Goal: Transaction & Acquisition: Obtain resource

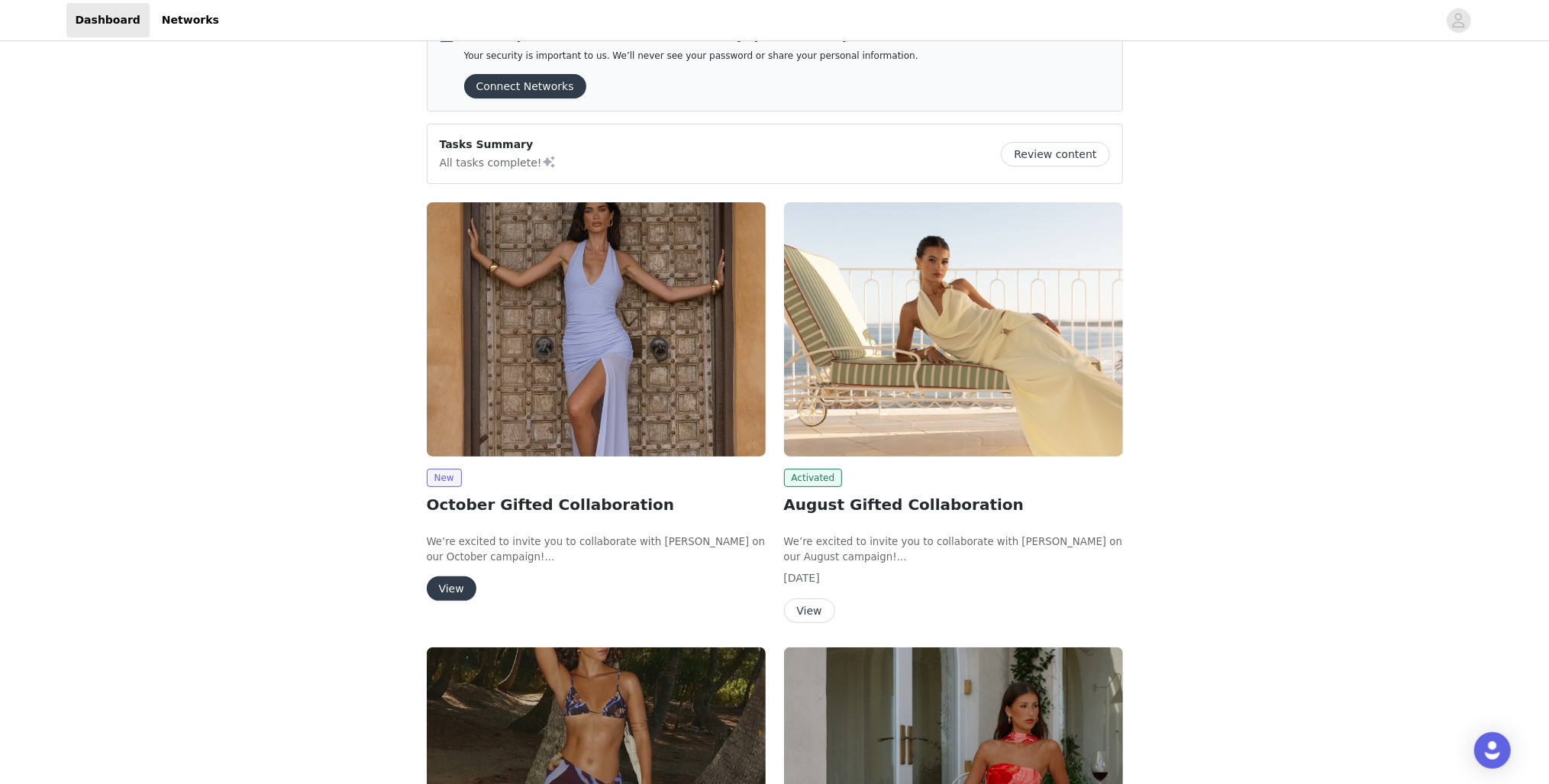
scroll to position [61, 0]
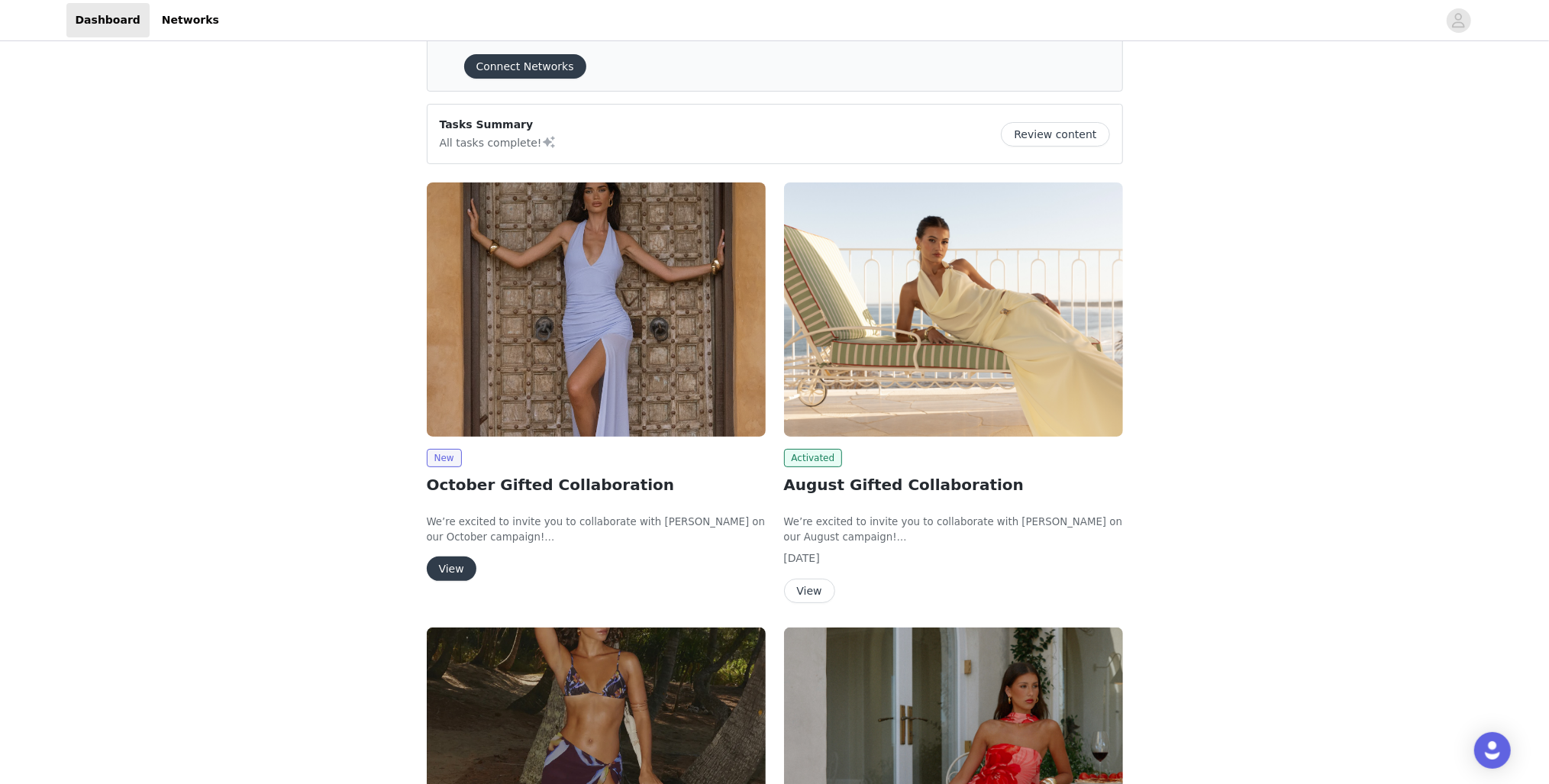
click at [446, 576] on button "View" at bounding box center [452, 569] width 49 height 25
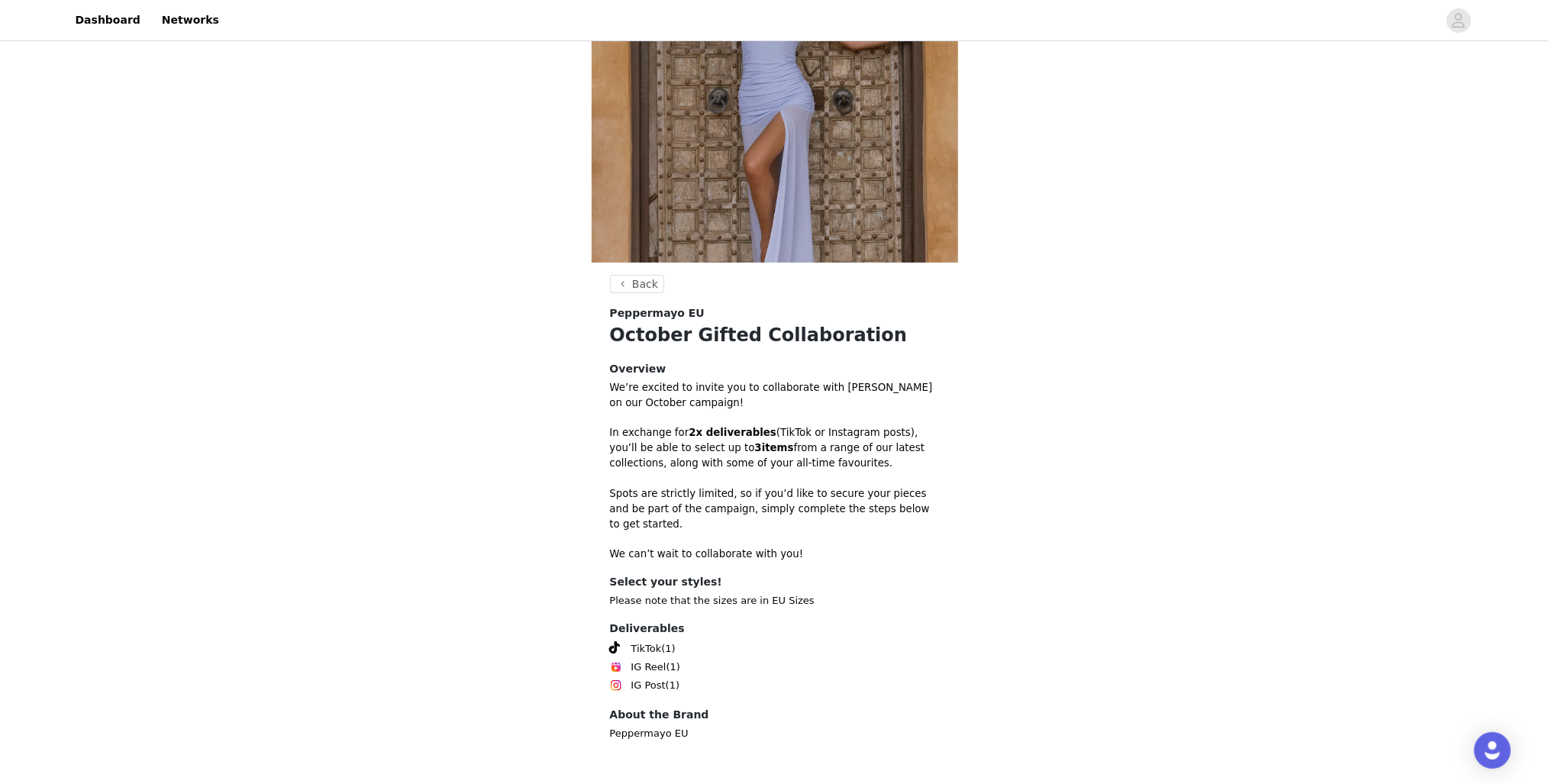
scroll to position [192, 0]
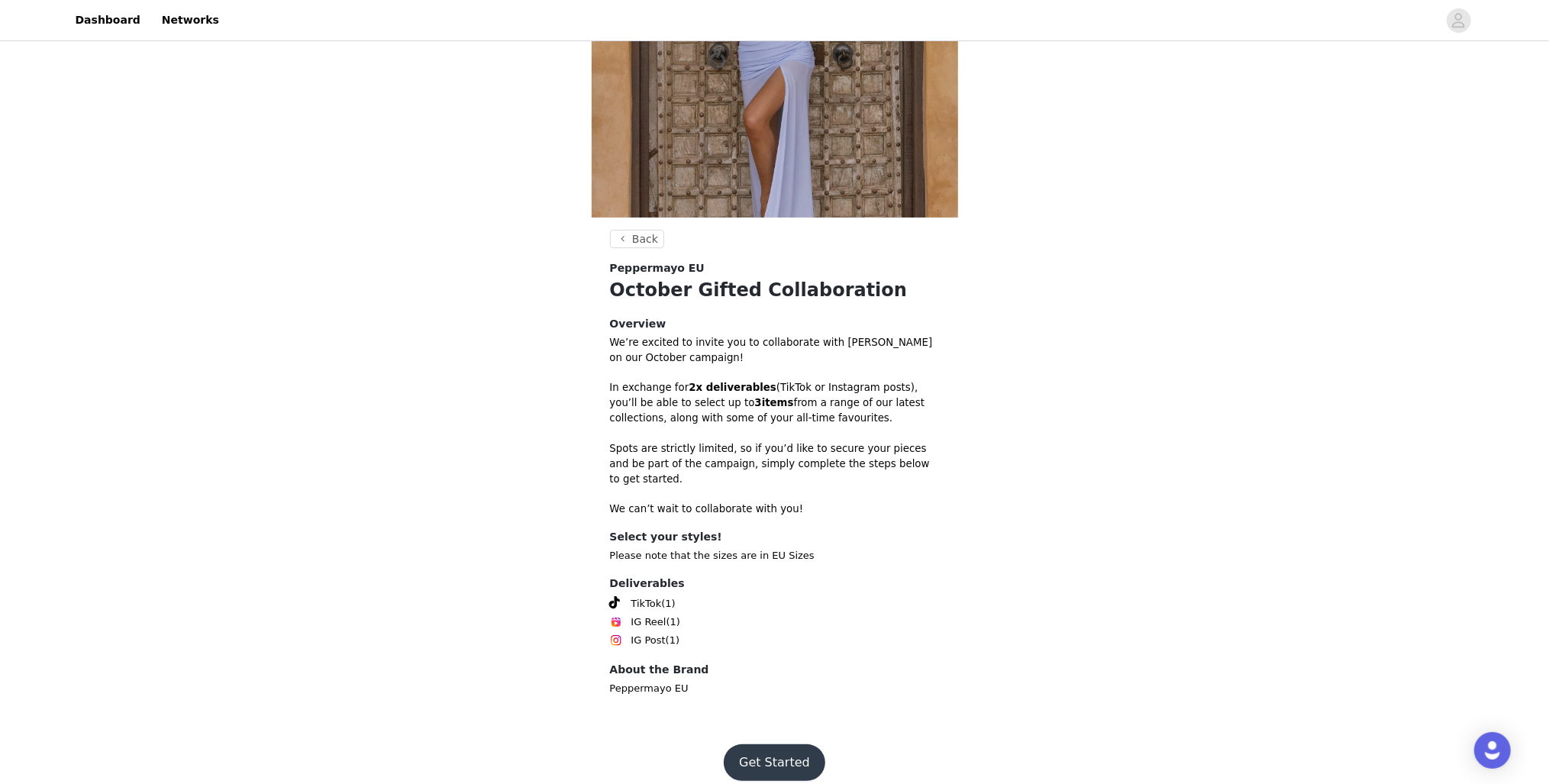
click at [777, 744] on button "Get Started" at bounding box center [774, 763] width 102 height 37
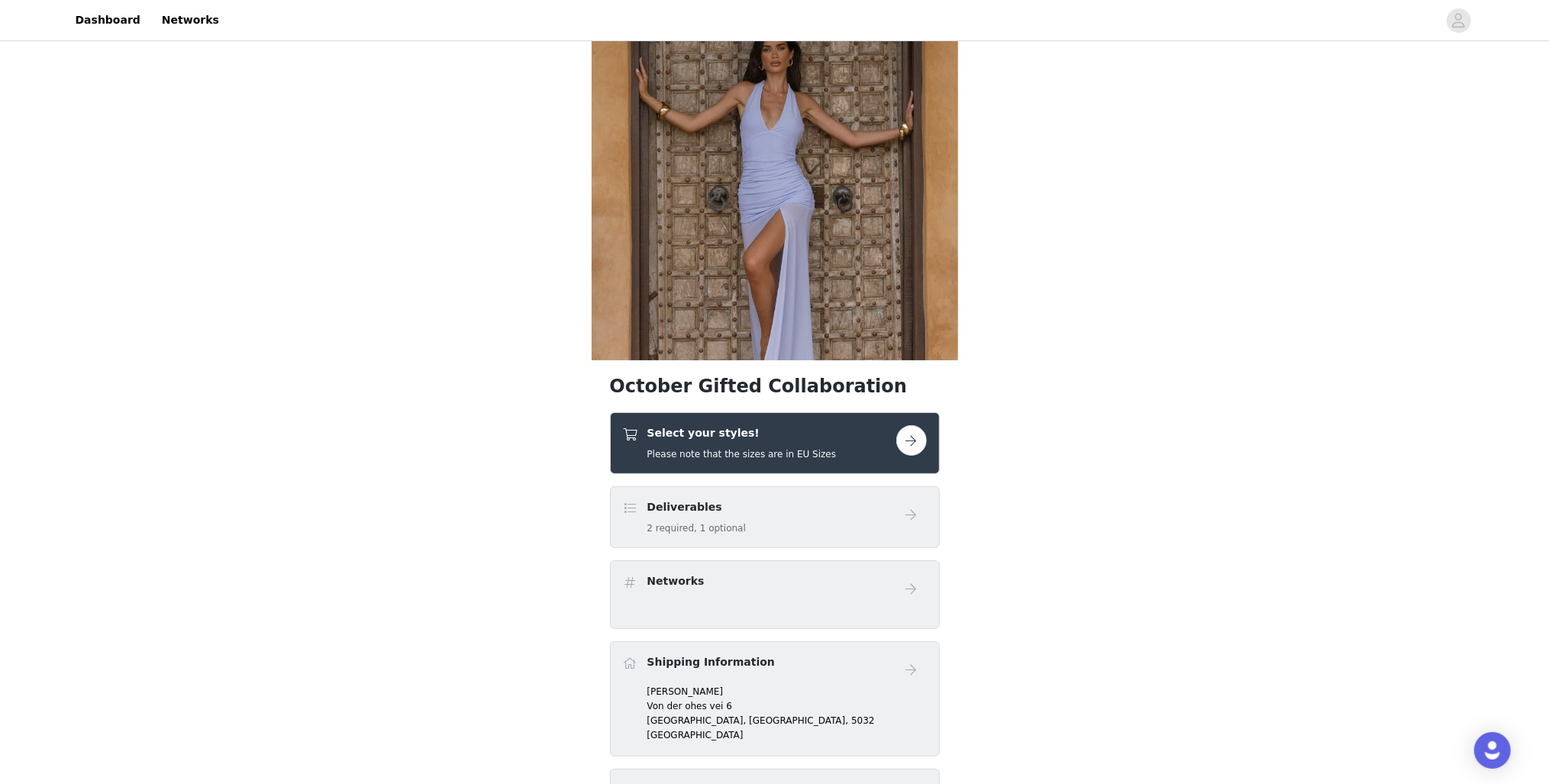
scroll to position [183, 0]
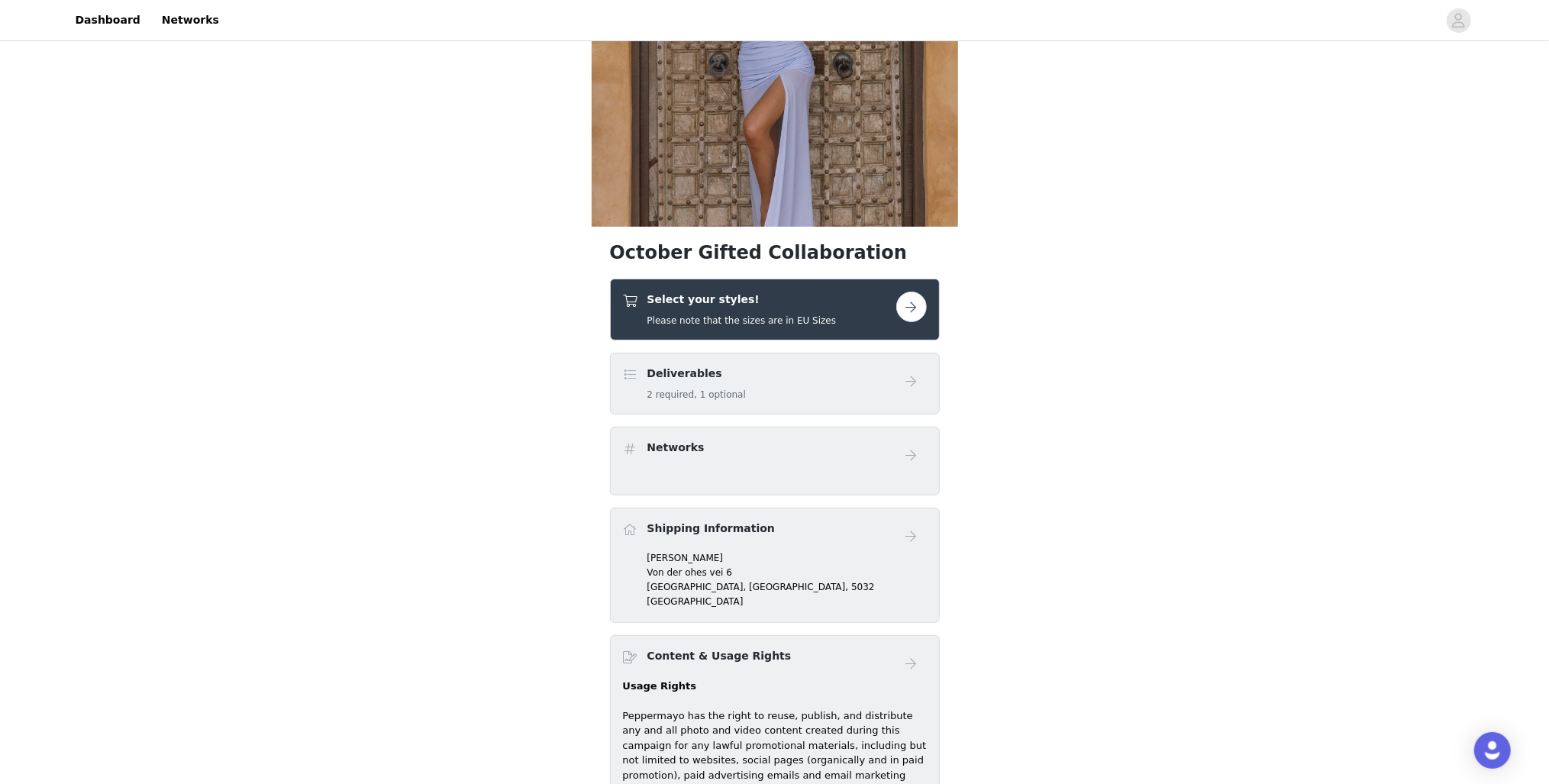
click at [868, 318] on div "Select your styles! Please note that the sizes are in EU Sizes" at bounding box center [759, 309] width 274 height 36
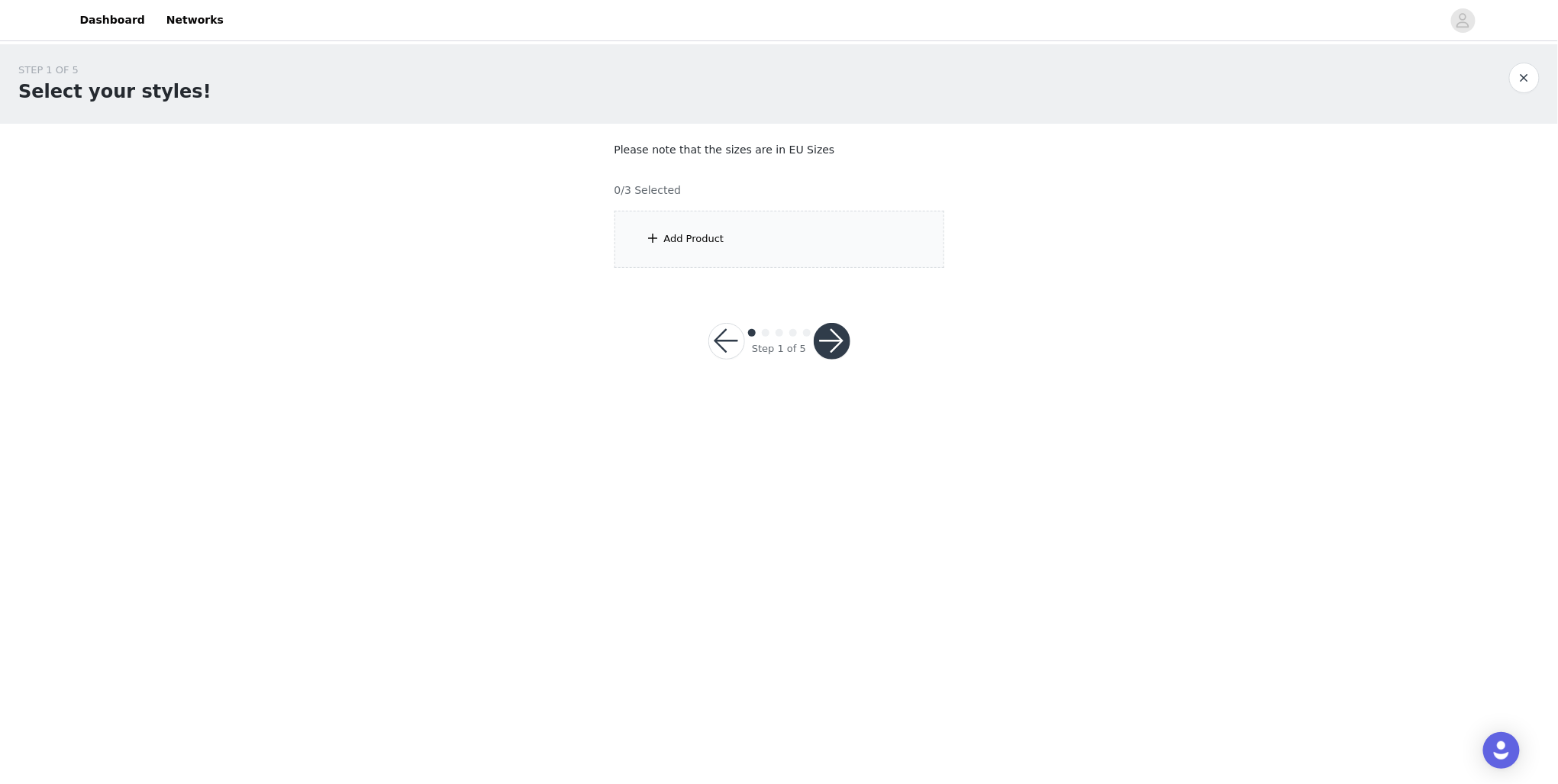
click at [843, 254] on div "Add Product" at bounding box center [779, 239] width 330 height 57
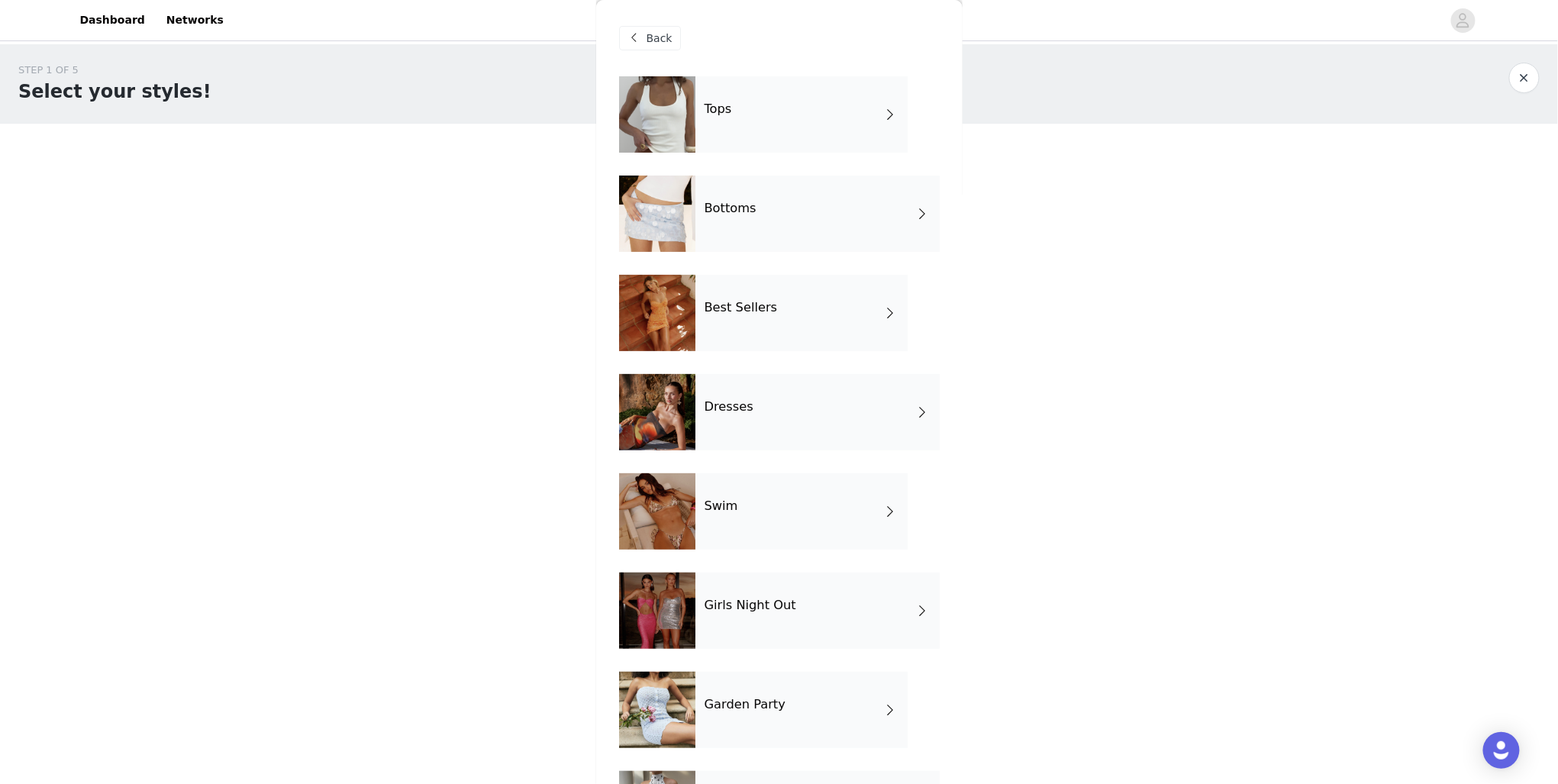
click at [752, 310] on h4 "Best Sellers" at bounding box center [741, 307] width 73 height 14
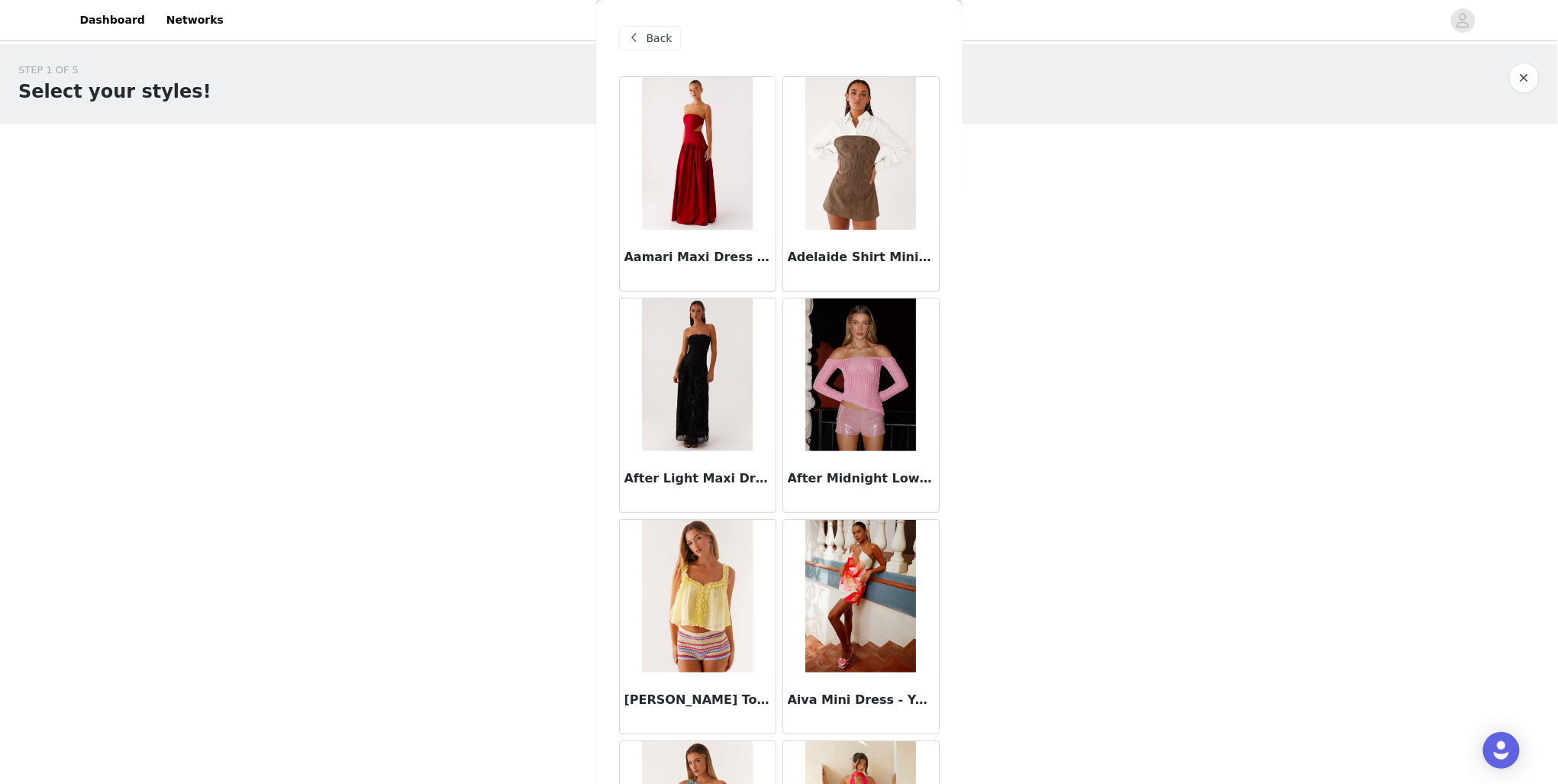
click at [641, 29] on span at bounding box center [634, 37] width 18 height 18
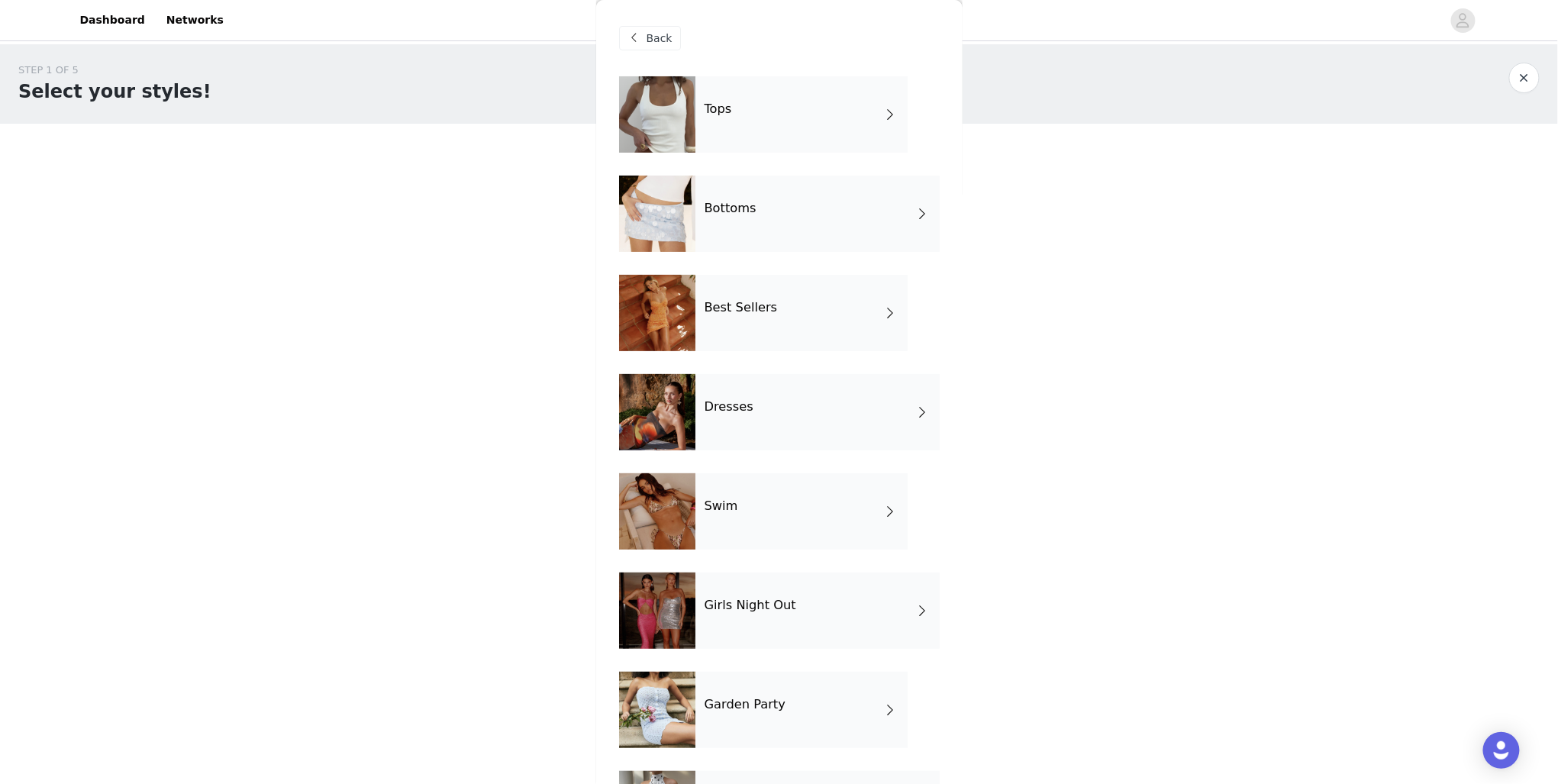
click at [853, 620] on div "Girls Night Out" at bounding box center [818, 611] width 244 height 76
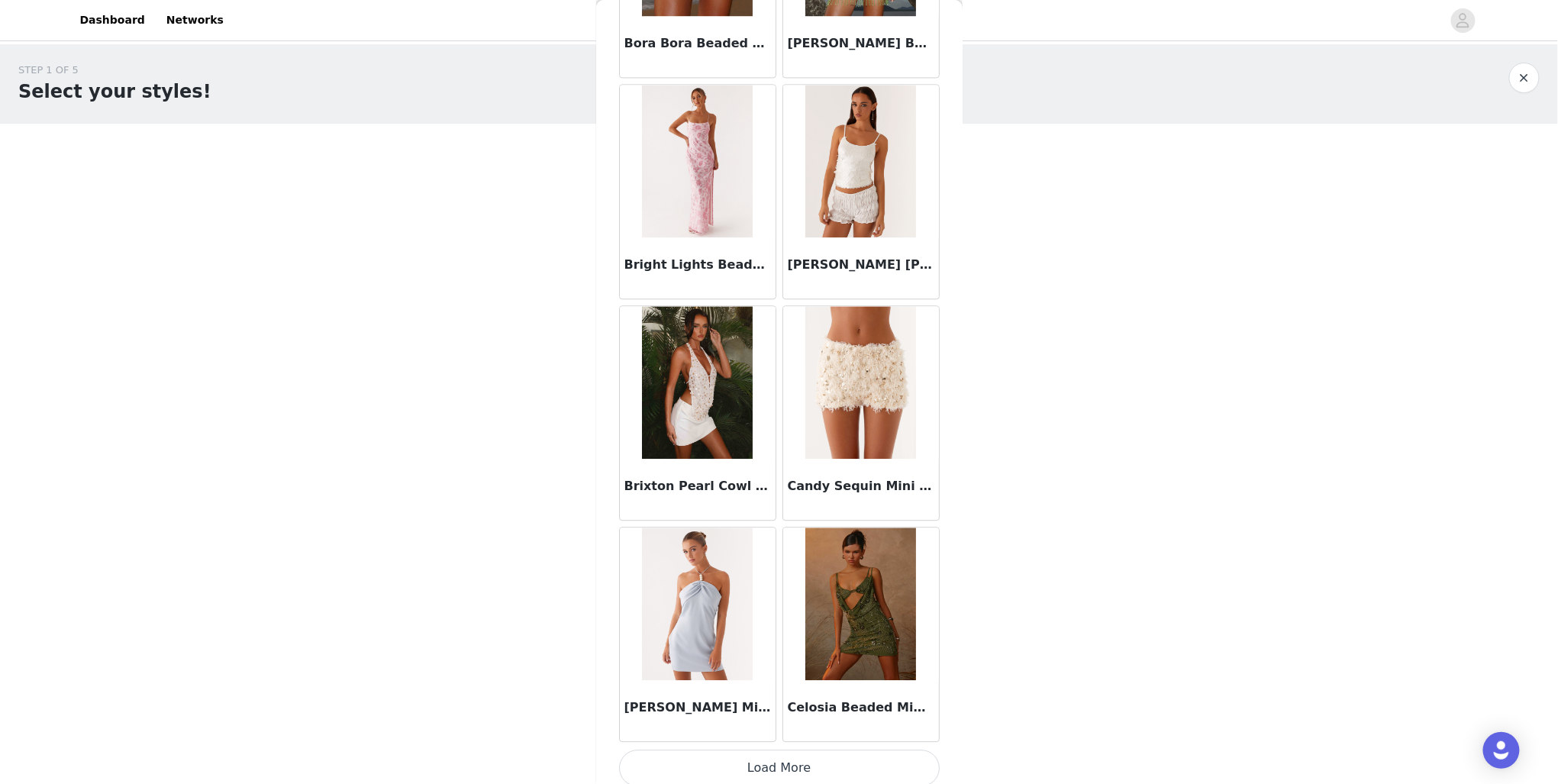
scroll to position [1544, 0]
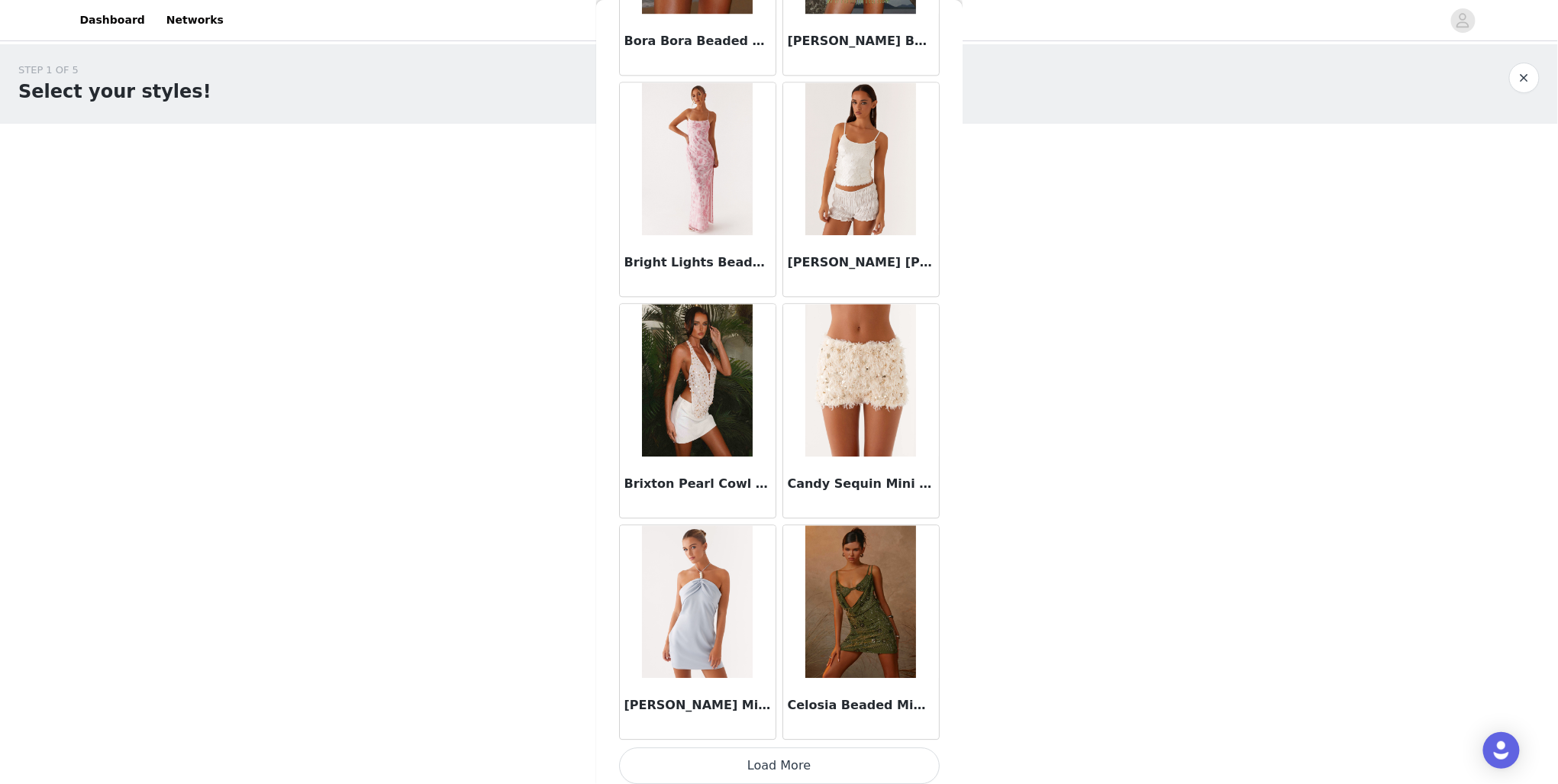
click at [788, 759] on button "Load More" at bounding box center [779, 766] width 321 height 37
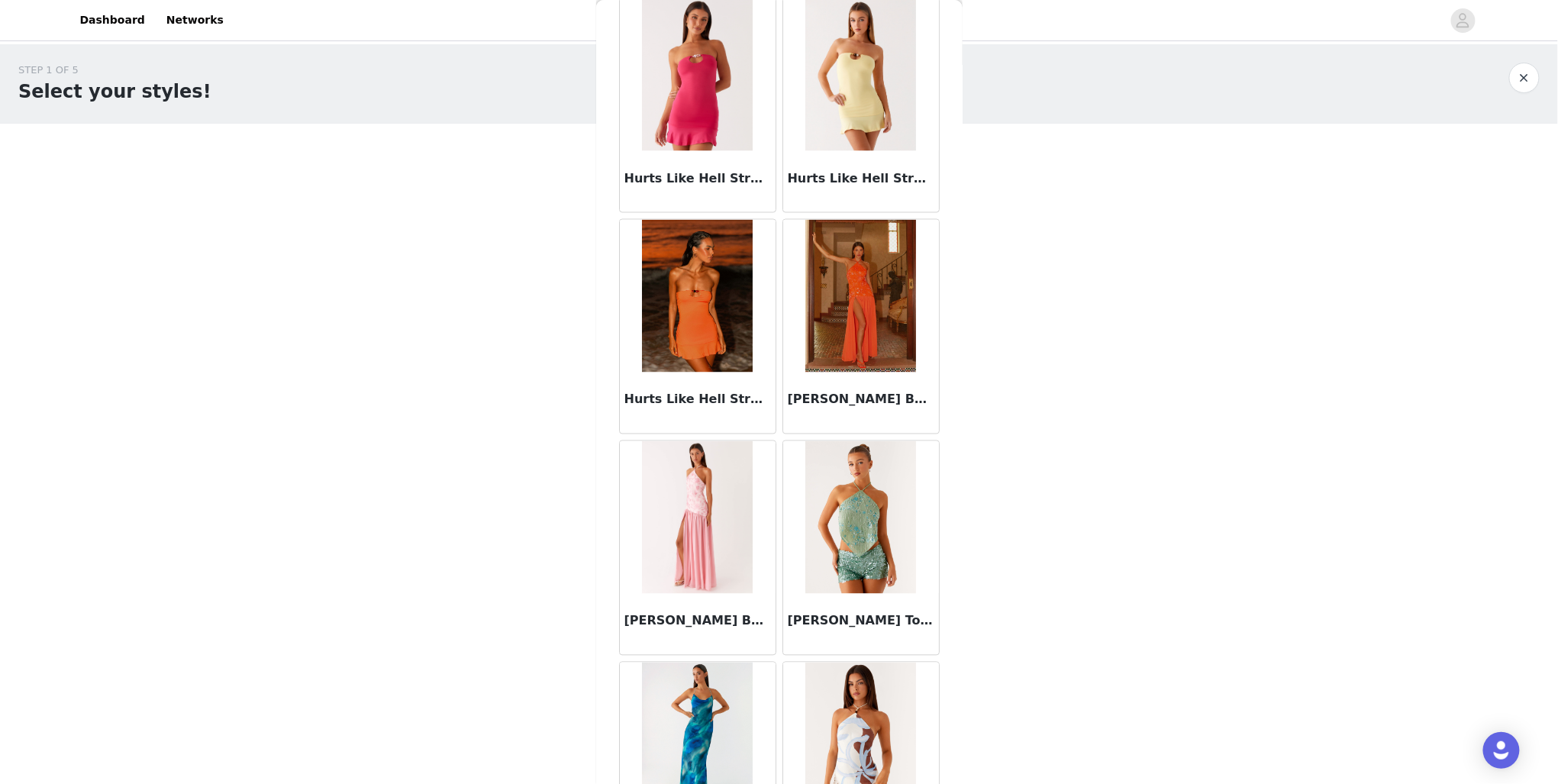
scroll to position [3751, 0]
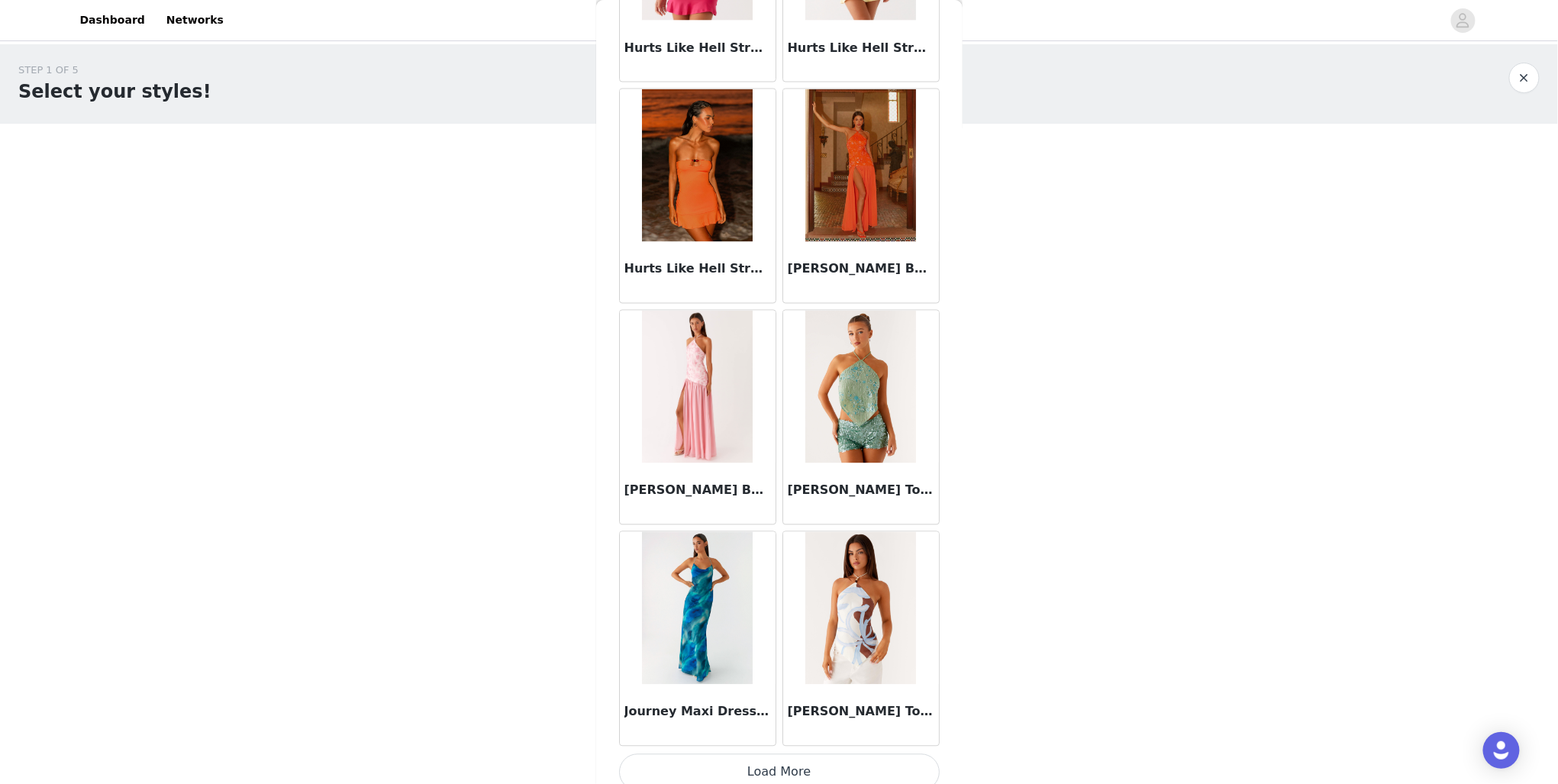
click at [784, 754] on button "Load More" at bounding box center [779, 772] width 321 height 37
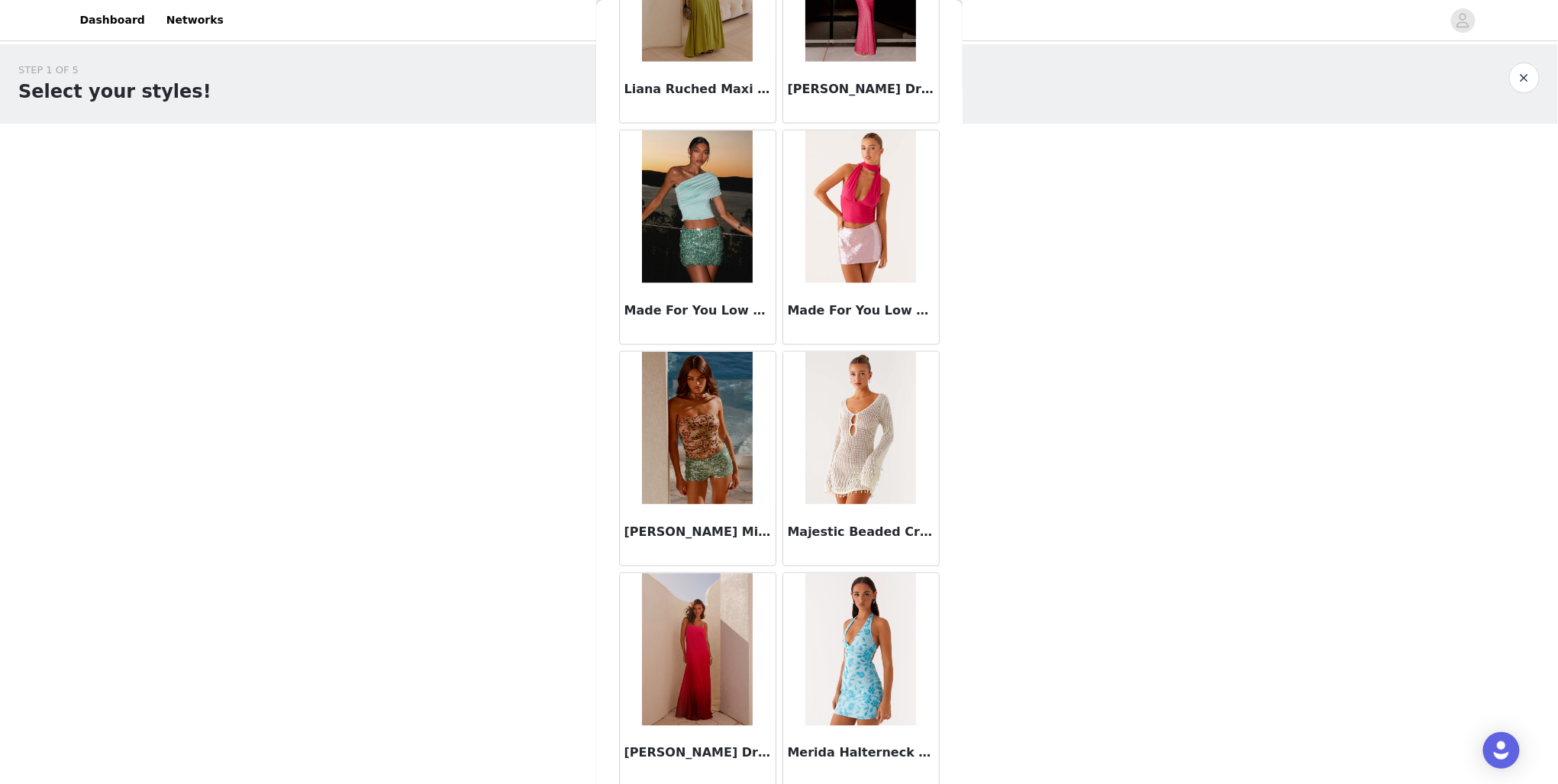
scroll to position [5957, 0]
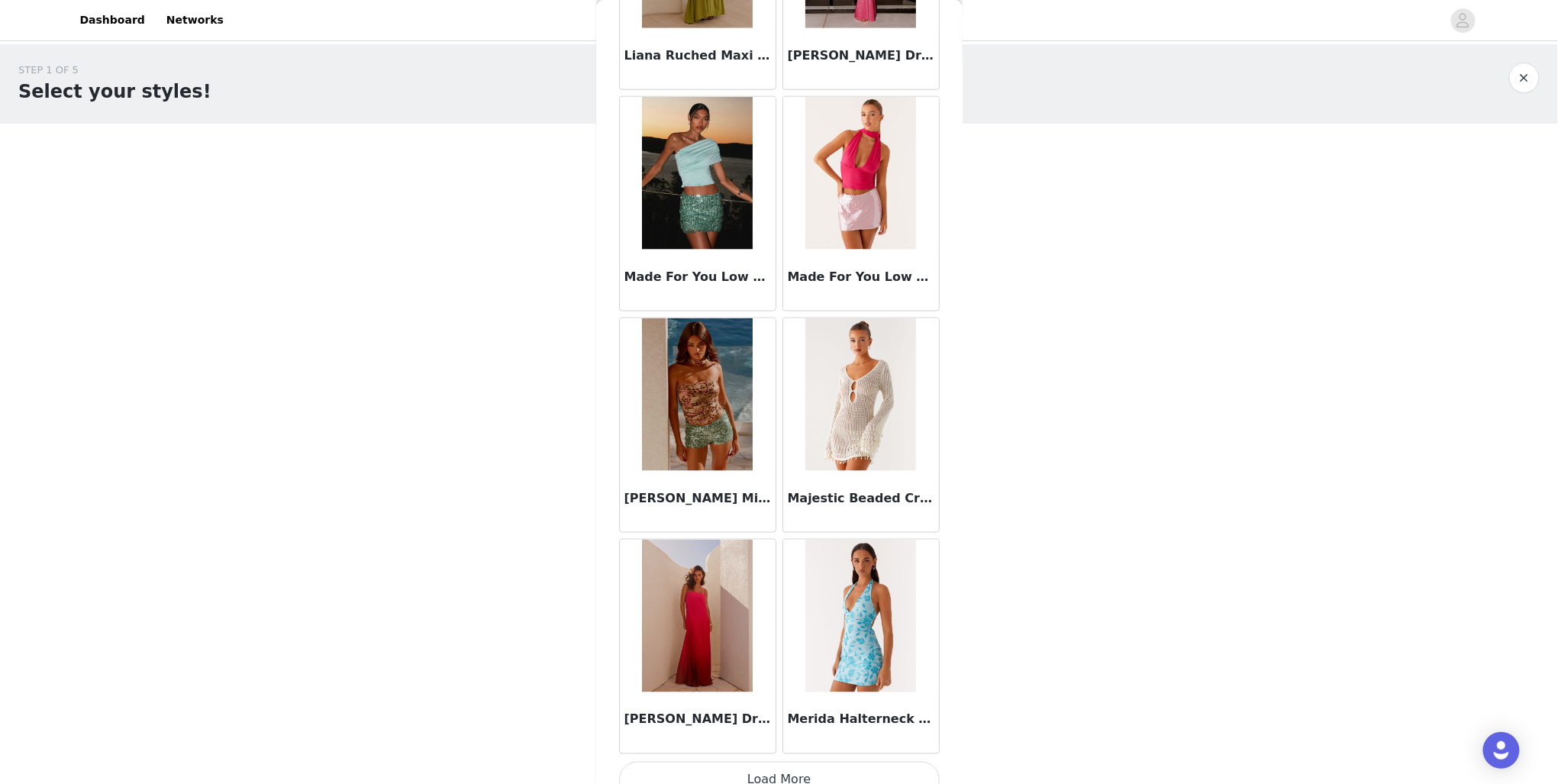
click at [792, 770] on button "Load More" at bounding box center [779, 780] width 321 height 37
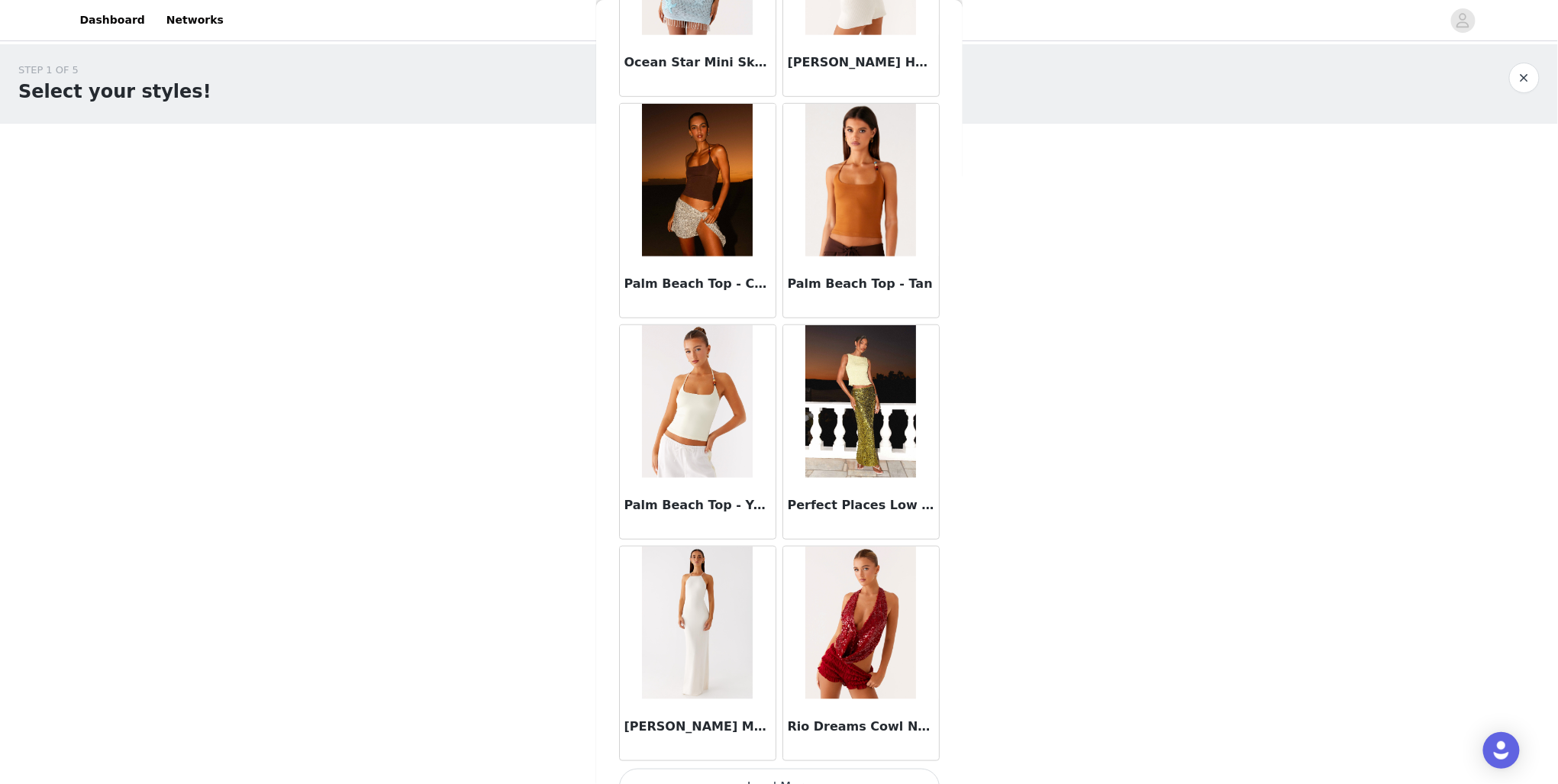
click at [762, 769] on button "Load More" at bounding box center [779, 787] width 321 height 37
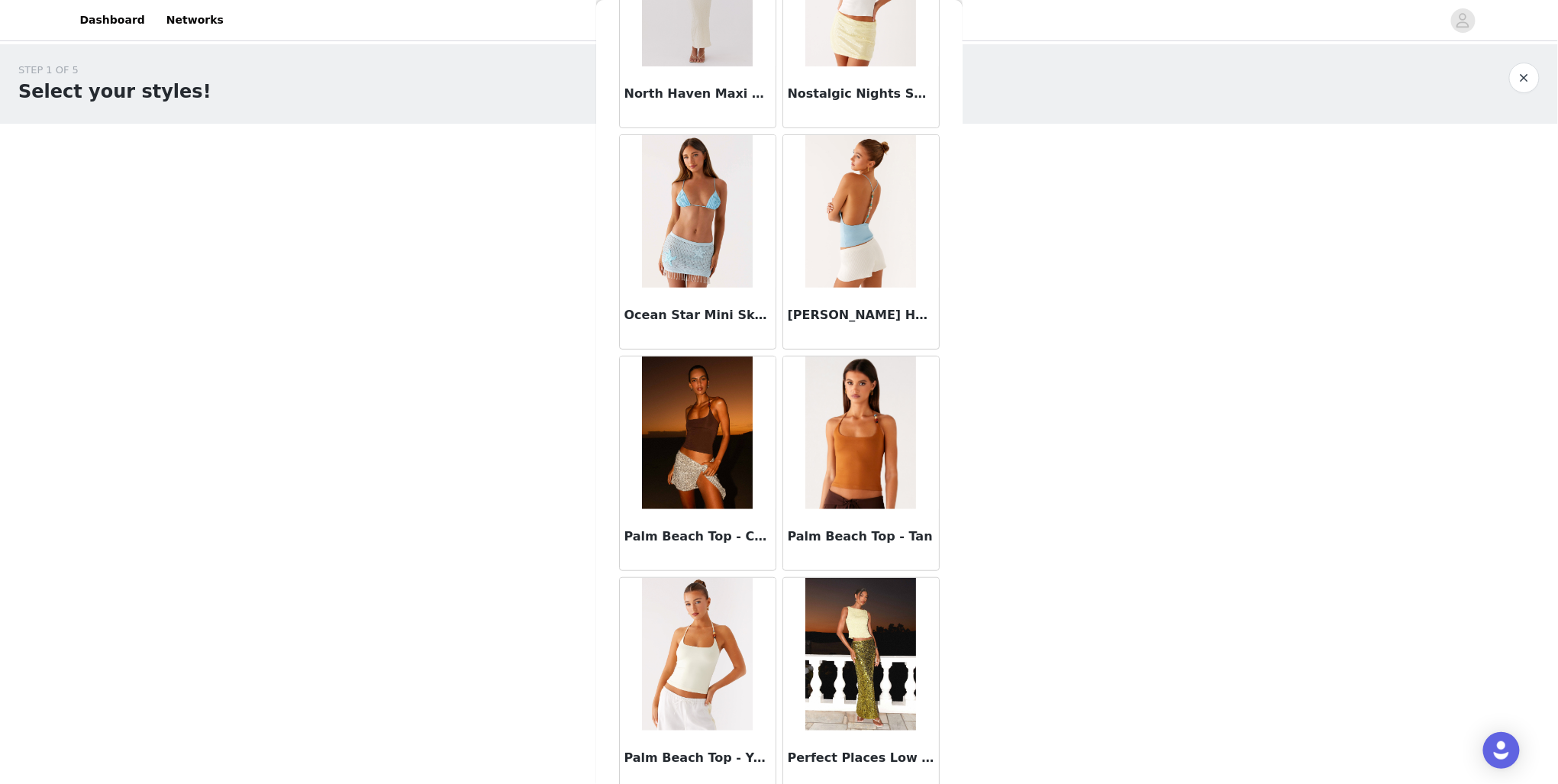
scroll to position [7736, 0]
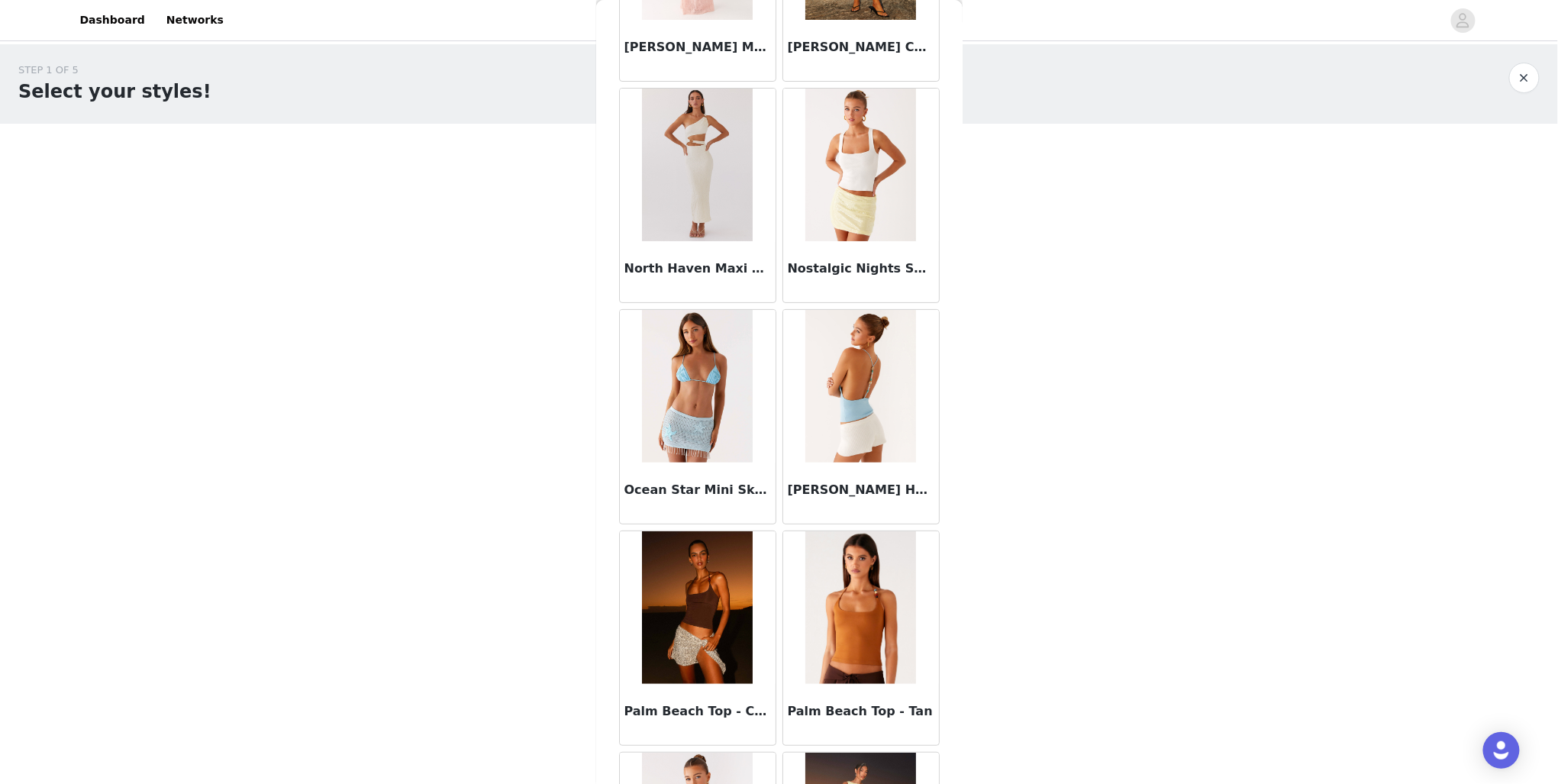
click at [946, 550] on div "Back After Midnight Low Rise Sequin Mini Shorts - Olive After Midnight Low Rise…" at bounding box center [779, 392] width 367 height 784
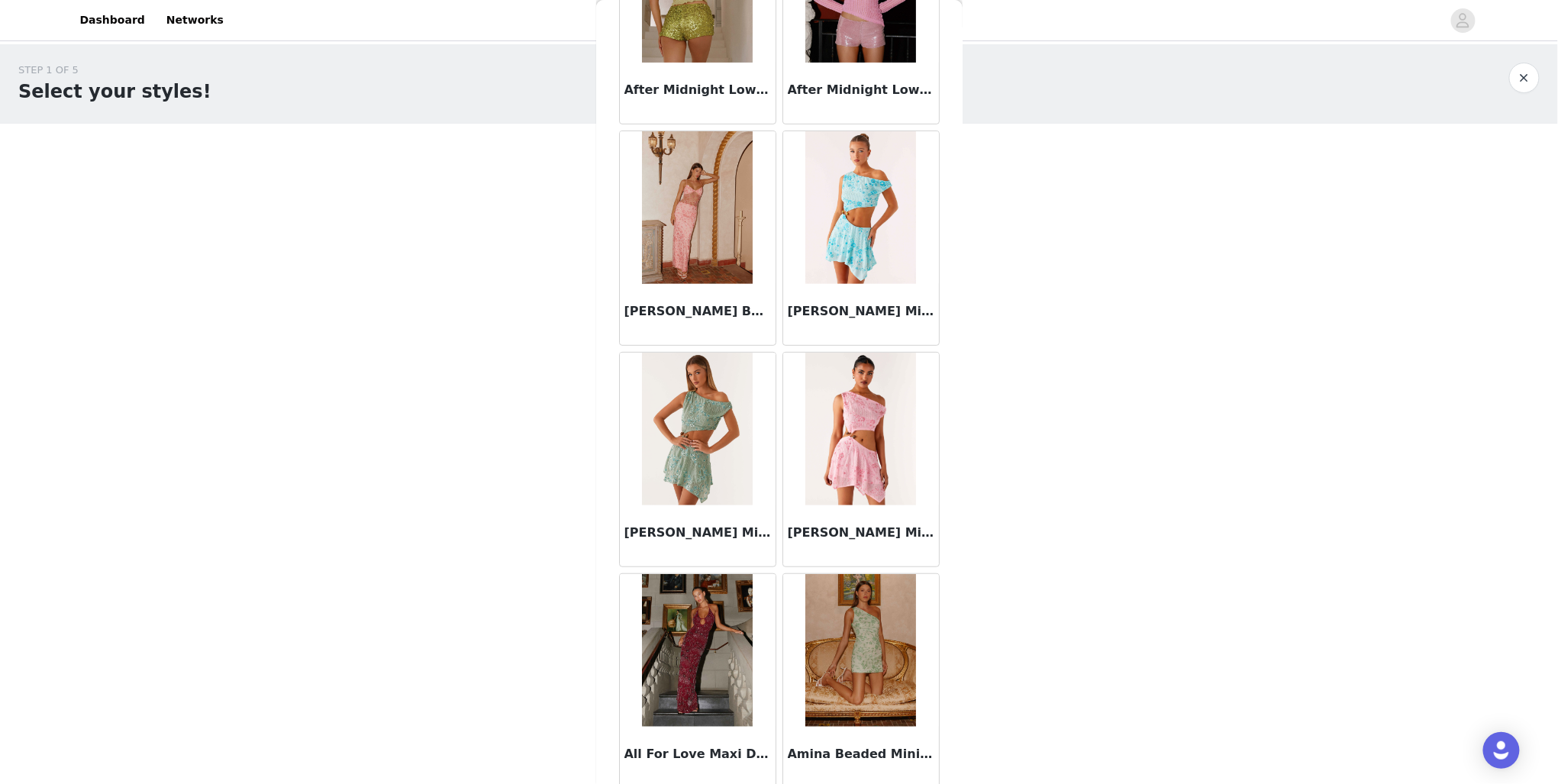
scroll to position [0, 0]
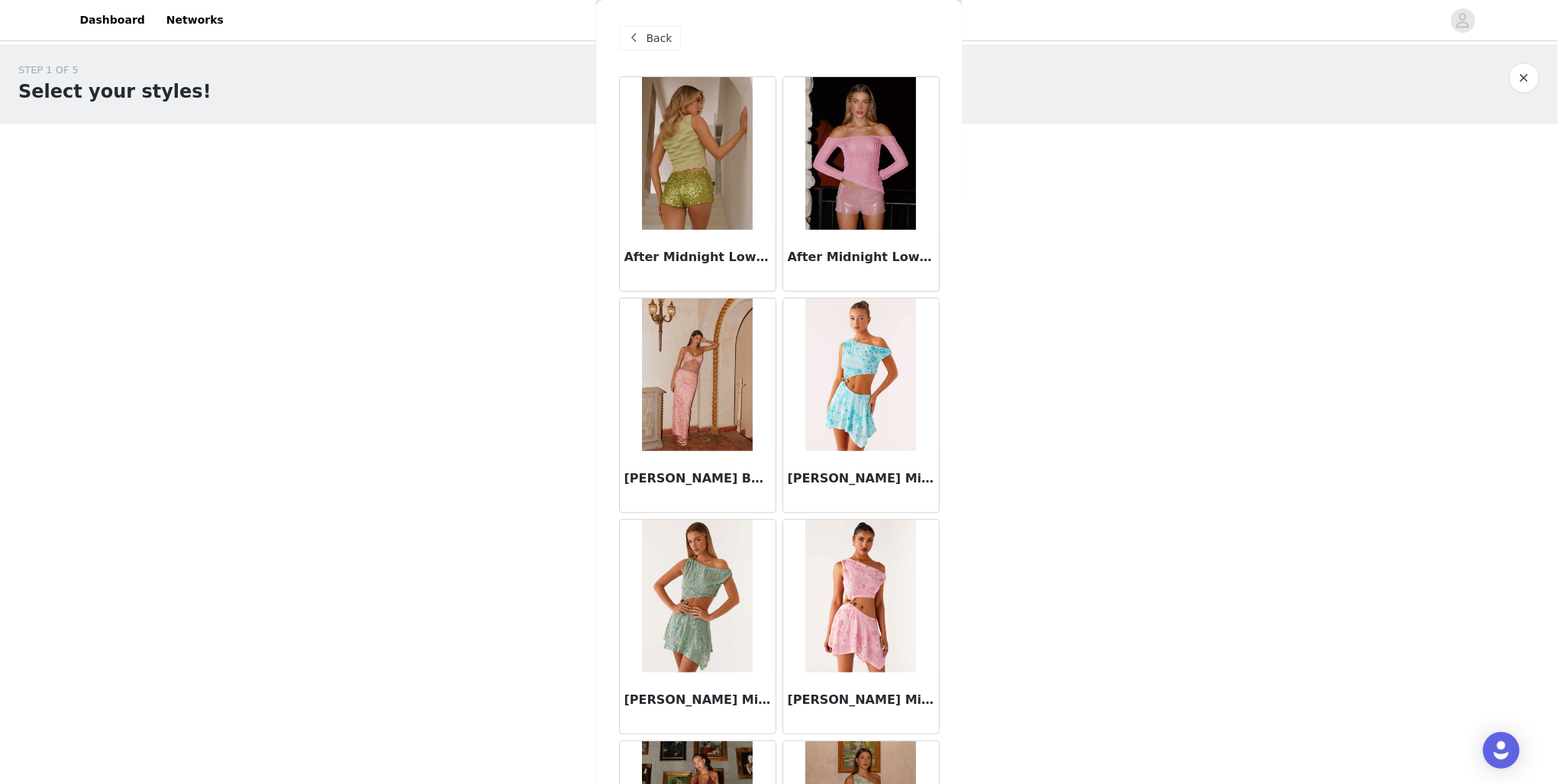
click at [642, 37] on span at bounding box center [634, 37] width 18 height 18
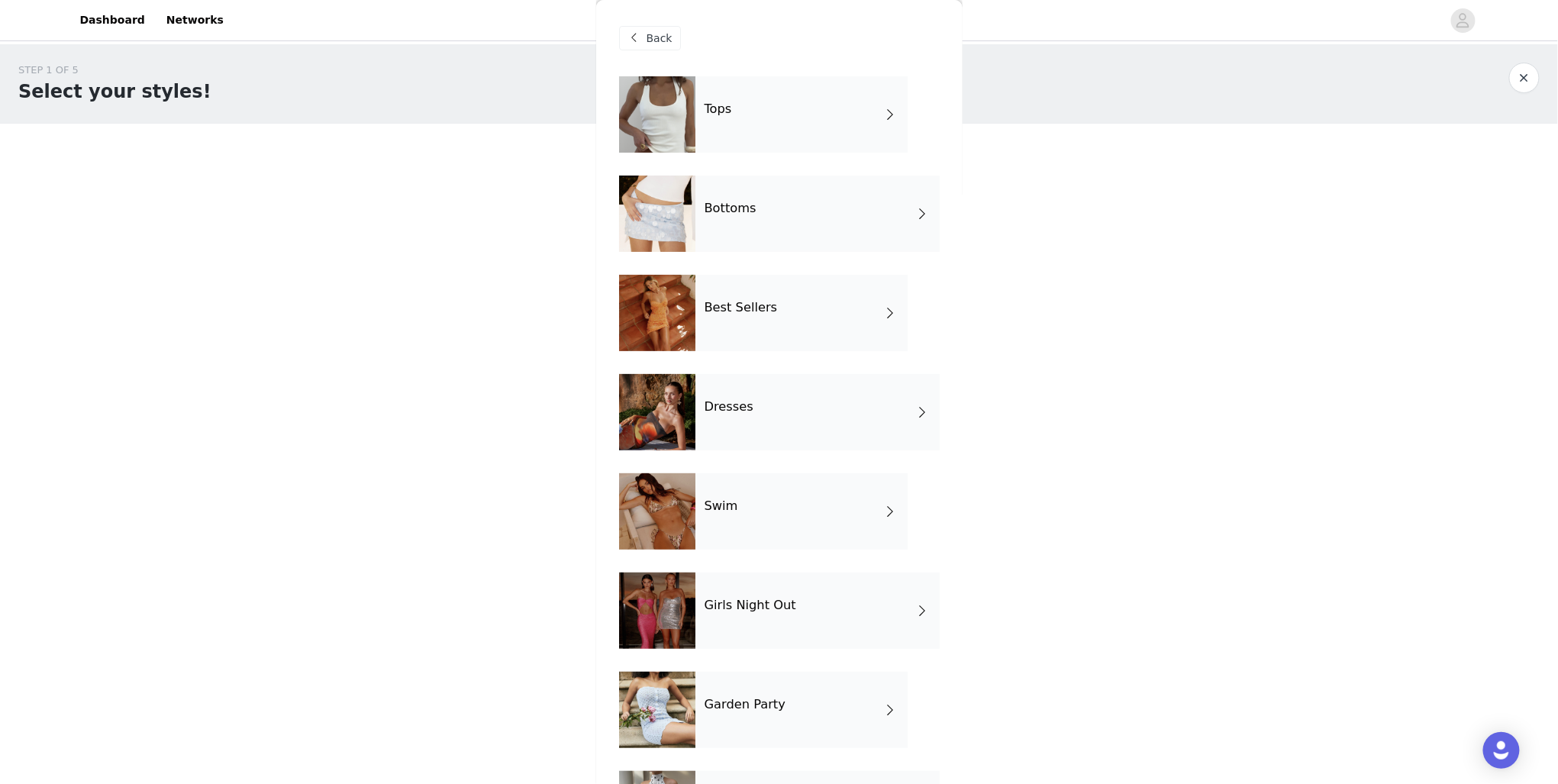
click at [769, 440] on div "Dresses" at bounding box center [818, 412] width 244 height 76
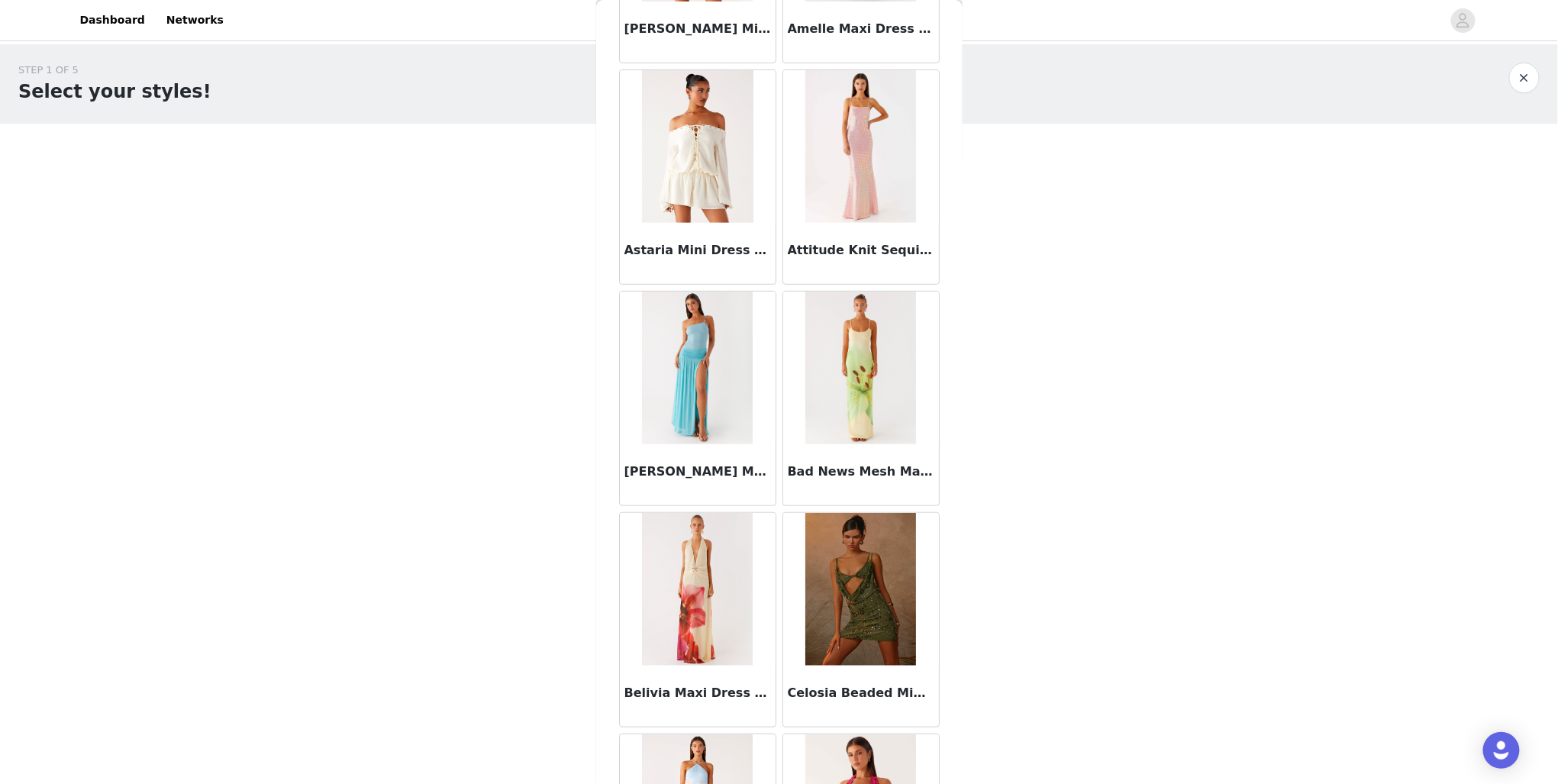
scroll to position [428, 0]
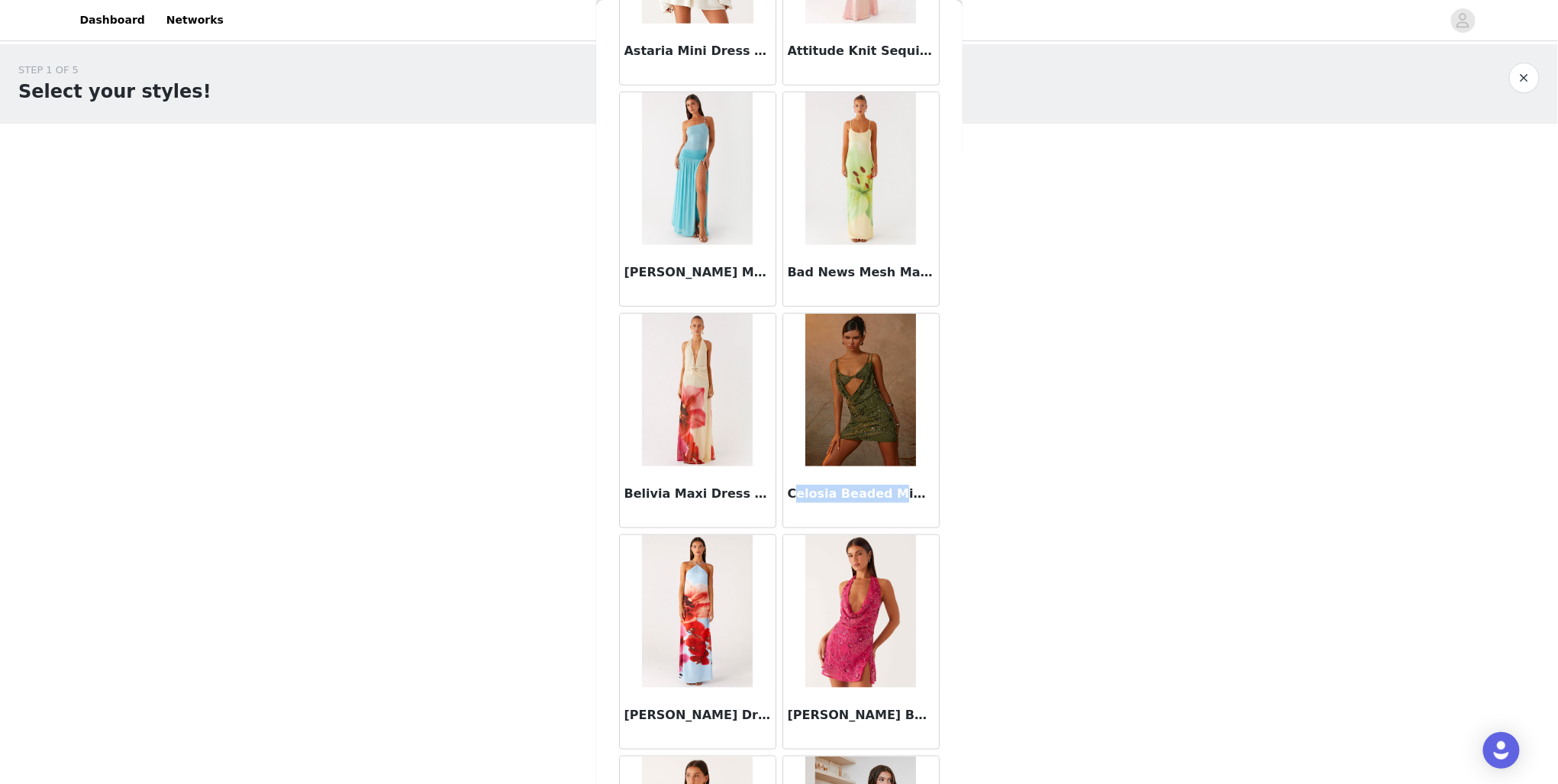
drag, startPoint x: 787, startPoint y: 481, endPoint x: 876, endPoint y: 495, distance: 90.1
click at [876, 495] on div "Celosia Beaded Mini Dress - Khaki" at bounding box center [861, 497] width 156 height 61
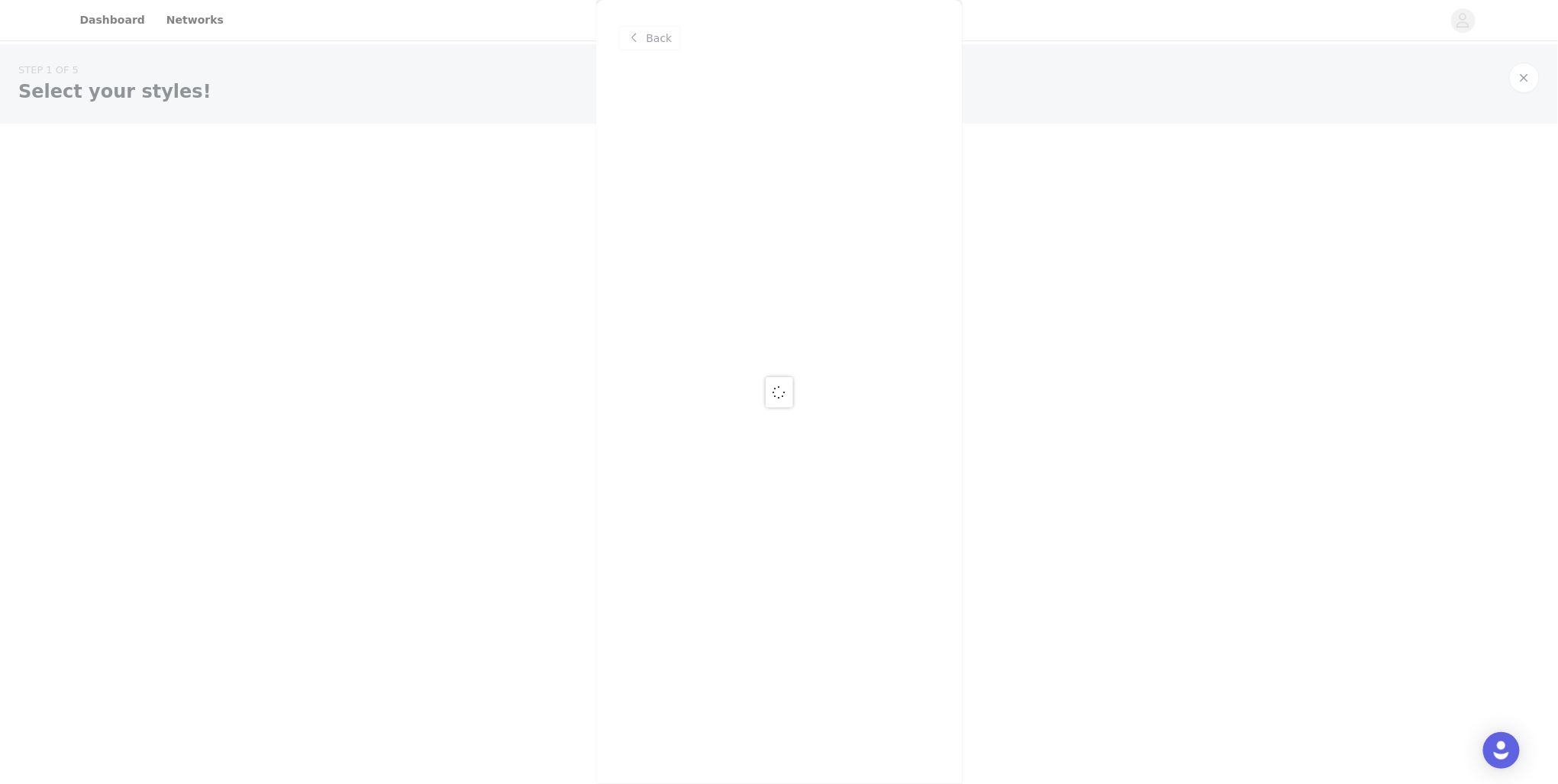
scroll to position [0, 0]
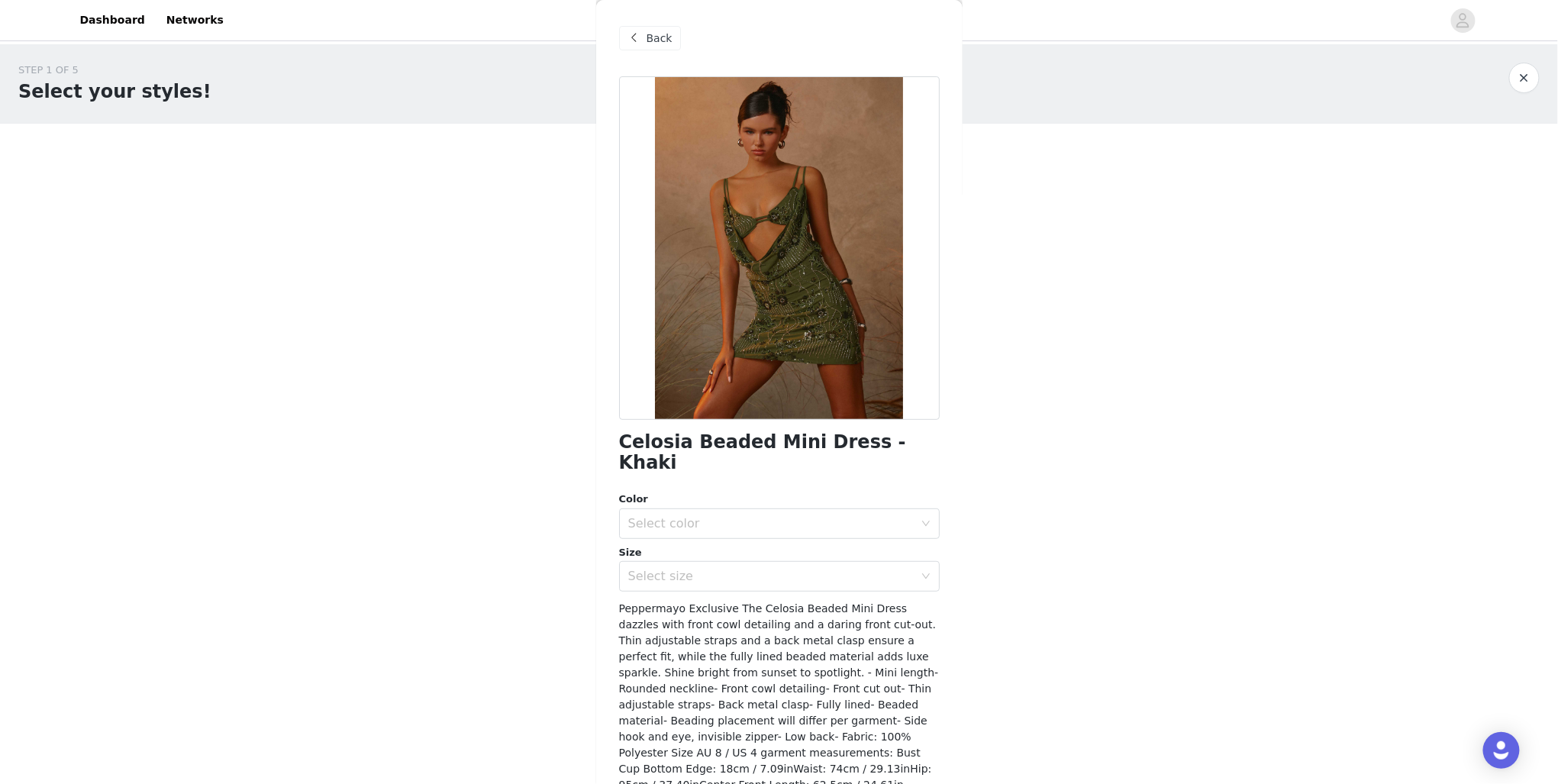
click at [721, 448] on h1 "Celosia Beaded Mini Dress - Khaki" at bounding box center [779, 452] width 321 height 41
click at [643, 39] on div "Back" at bounding box center [651, 38] width 62 height 25
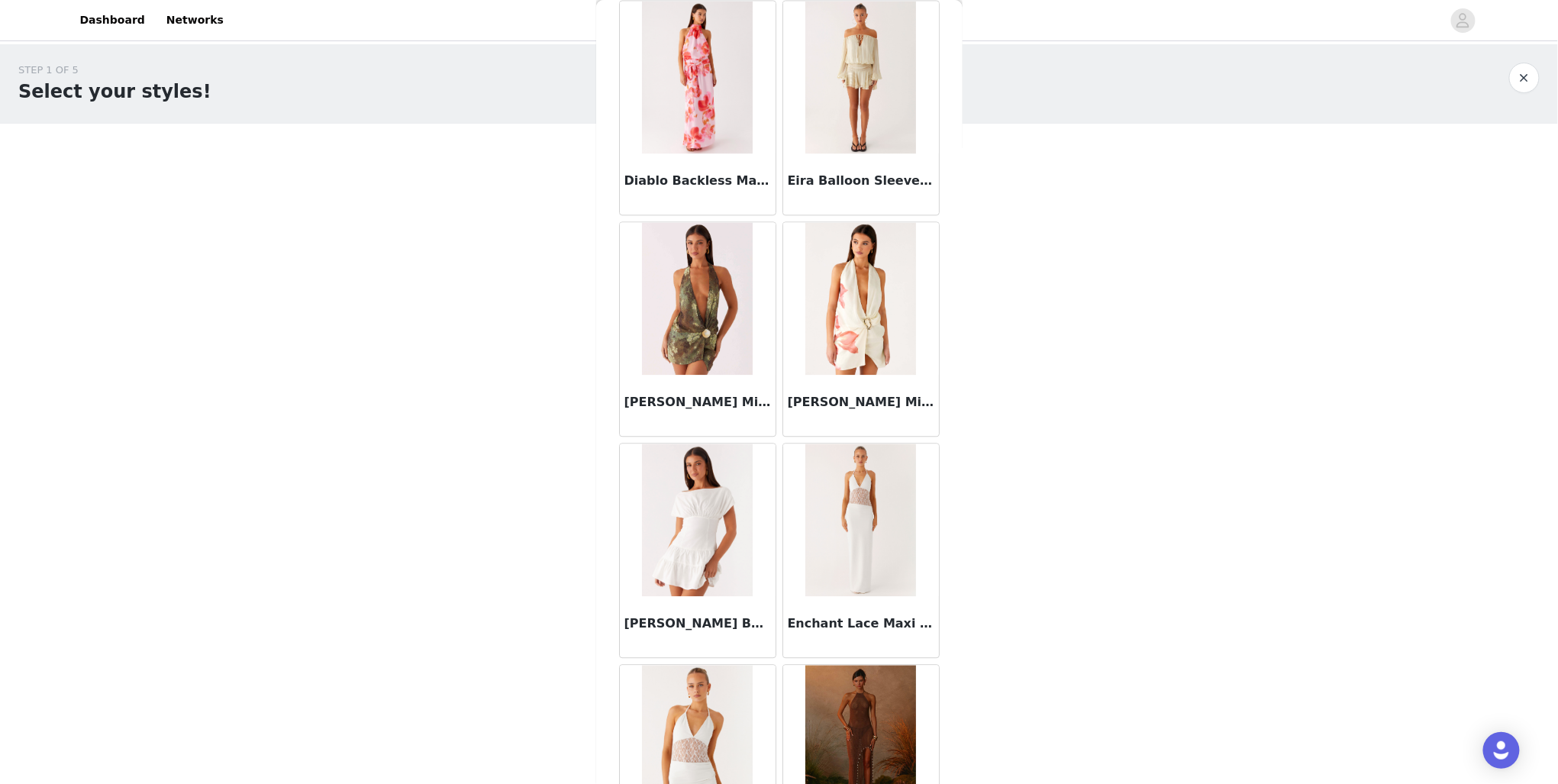
scroll to position [1544, 0]
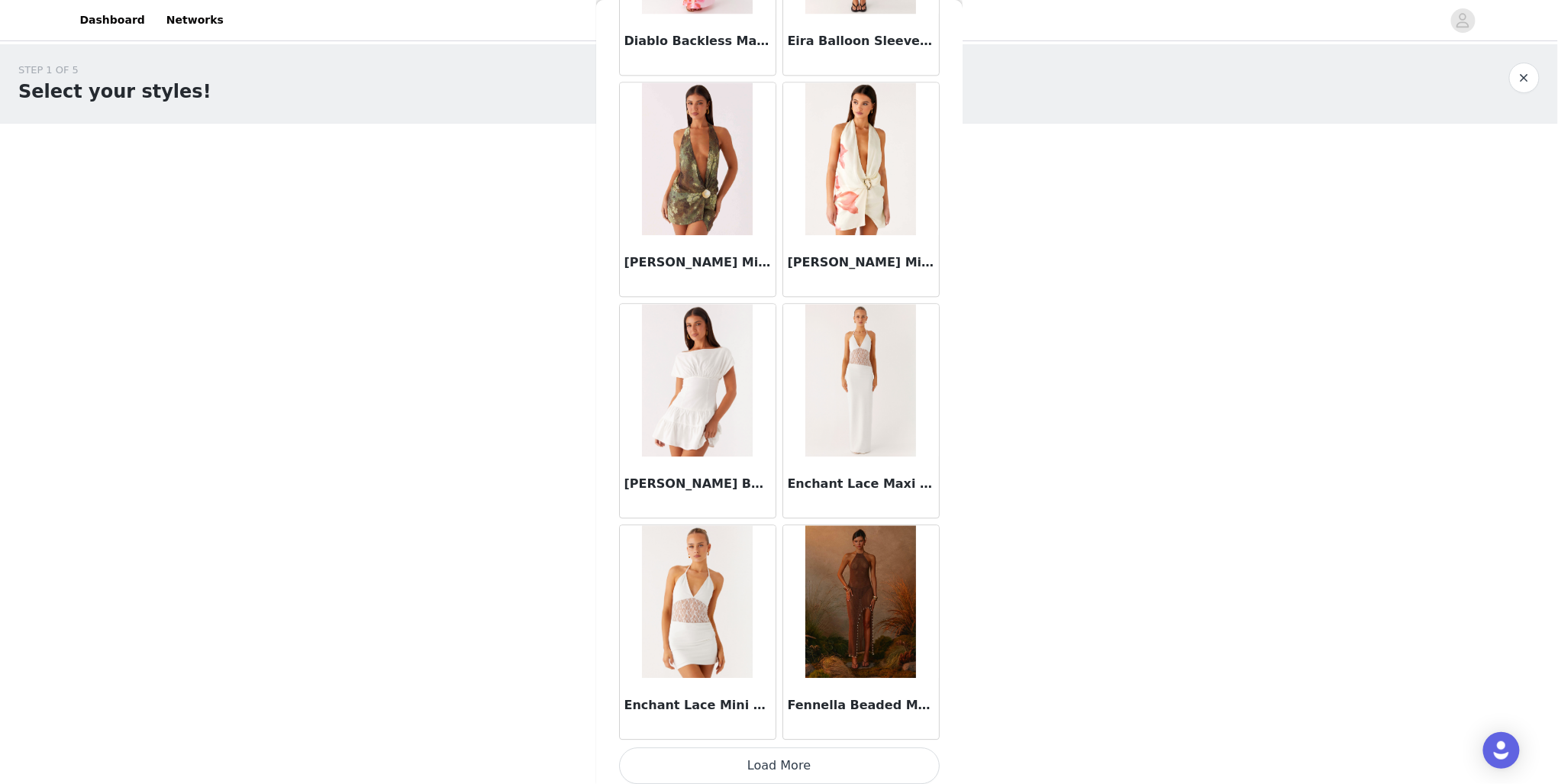
click at [782, 761] on button "Load More" at bounding box center [779, 766] width 321 height 37
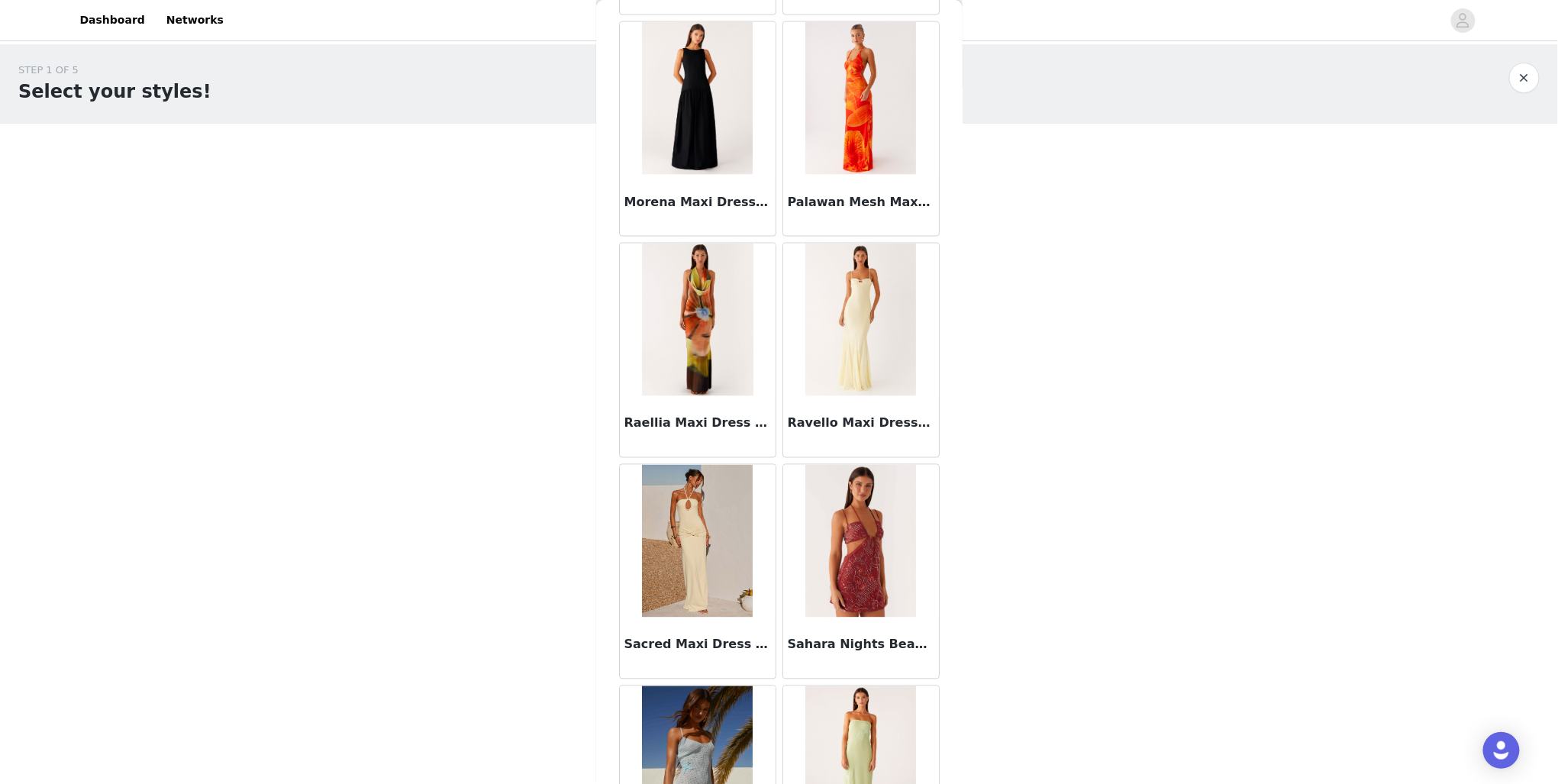
scroll to position [3681, 0]
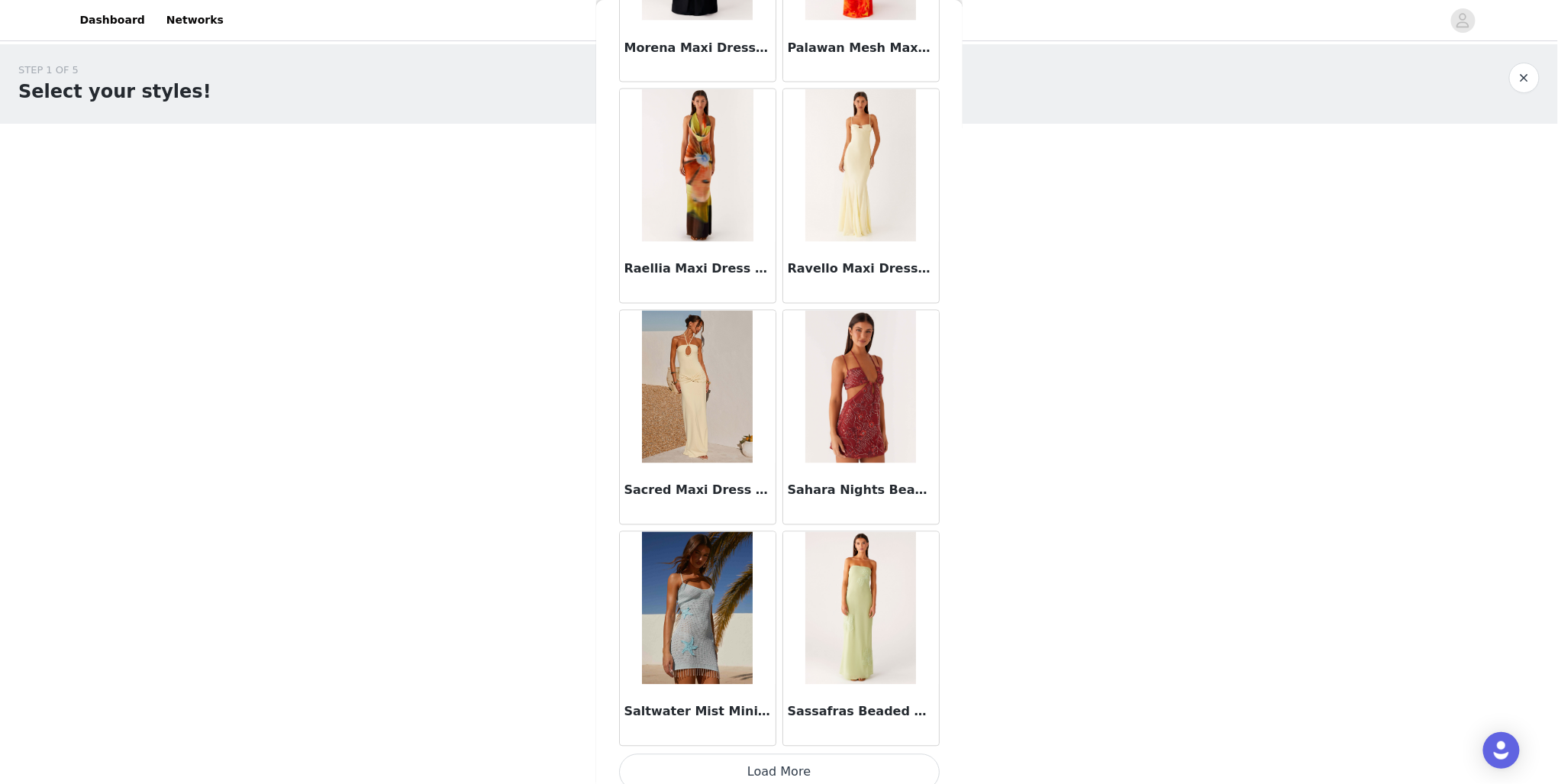
click at [795, 758] on button "Load More" at bounding box center [779, 772] width 321 height 37
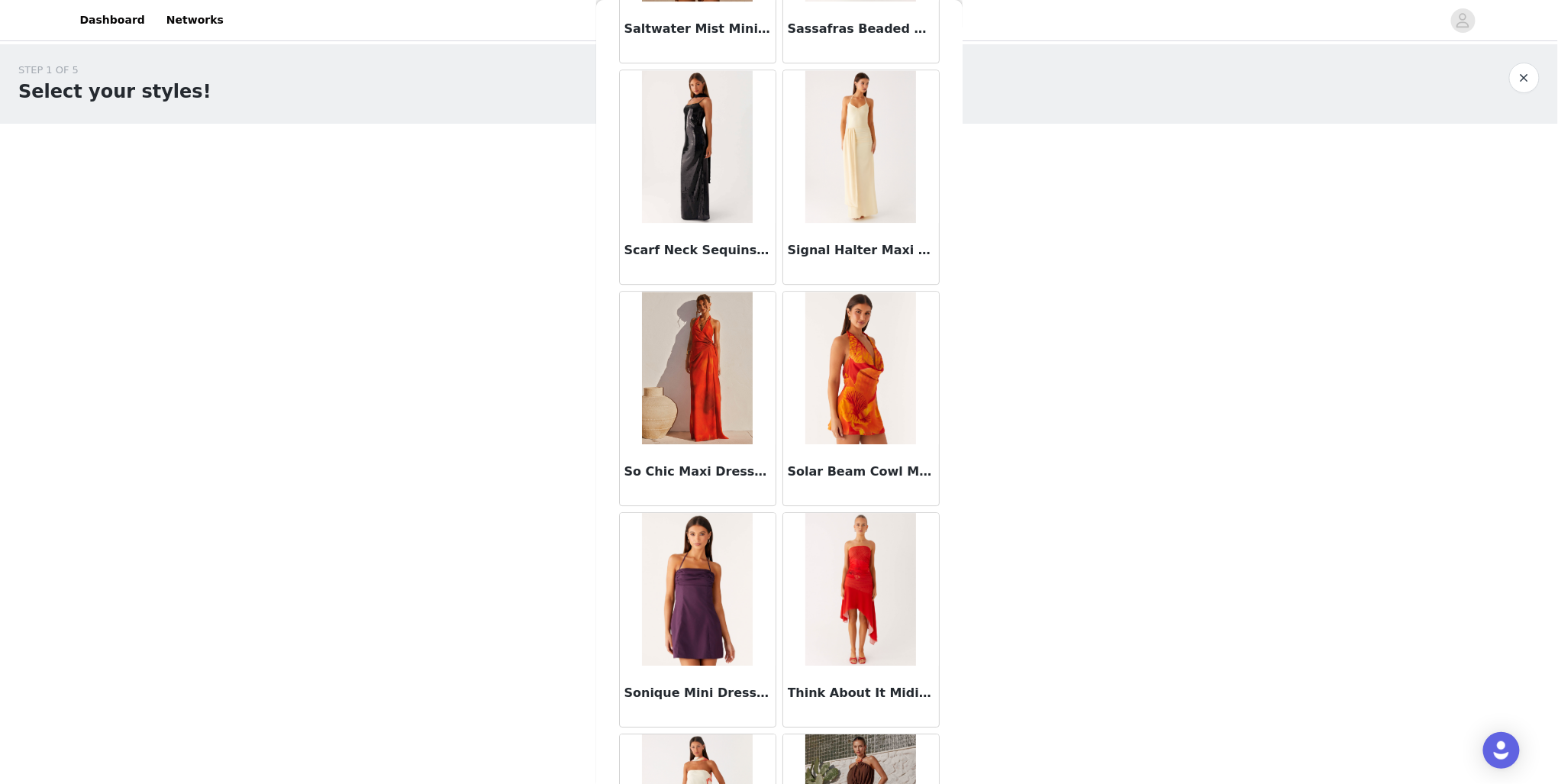
scroll to position [4545, 0]
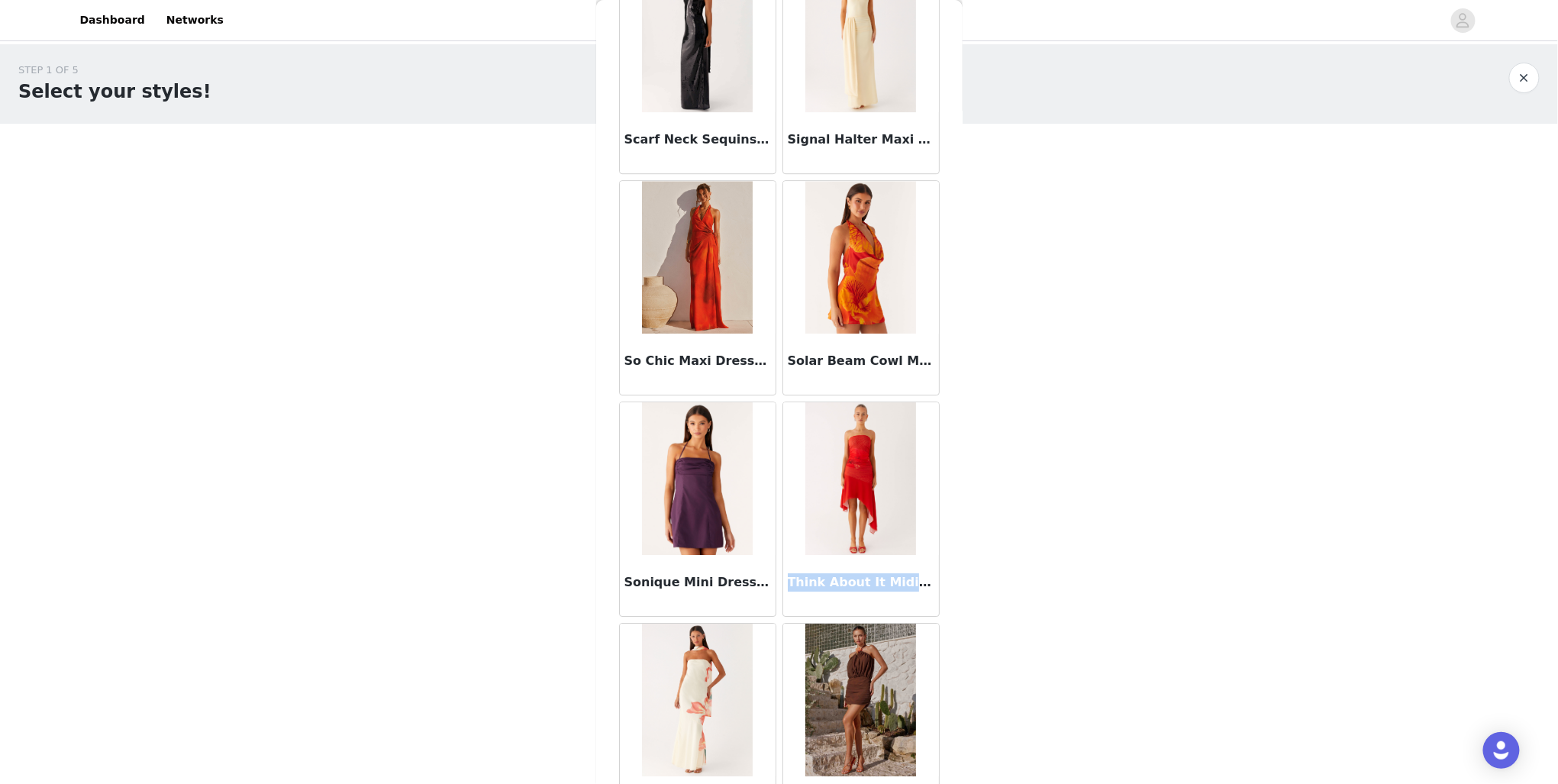
drag, startPoint x: 778, startPoint y: 568, endPoint x: 920, endPoint y: 569, distance: 142.0
click at [920, 569] on div "Think About It Midi Dress - Fire Red" at bounding box center [861, 585] width 156 height 61
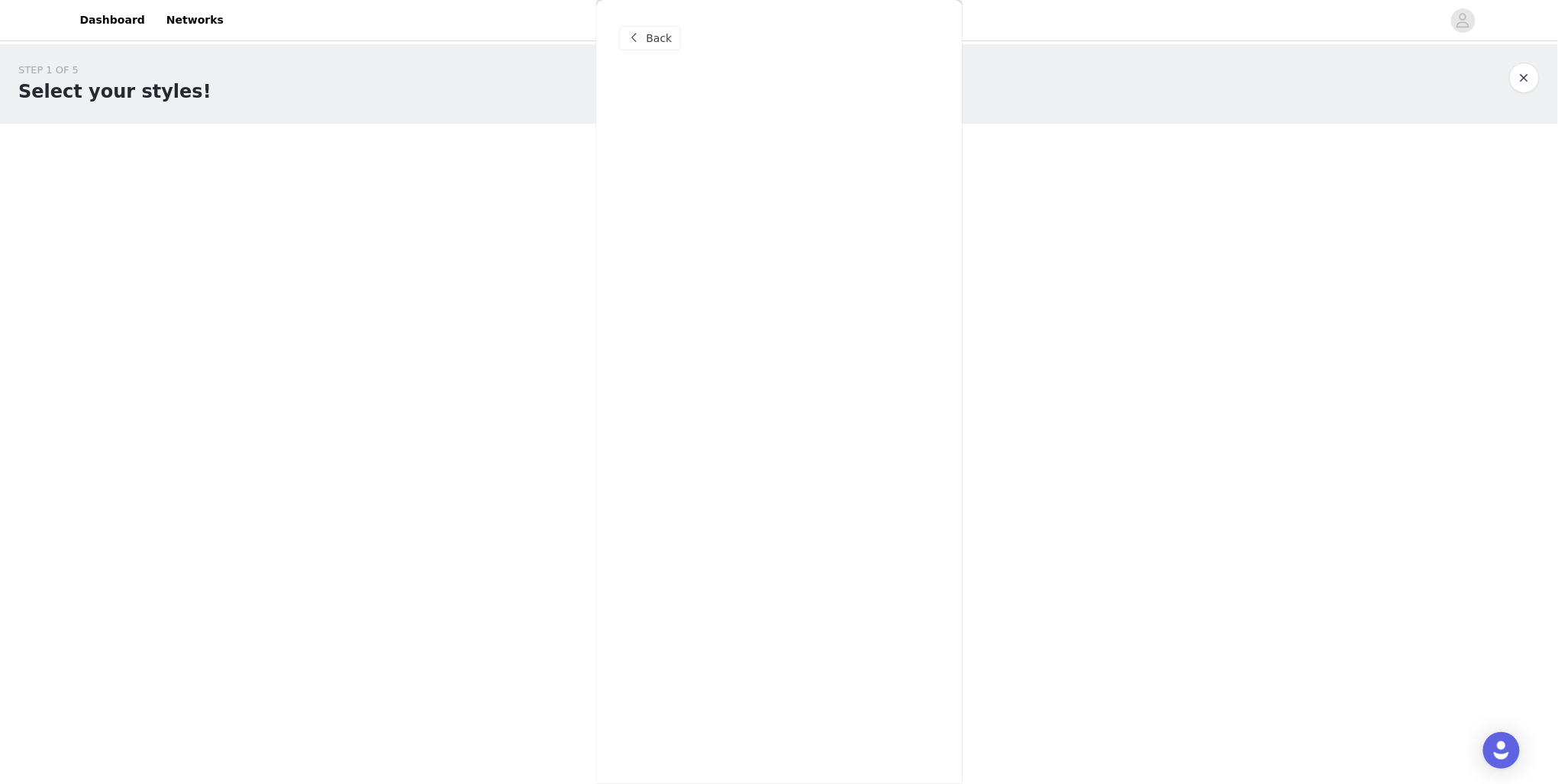
scroll to position [0, 0]
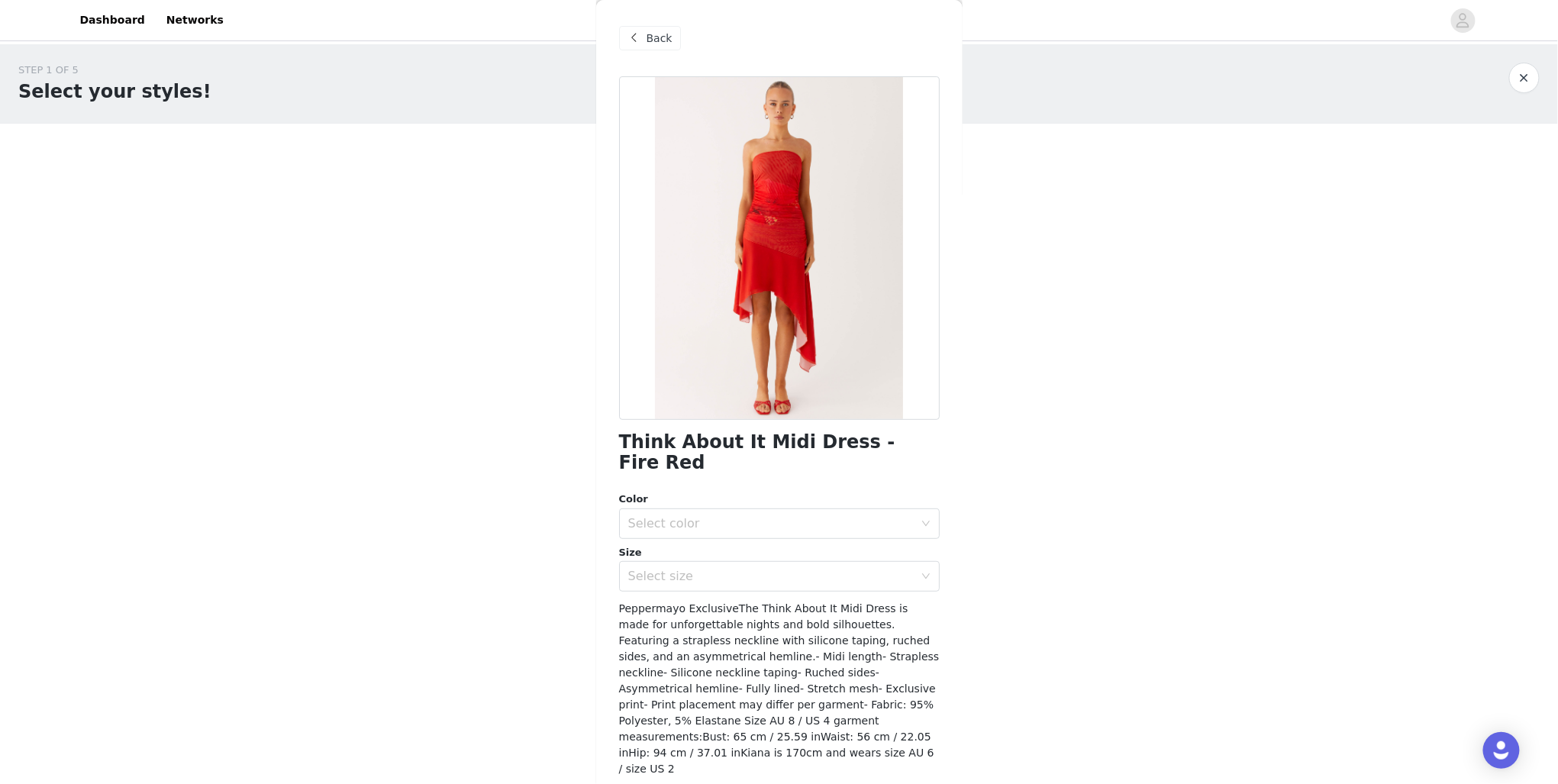
click at [985, 334] on div "STEP 1 OF 5 Select your styles! Please note that the sizes are in EU Sizes 0/3 …" at bounding box center [779, 220] width 1558 height 352
click at [659, 41] on span "Back" at bounding box center [659, 38] width 26 height 16
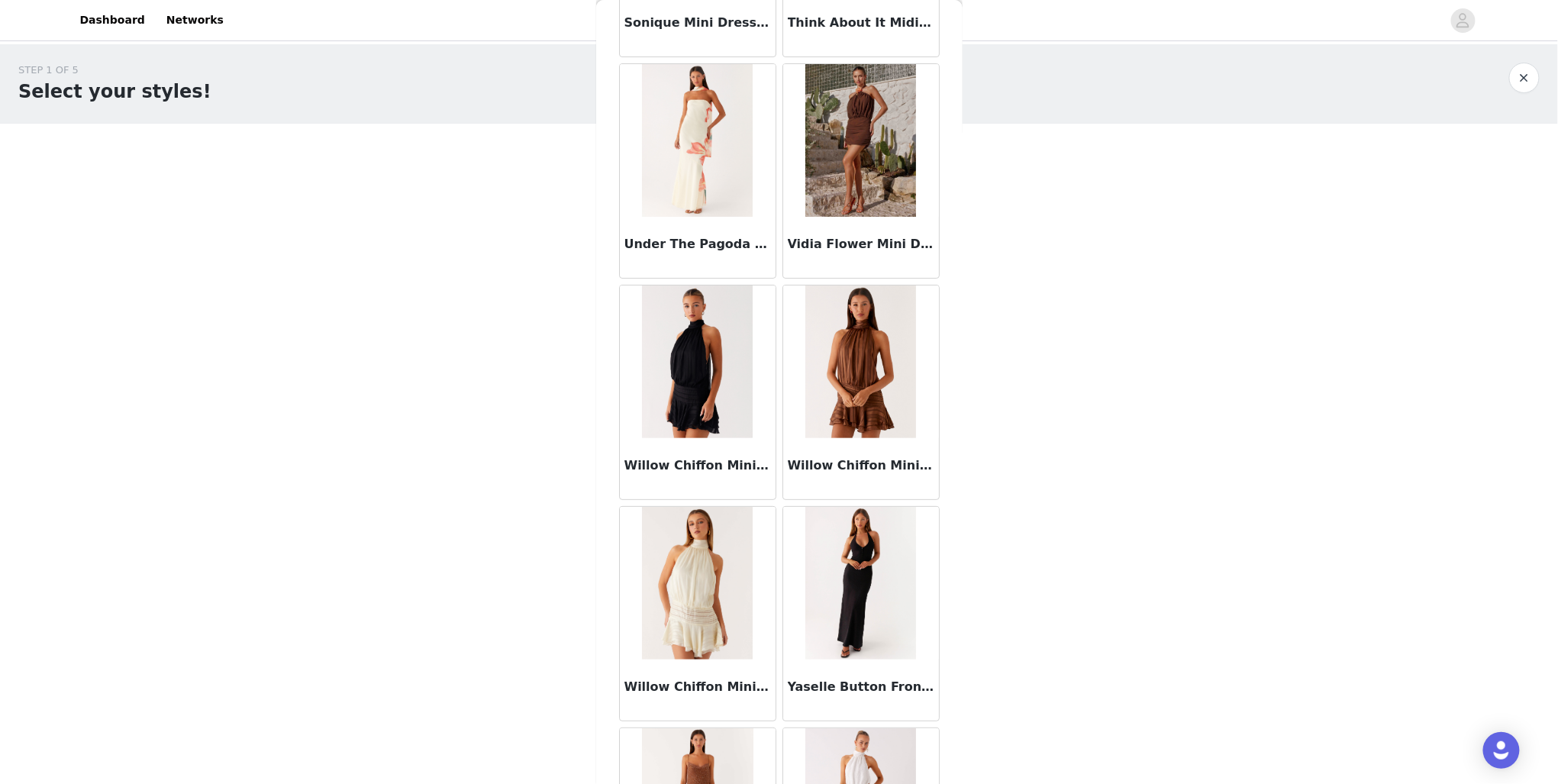
scroll to position [5252, 0]
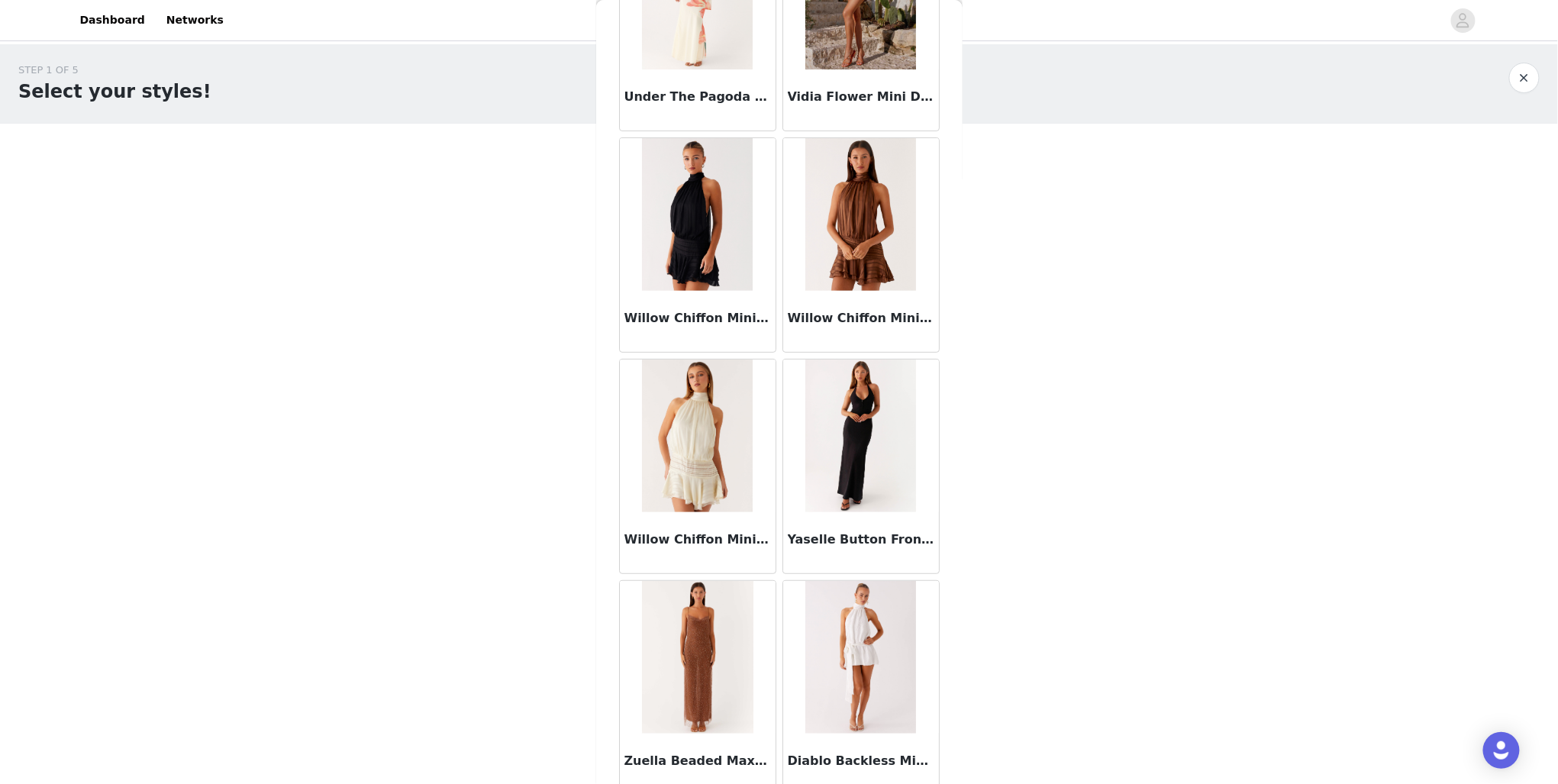
drag, startPoint x: 523, startPoint y: 281, endPoint x: 502, endPoint y: 283, distance: 21.1
click at [502, 283] on div "STEP 1 OF 5 Select your styles! Please note that the sizes are in EU Sizes 0/3 …" at bounding box center [779, 165] width 1558 height 242
click at [720, 227] on img at bounding box center [697, 215] width 111 height 153
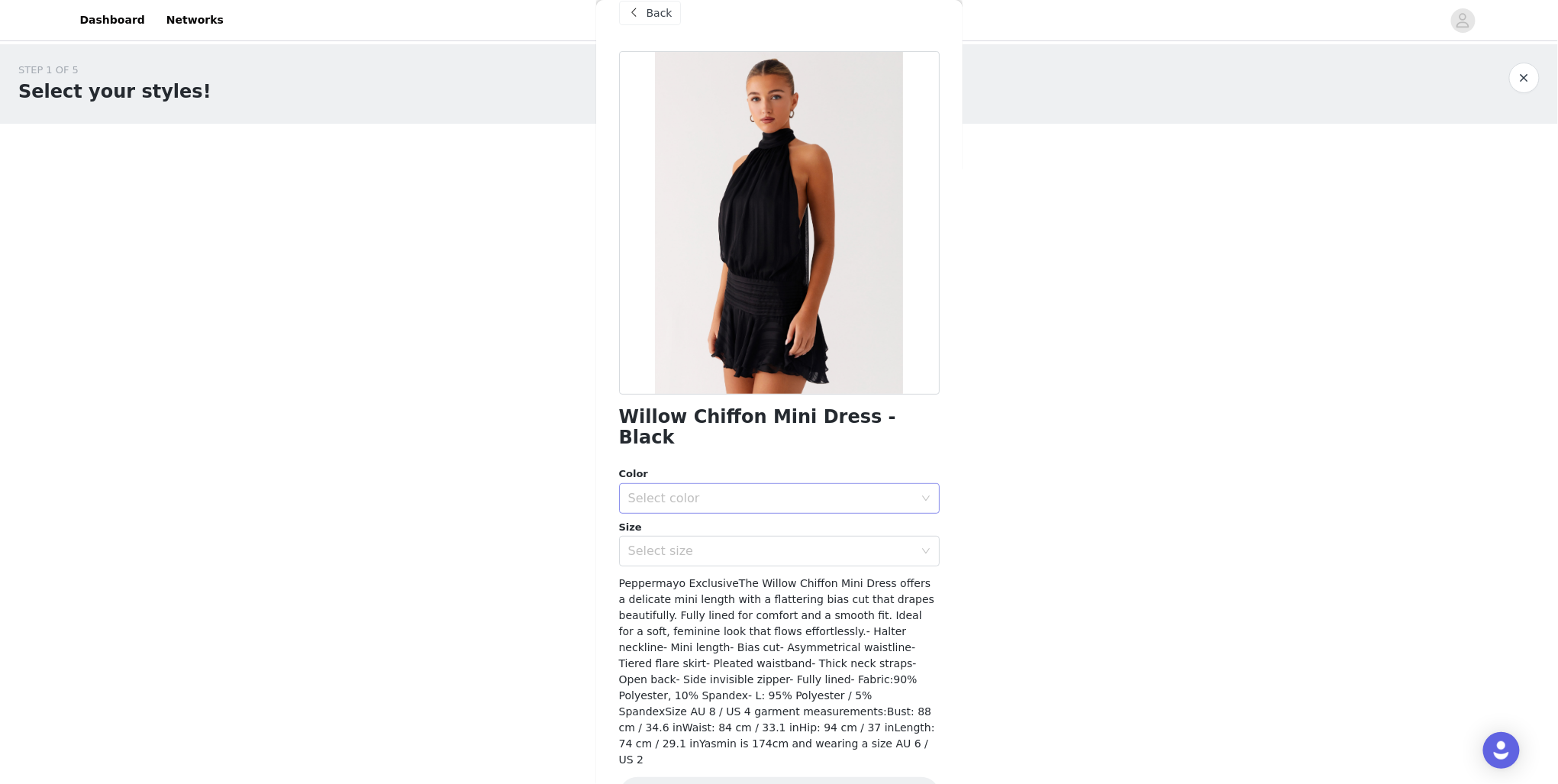
scroll to position [37, 0]
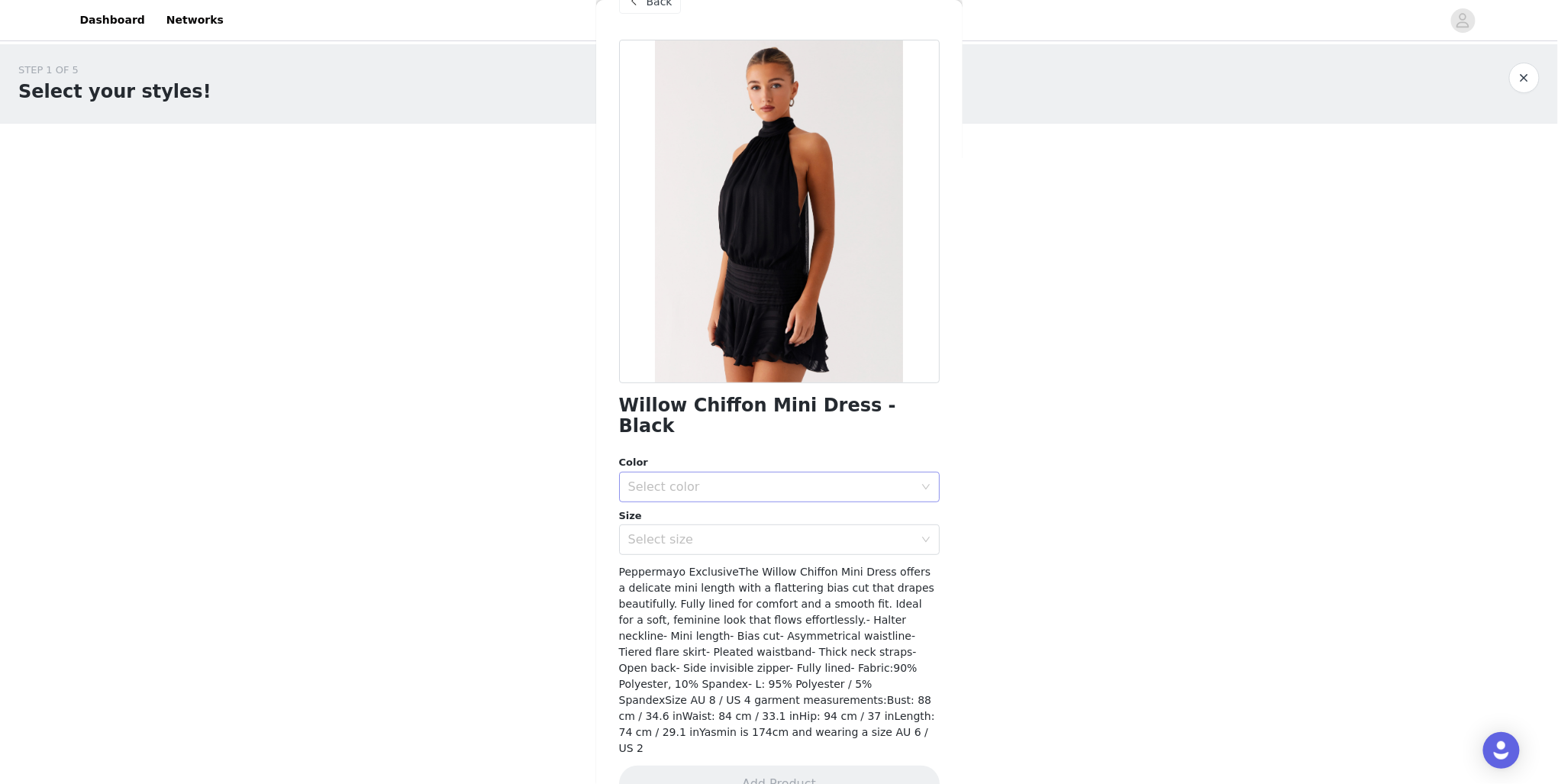
click at [714, 479] on div "Select color" at bounding box center [771, 487] width 286 height 15
click at [652, 494] on li "Black" at bounding box center [775, 499] width 312 height 25
click at [657, 532] on div "Select size" at bounding box center [771, 539] width 286 height 15
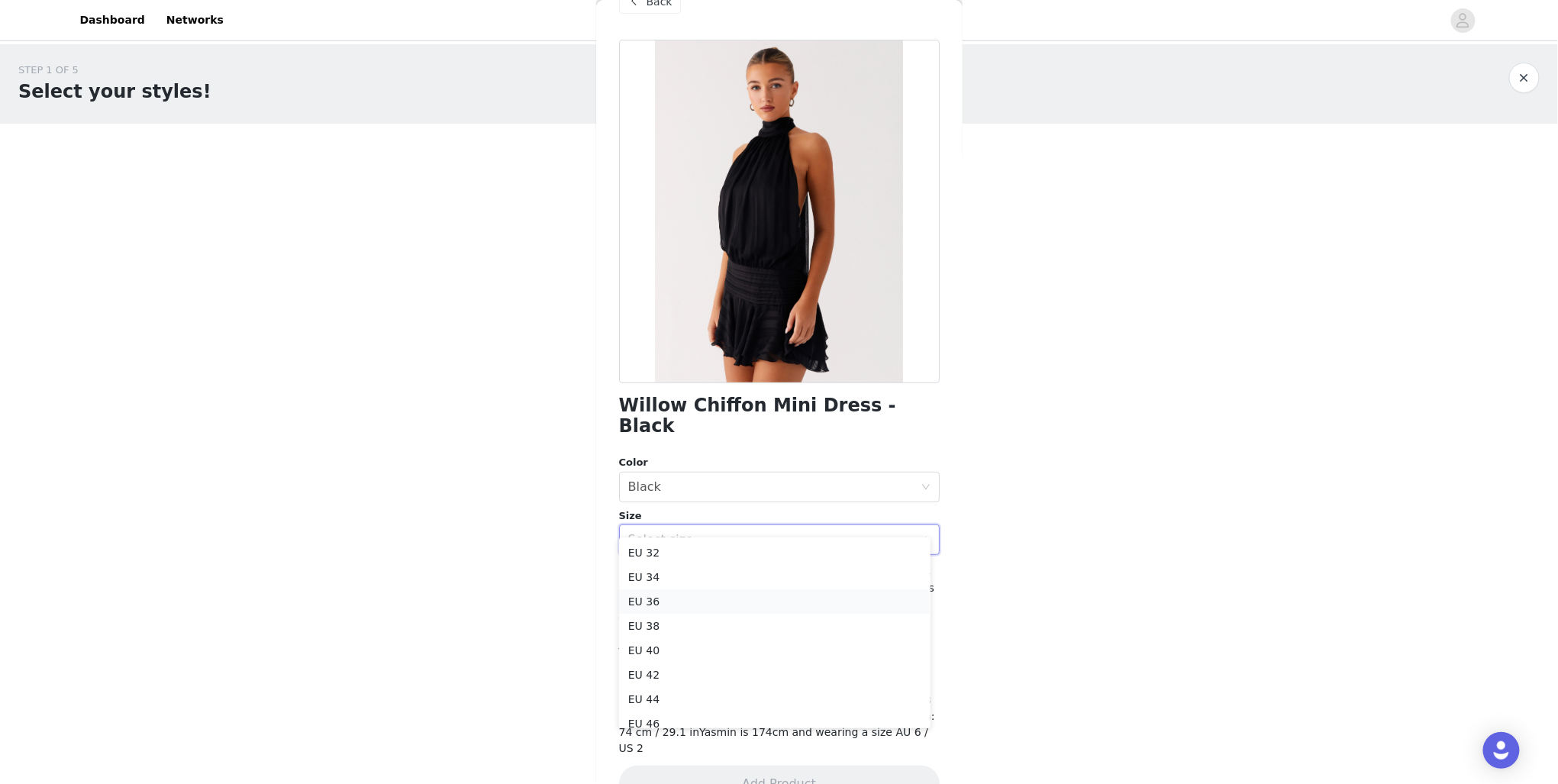
click at [681, 596] on li "EU 36" at bounding box center [775, 601] width 312 height 25
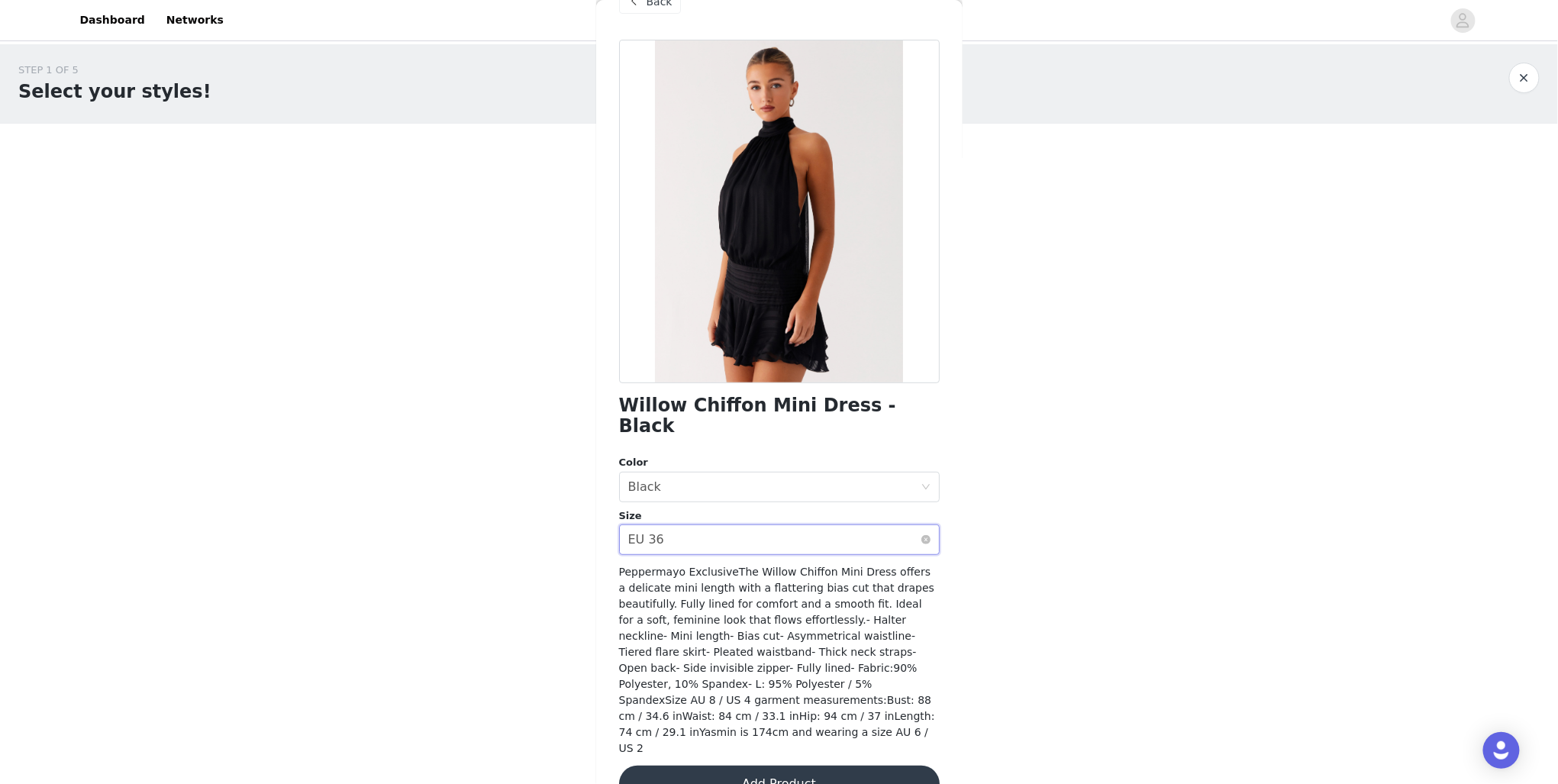
click at [705, 525] on div "Select size EU 36" at bounding box center [775, 539] width 293 height 29
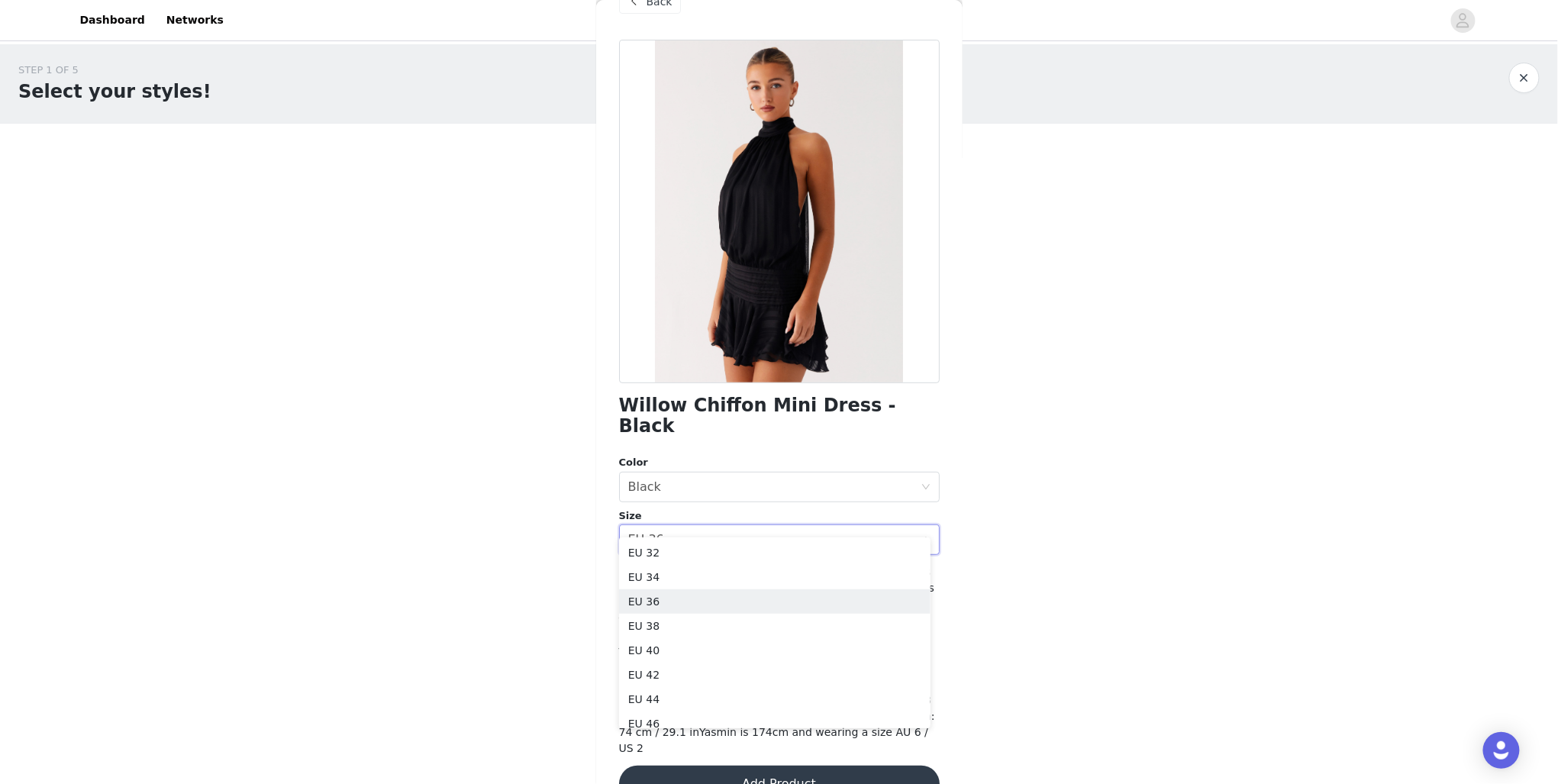
click at [308, 492] on body "Dashboard Networks STEP 1 OF 5 Select your styles! Please note that the sizes a…" at bounding box center [779, 392] width 1558 height 784
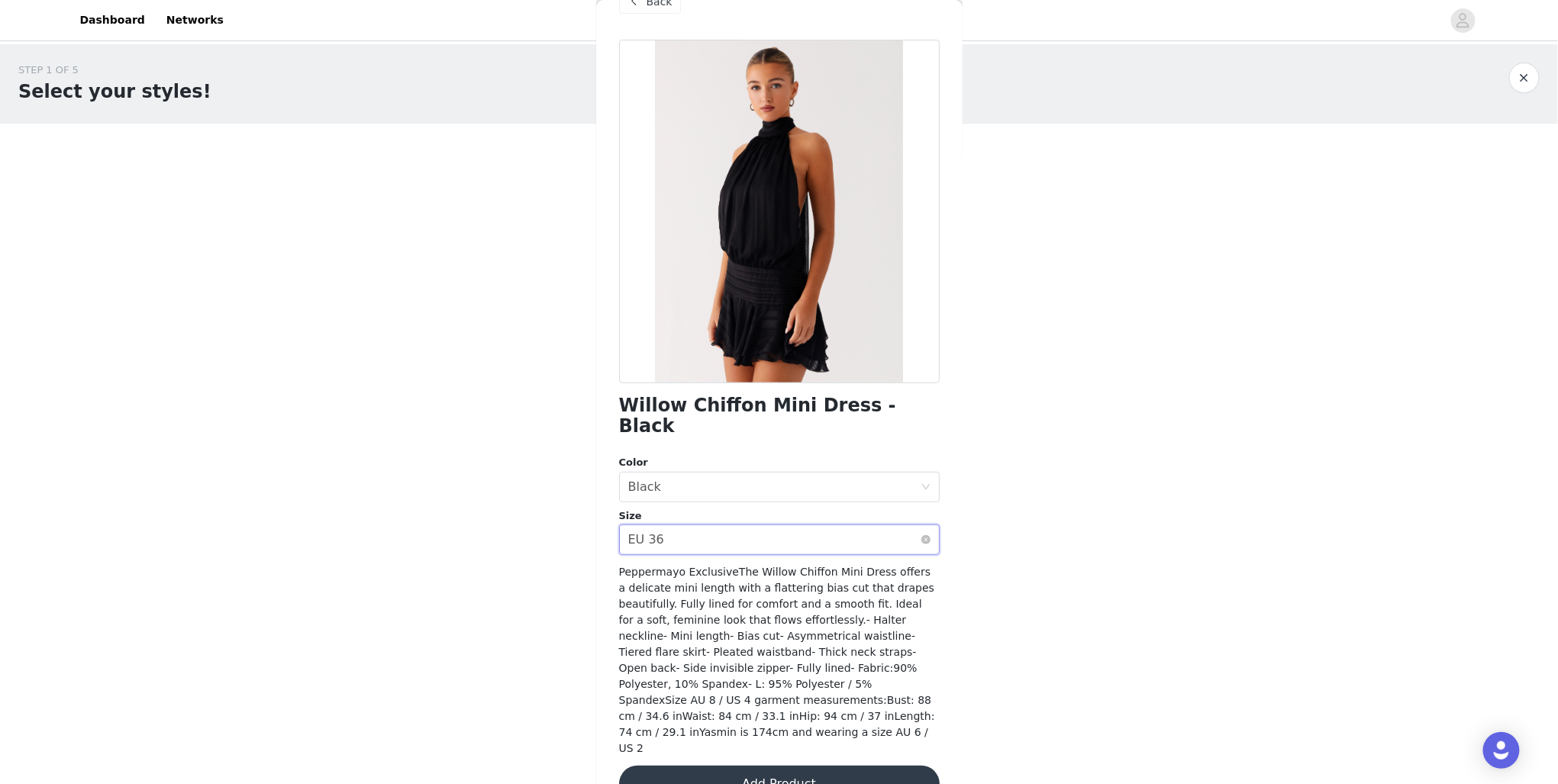
click at [763, 526] on div "Select size EU 36" at bounding box center [775, 539] width 293 height 29
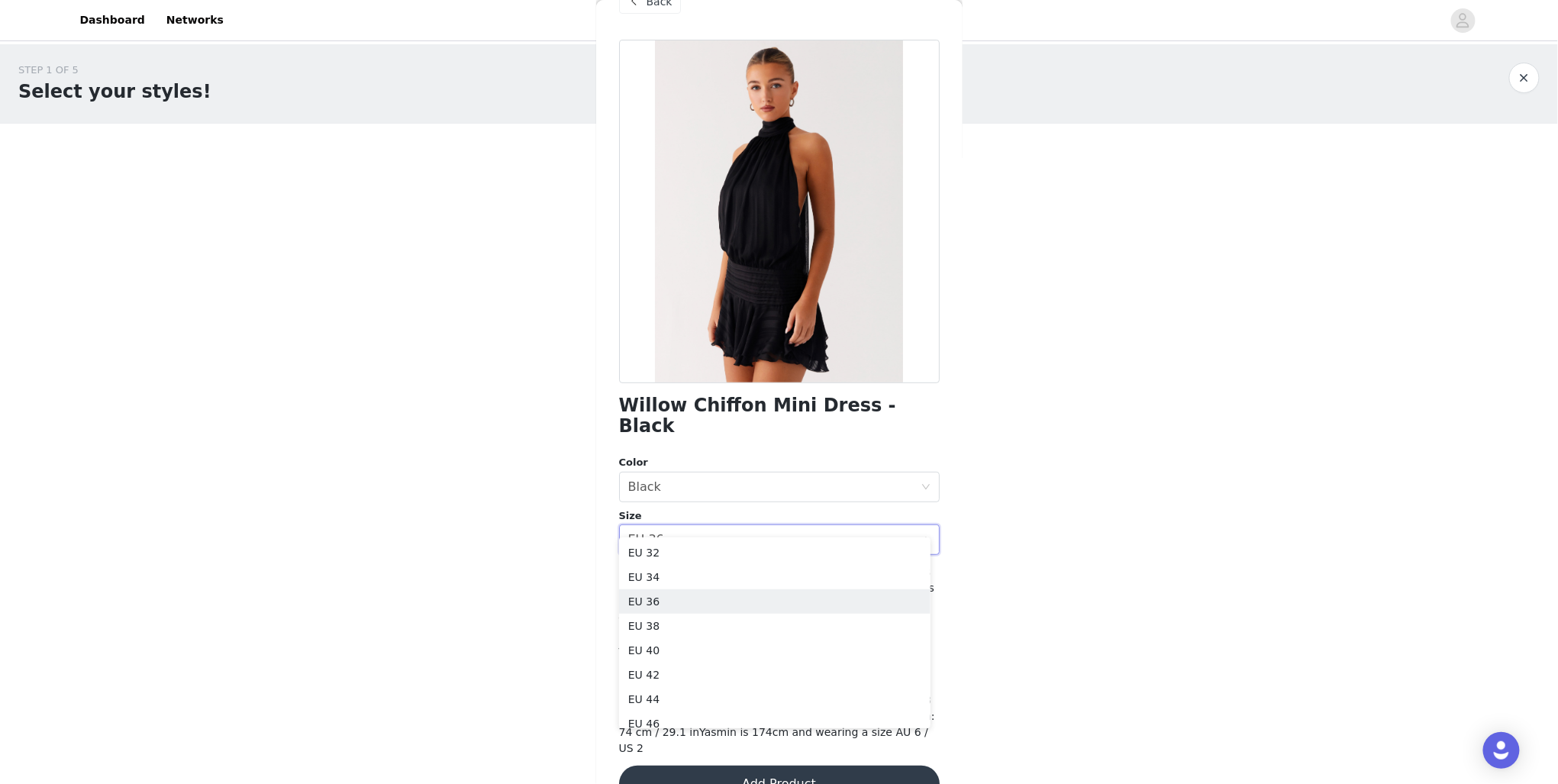
click at [449, 562] on body "Dashboard Networks STEP 1 OF 5 Select your styles! Please note that the sizes a…" at bounding box center [779, 392] width 1558 height 784
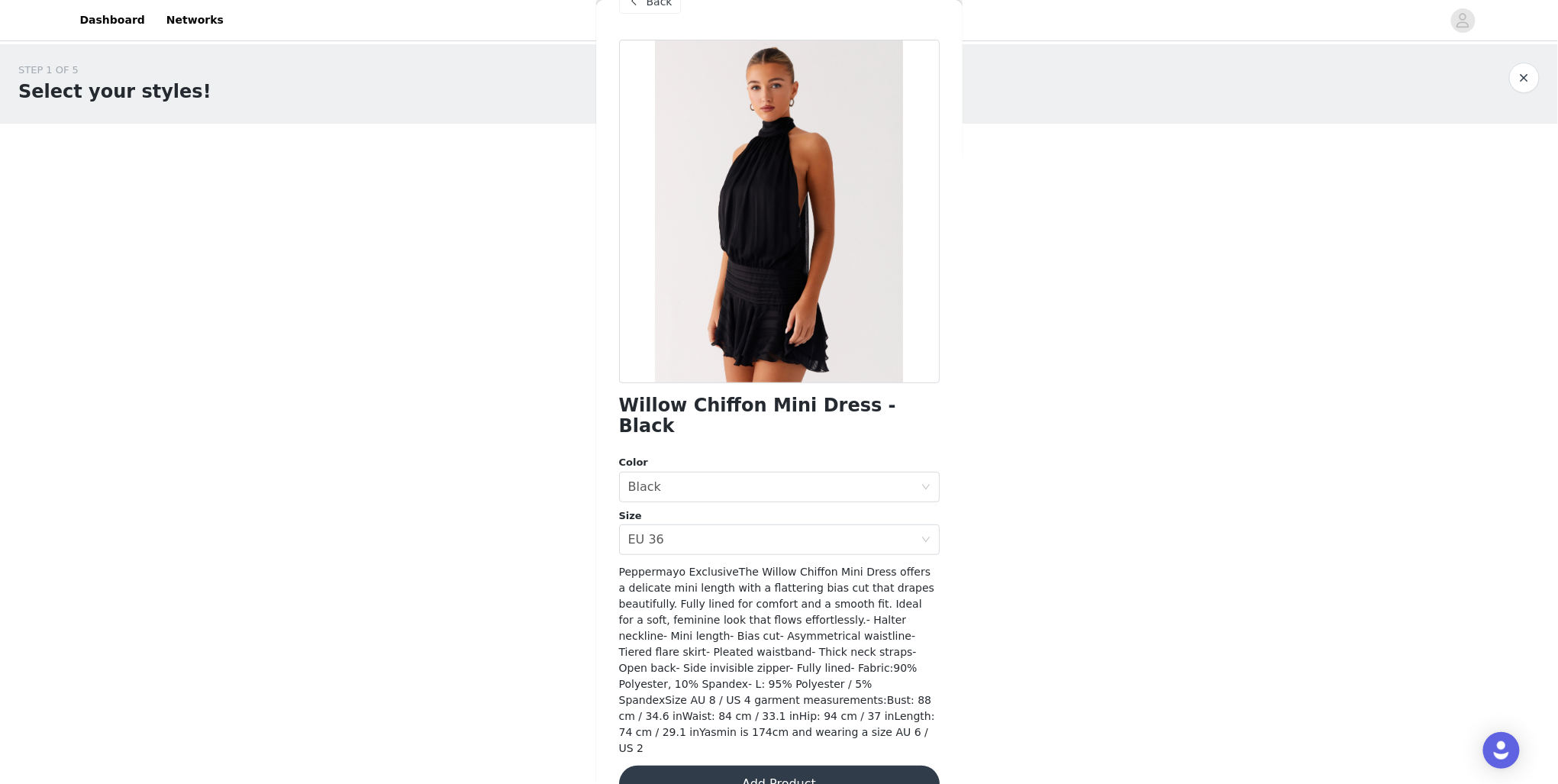
click at [709, 766] on button "Add Product" at bounding box center [779, 784] width 321 height 37
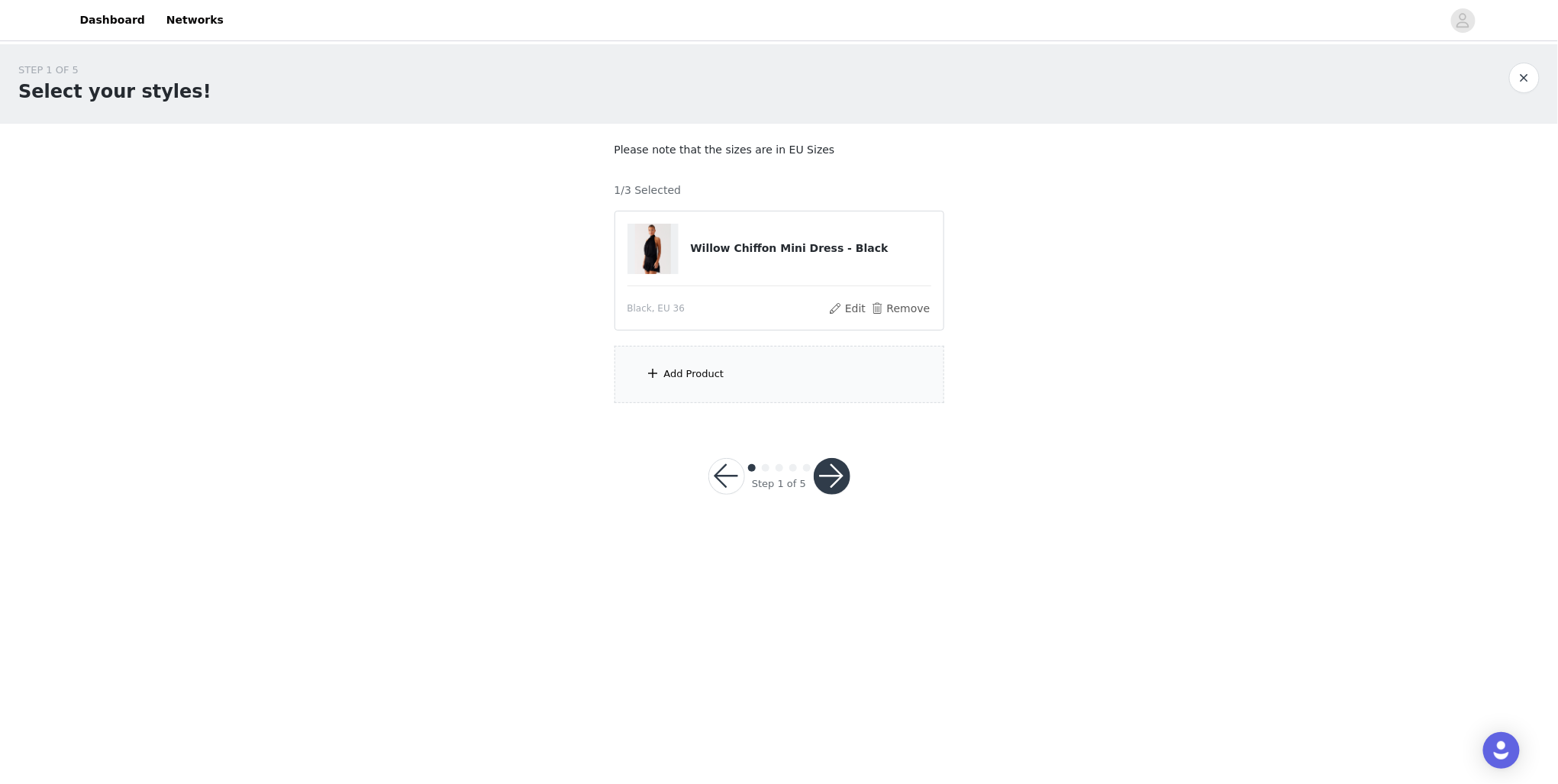
click at [666, 372] on div "Add Product" at bounding box center [694, 374] width 60 height 15
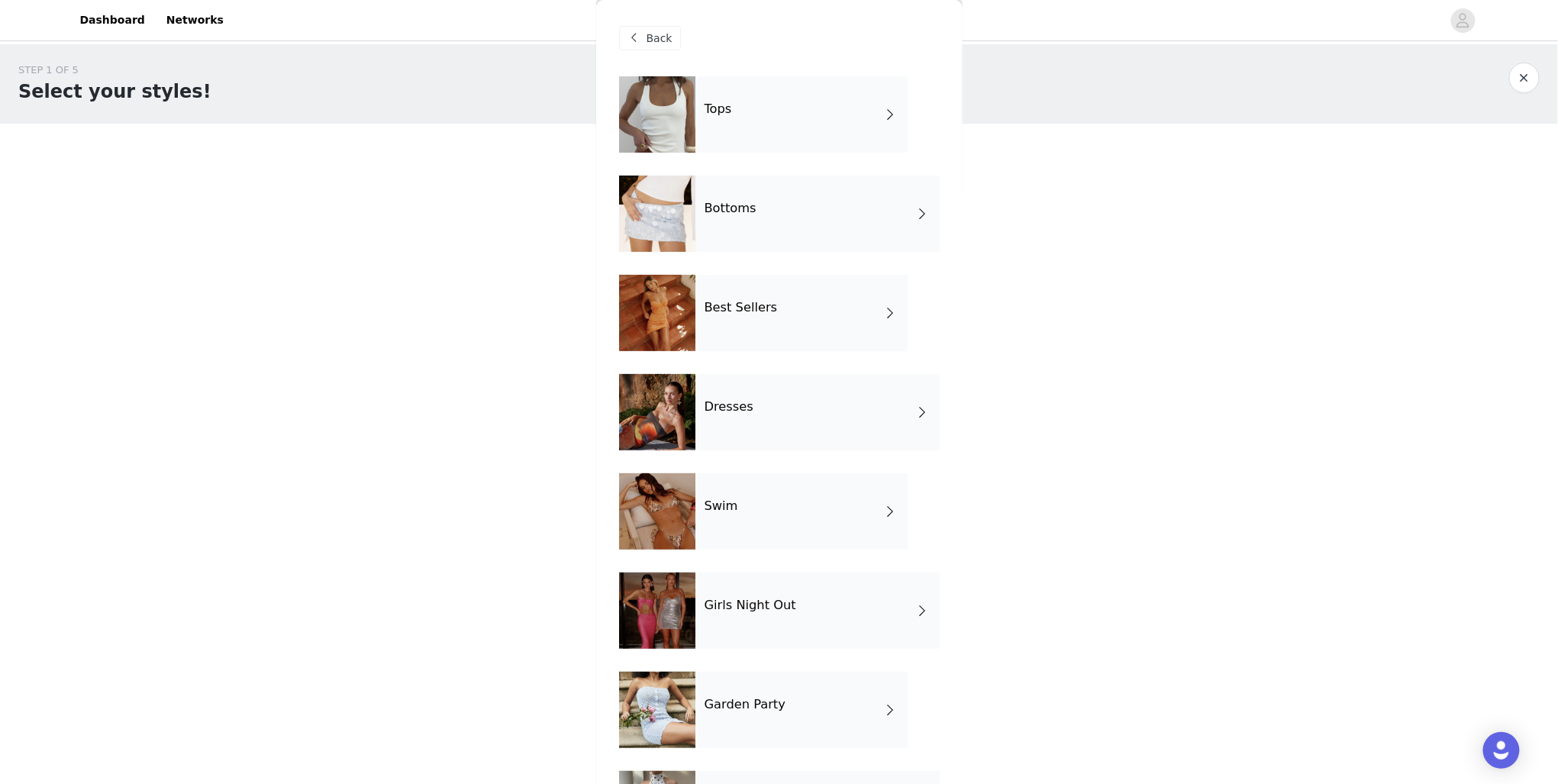
click at [740, 402] on h4 "Dresses" at bounding box center [728, 406] width 49 height 14
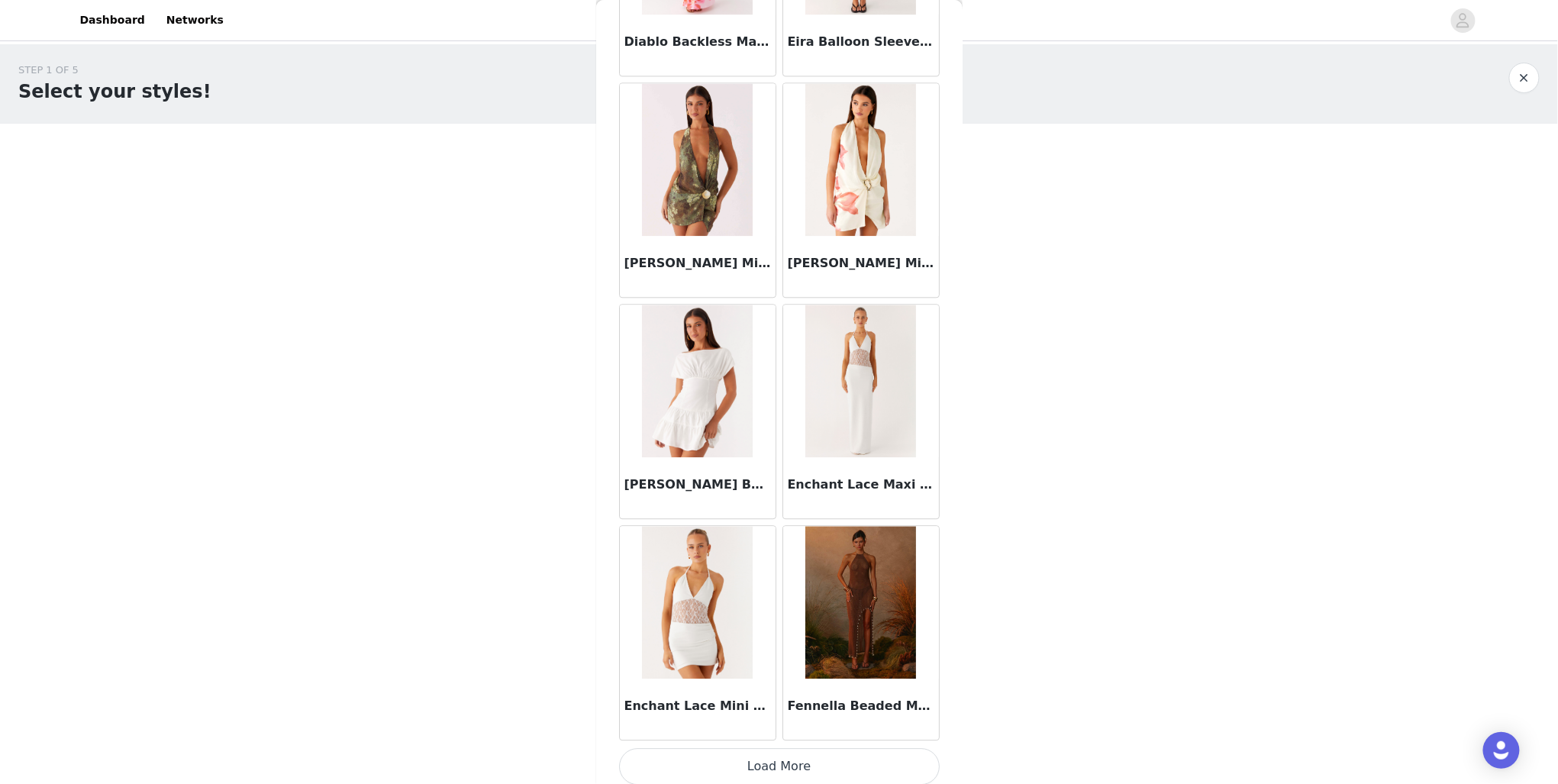
scroll to position [1544, 0]
click at [777, 753] on button "Load More" at bounding box center [779, 766] width 321 height 37
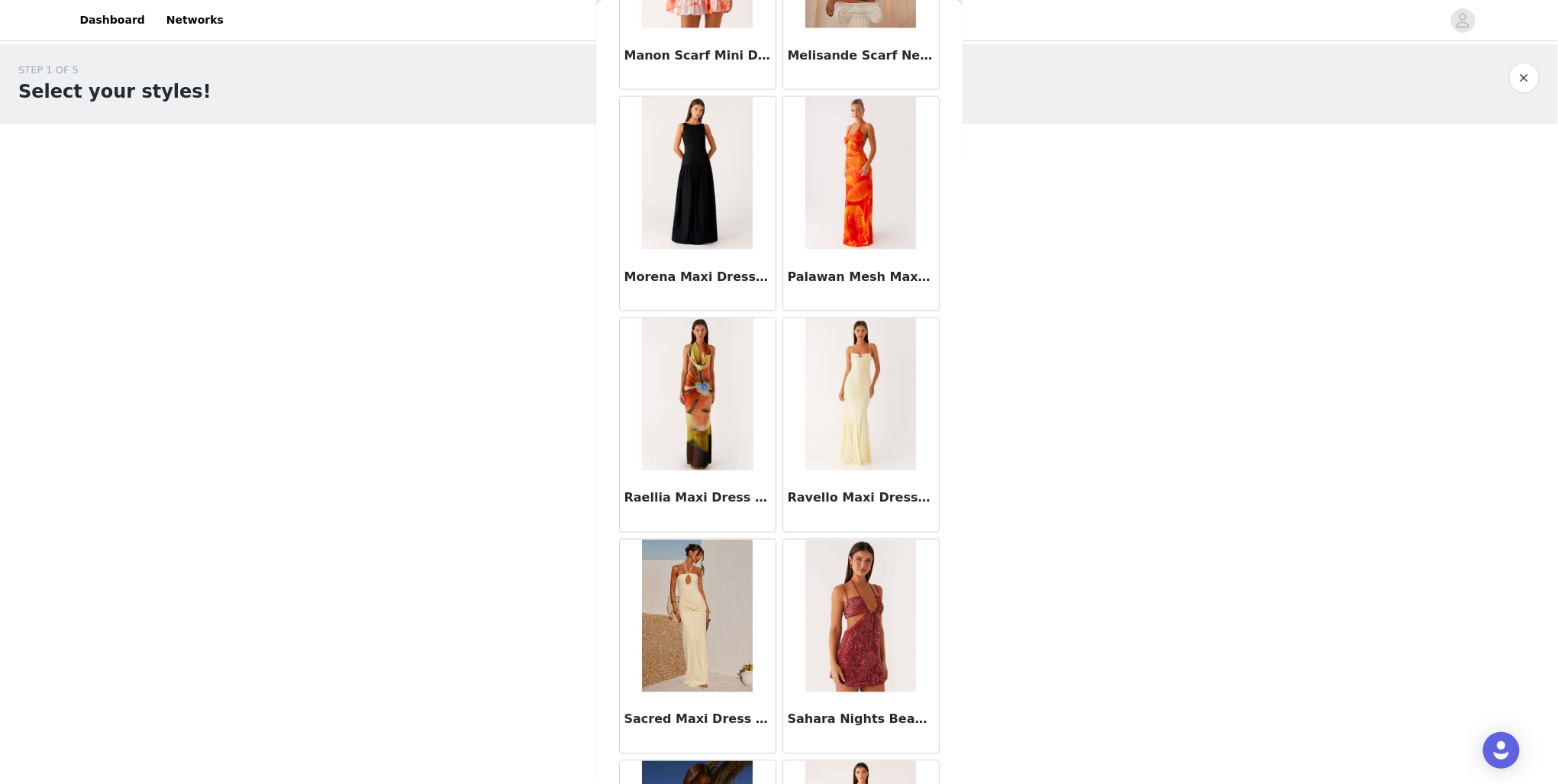
scroll to position [3743, 0]
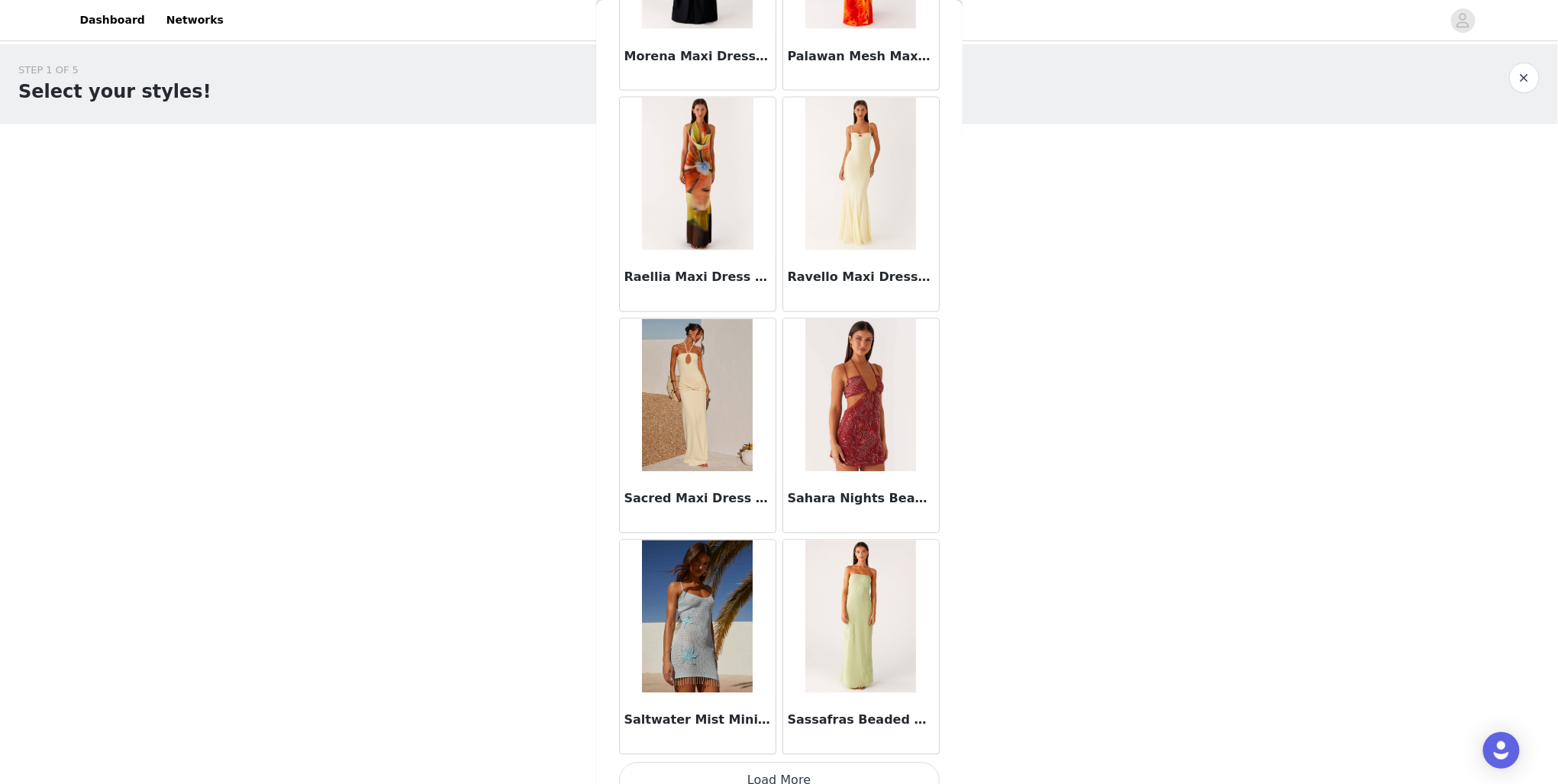
click at [808, 765] on button "Load More" at bounding box center [779, 781] width 321 height 37
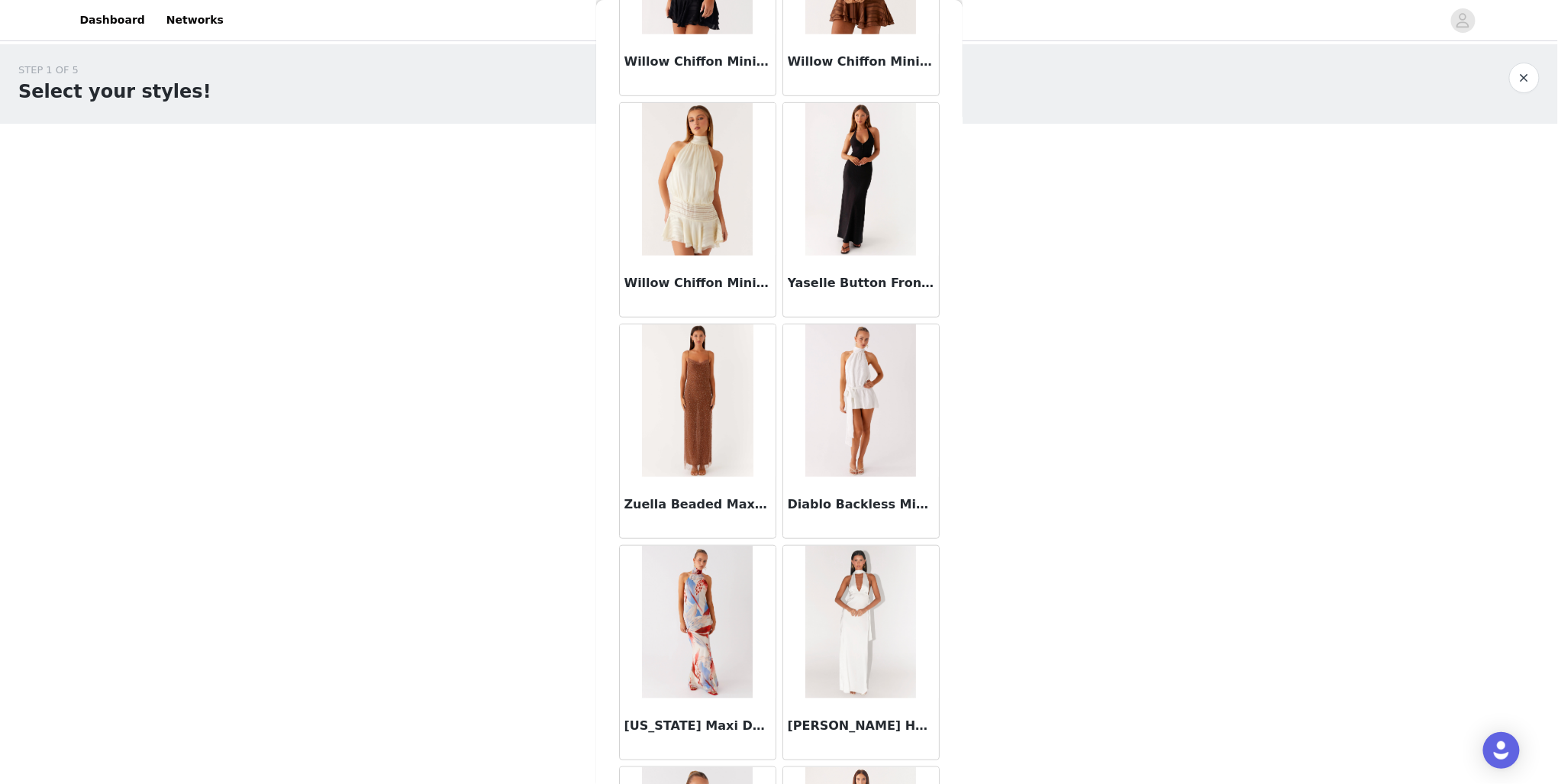
scroll to position [5637, 0]
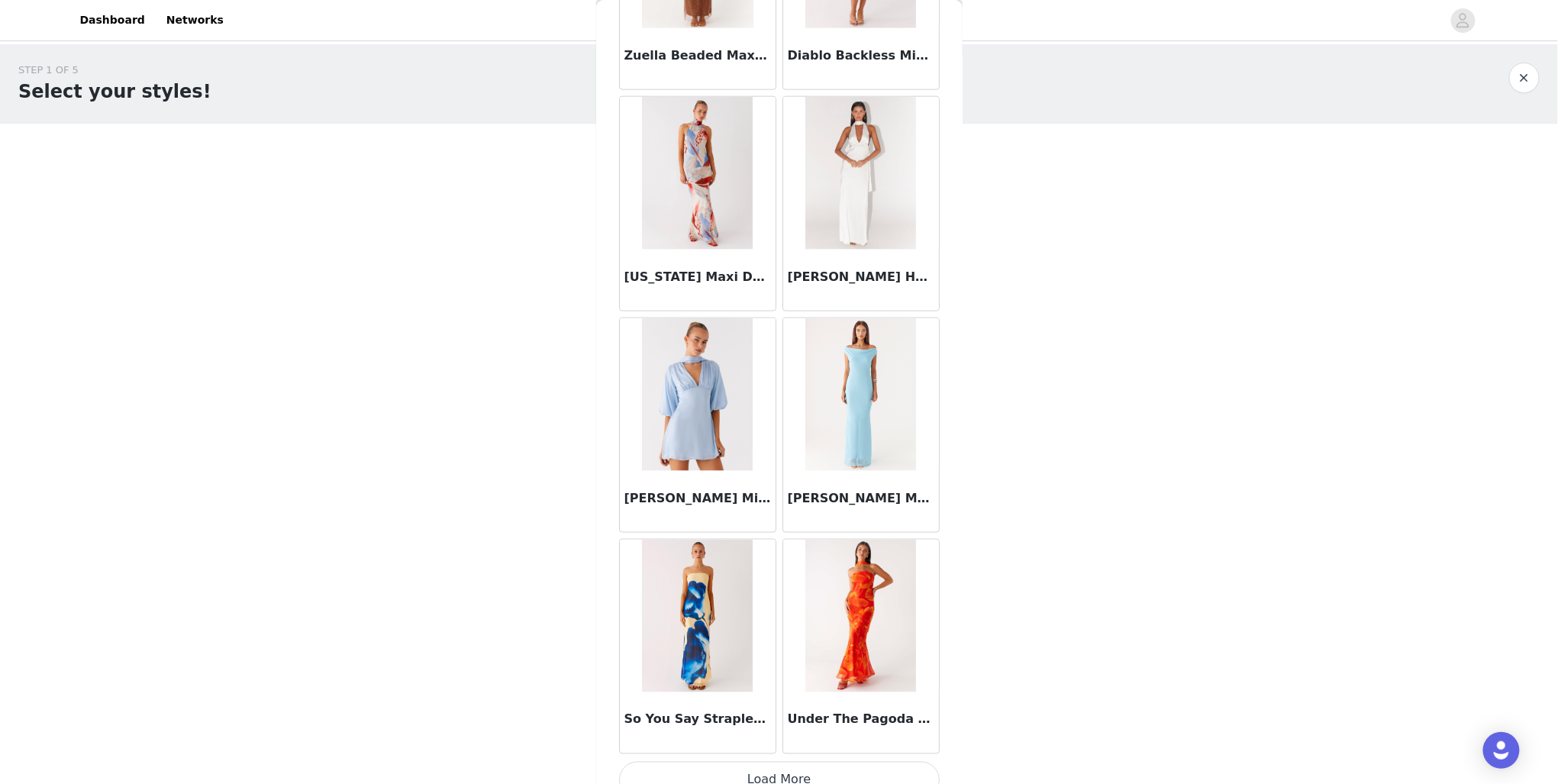
click at [776, 762] on button "Load More" at bounding box center [779, 780] width 321 height 37
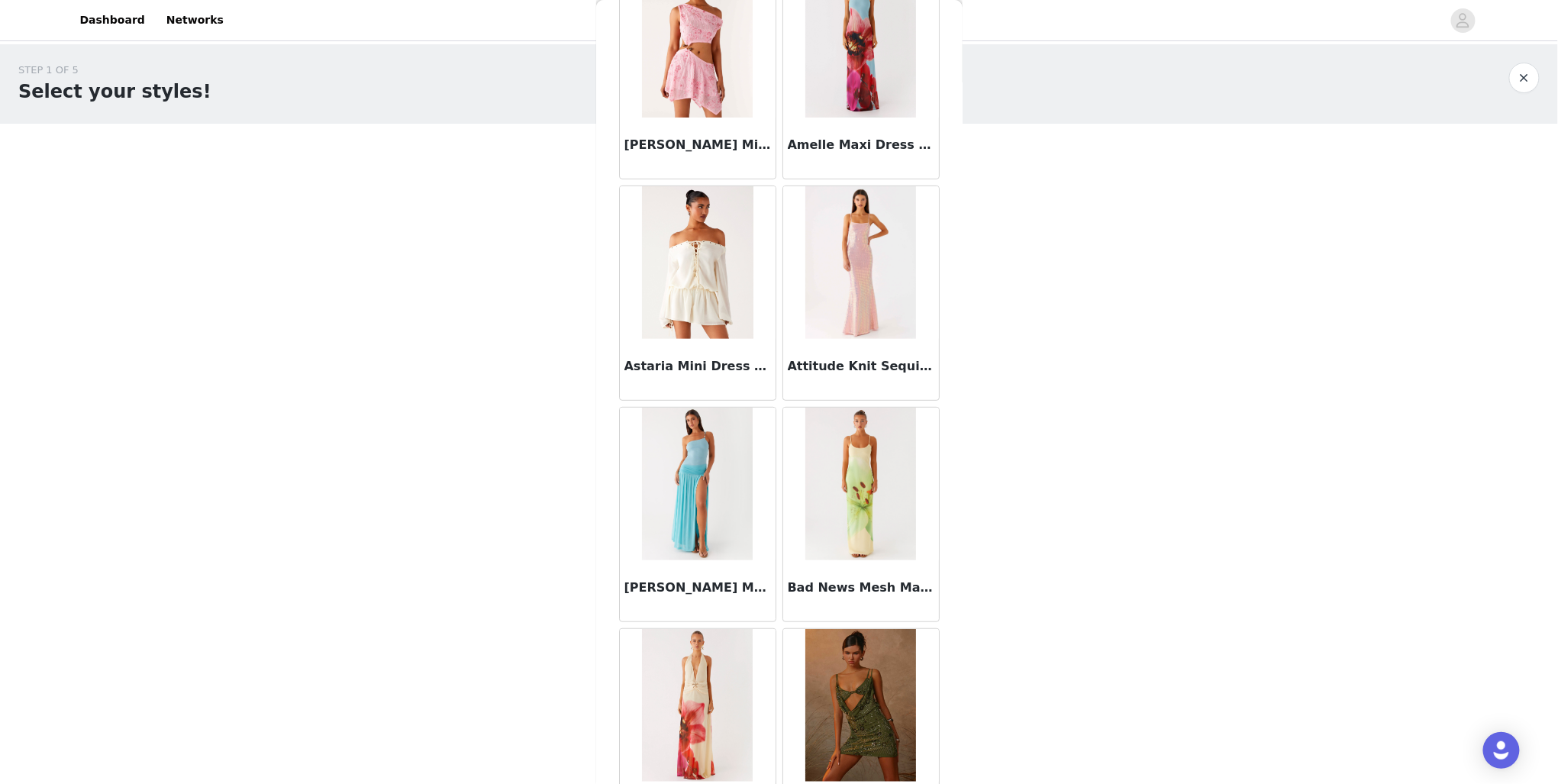
scroll to position [0, 0]
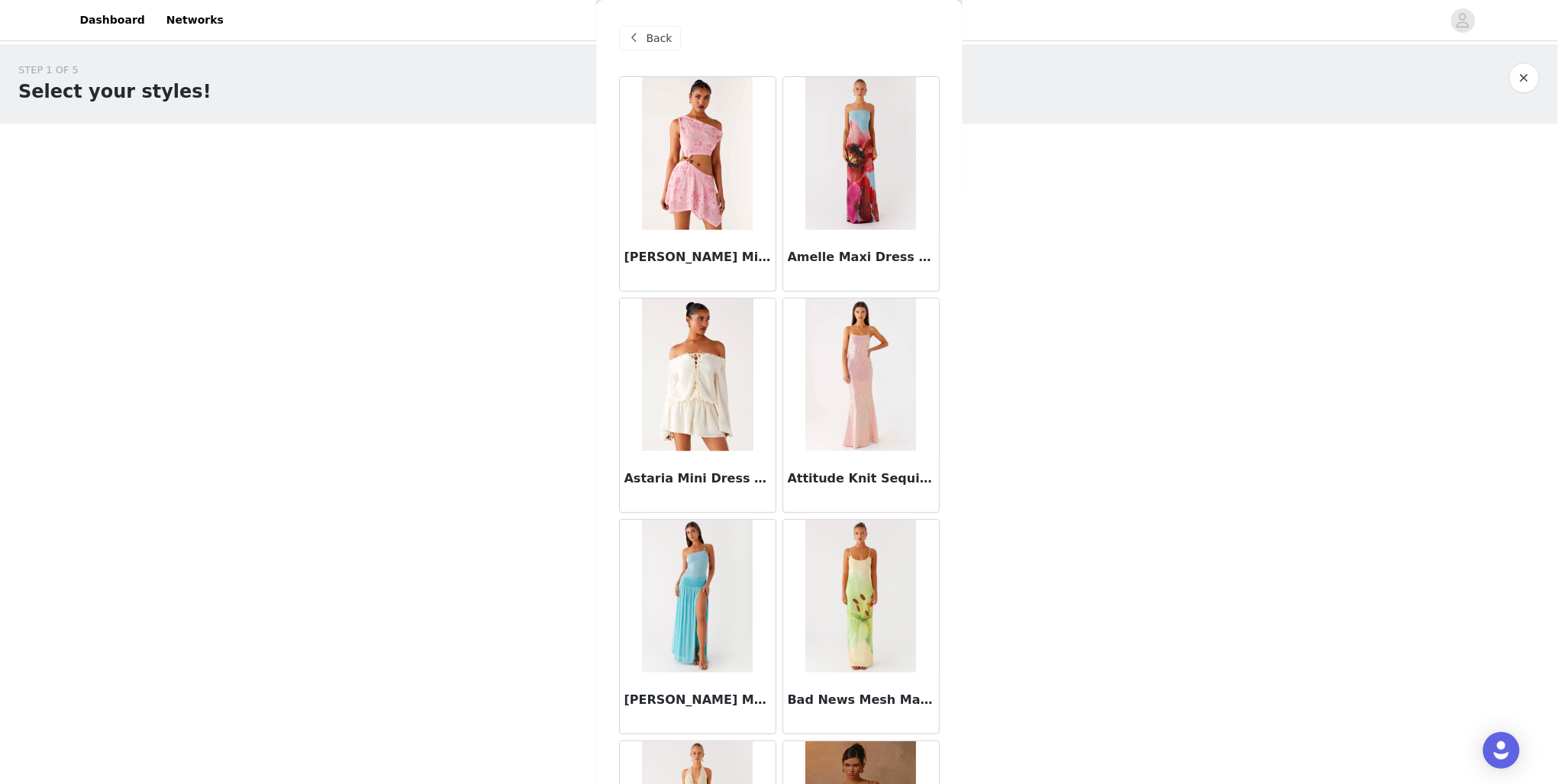
click at [644, 30] on div "Back" at bounding box center [651, 38] width 62 height 25
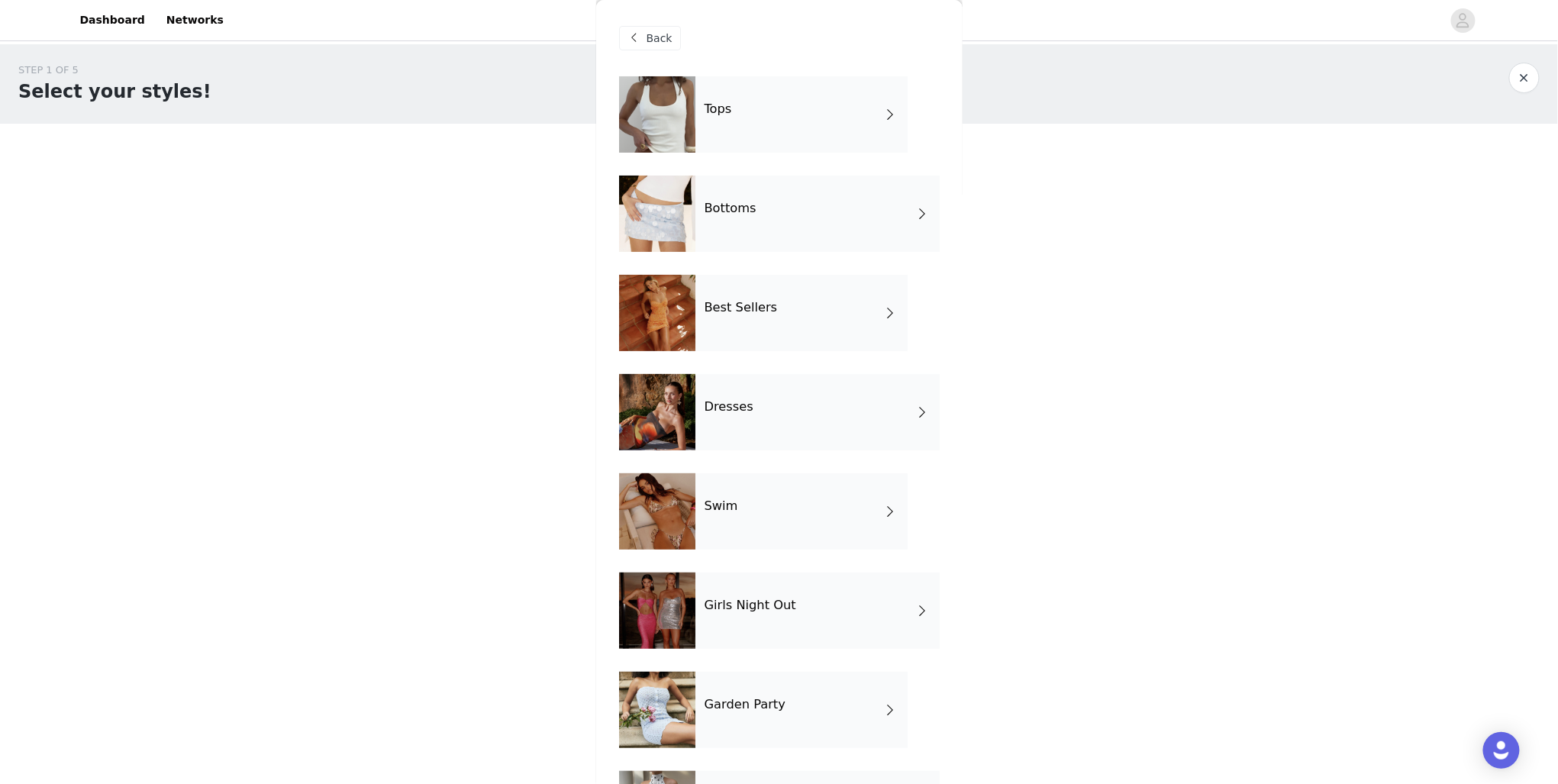
click at [838, 200] on div "Bottoms" at bounding box center [818, 214] width 244 height 76
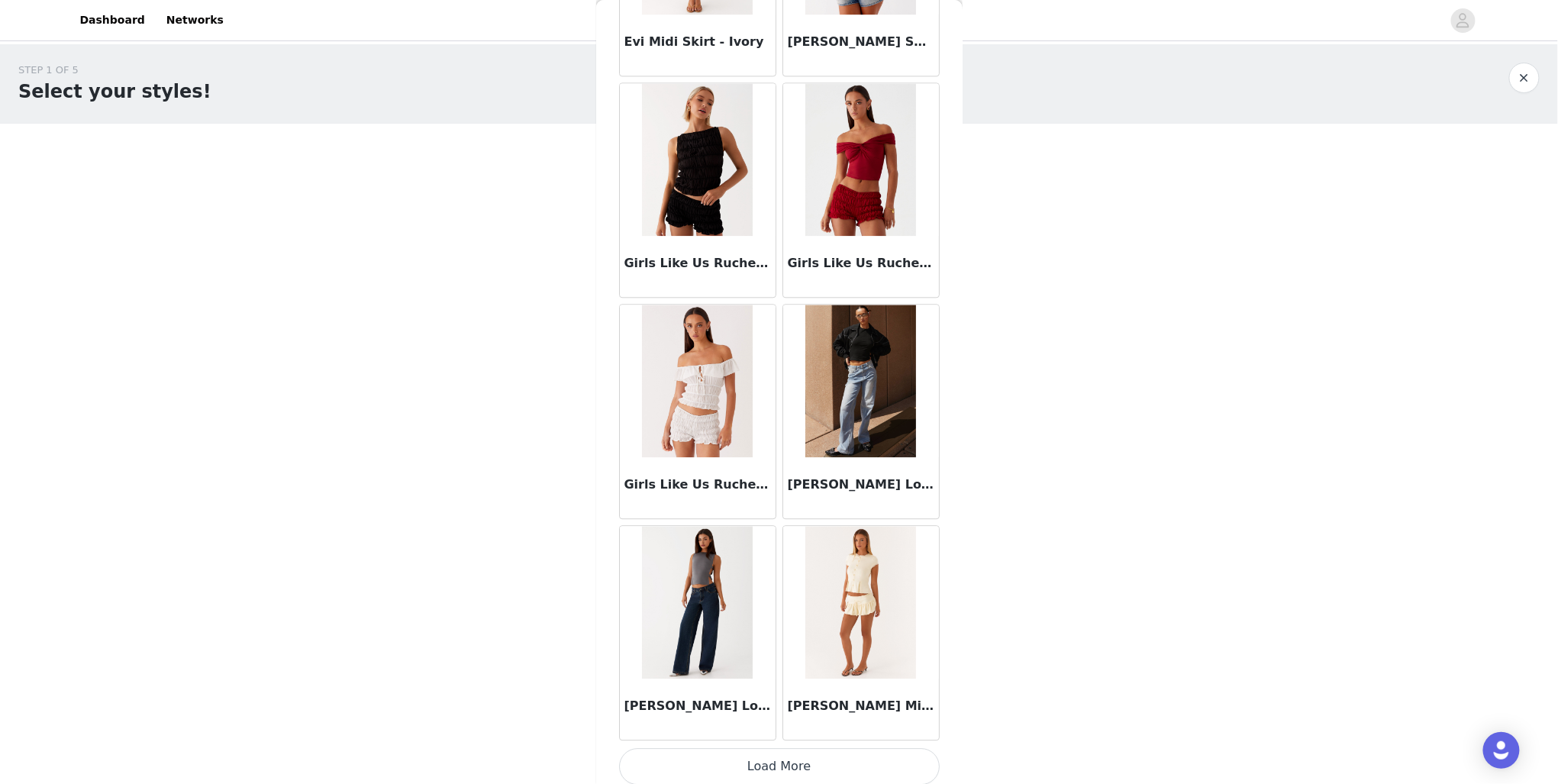
scroll to position [1544, 0]
click at [826, 747] on button "Load More" at bounding box center [779, 766] width 321 height 37
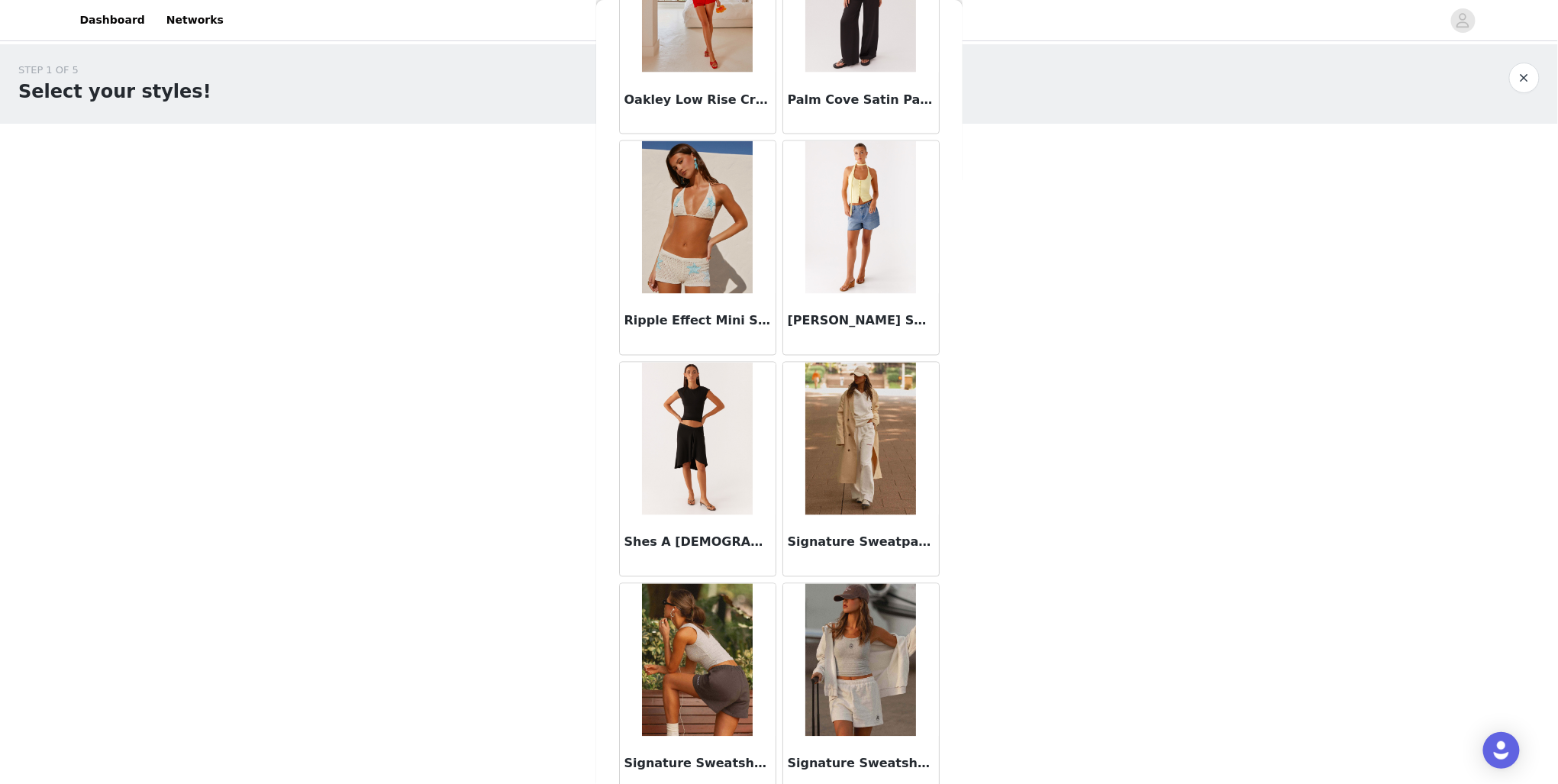
scroll to position [3751, 0]
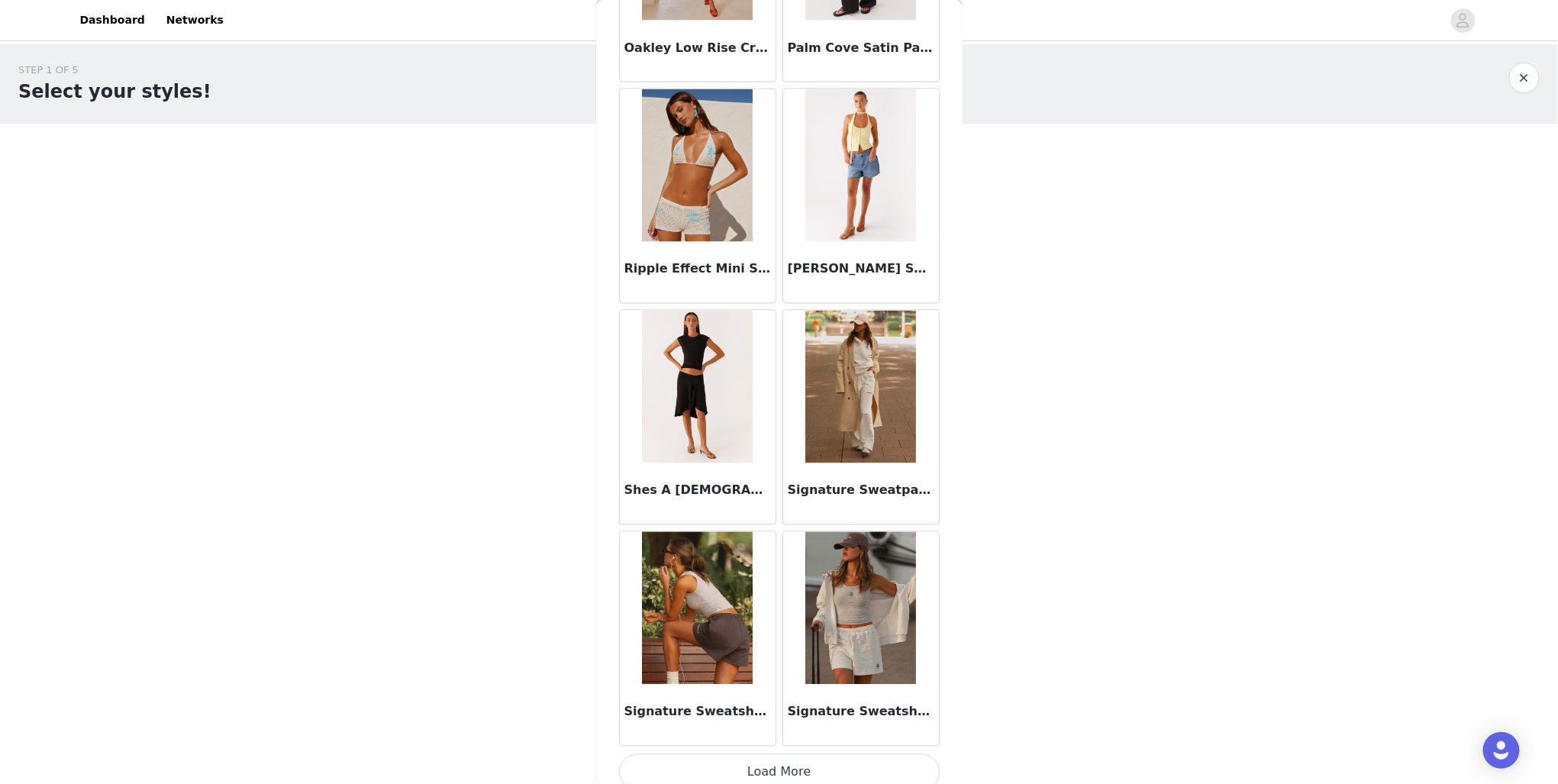
click at [778, 757] on button "Load More" at bounding box center [779, 772] width 321 height 37
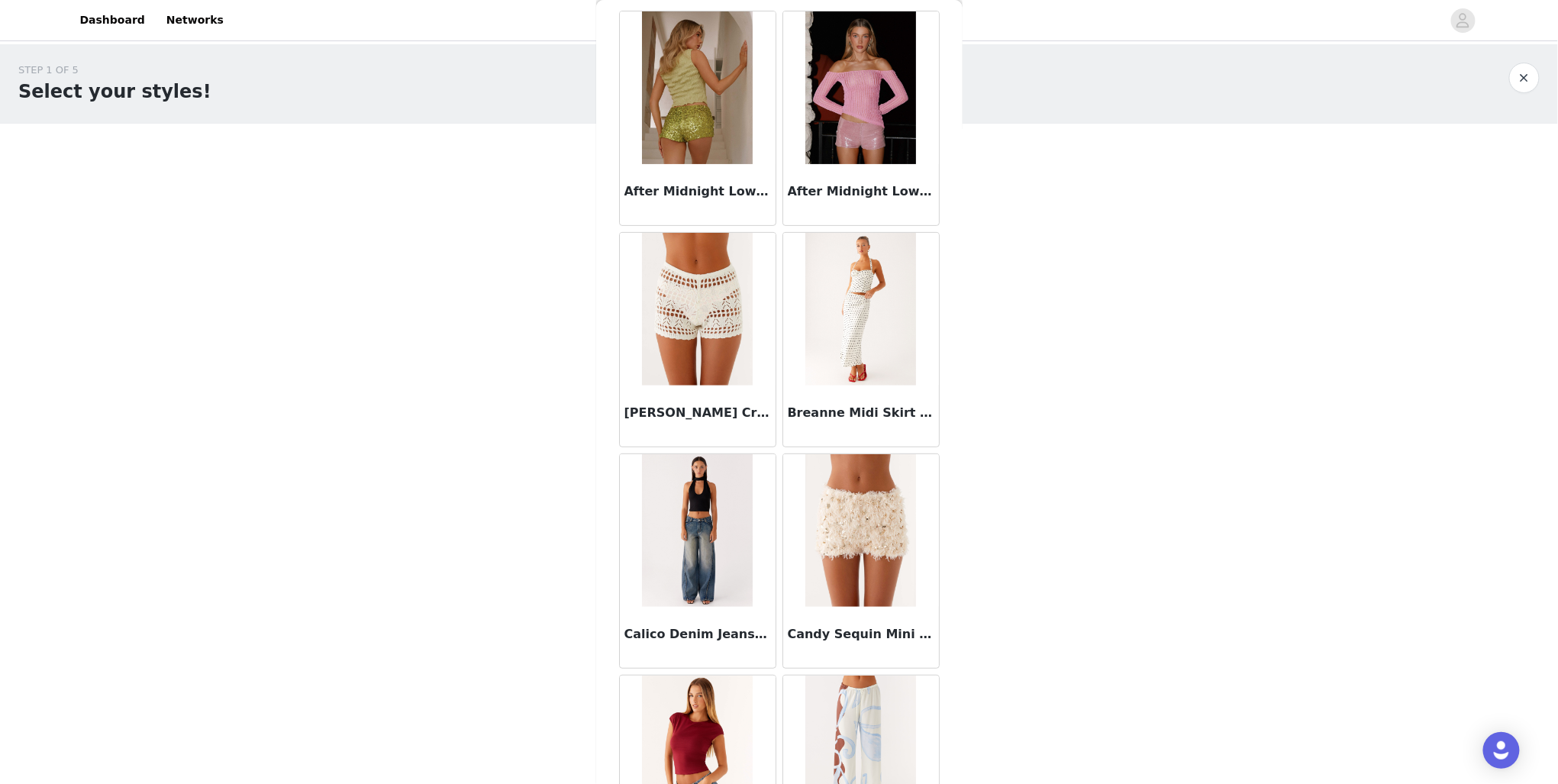
scroll to position [0, 0]
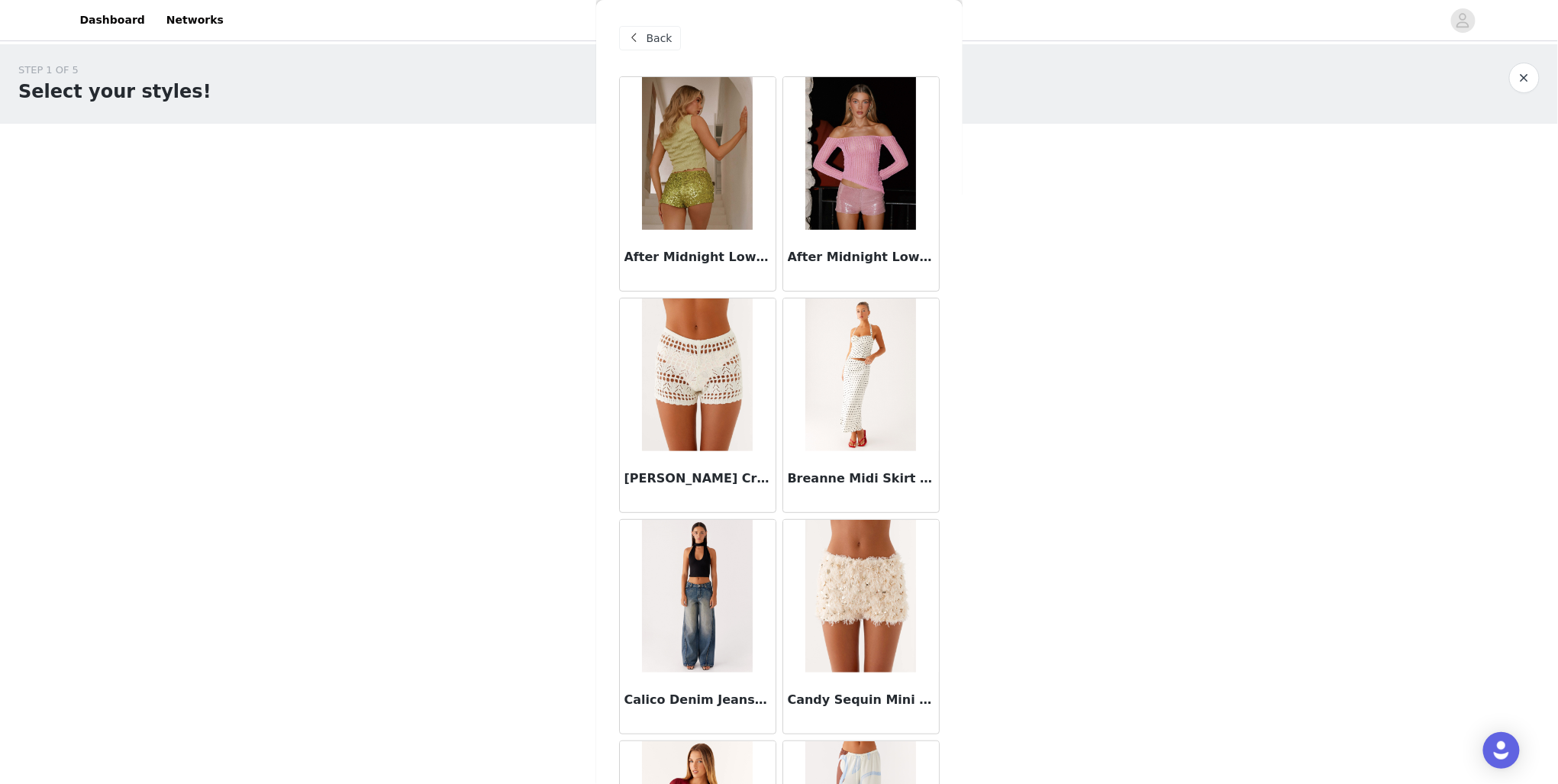
click at [648, 37] on span "Back" at bounding box center [659, 38] width 26 height 16
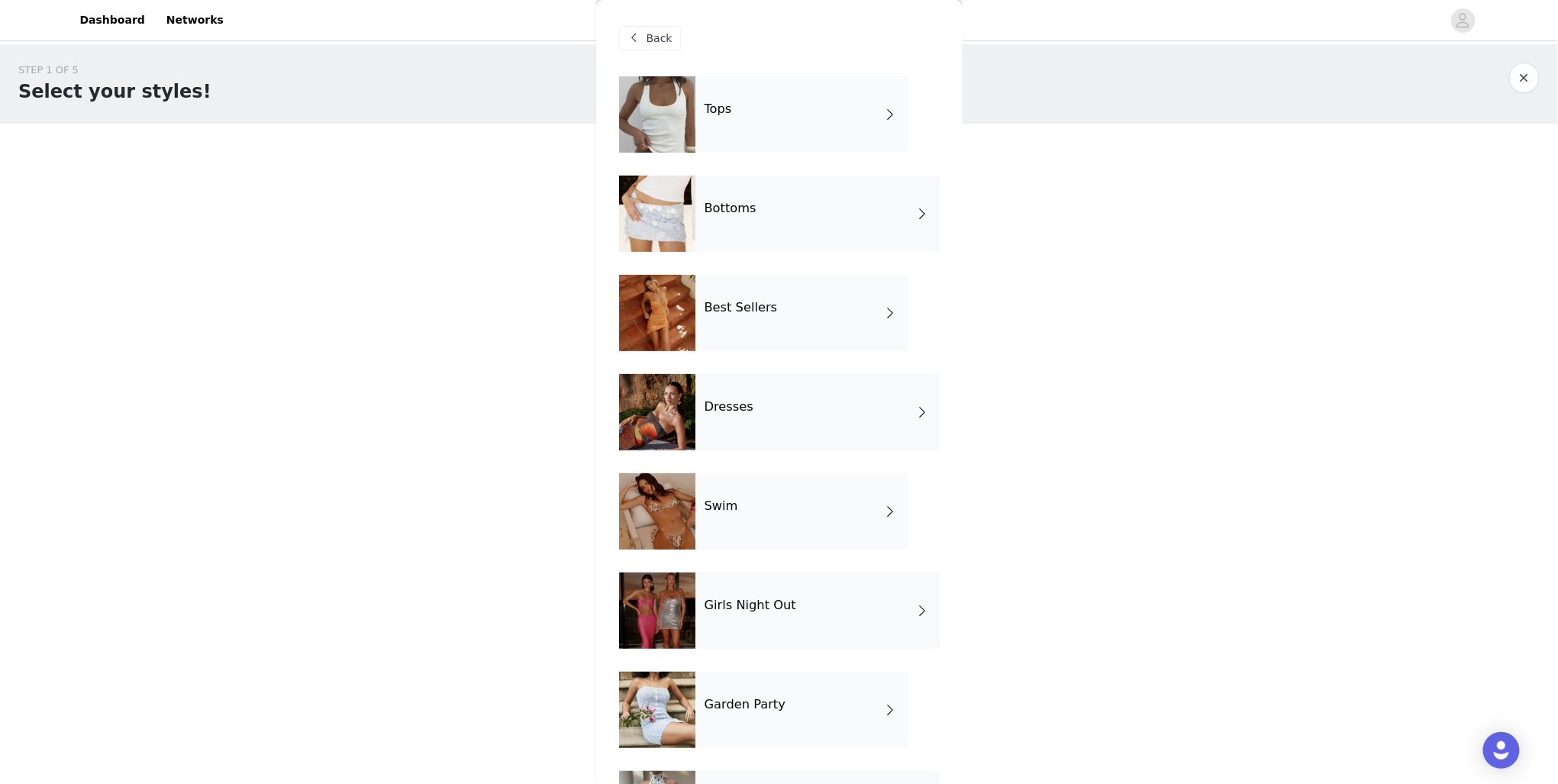
click at [773, 139] on div "Tops" at bounding box center [802, 114] width 212 height 76
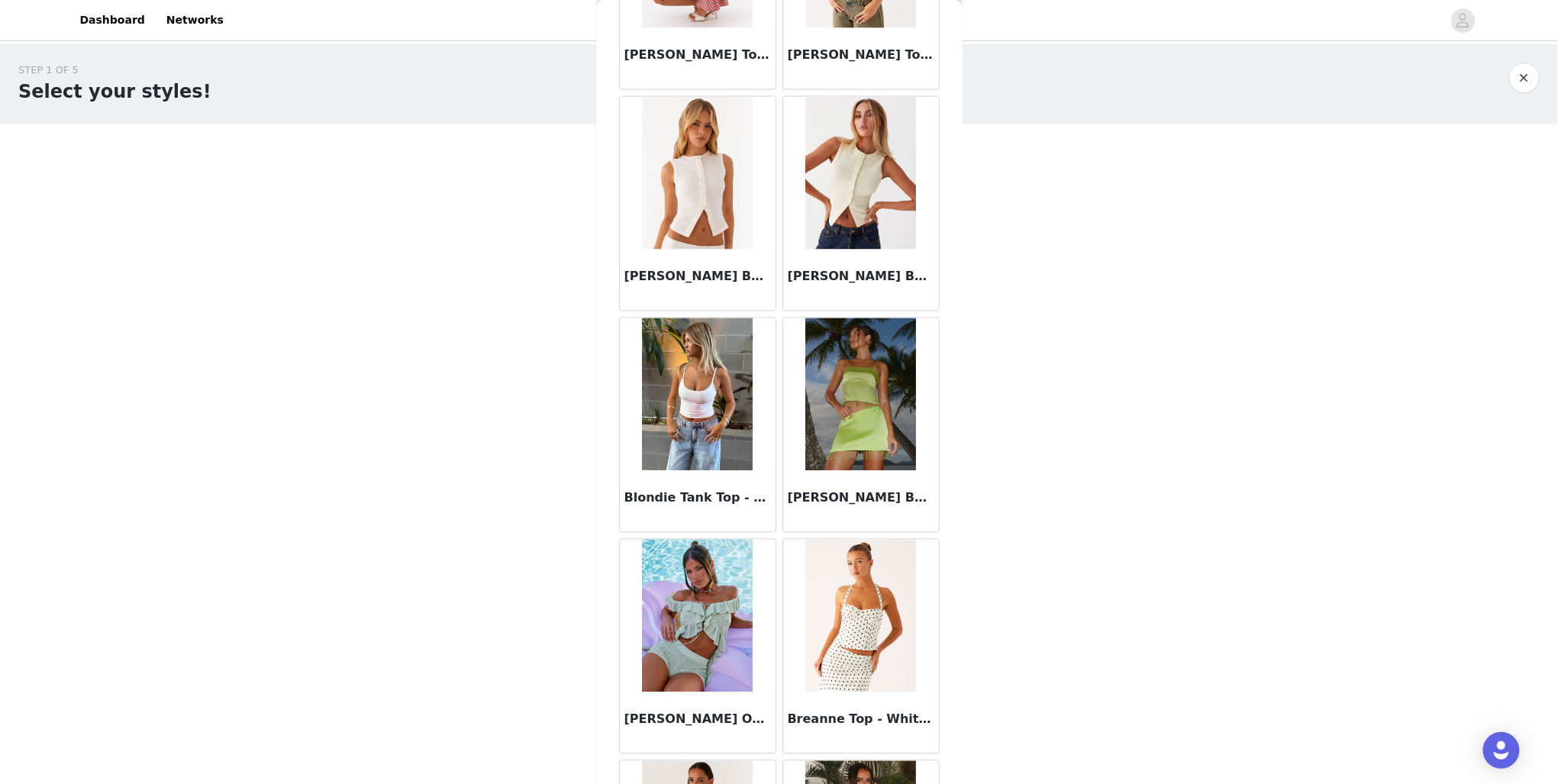
scroll to position [1544, 0]
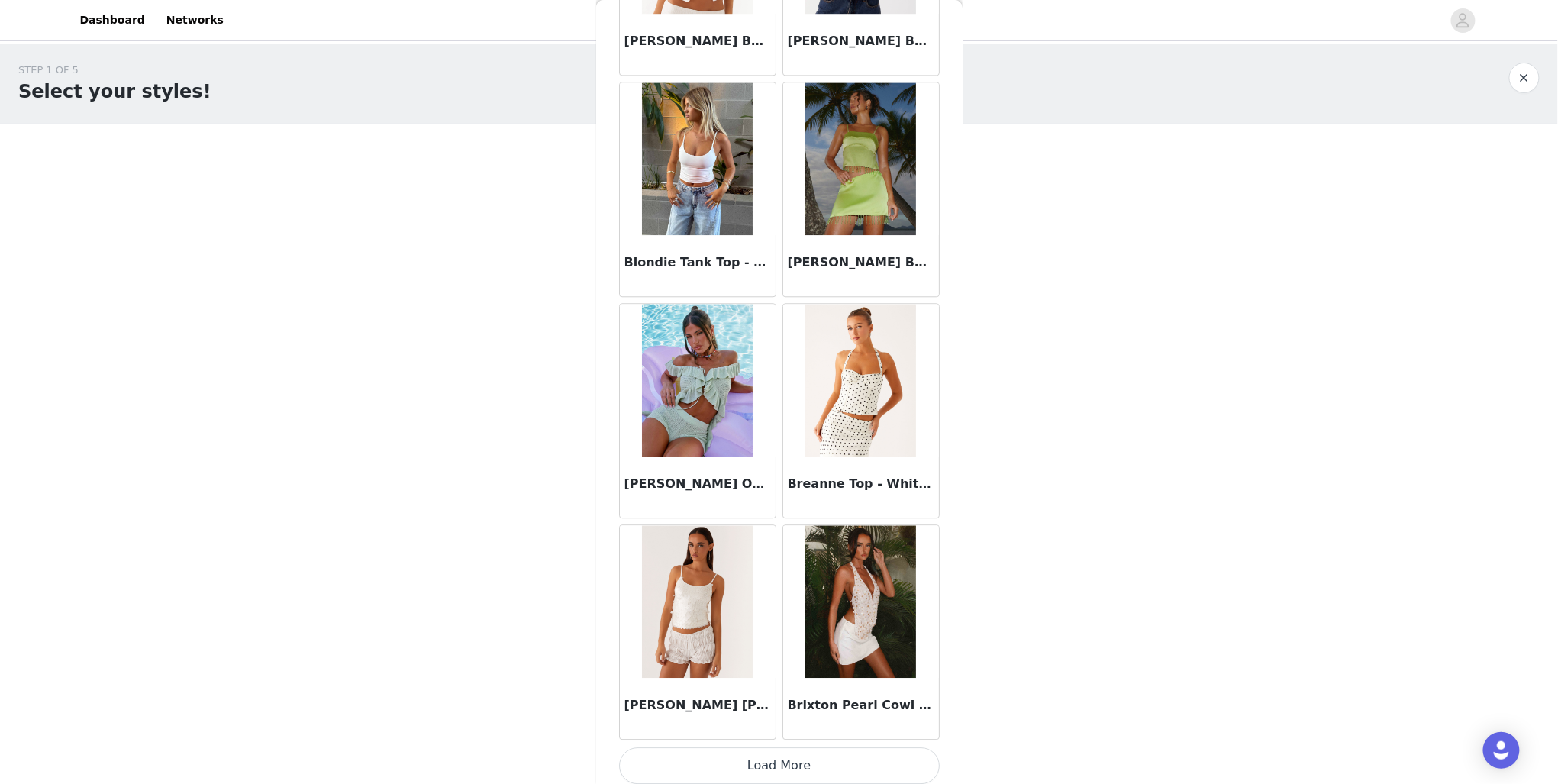
click at [824, 750] on button "Load More" at bounding box center [779, 766] width 321 height 37
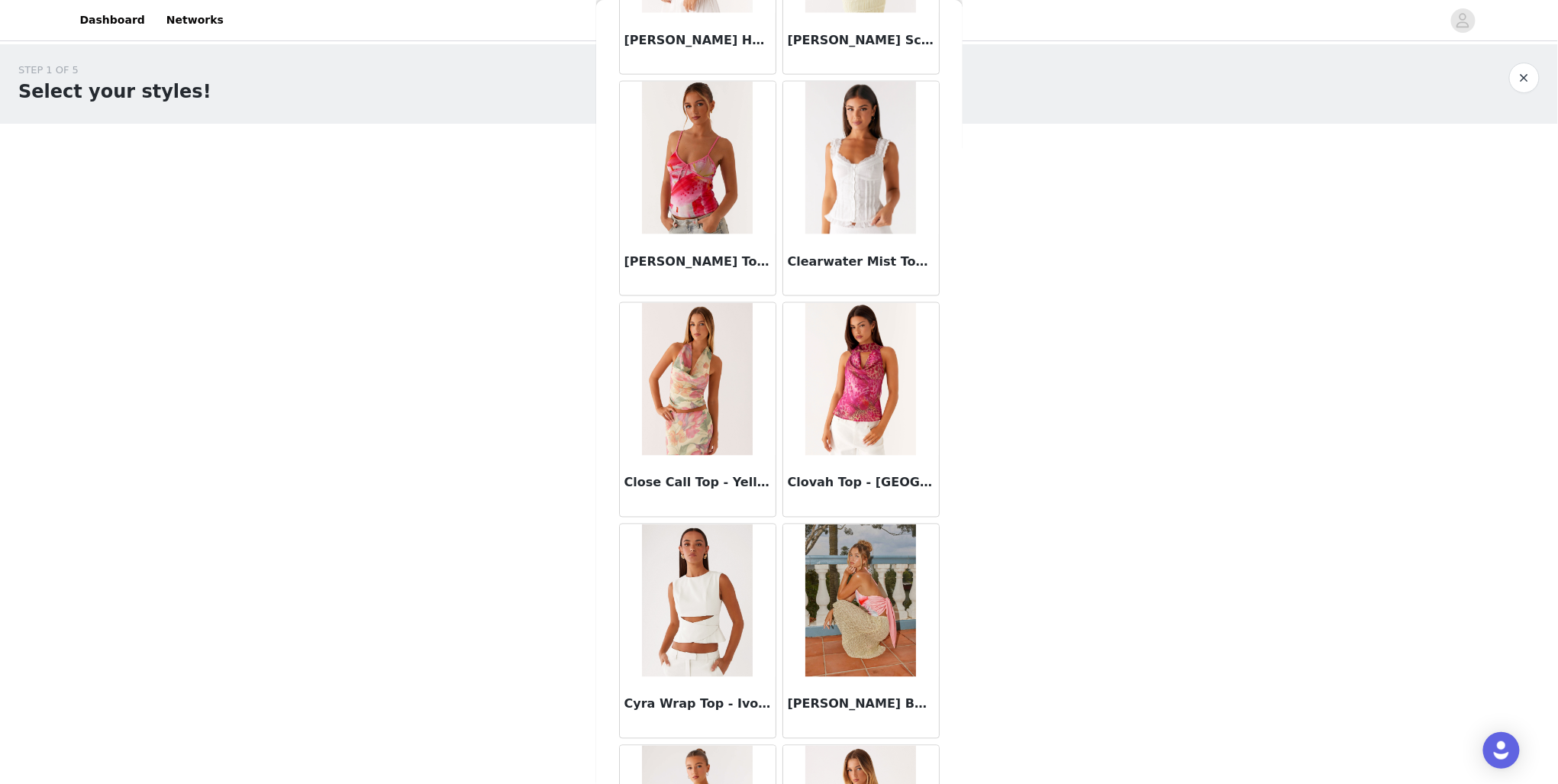
scroll to position [3751, 0]
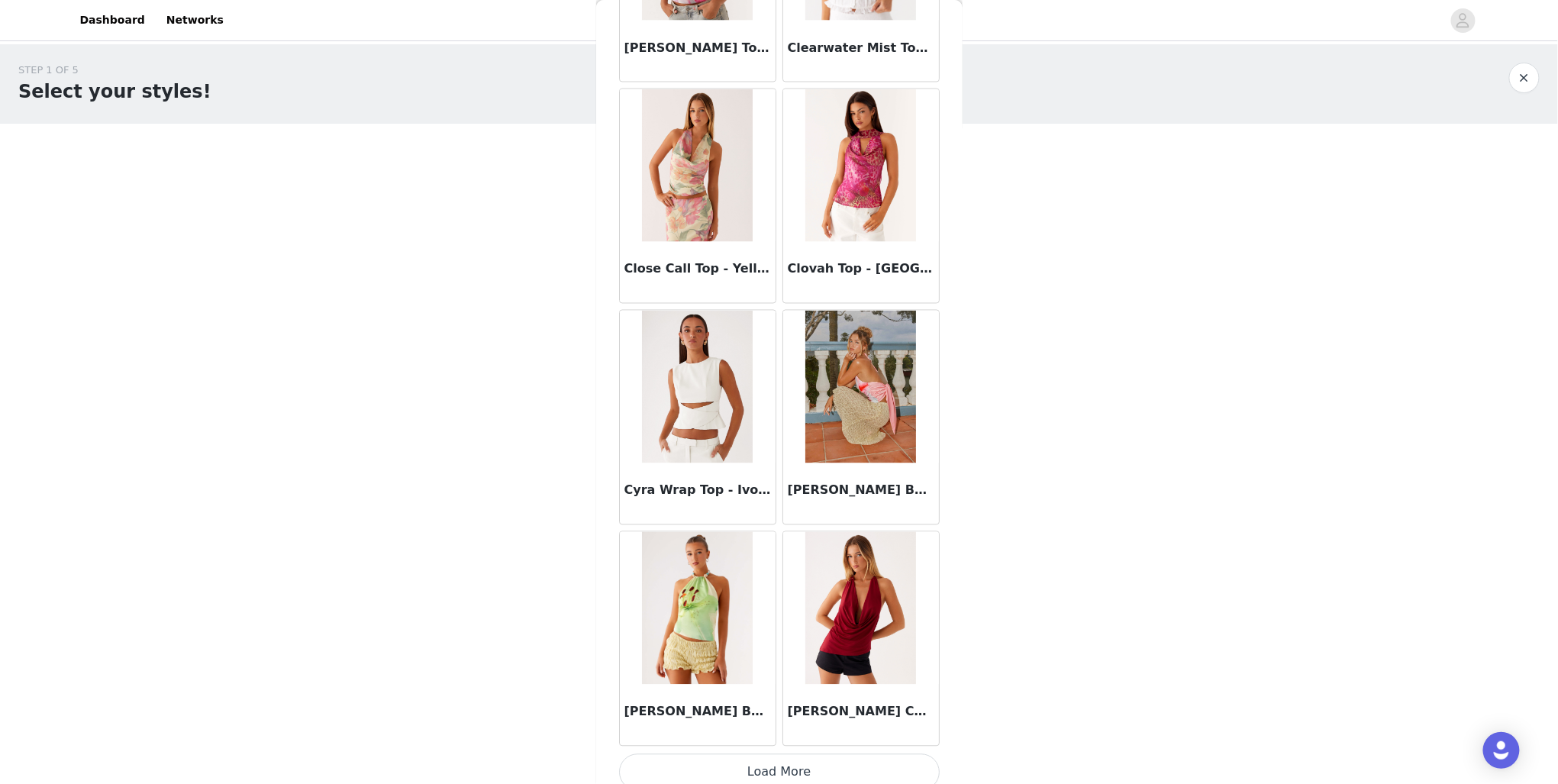
click at [786, 768] on button "Load More" at bounding box center [779, 772] width 321 height 37
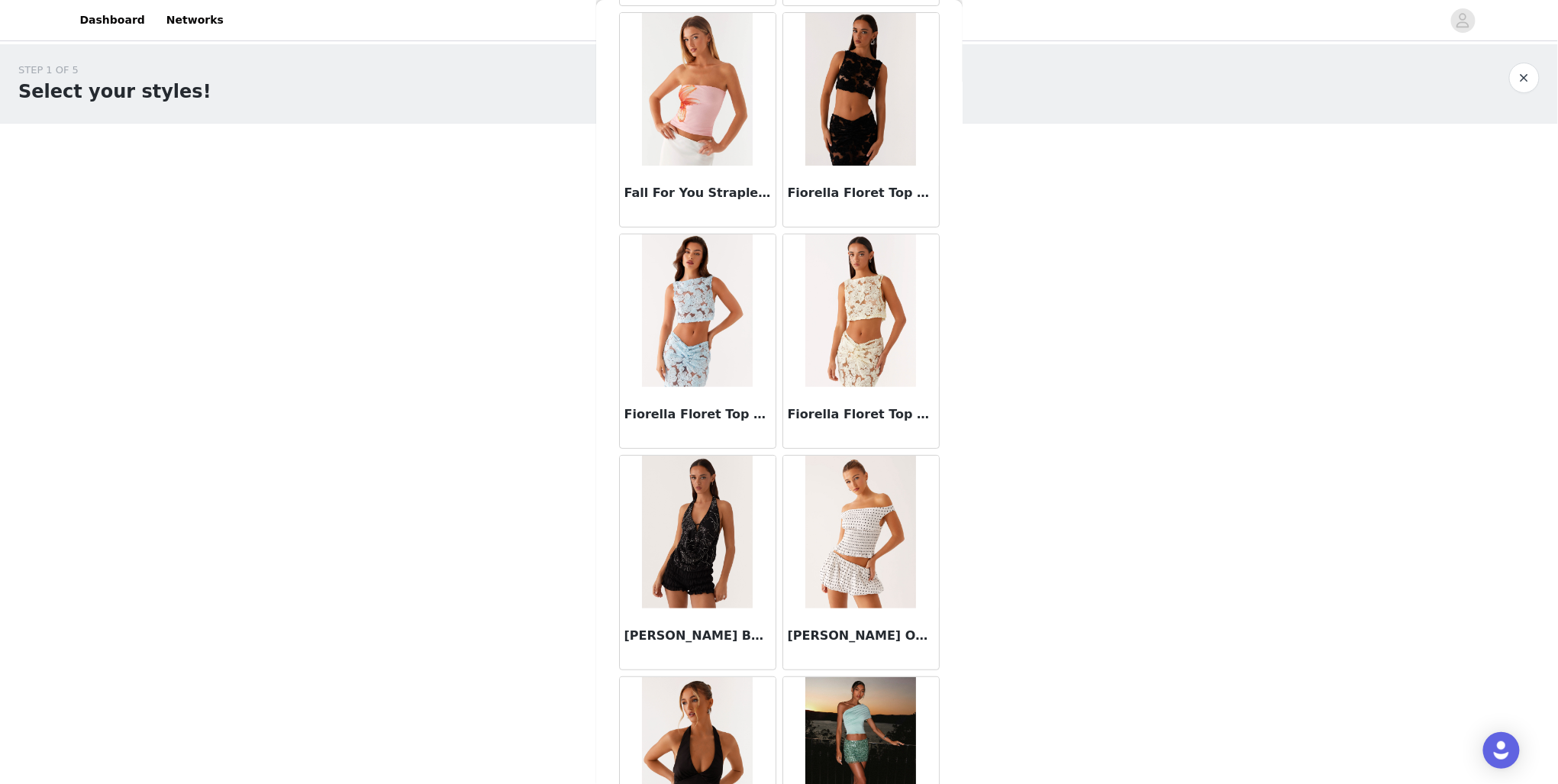
scroll to position [5277, 0]
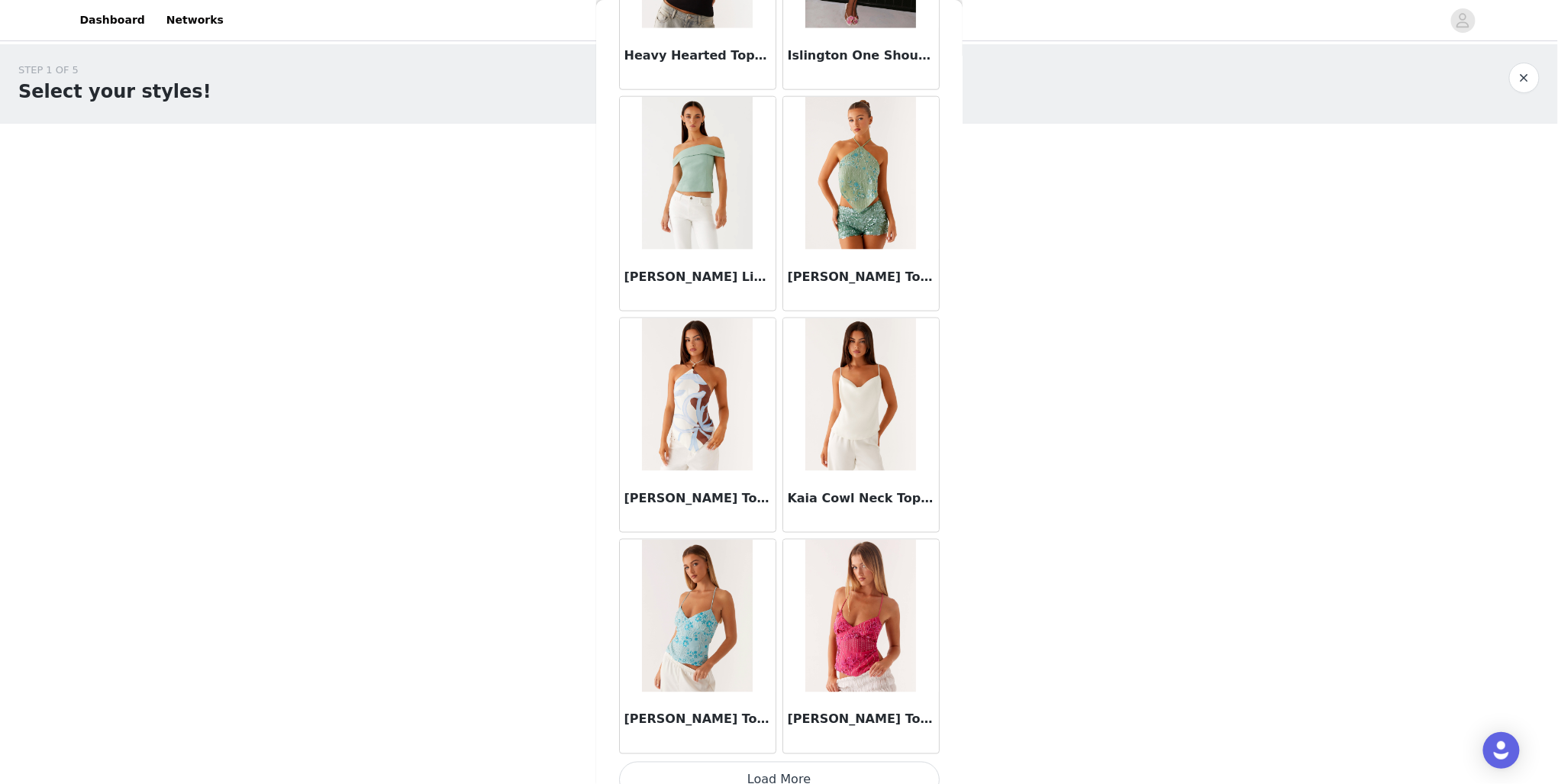
click at [772, 762] on button "Load More" at bounding box center [779, 780] width 321 height 37
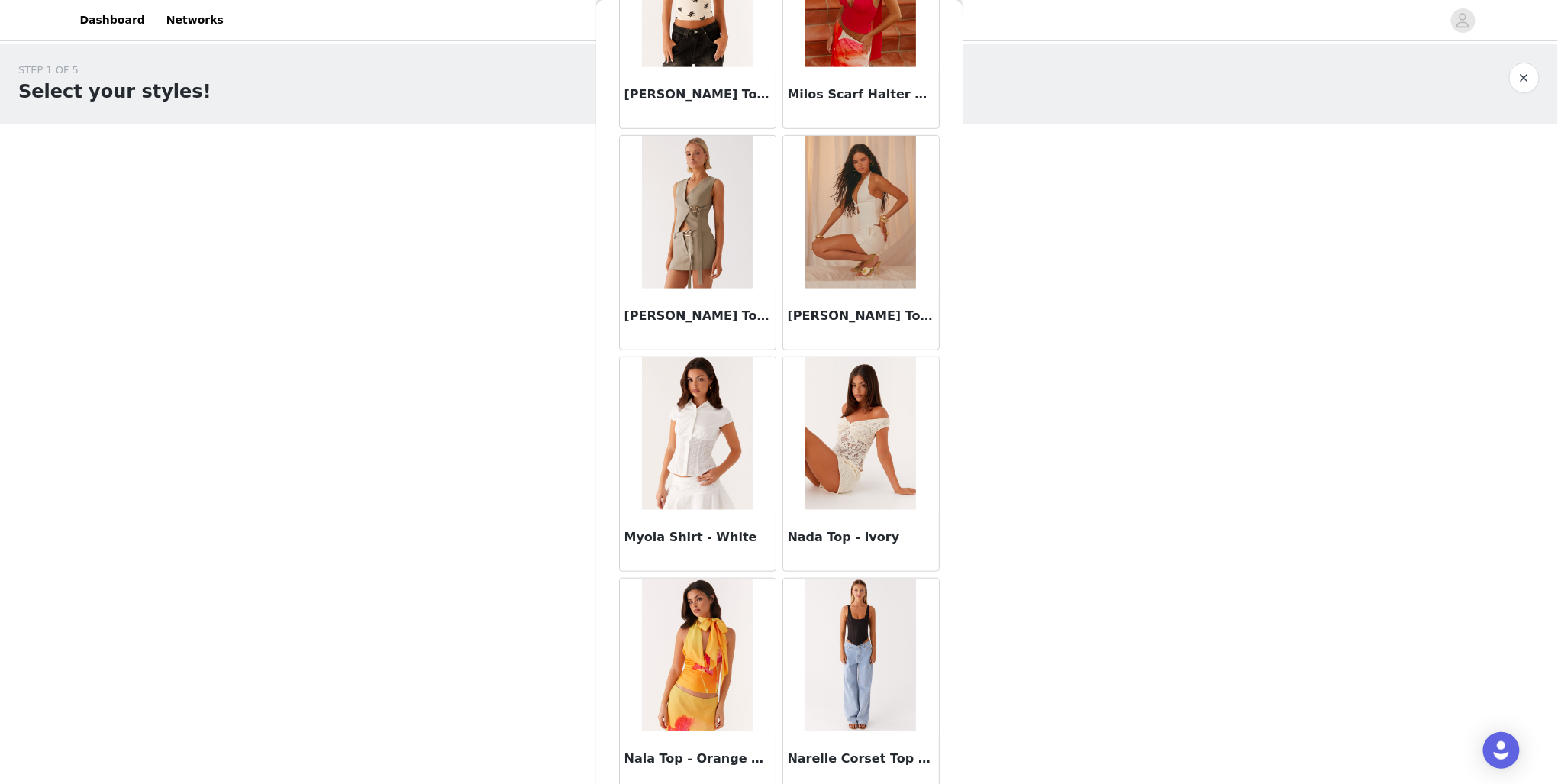
scroll to position [8164, 0]
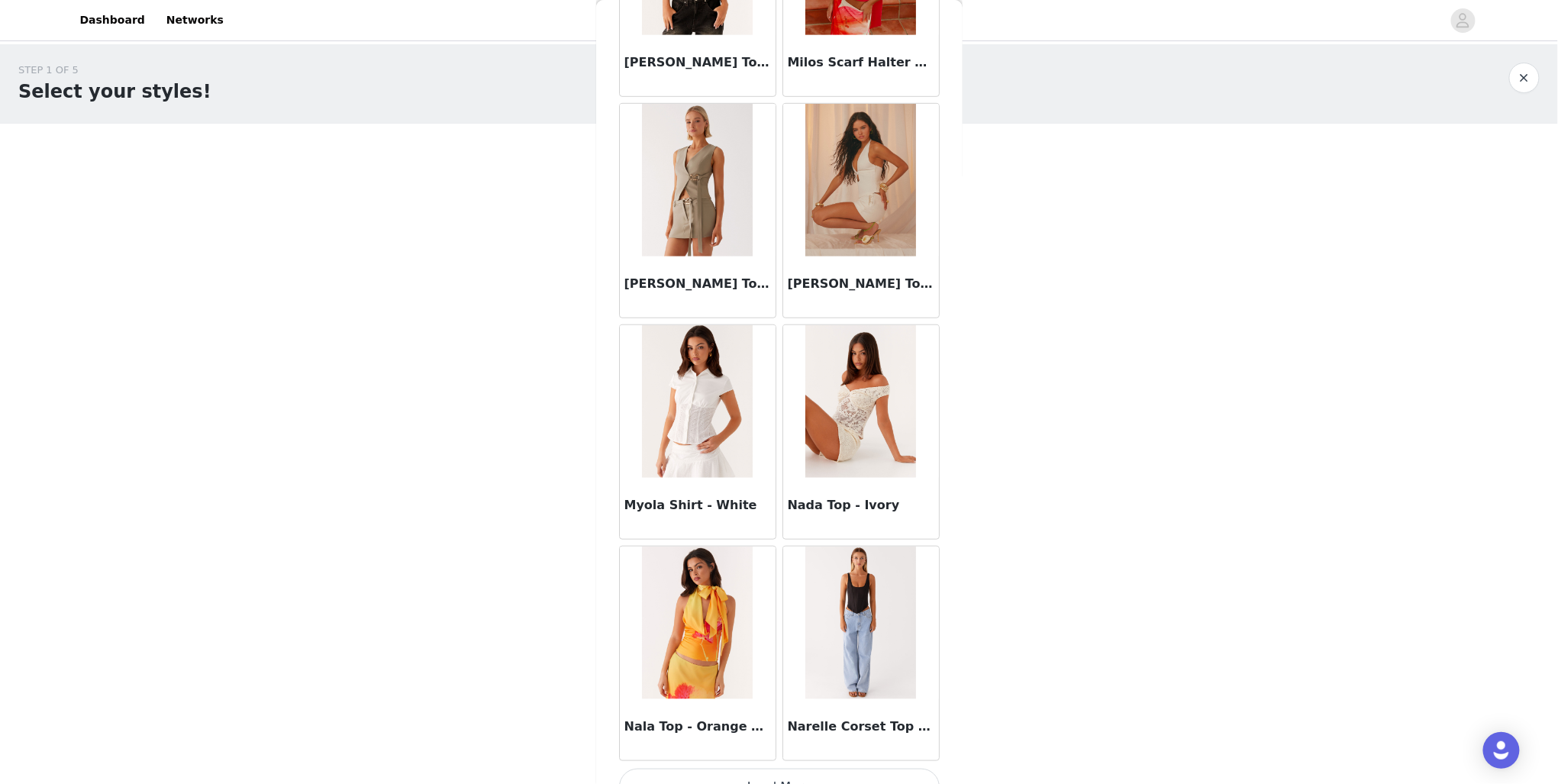
click at [725, 770] on button "Load More" at bounding box center [779, 787] width 321 height 37
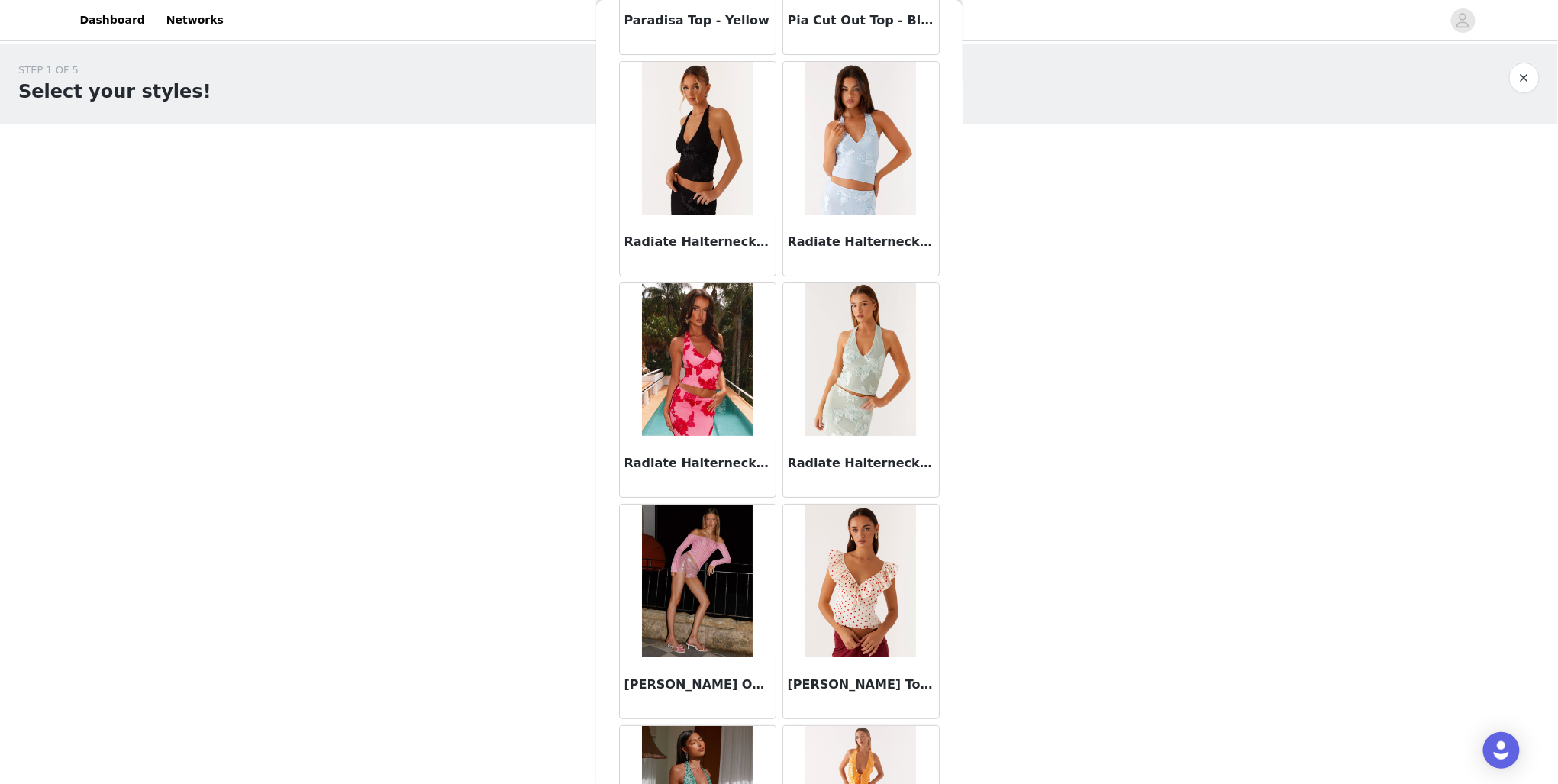
scroll to position [10370, 0]
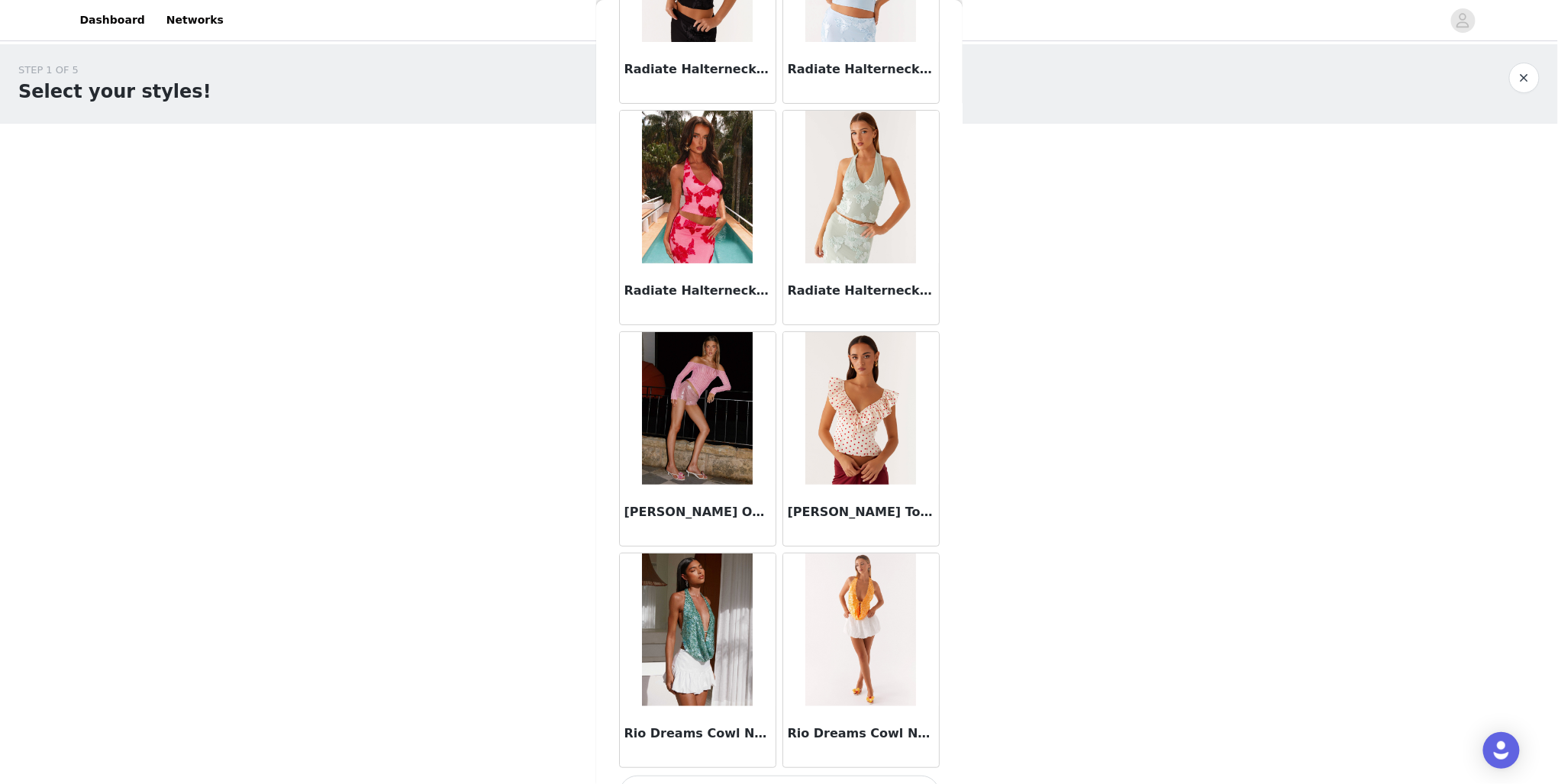
click at [854, 775] on button "Load More" at bounding box center [779, 794] width 321 height 37
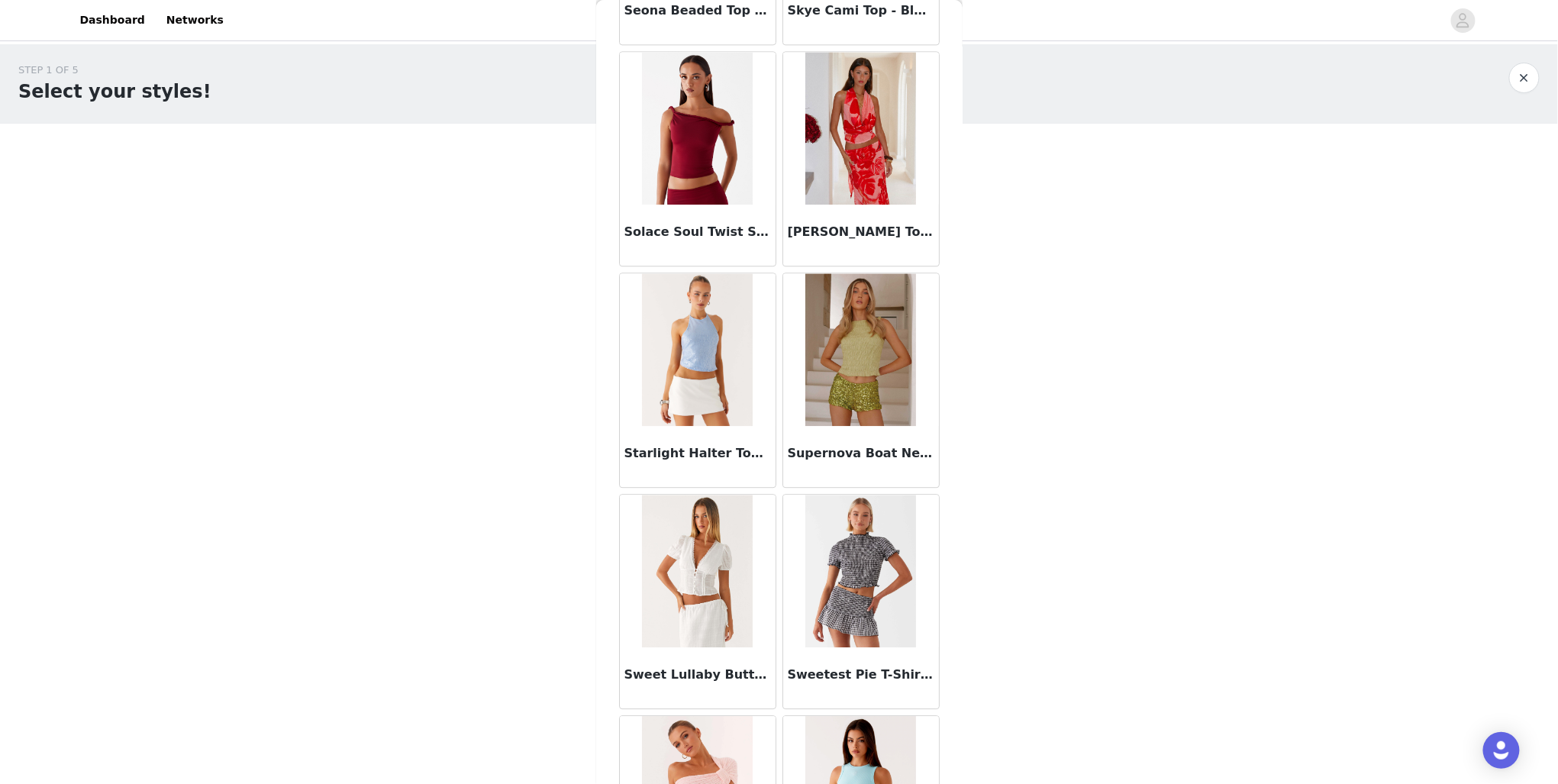
scroll to position [12080, 0]
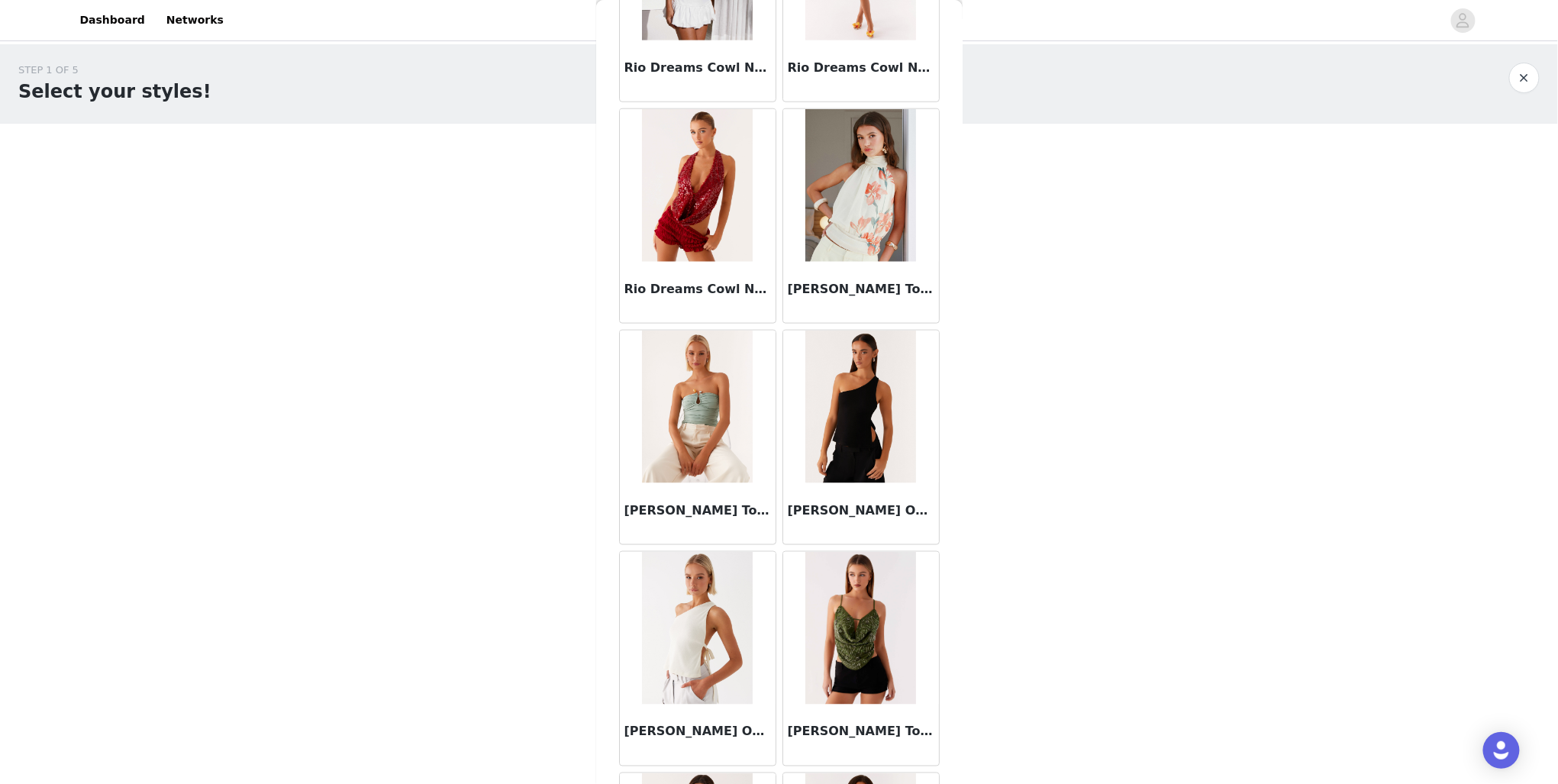
scroll to position [10686, 0]
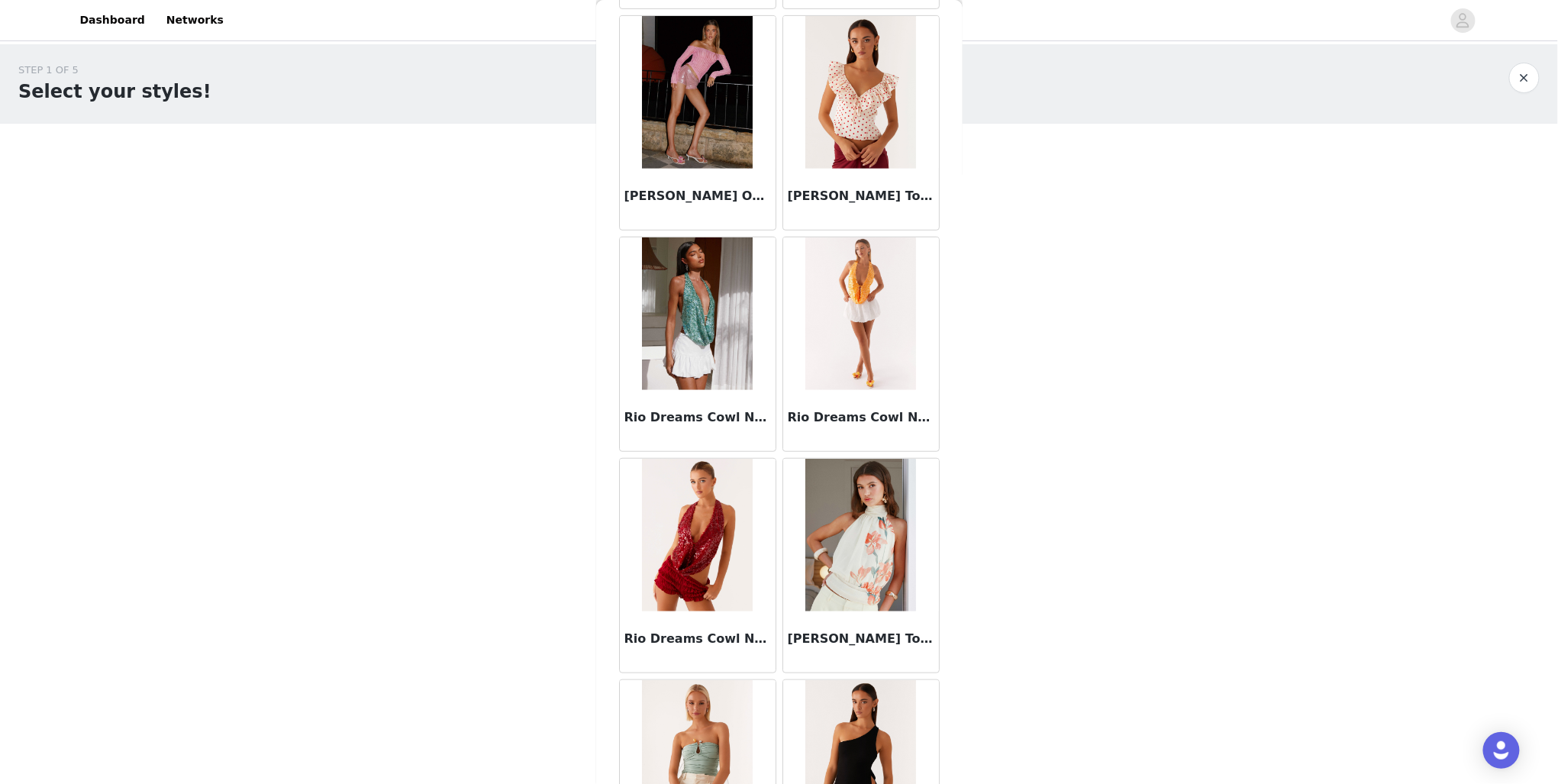
click at [1529, 86] on button "button" at bounding box center [1525, 78] width 30 height 30
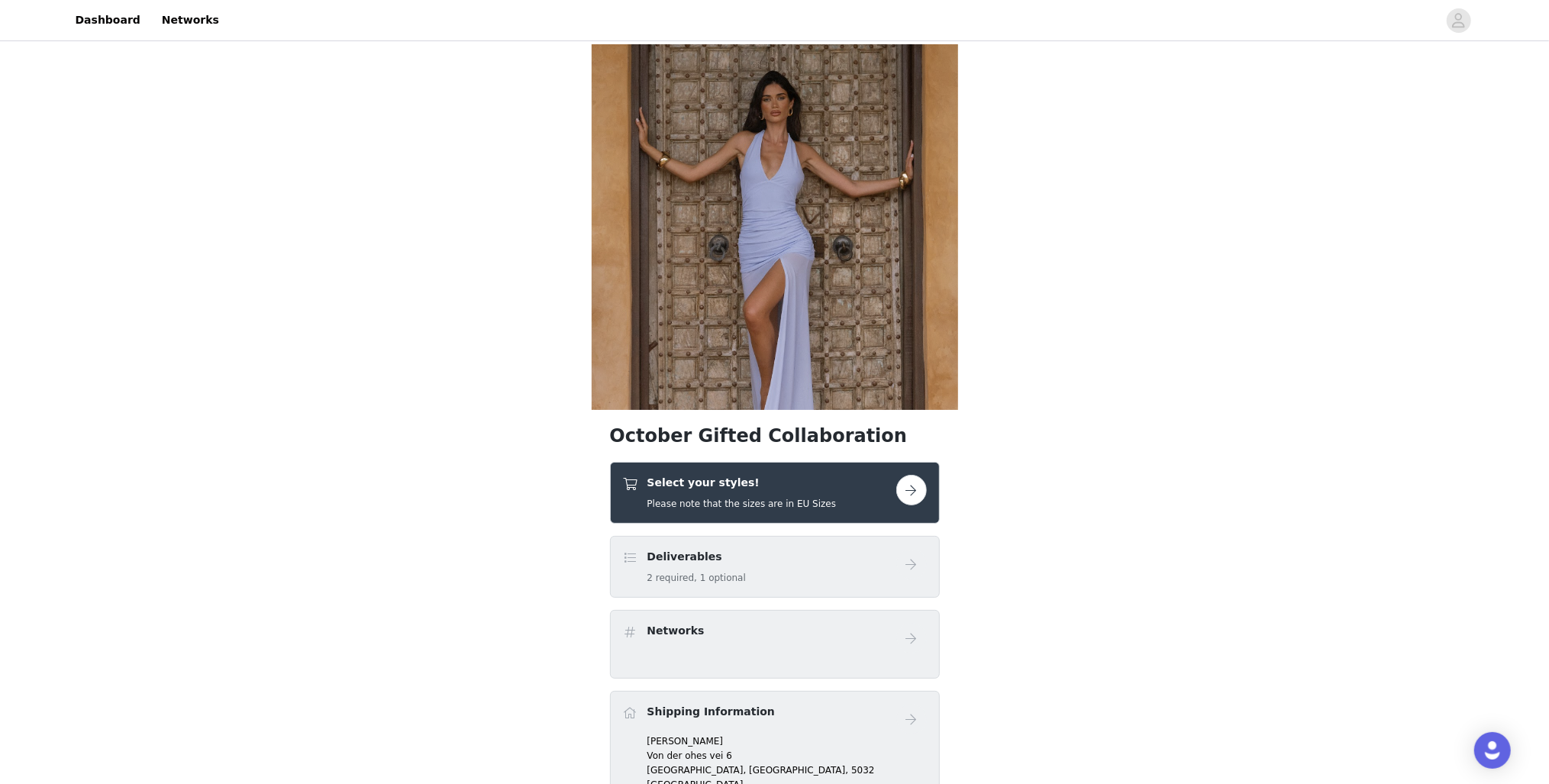
click at [788, 566] on div "Deliverables 2 required, 1 optional" at bounding box center [759, 566] width 274 height 36
click at [830, 470] on div "Select your styles! Please note that the sizes are in EU Sizes" at bounding box center [774, 493] width 330 height 62
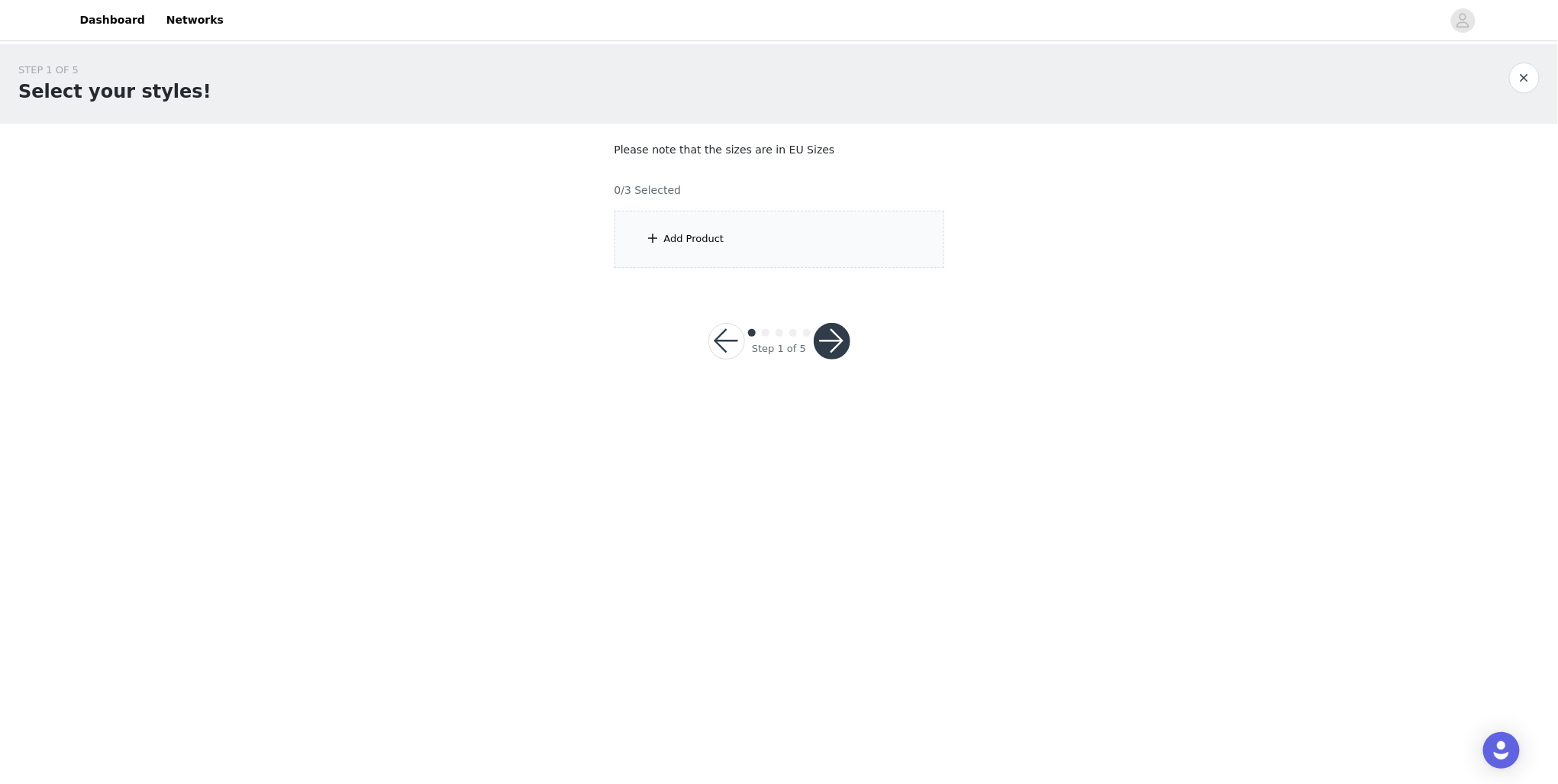
click at [754, 250] on div "Add Product" at bounding box center [779, 239] width 330 height 57
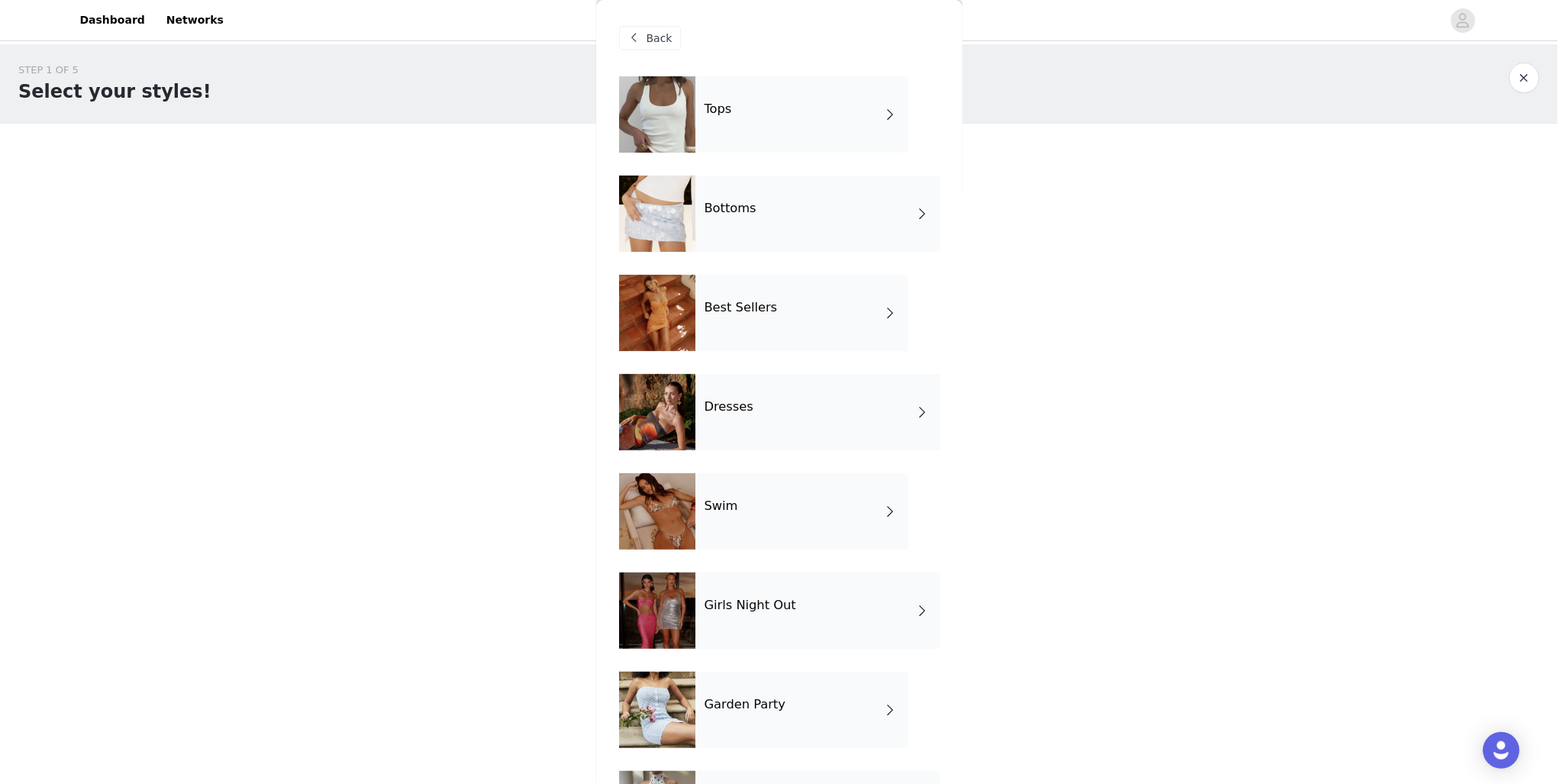
click at [719, 417] on div "Dresses" at bounding box center [818, 412] width 244 height 76
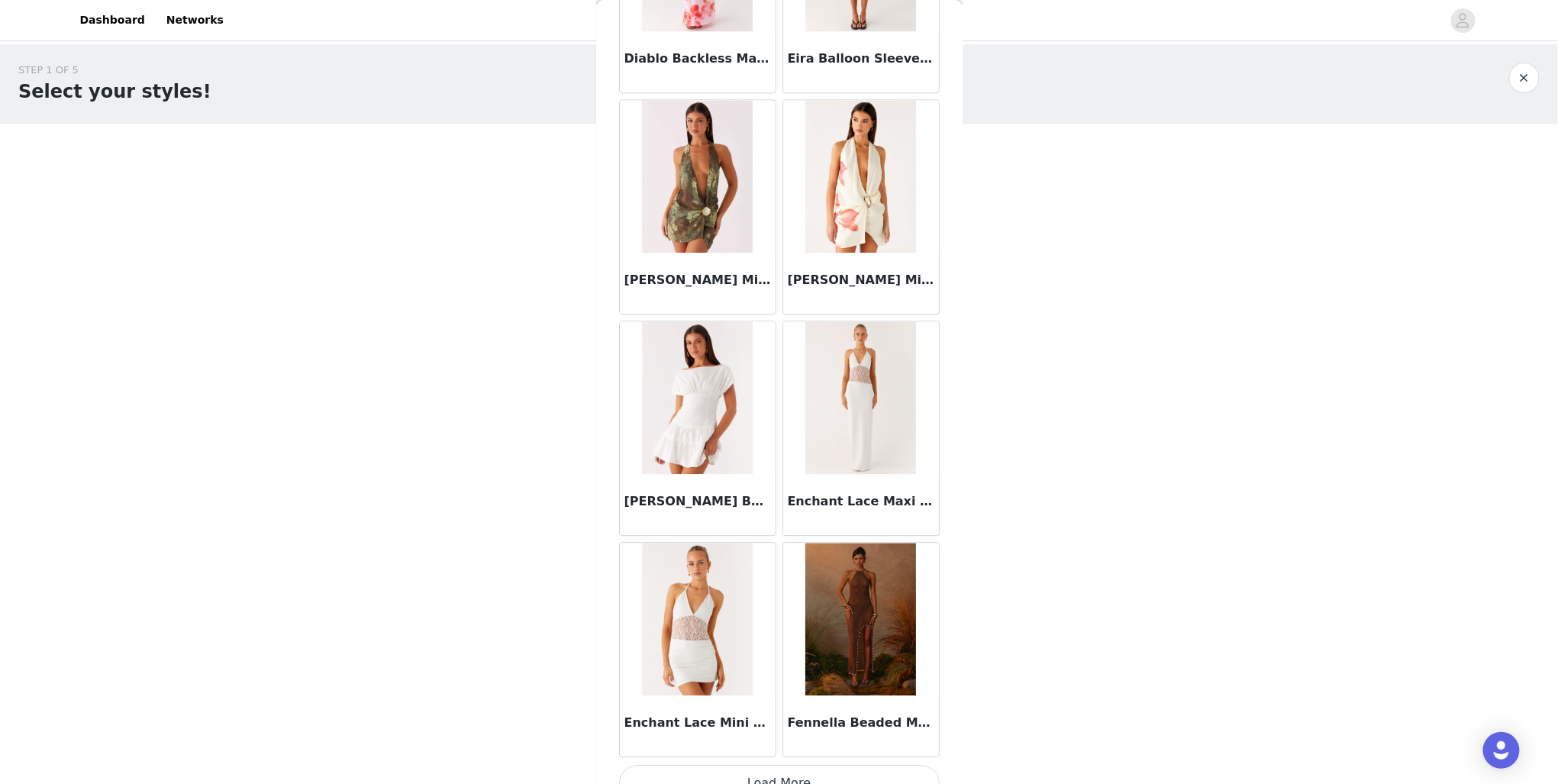
scroll to position [1544, 0]
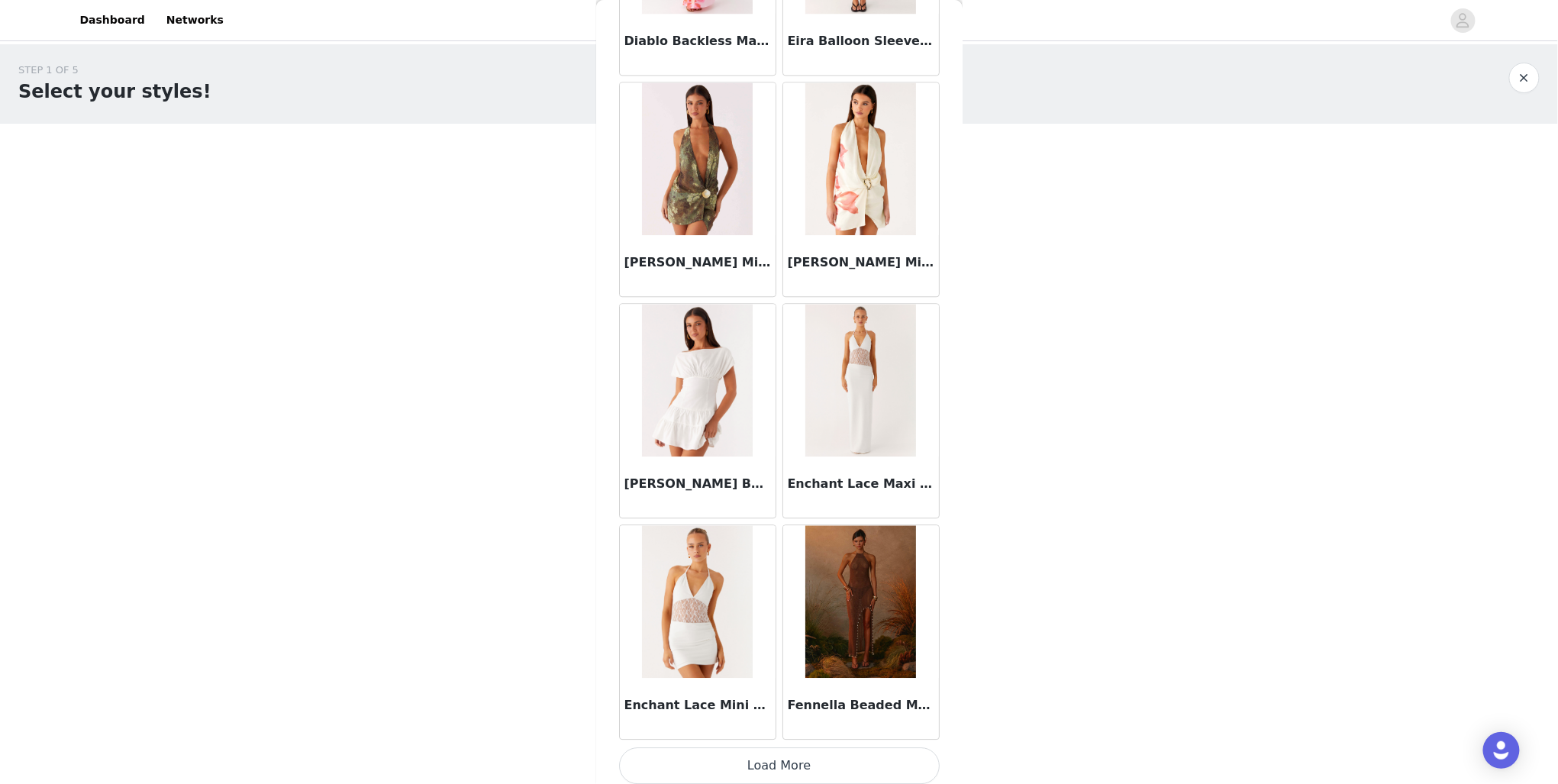
click at [816, 762] on button "Load More" at bounding box center [779, 766] width 321 height 37
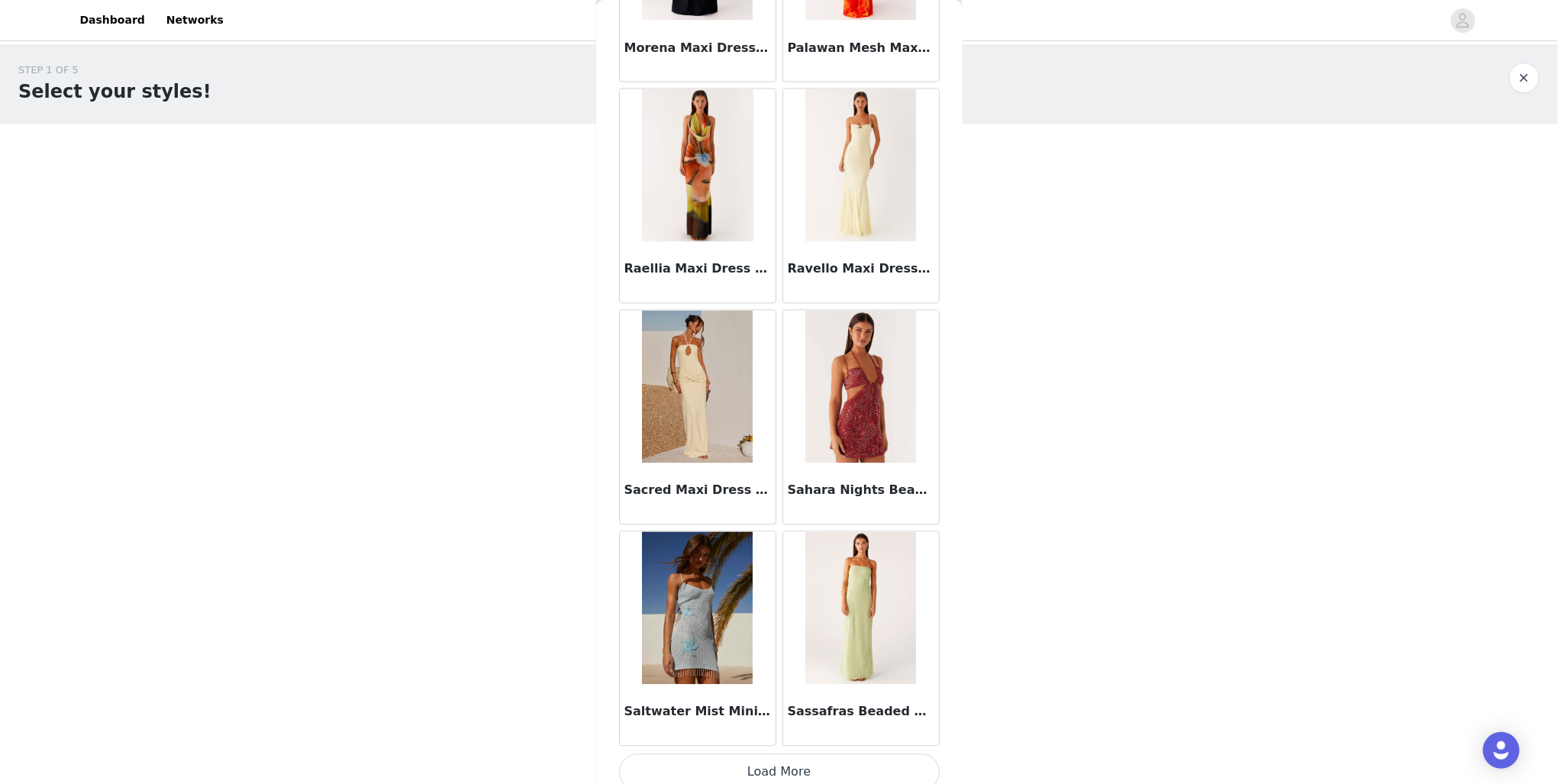
click at [794, 764] on button "Load More" at bounding box center [779, 772] width 321 height 37
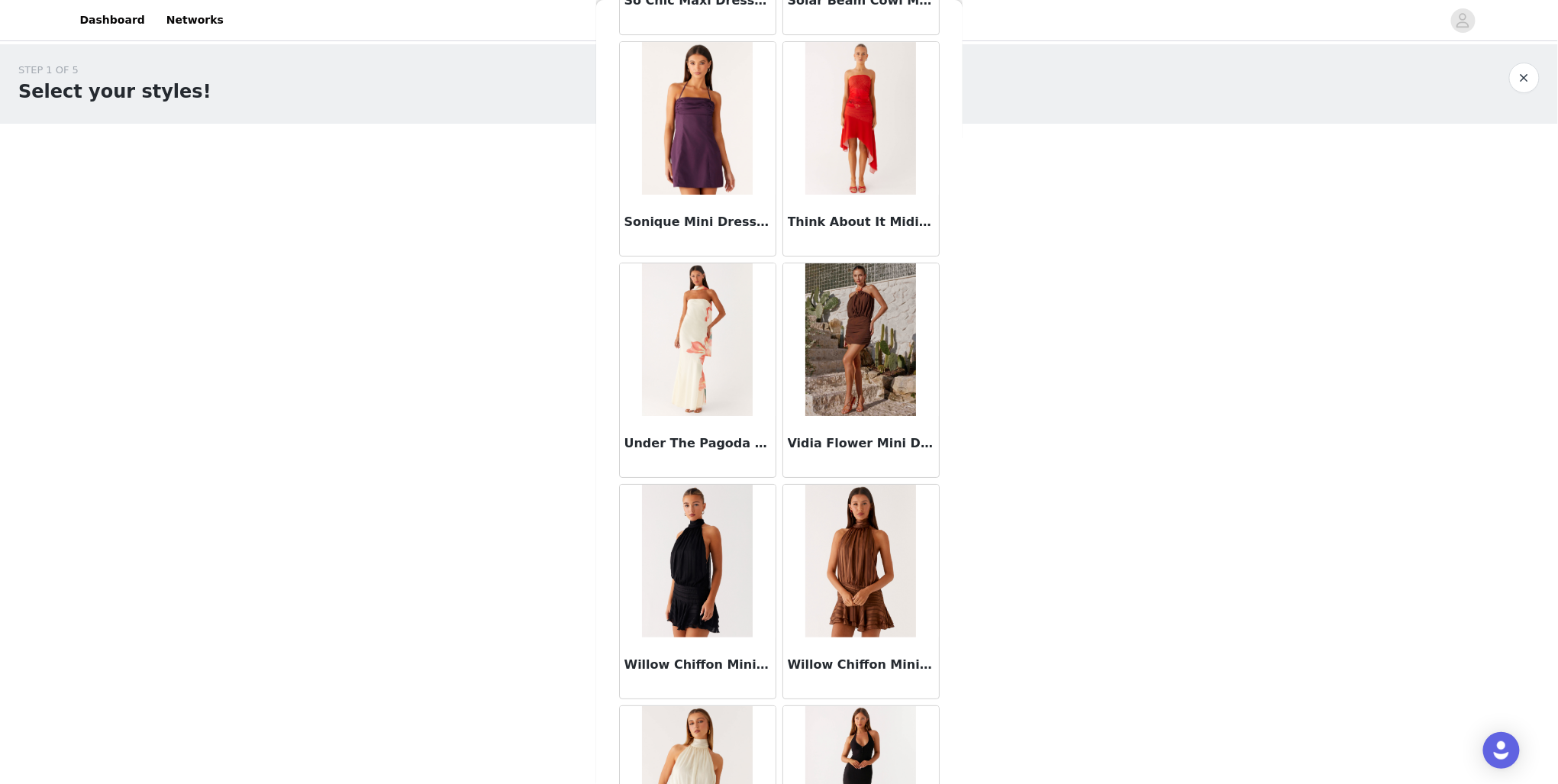
scroll to position [4972, 0]
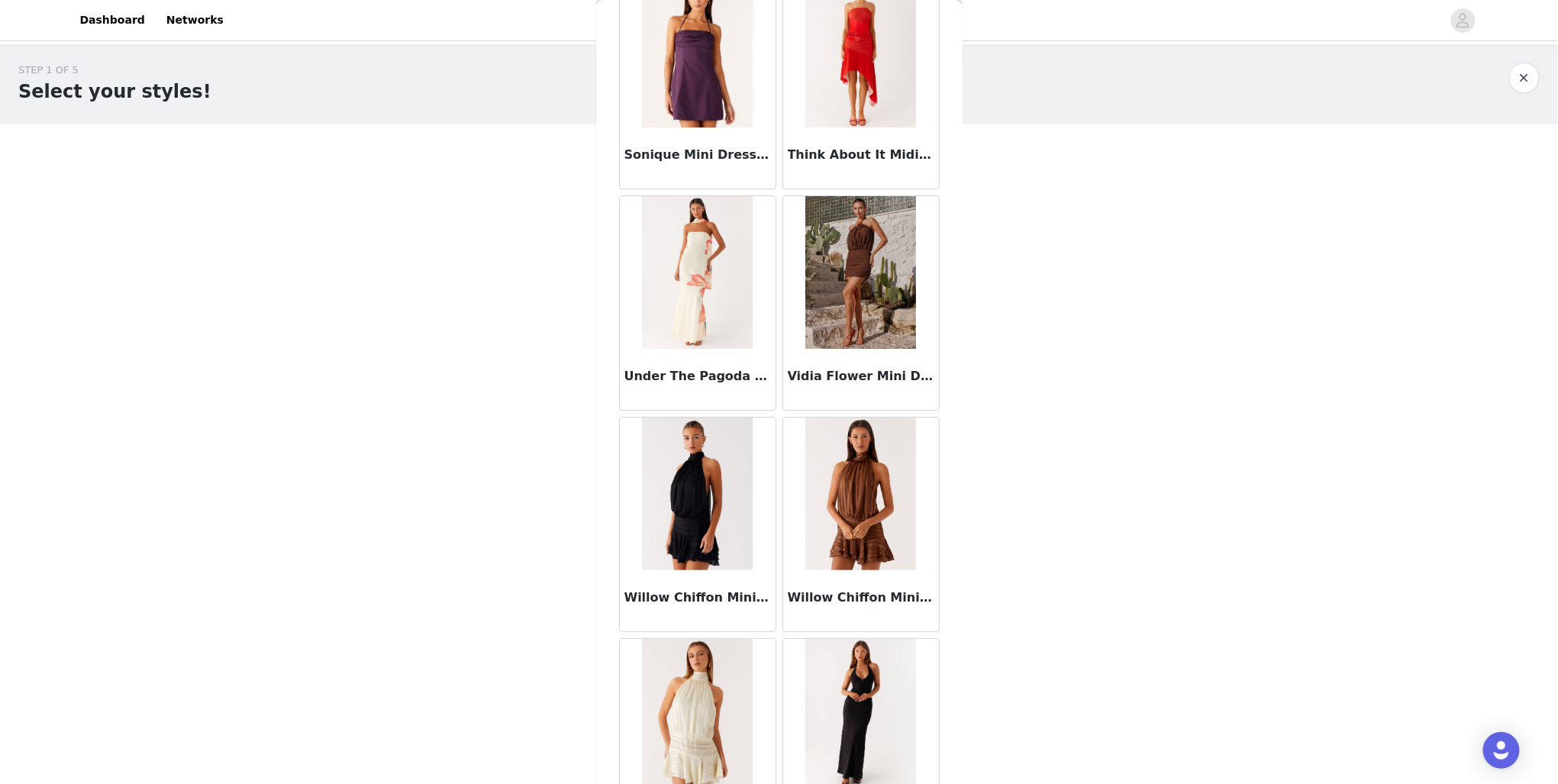
click at [709, 484] on img at bounding box center [697, 494] width 111 height 153
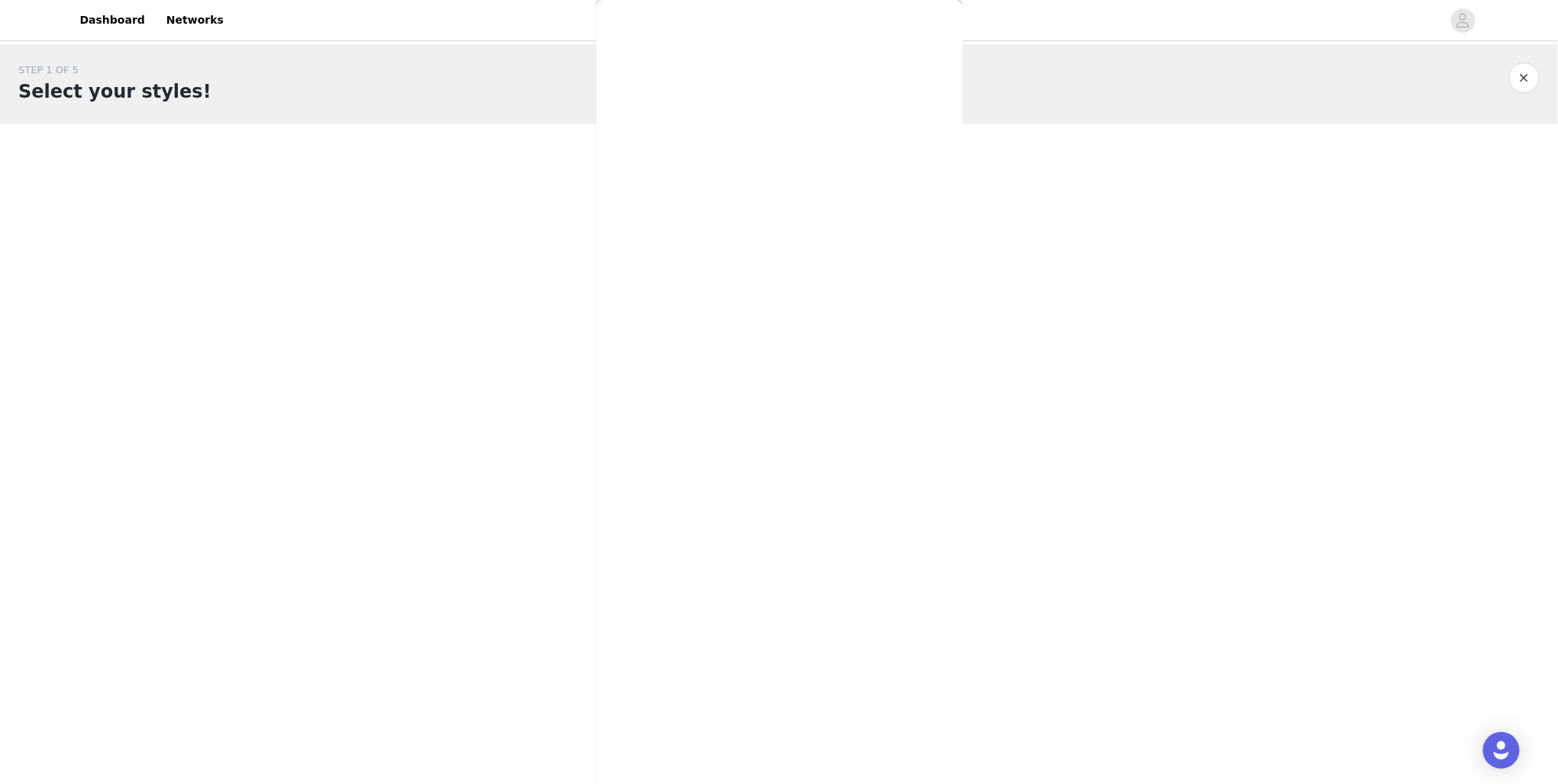
scroll to position [37, 0]
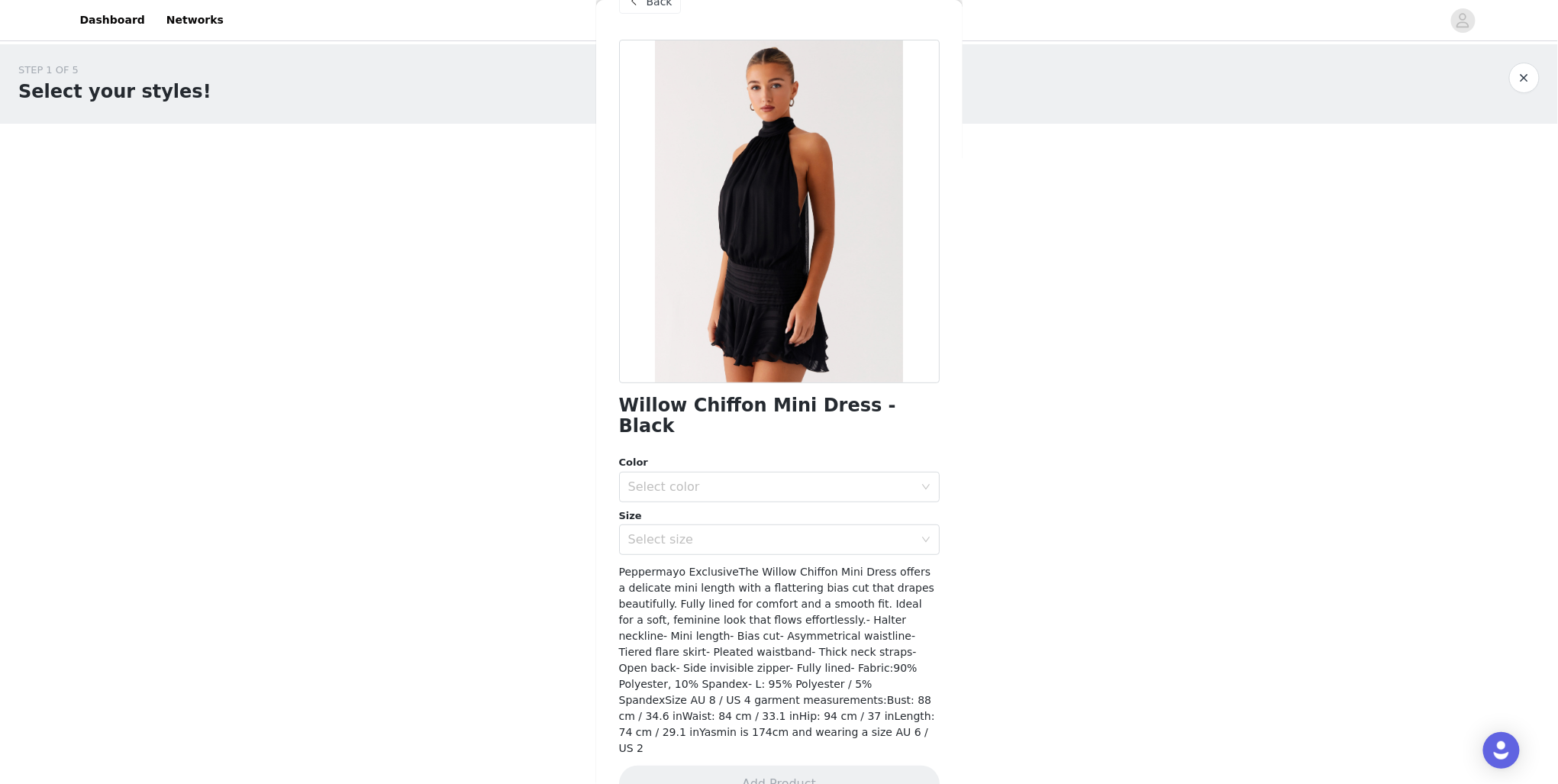
click at [705, 481] on div "Color Select color Size Select size" at bounding box center [779, 505] width 321 height 100
click at [726, 479] on div "Select color" at bounding box center [771, 487] width 286 height 15
click at [713, 506] on li "Black" at bounding box center [775, 499] width 312 height 25
click at [713, 532] on div "Select size" at bounding box center [771, 539] width 286 height 15
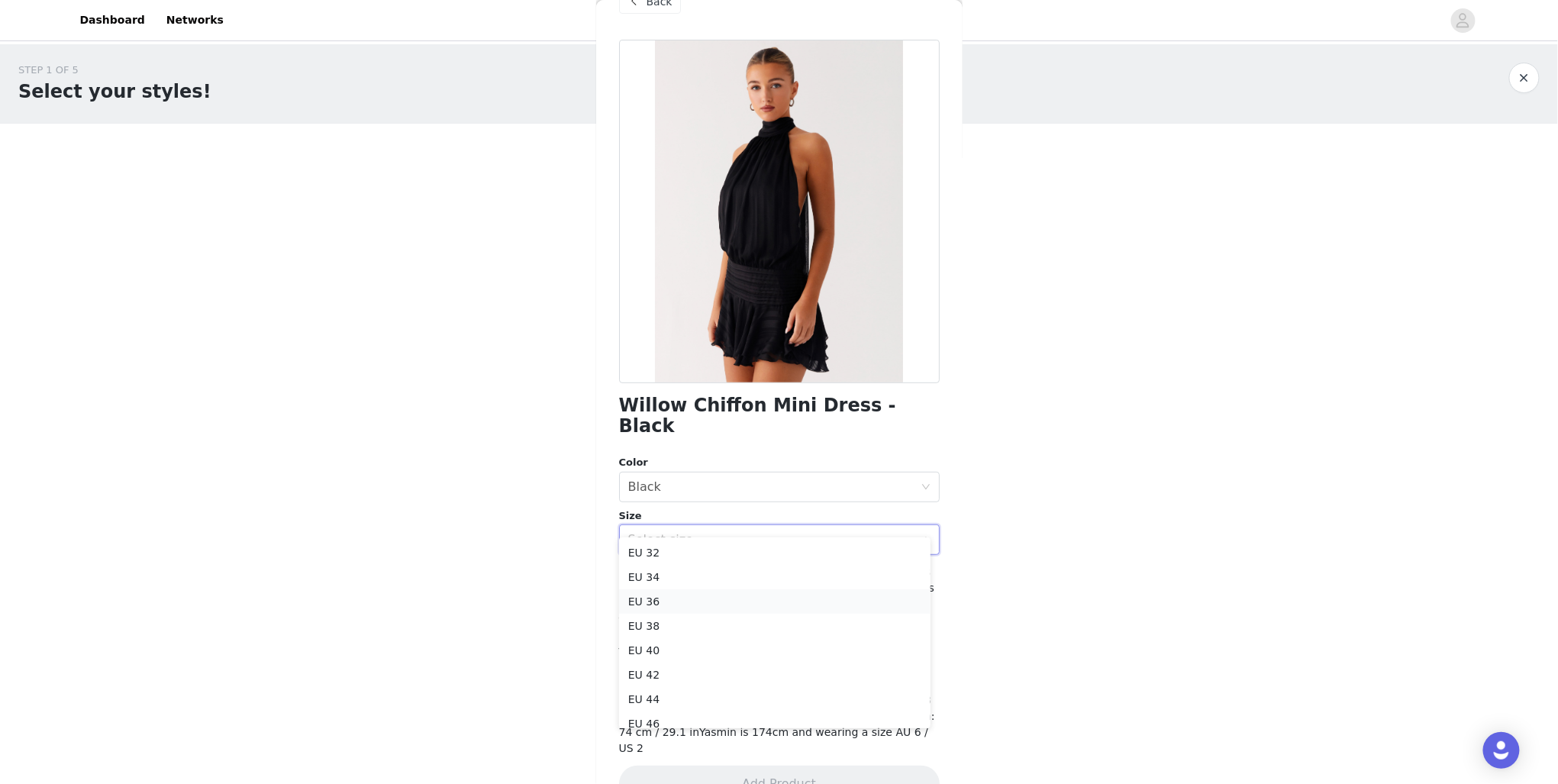
click at [686, 607] on li "EU 36" at bounding box center [775, 601] width 312 height 25
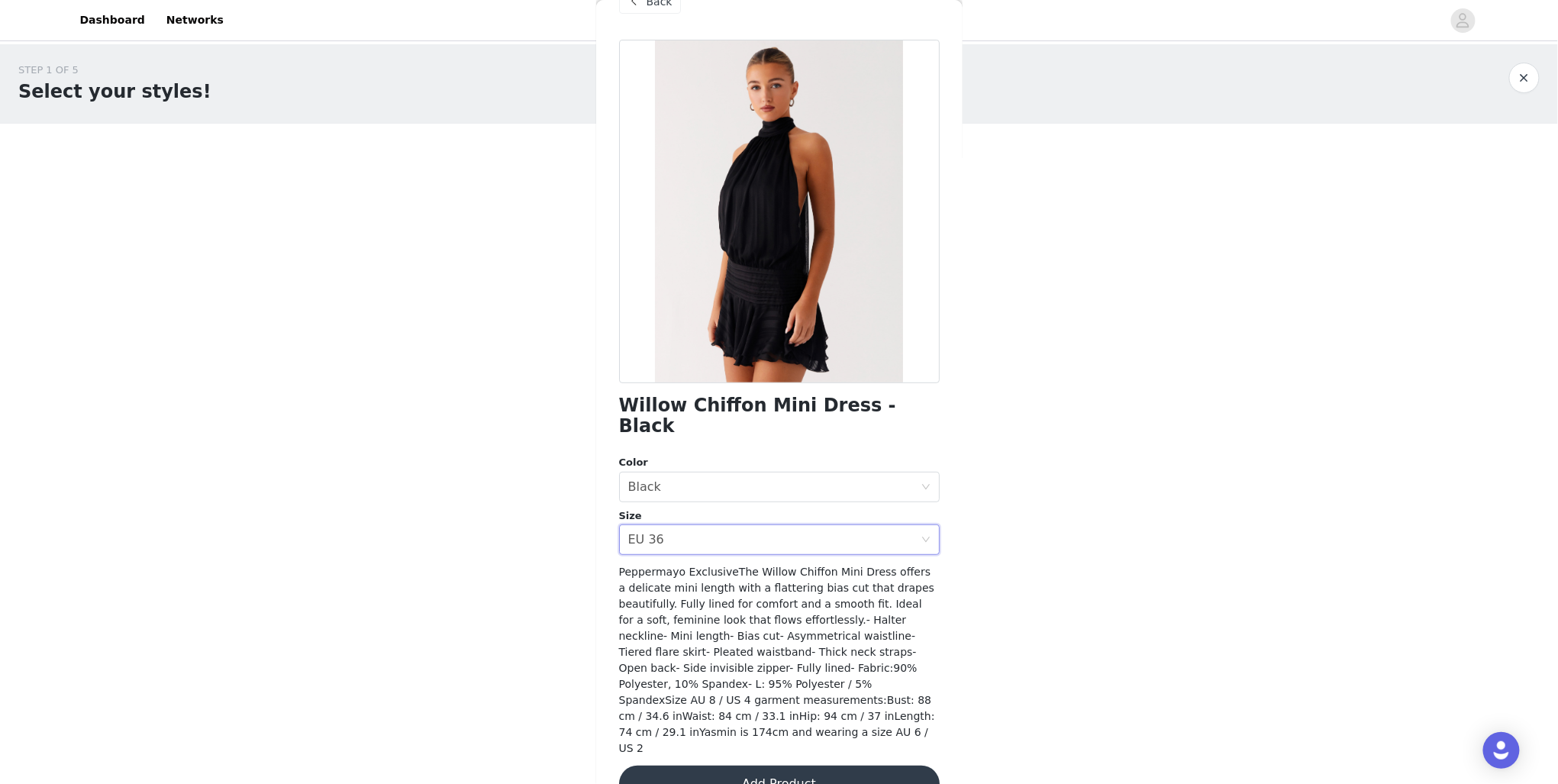
click at [745, 766] on button "Add Product" at bounding box center [779, 784] width 321 height 37
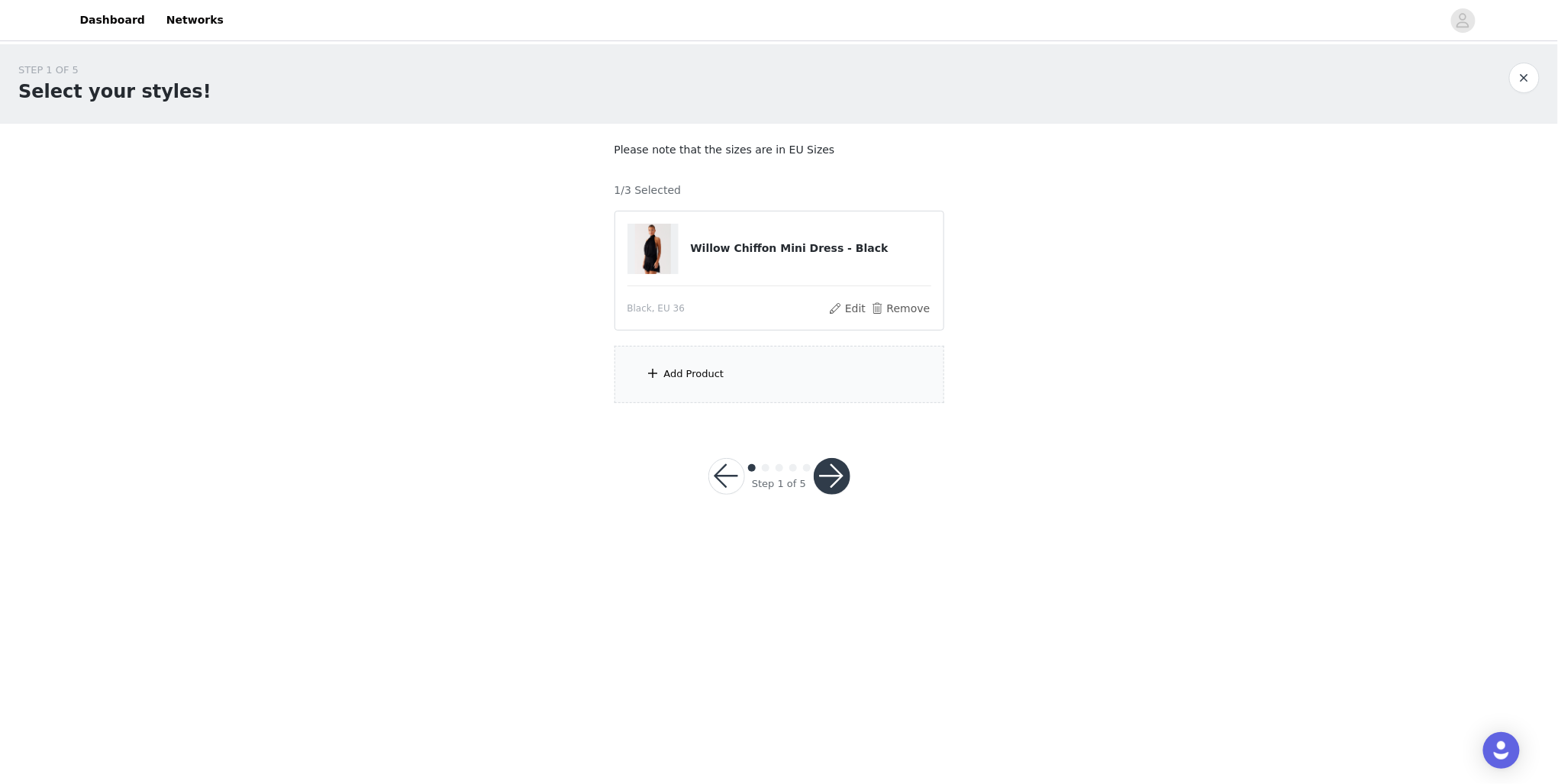
click at [732, 400] on div "Add Product" at bounding box center [779, 375] width 330 height 57
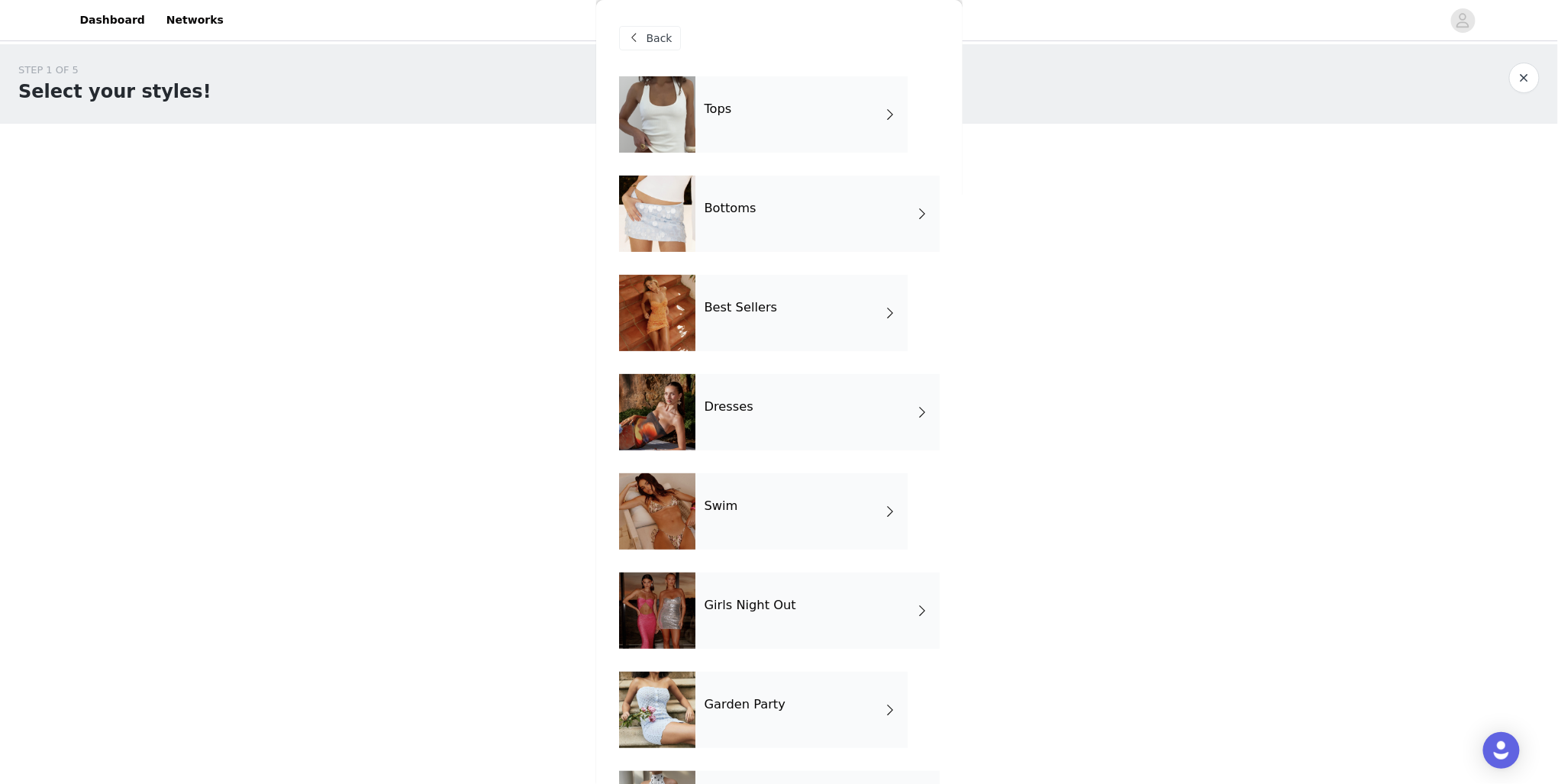
click at [868, 326] on div "Best Sellers" at bounding box center [802, 313] width 212 height 76
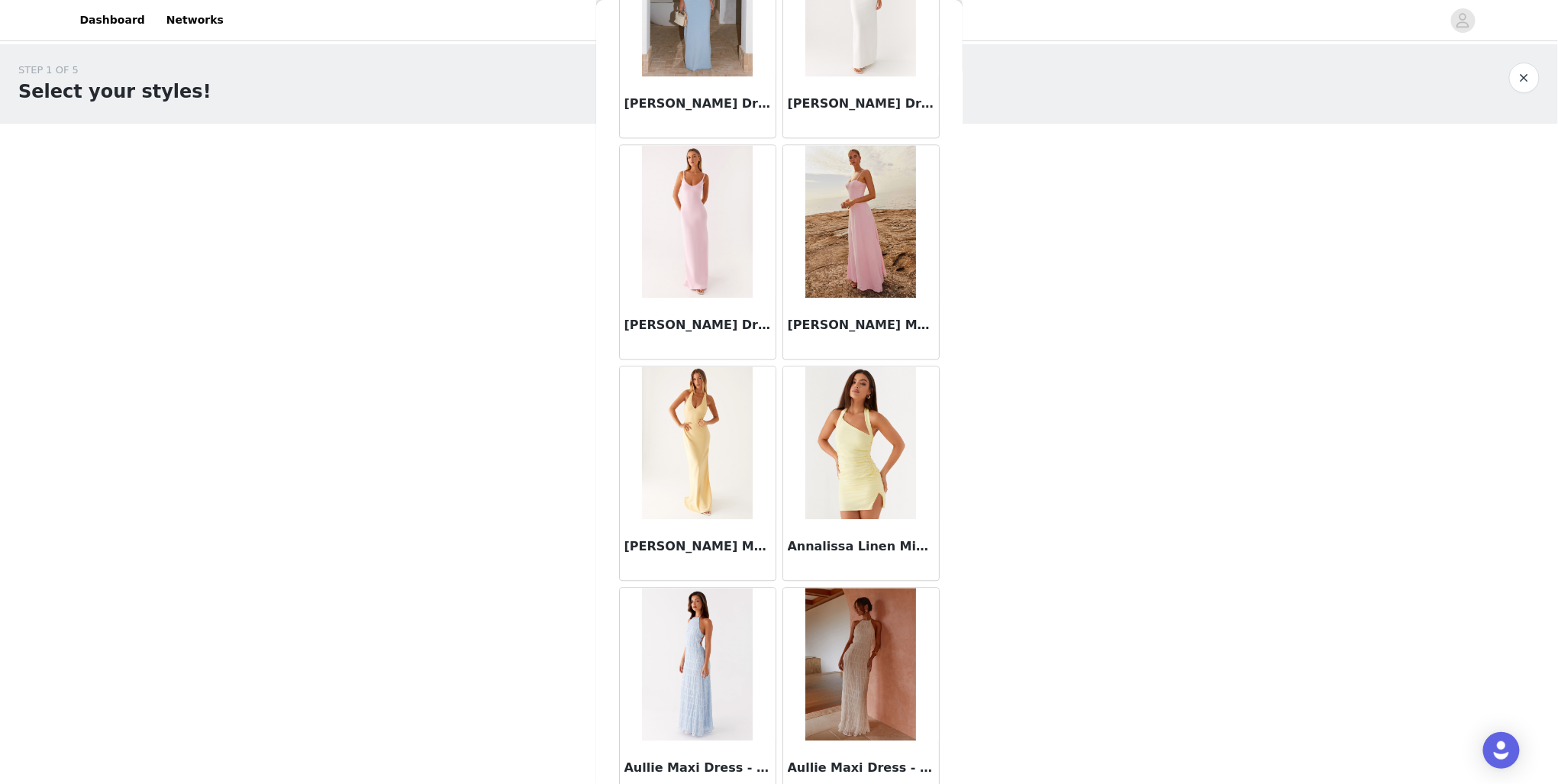
scroll to position [1544, 0]
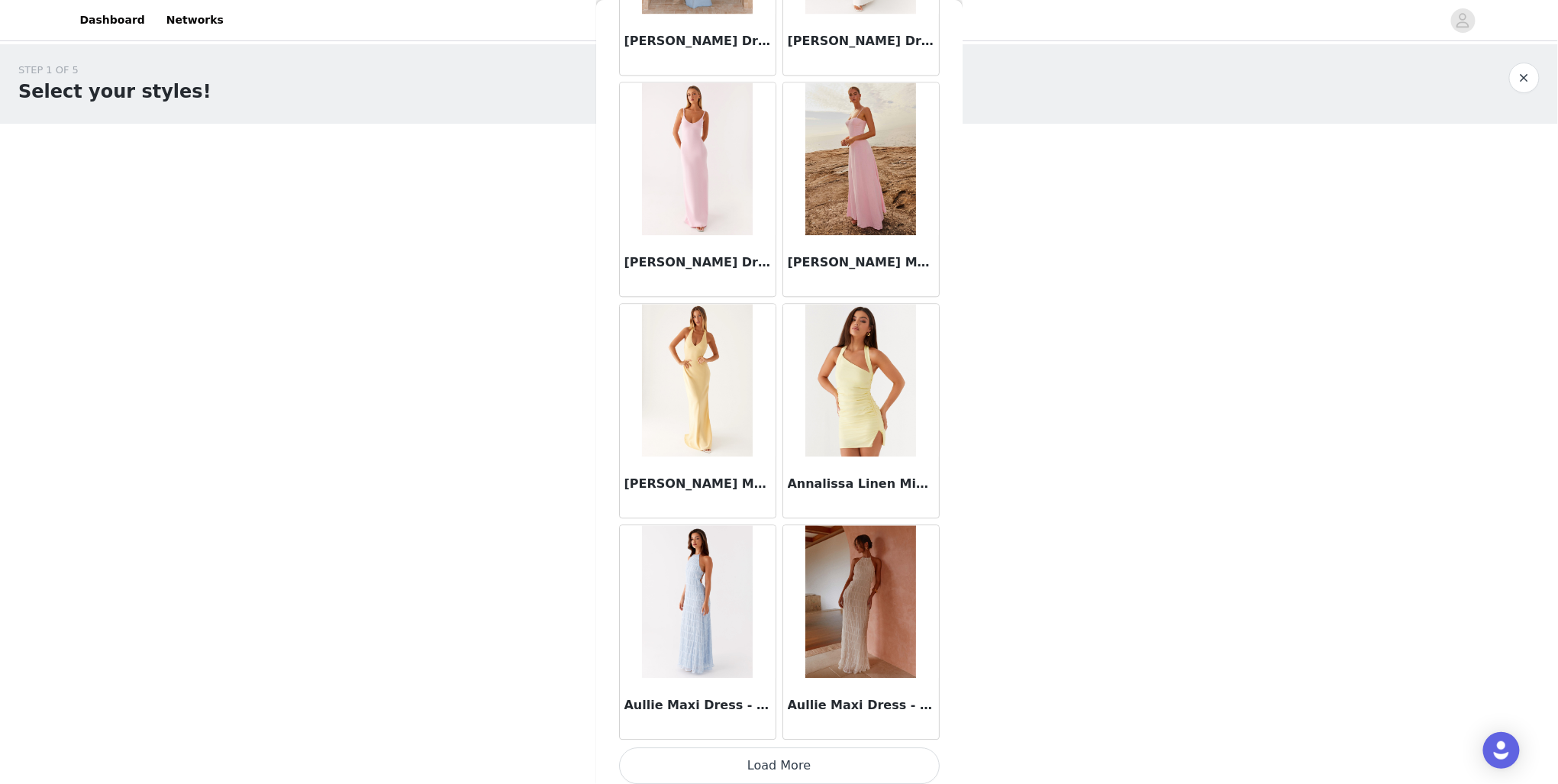
click at [783, 773] on button "Load More" at bounding box center [779, 766] width 321 height 37
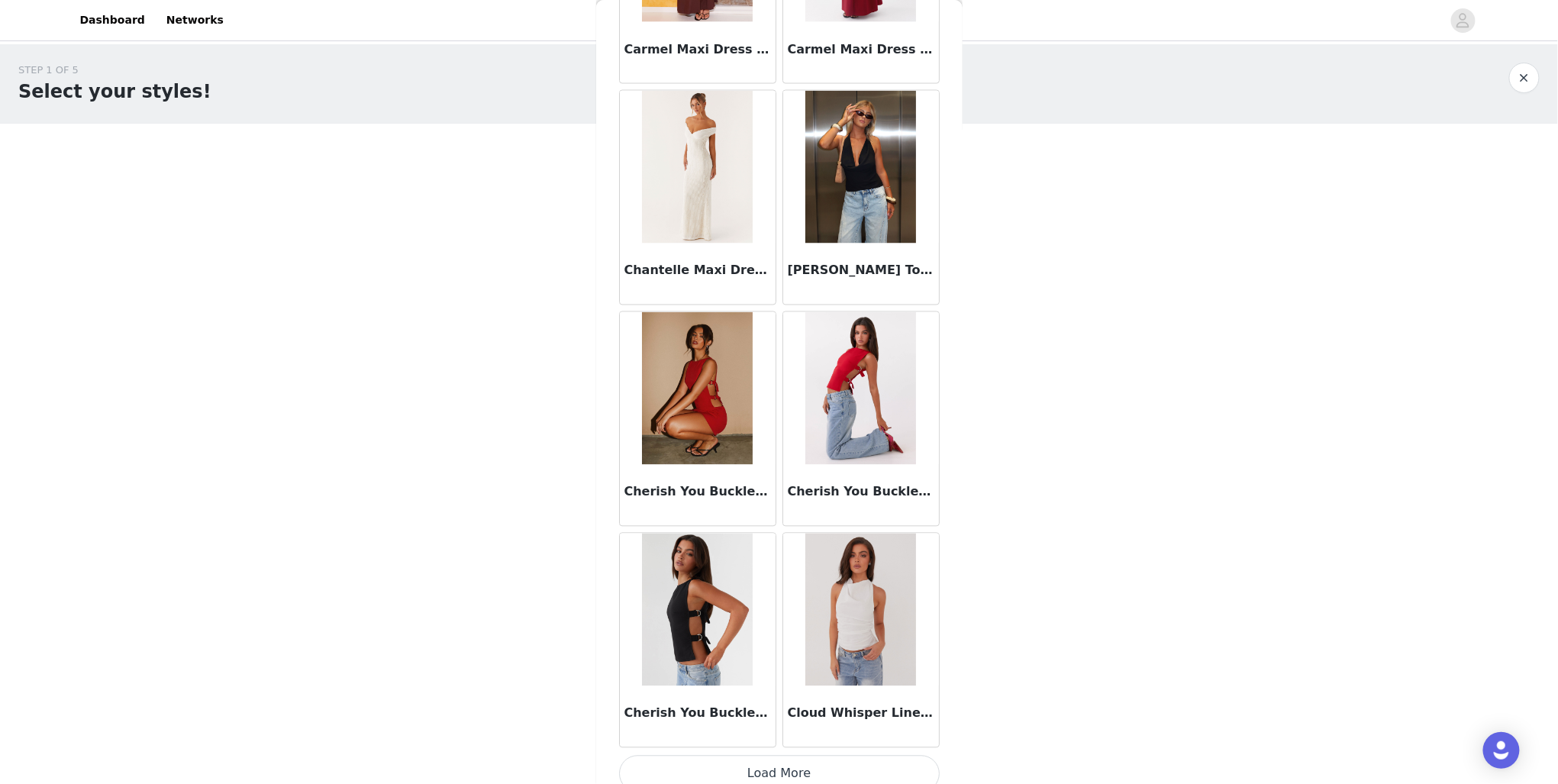
scroll to position [3751, 0]
click at [826, 760] on button "Load More" at bounding box center [779, 772] width 321 height 37
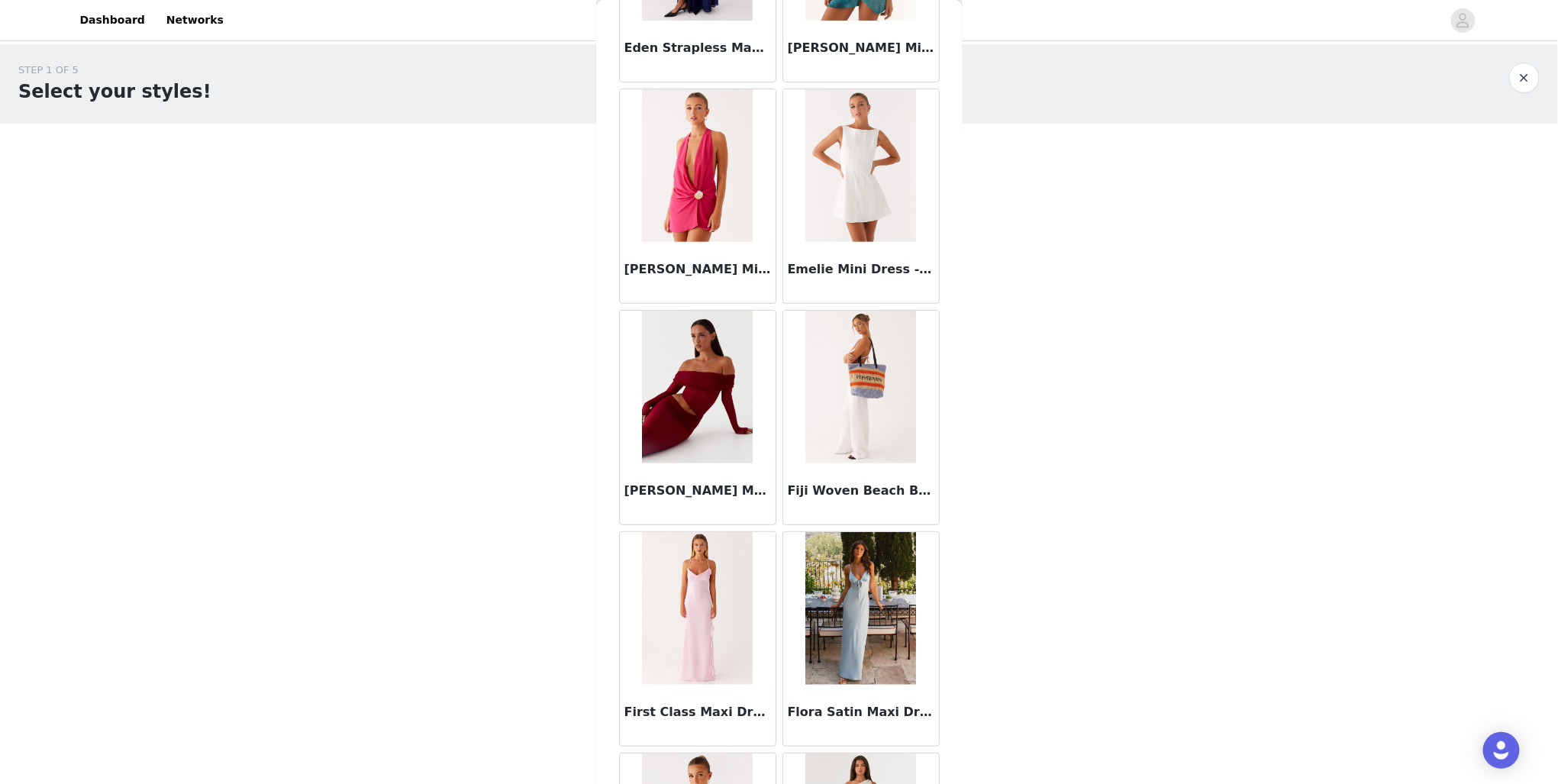
scroll to position [5461, 0]
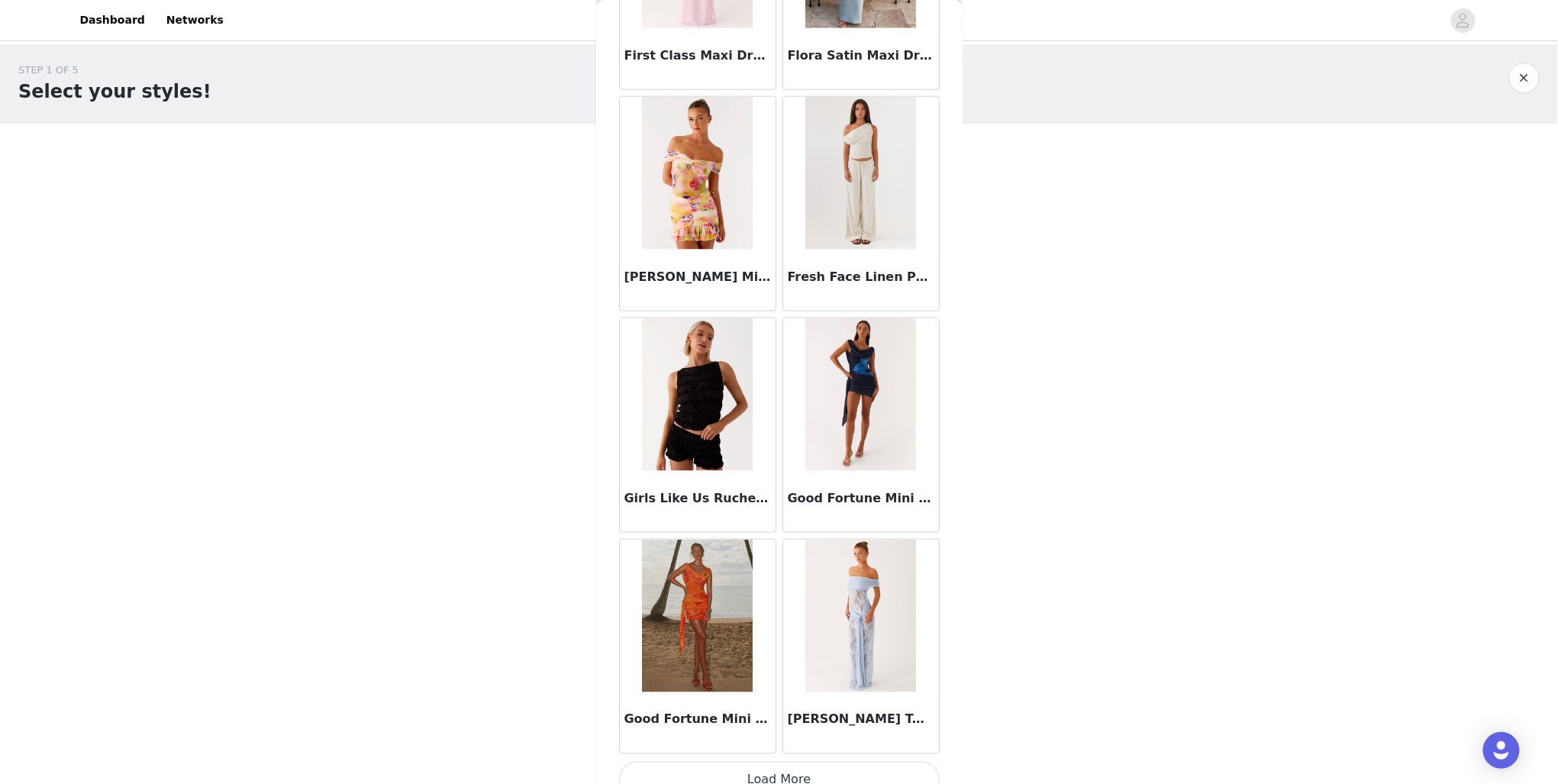
click at [823, 763] on button "Load More" at bounding box center [779, 780] width 321 height 37
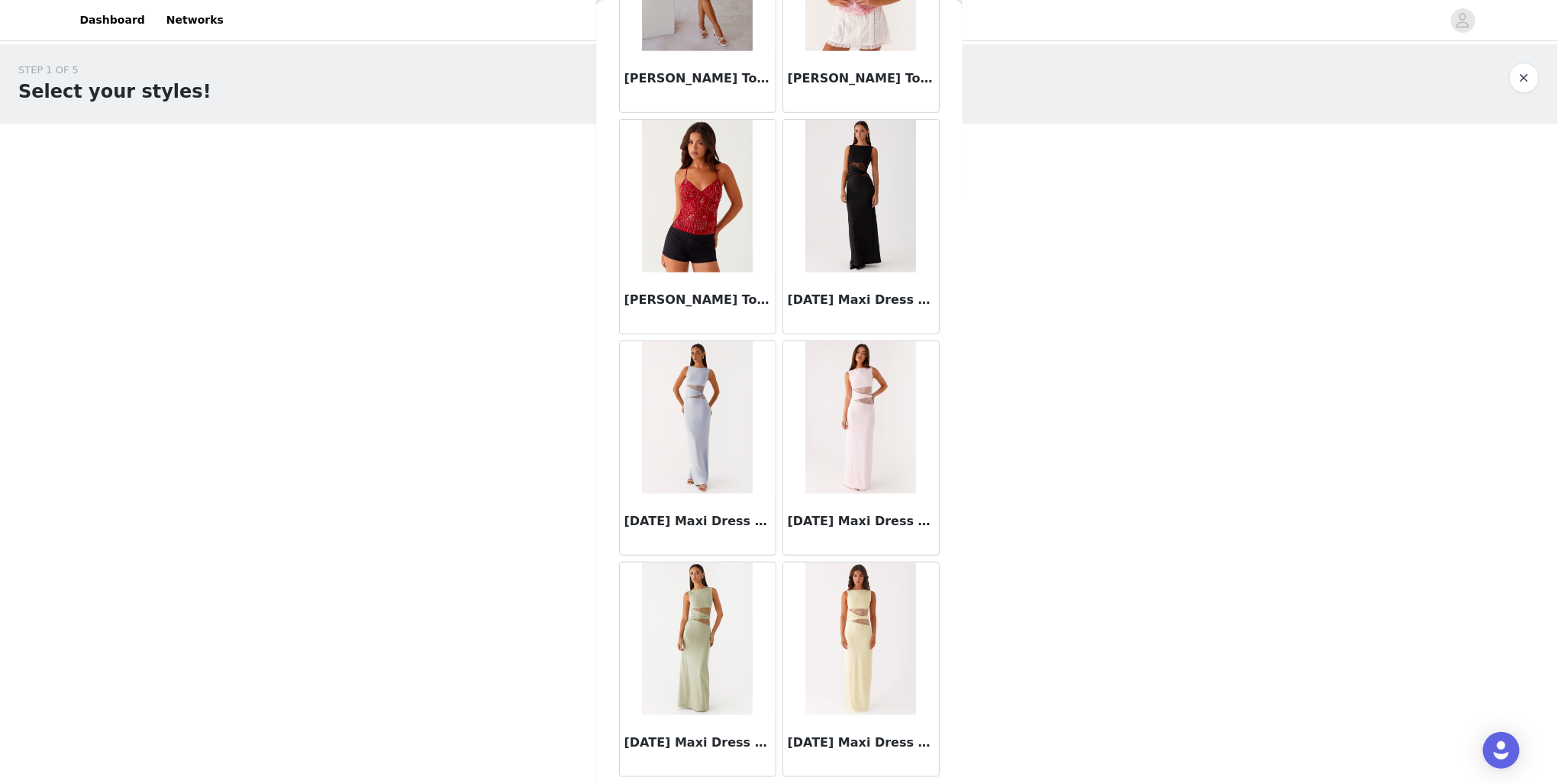
scroll to position [8164, 0]
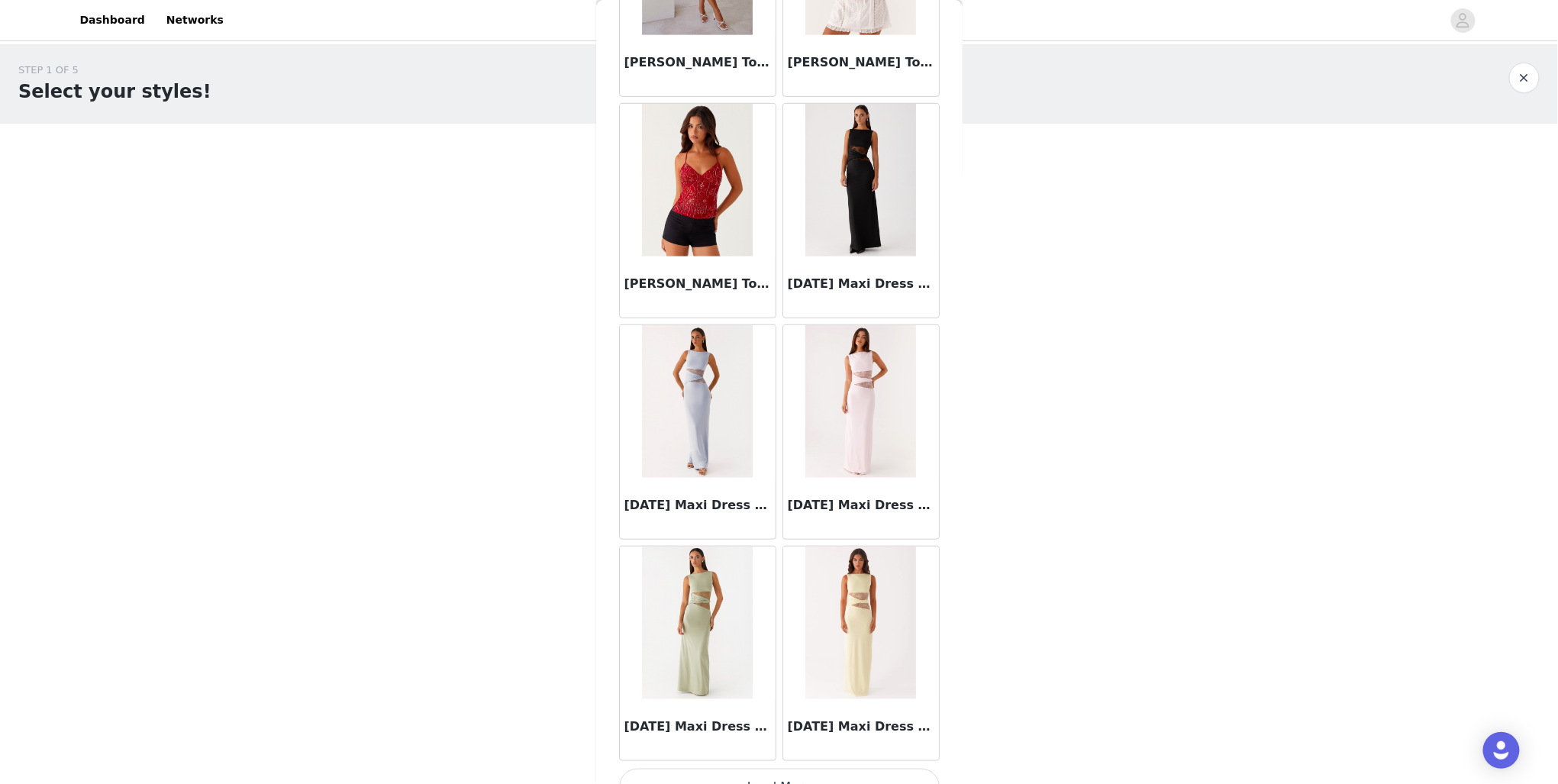
click at [731, 769] on button "Load More" at bounding box center [779, 787] width 321 height 37
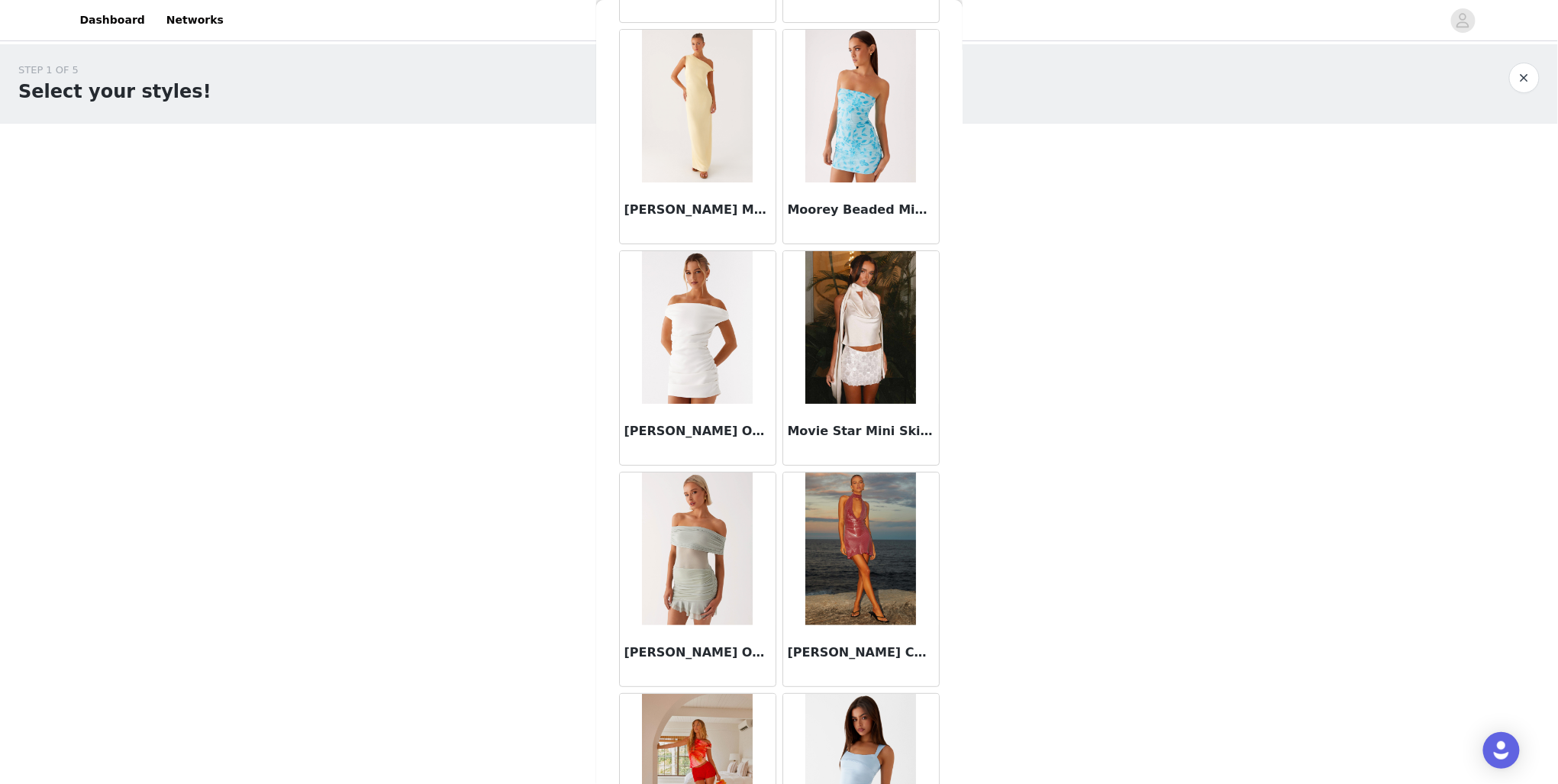
scroll to position [10370, 0]
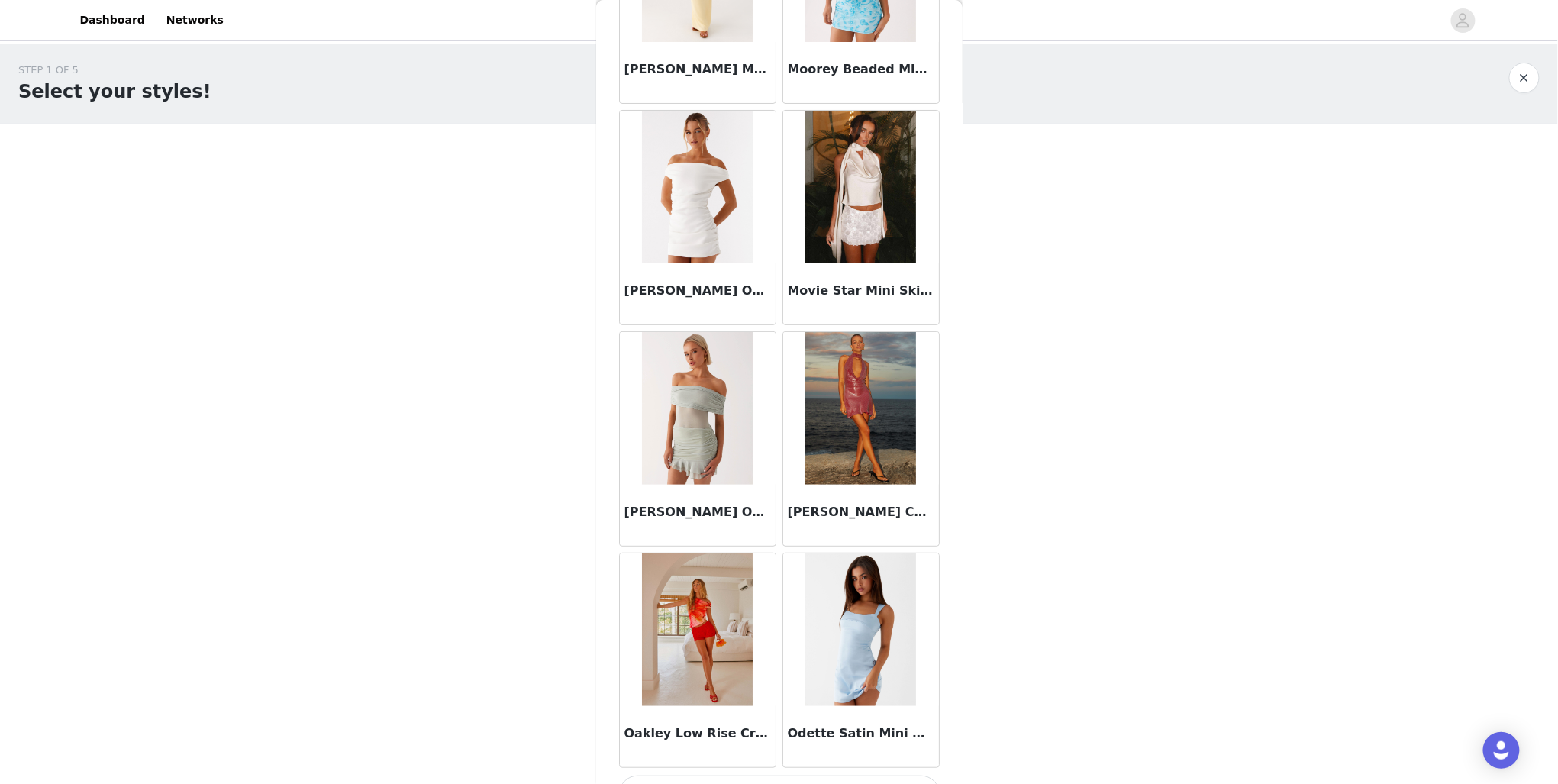
click at [778, 775] on button "Load More" at bounding box center [779, 794] width 321 height 37
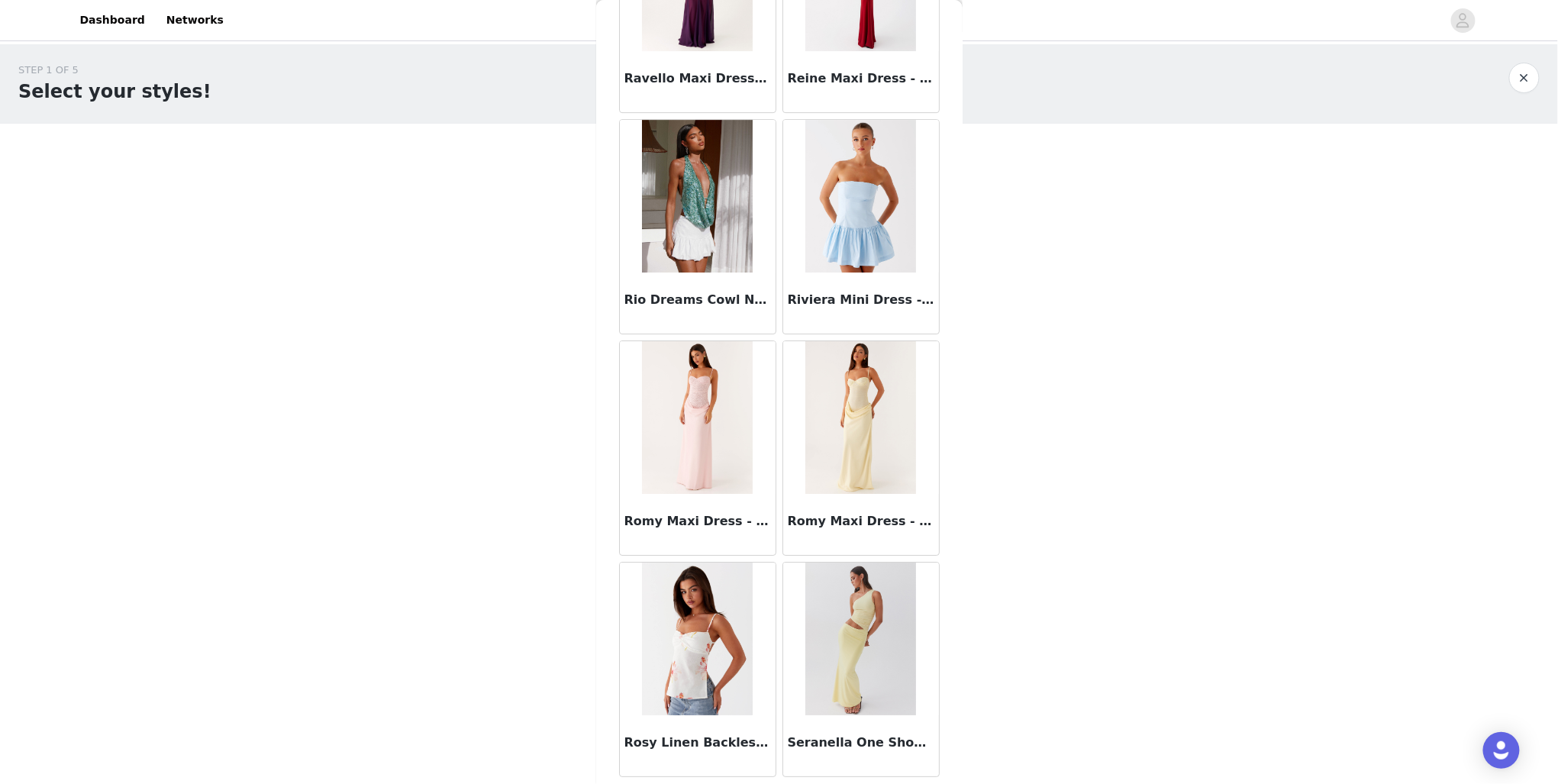
scroll to position [12576, 0]
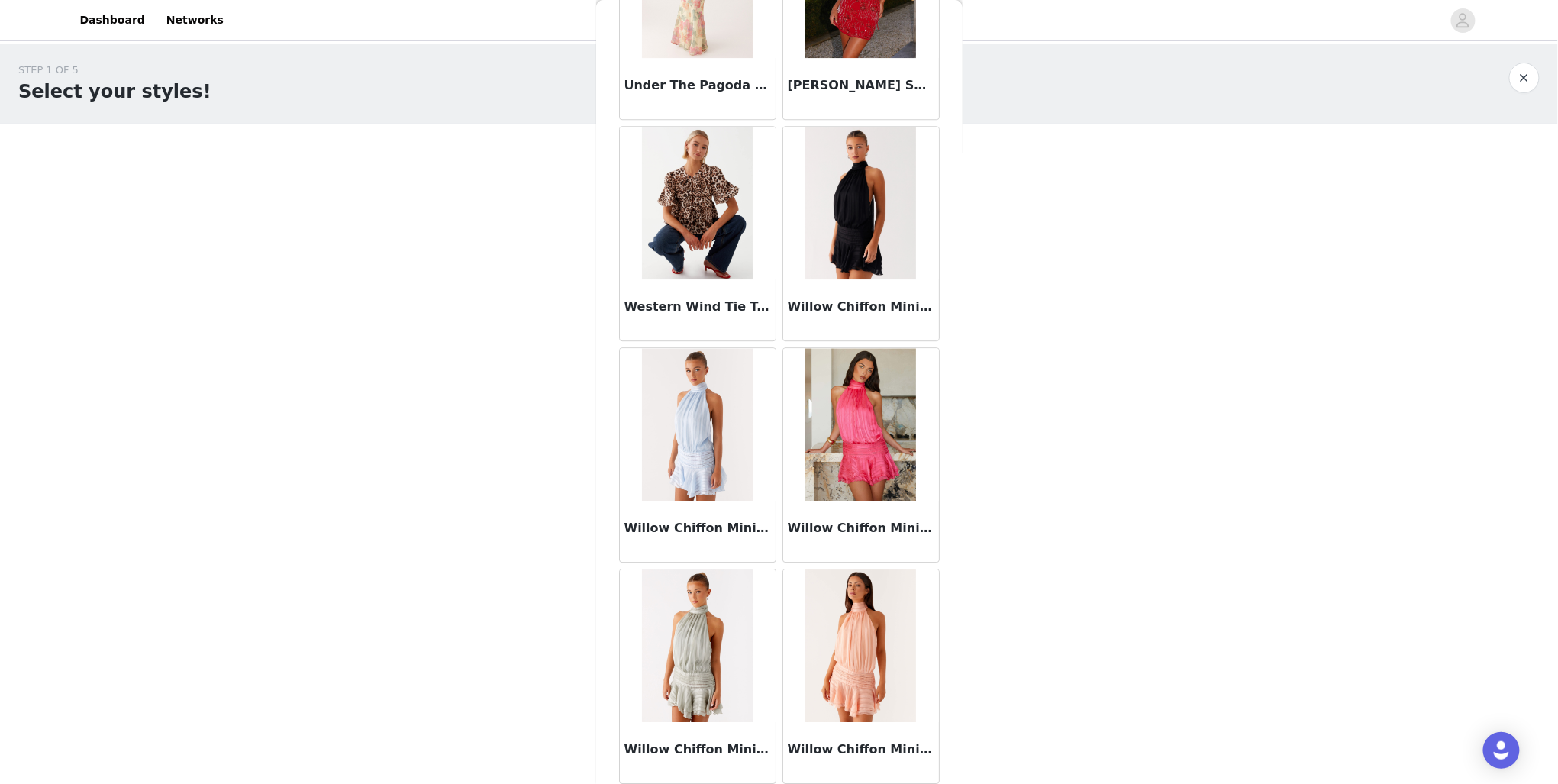
scroll to position [14783, 0]
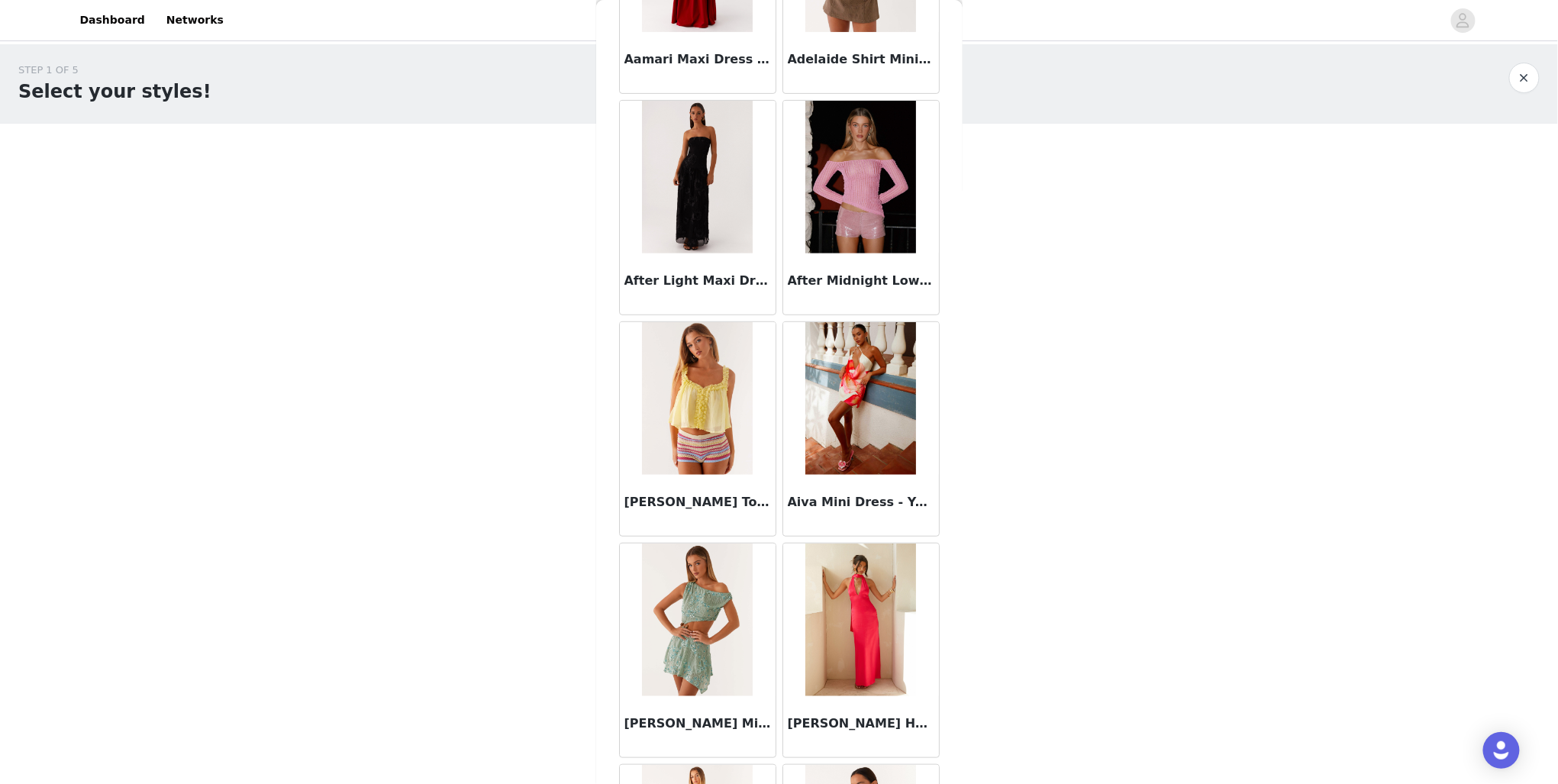
scroll to position [0, 0]
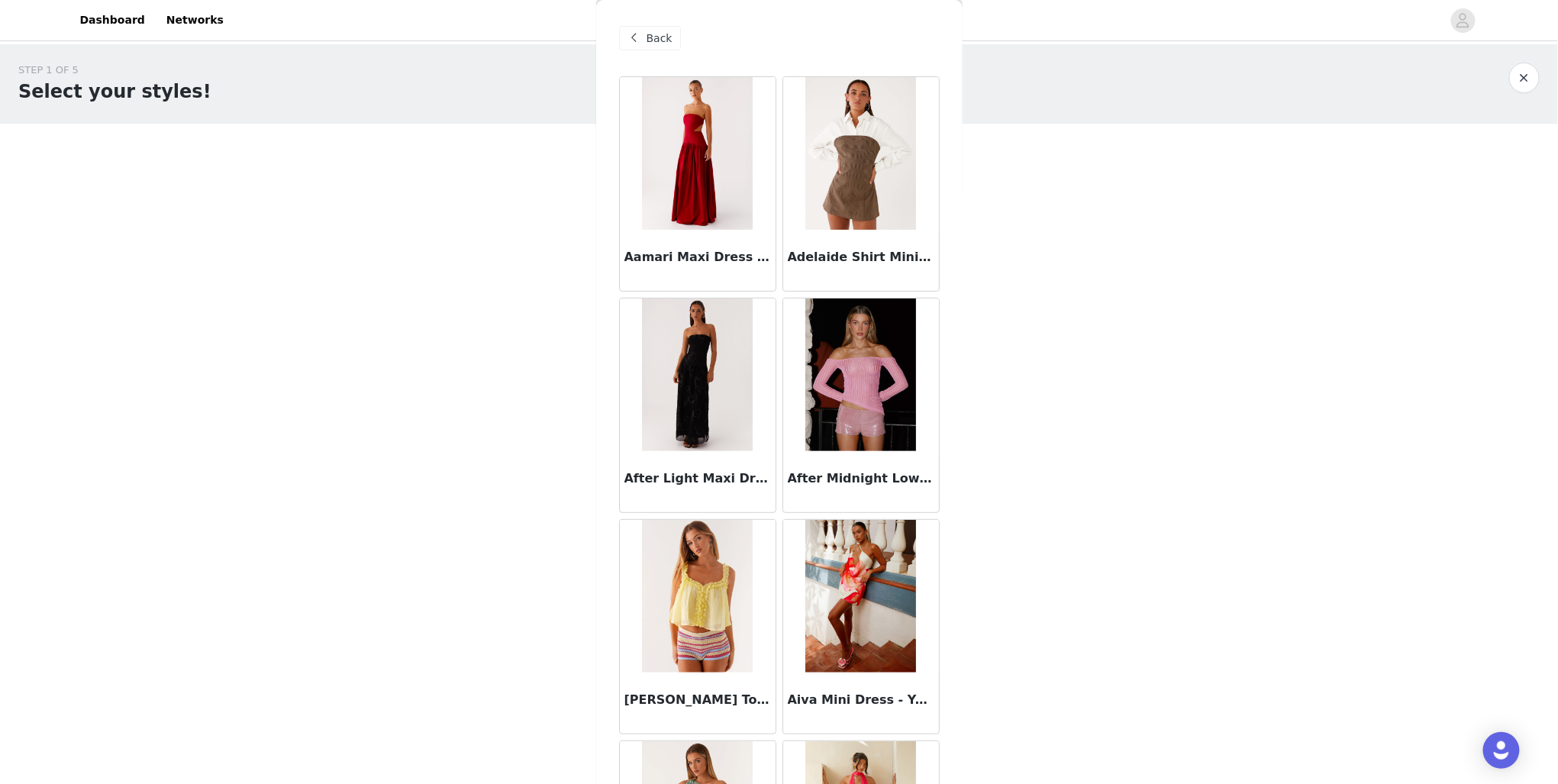
click at [654, 32] on span "Back" at bounding box center [659, 38] width 26 height 16
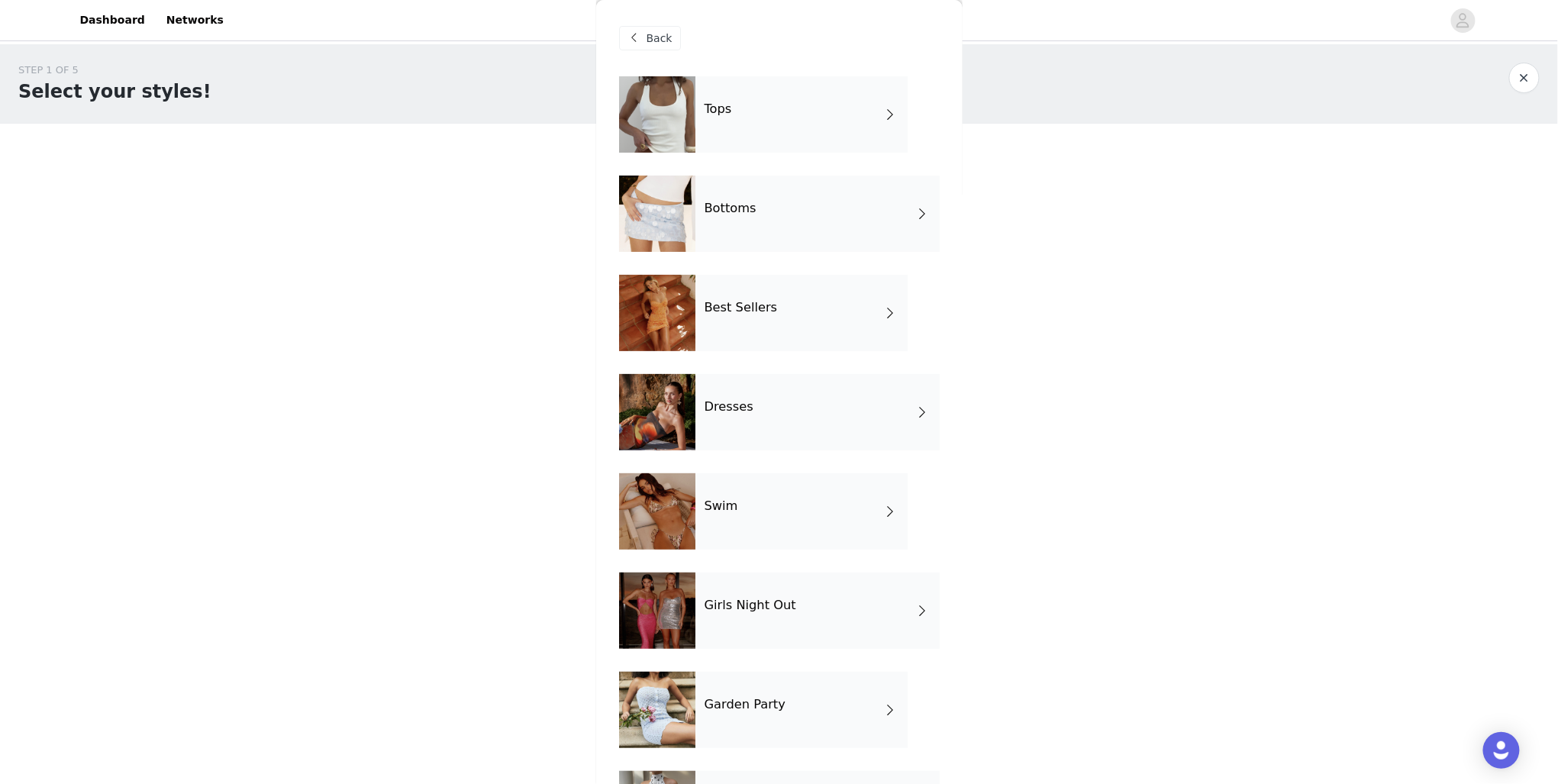
click at [804, 612] on div "Girls Night Out" at bounding box center [818, 611] width 244 height 76
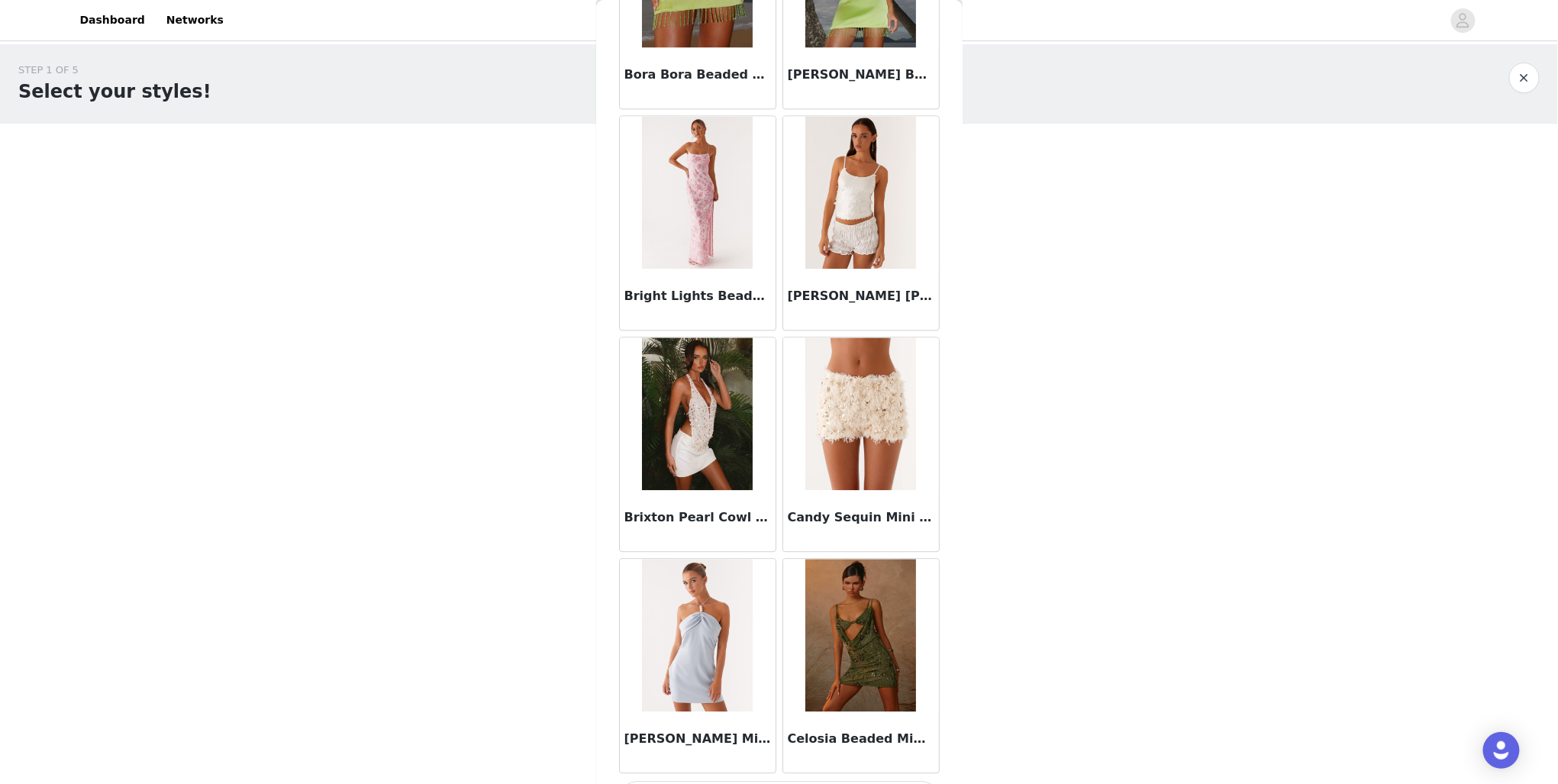
scroll to position [1544, 0]
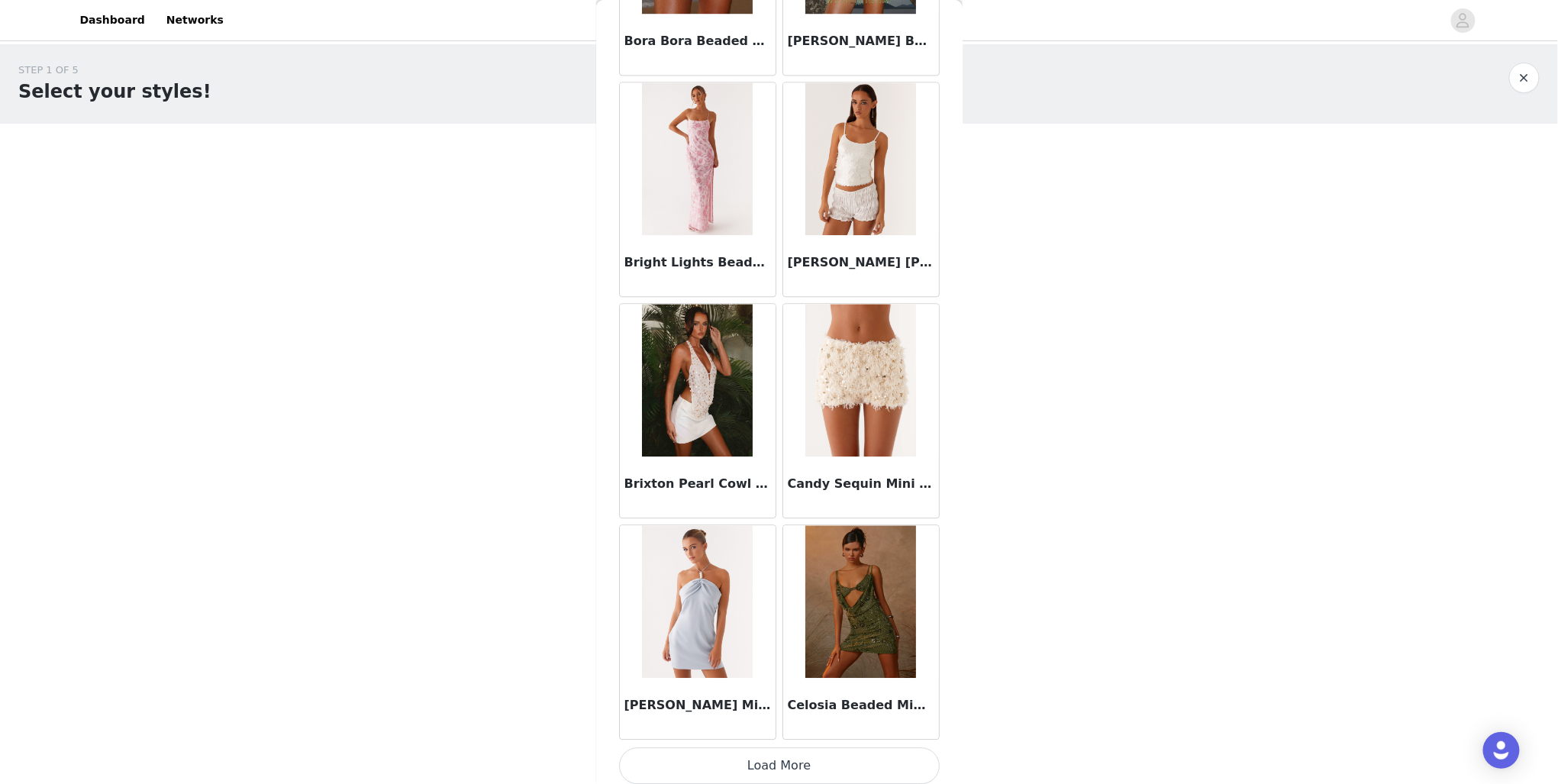
click at [826, 774] on button "Load More" at bounding box center [779, 766] width 321 height 37
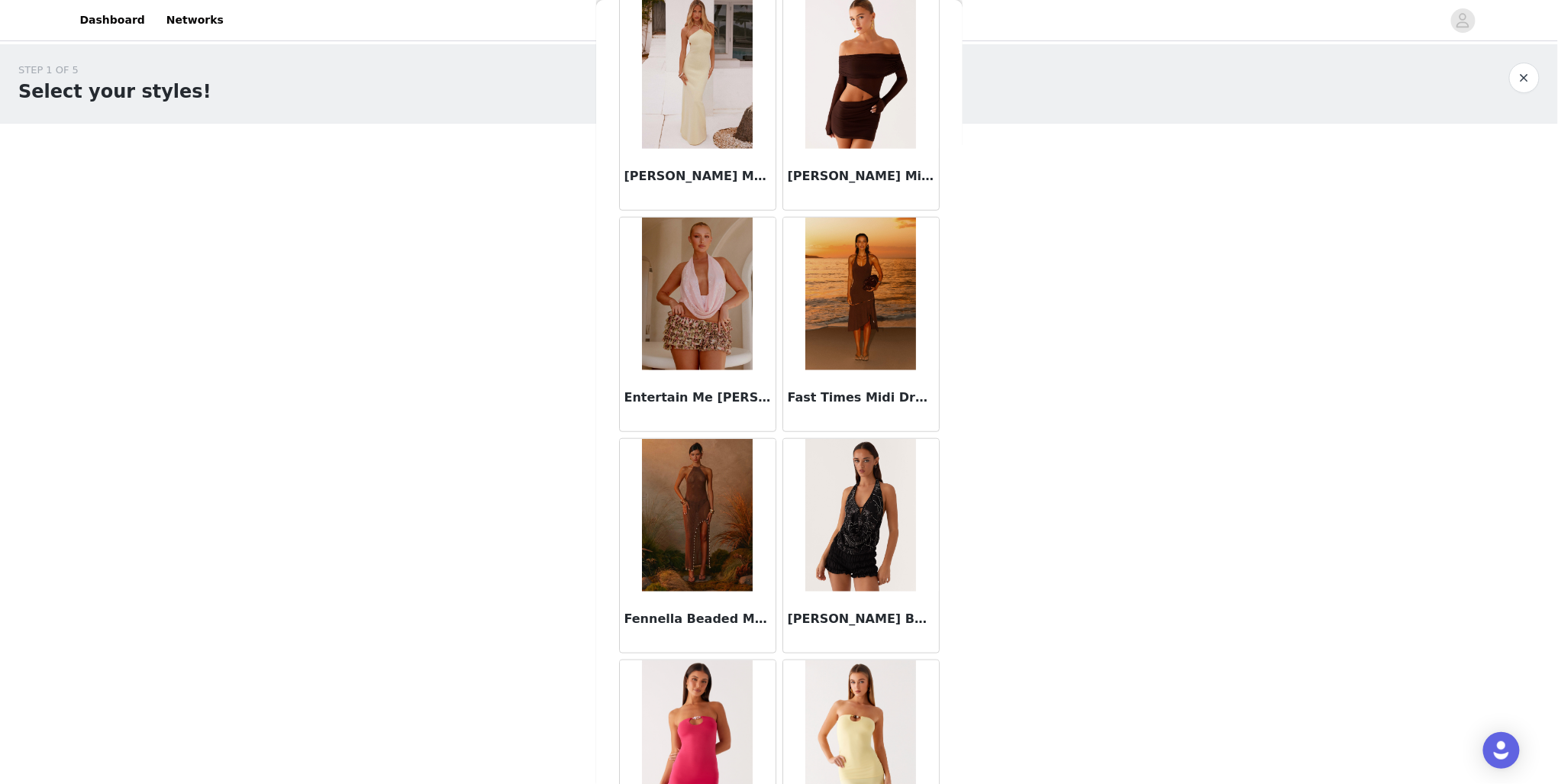
scroll to position [3132, 0]
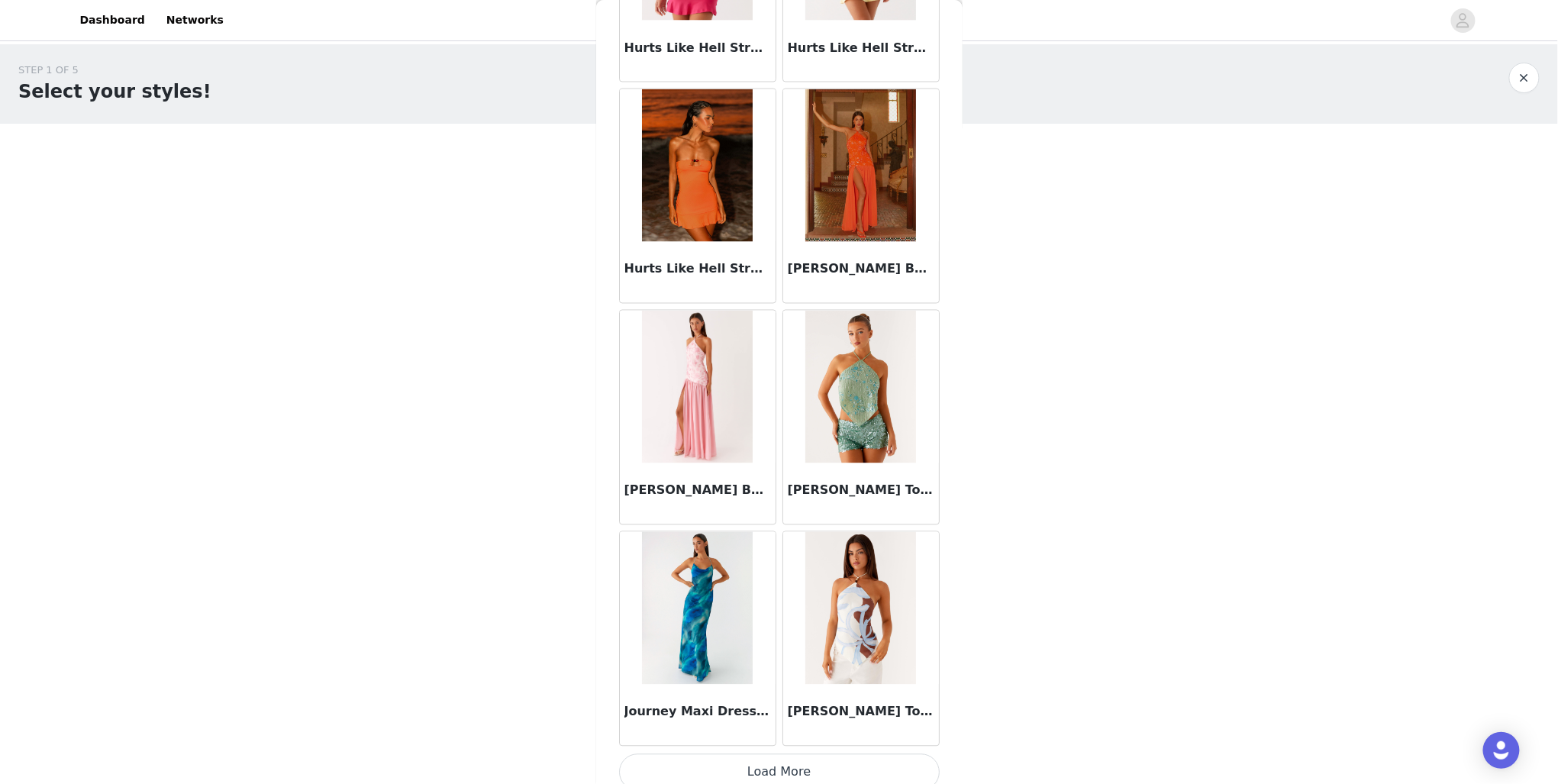
click at [730, 754] on button "Load More" at bounding box center [779, 772] width 321 height 37
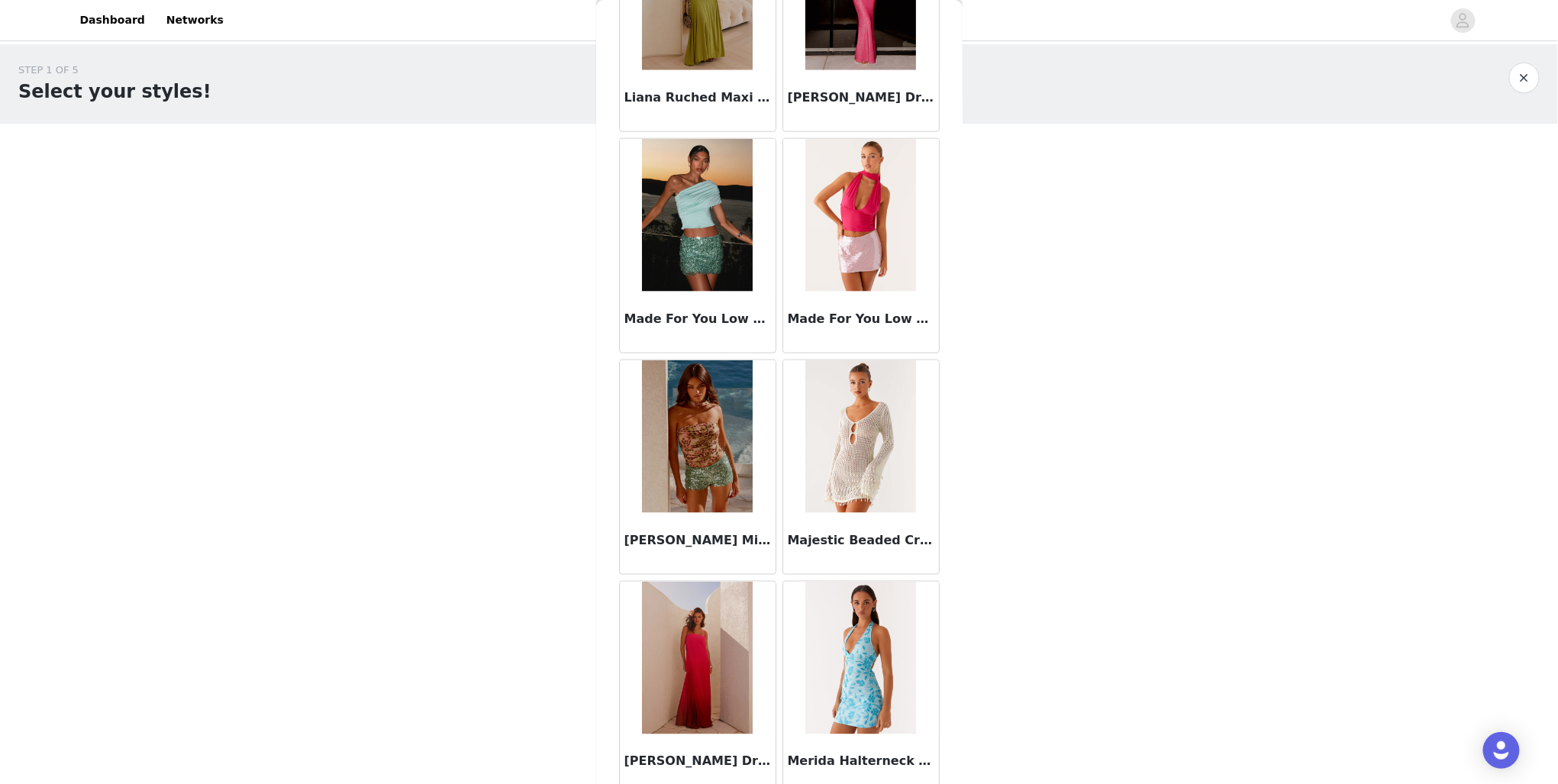
scroll to position [5957, 0]
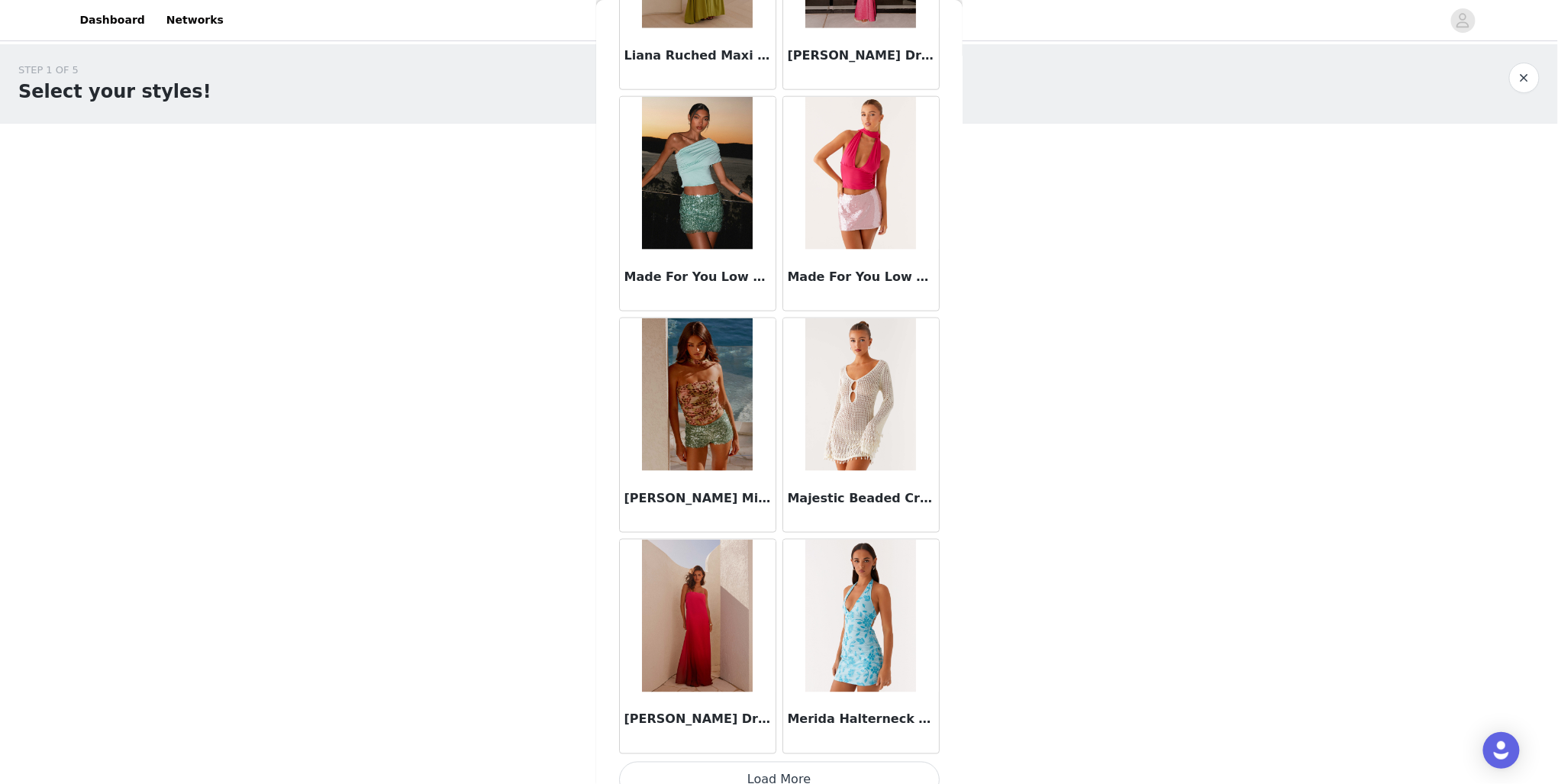
click at [759, 762] on button "Load More" at bounding box center [779, 780] width 321 height 37
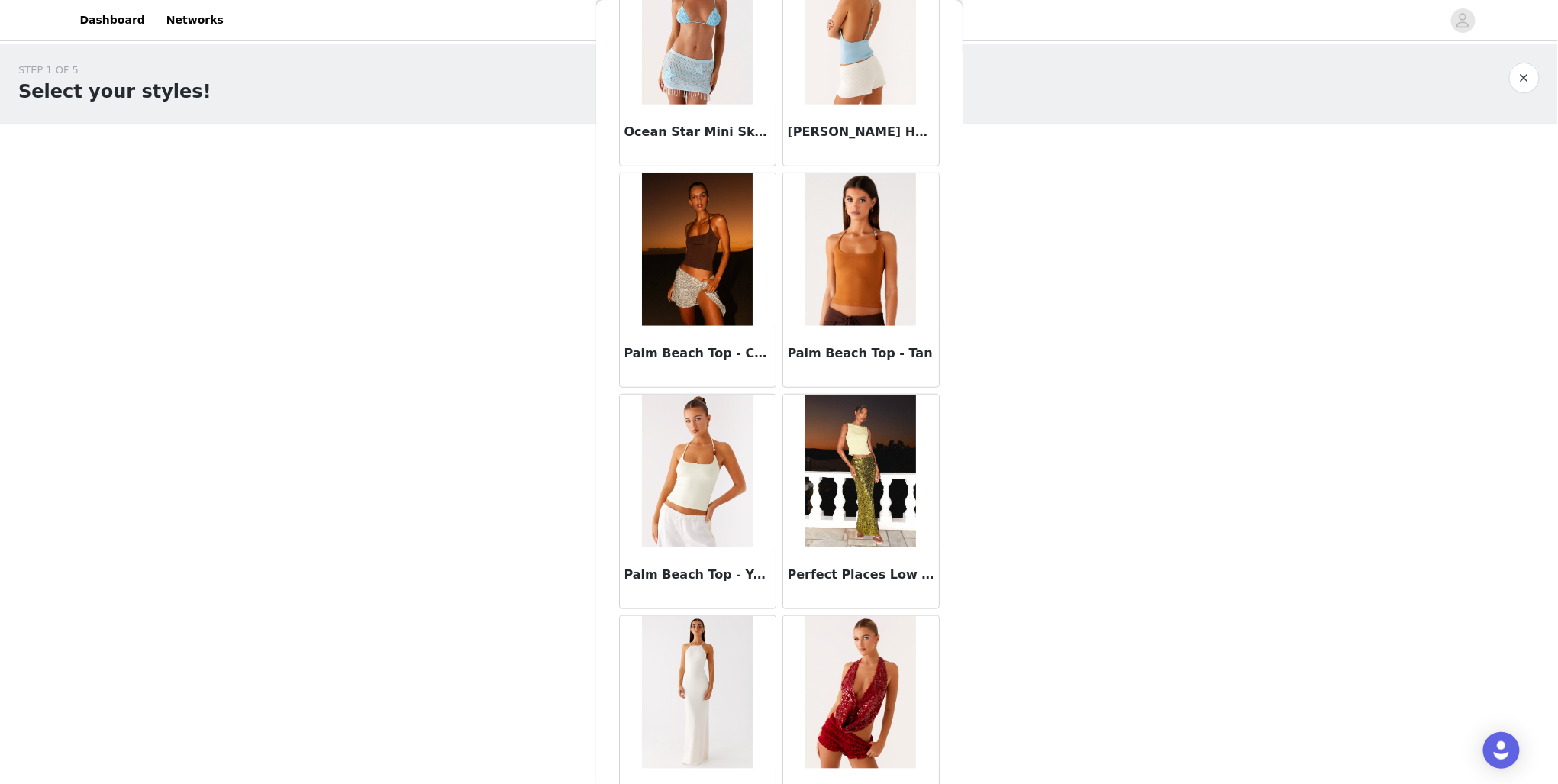
scroll to position [8164, 0]
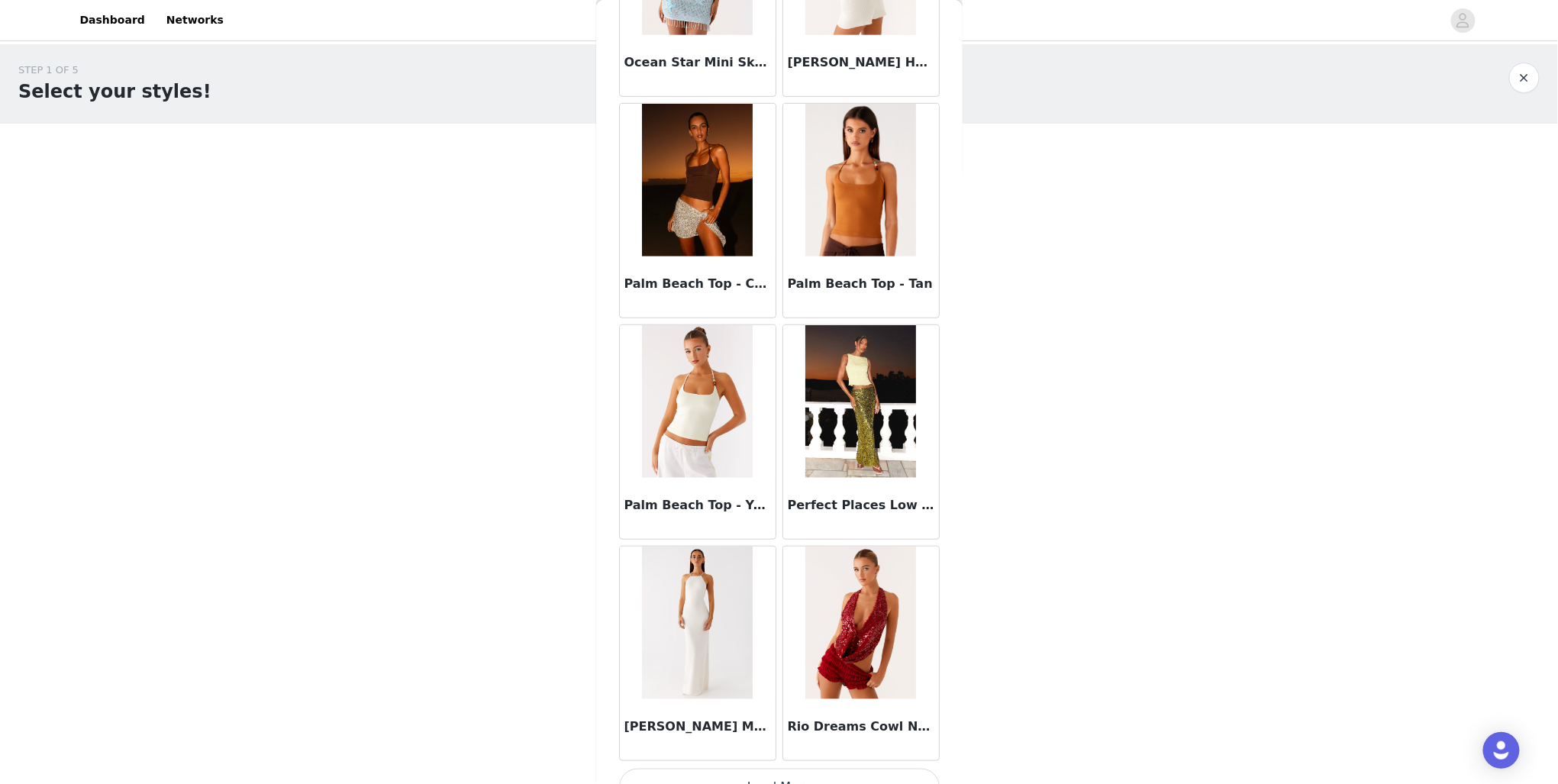
click at [780, 769] on button "Load More" at bounding box center [779, 787] width 321 height 37
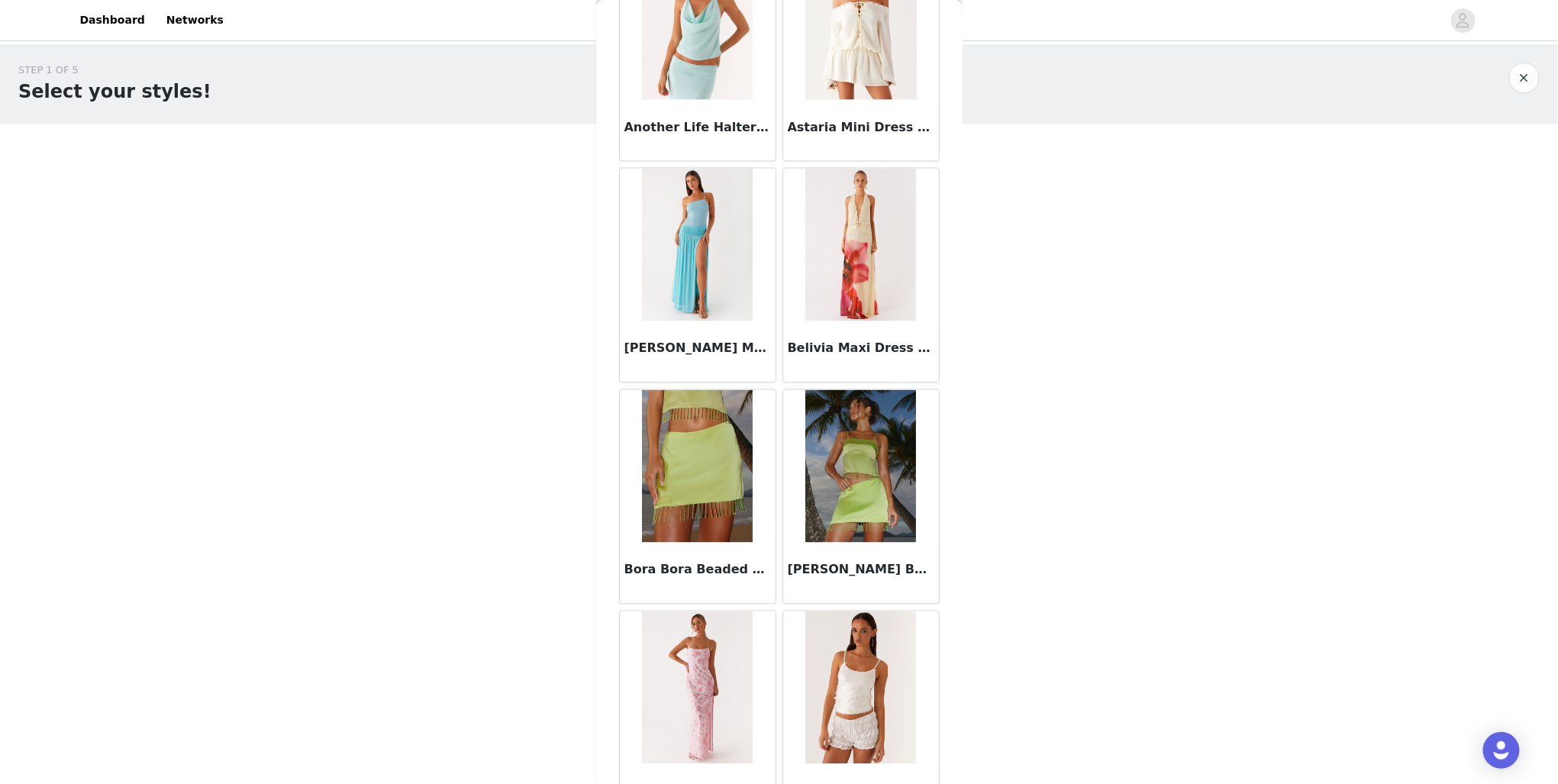
scroll to position [0, 0]
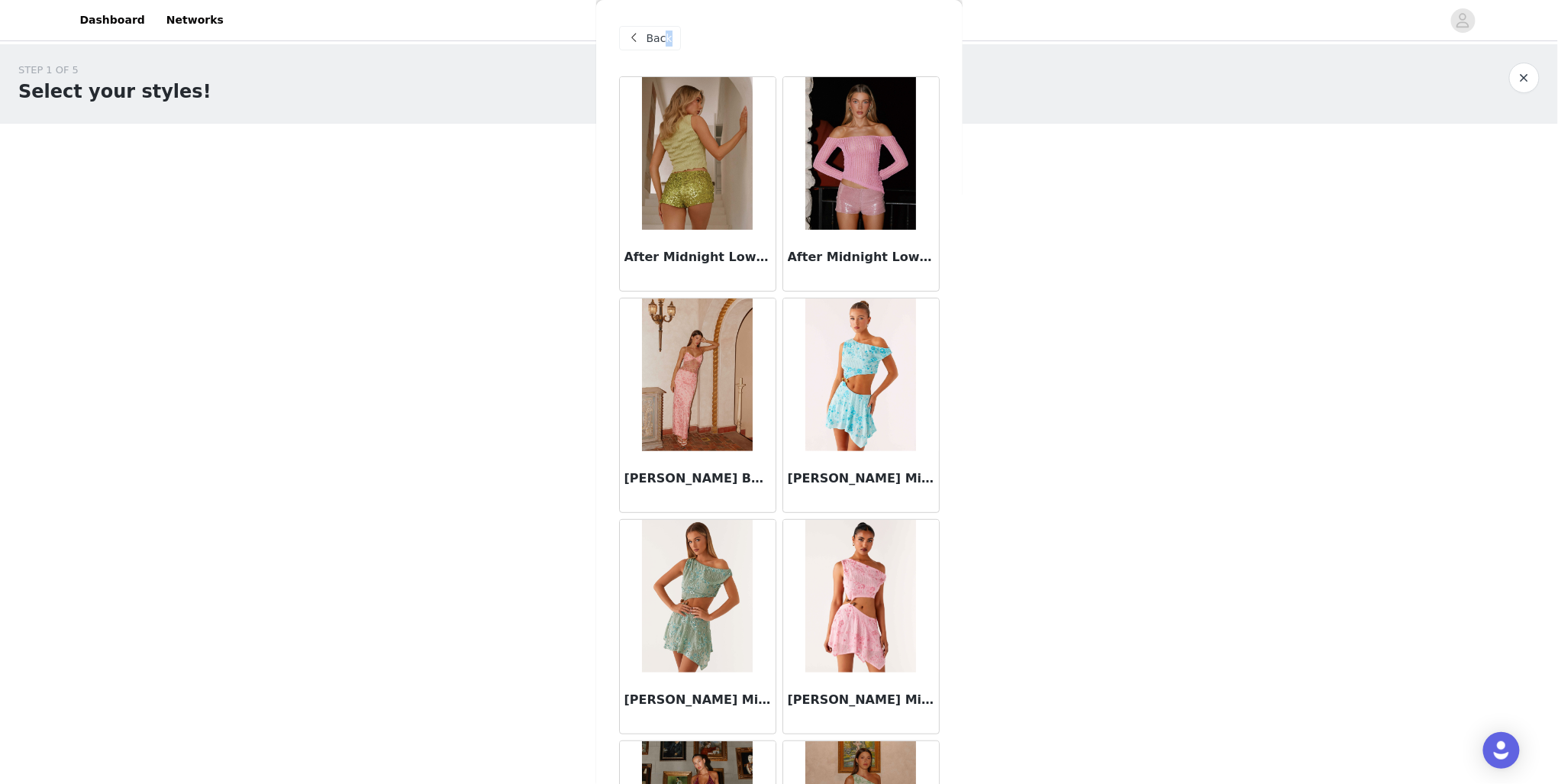
click at [662, 39] on span "Back" at bounding box center [659, 38] width 26 height 16
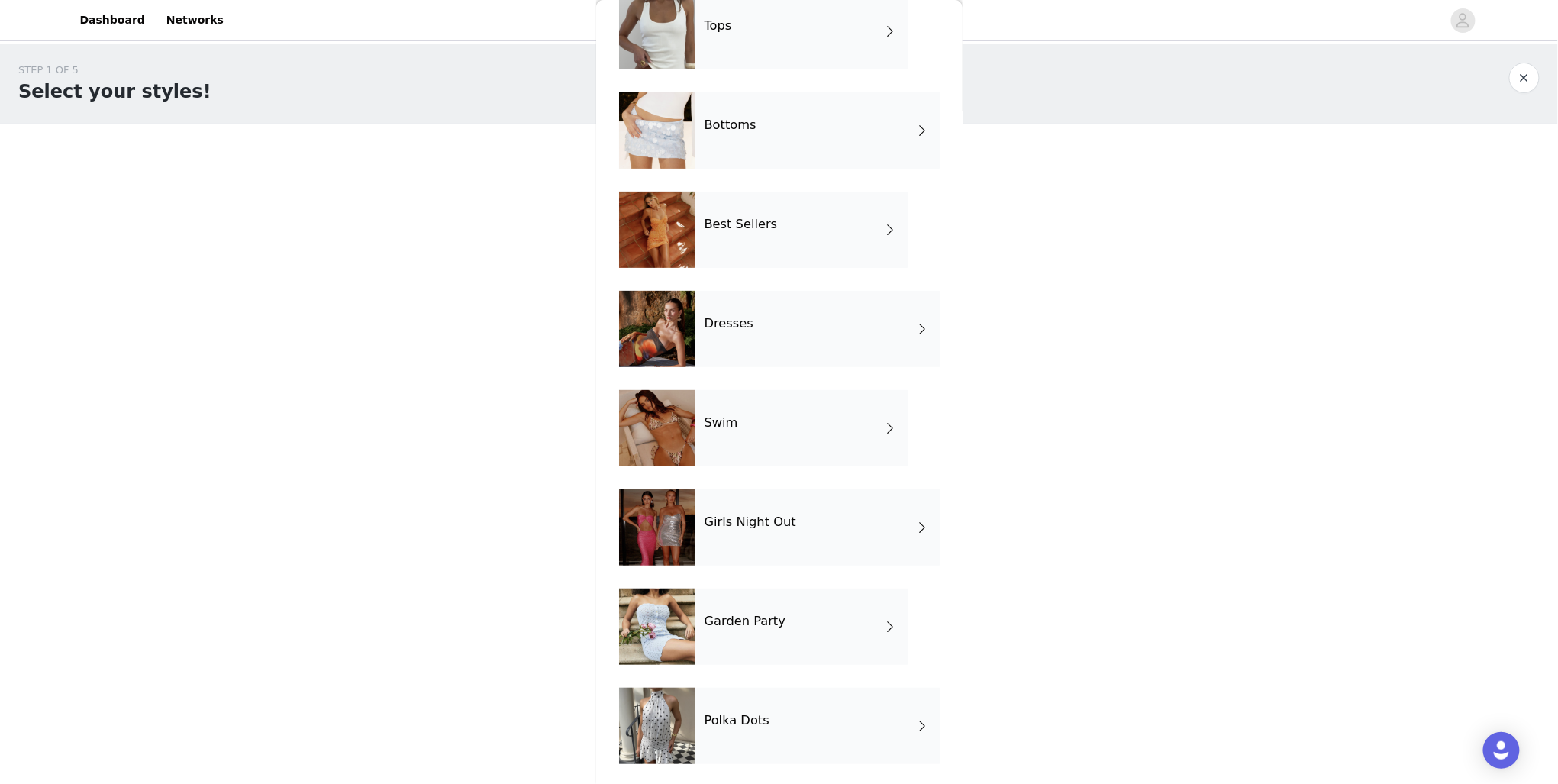
scroll to position [86, 0]
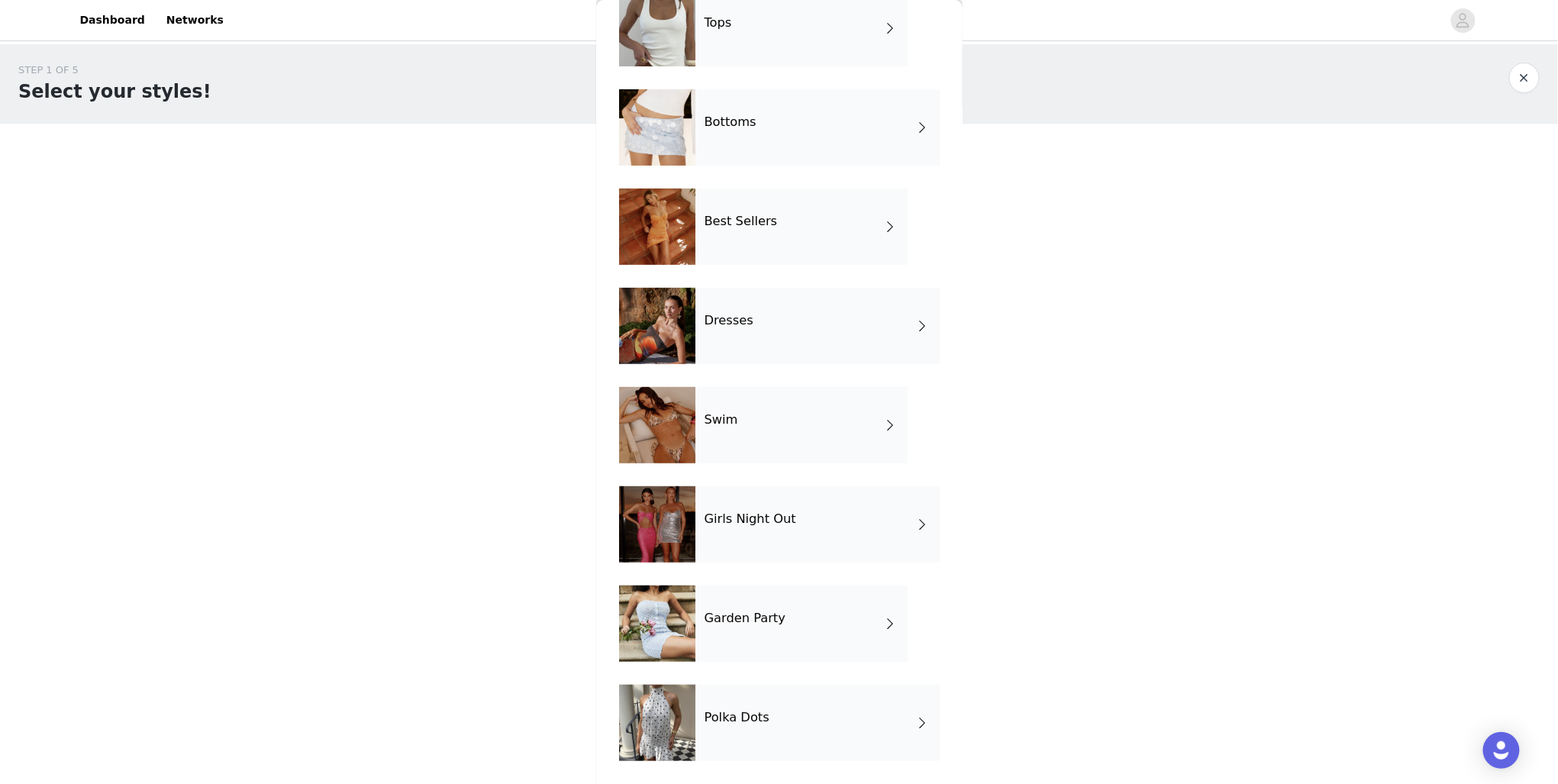
click at [777, 629] on div "Garden Party" at bounding box center [802, 623] width 212 height 76
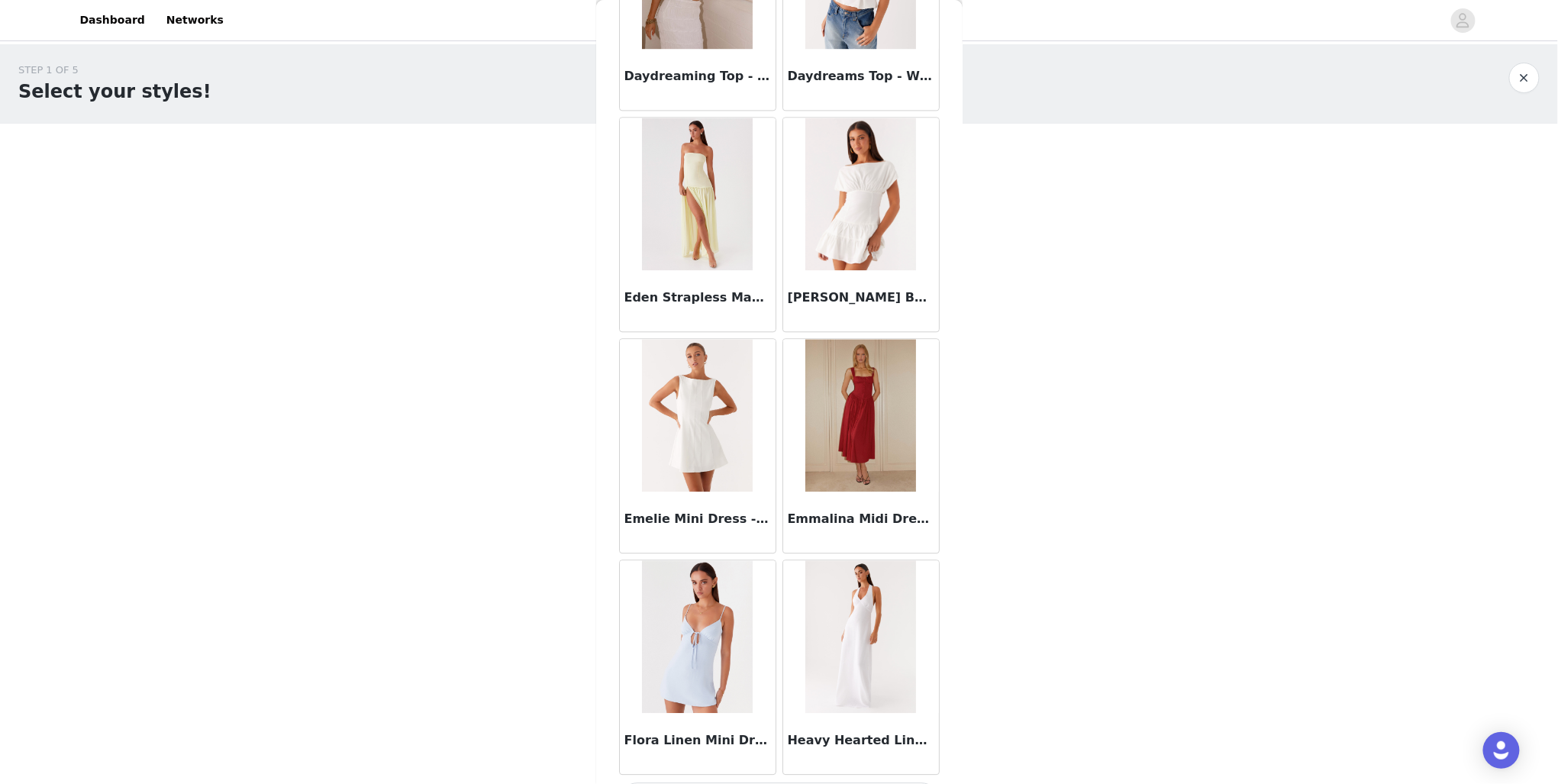
scroll to position [1544, 0]
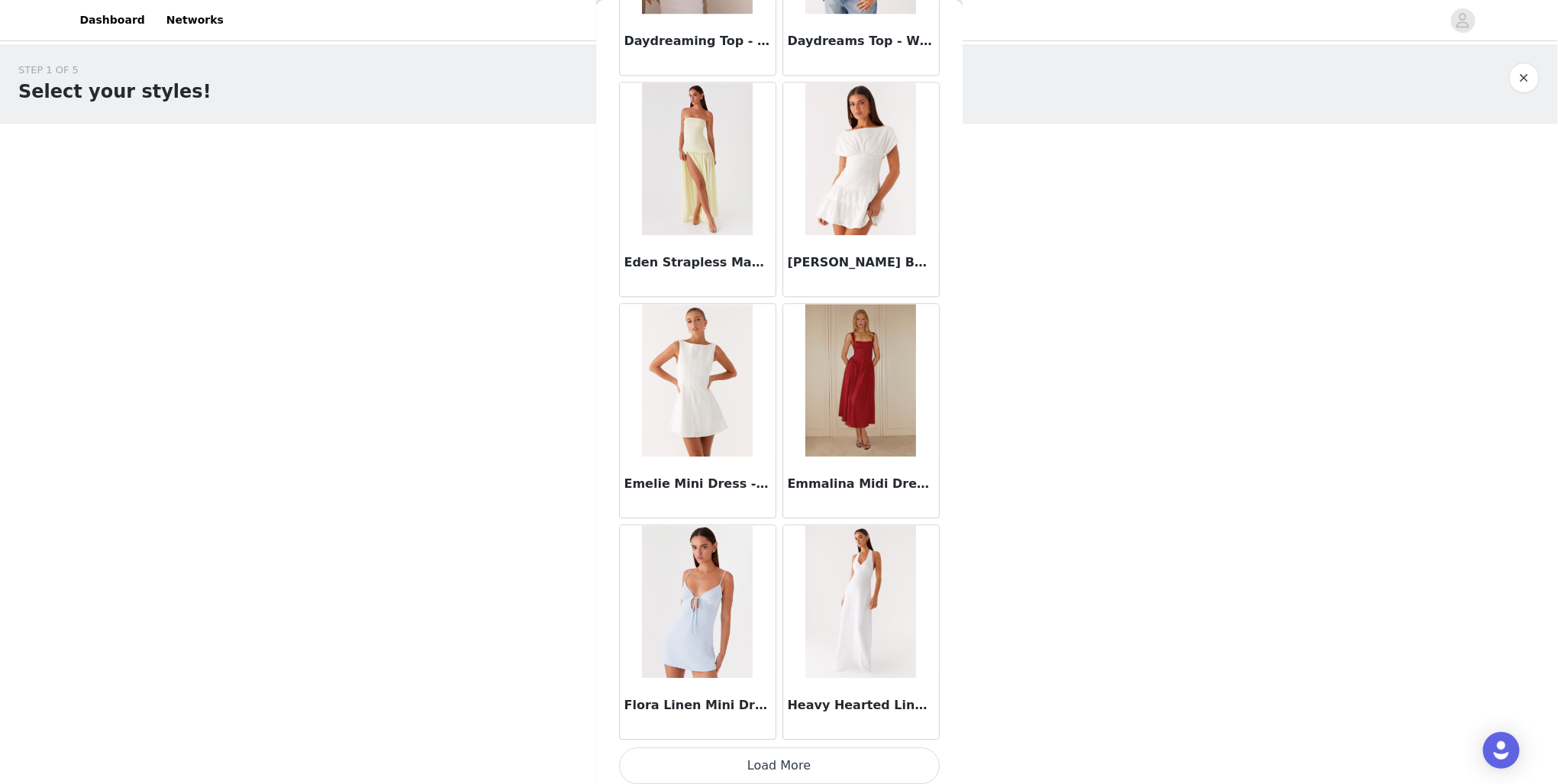
click at [792, 759] on button "Load More" at bounding box center [779, 766] width 321 height 37
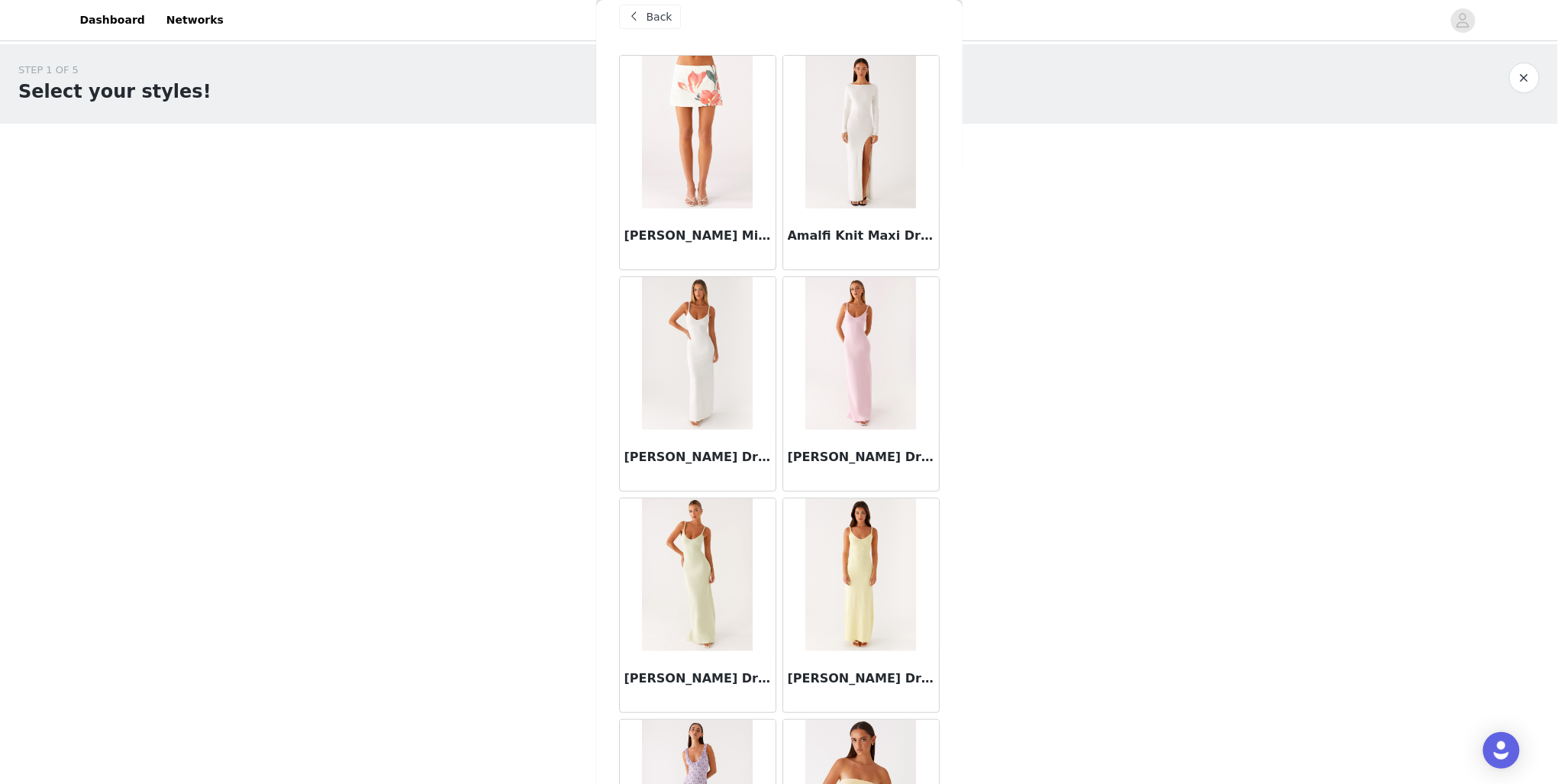
scroll to position [0, 0]
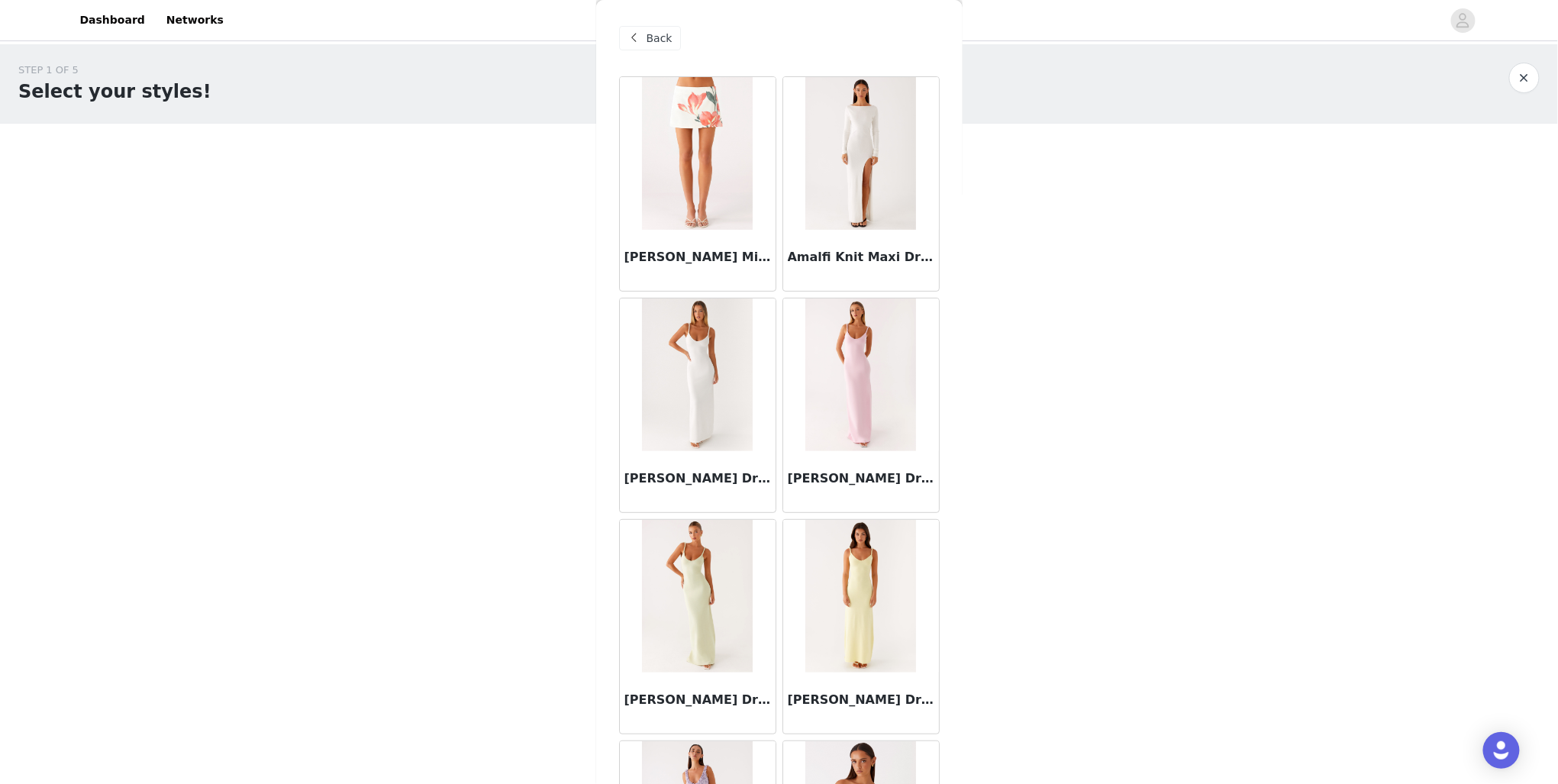
click at [660, 29] on div "Back" at bounding box center [651, 38] width 62 height 25
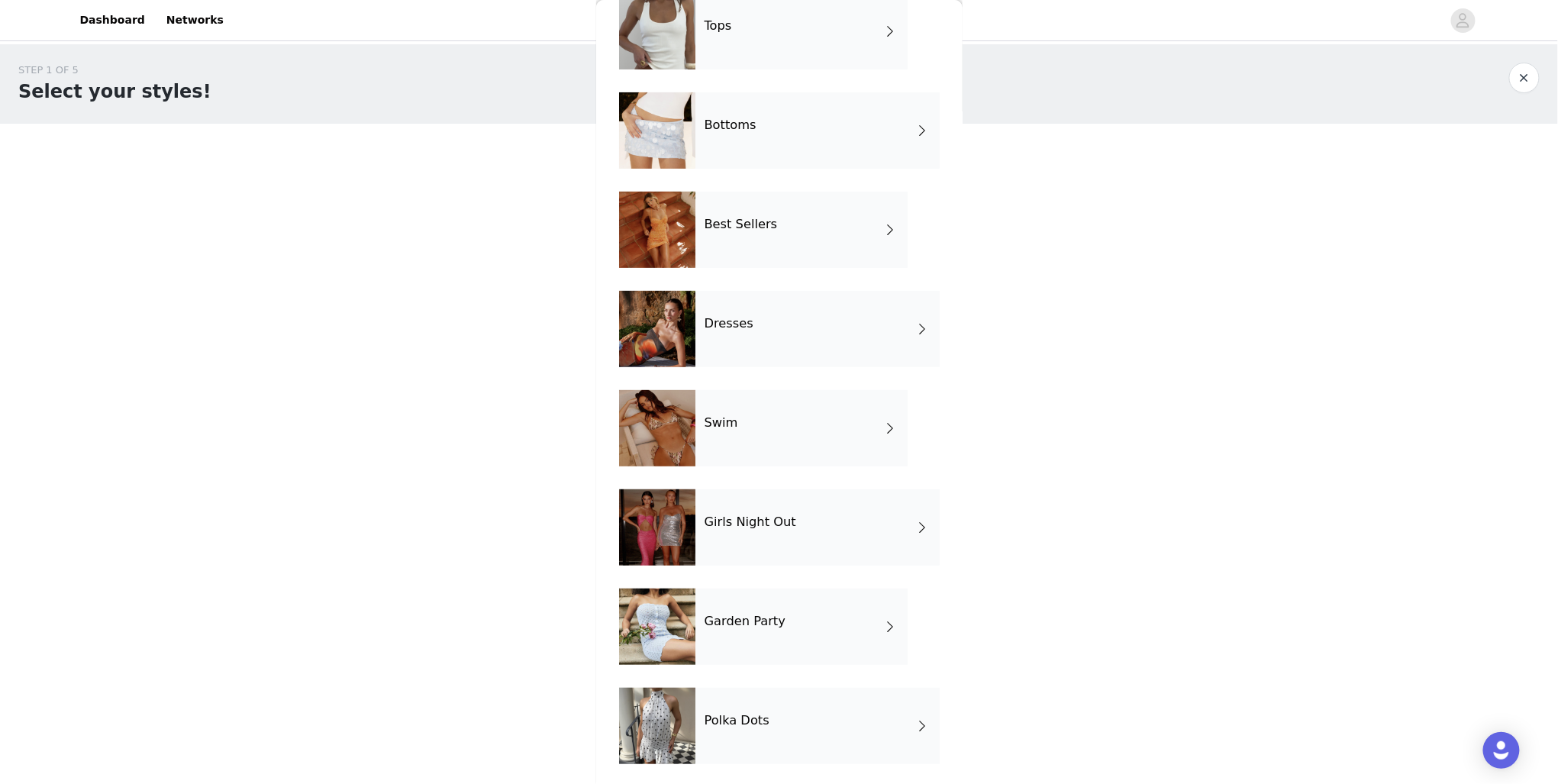
scroll to position [86, 0]
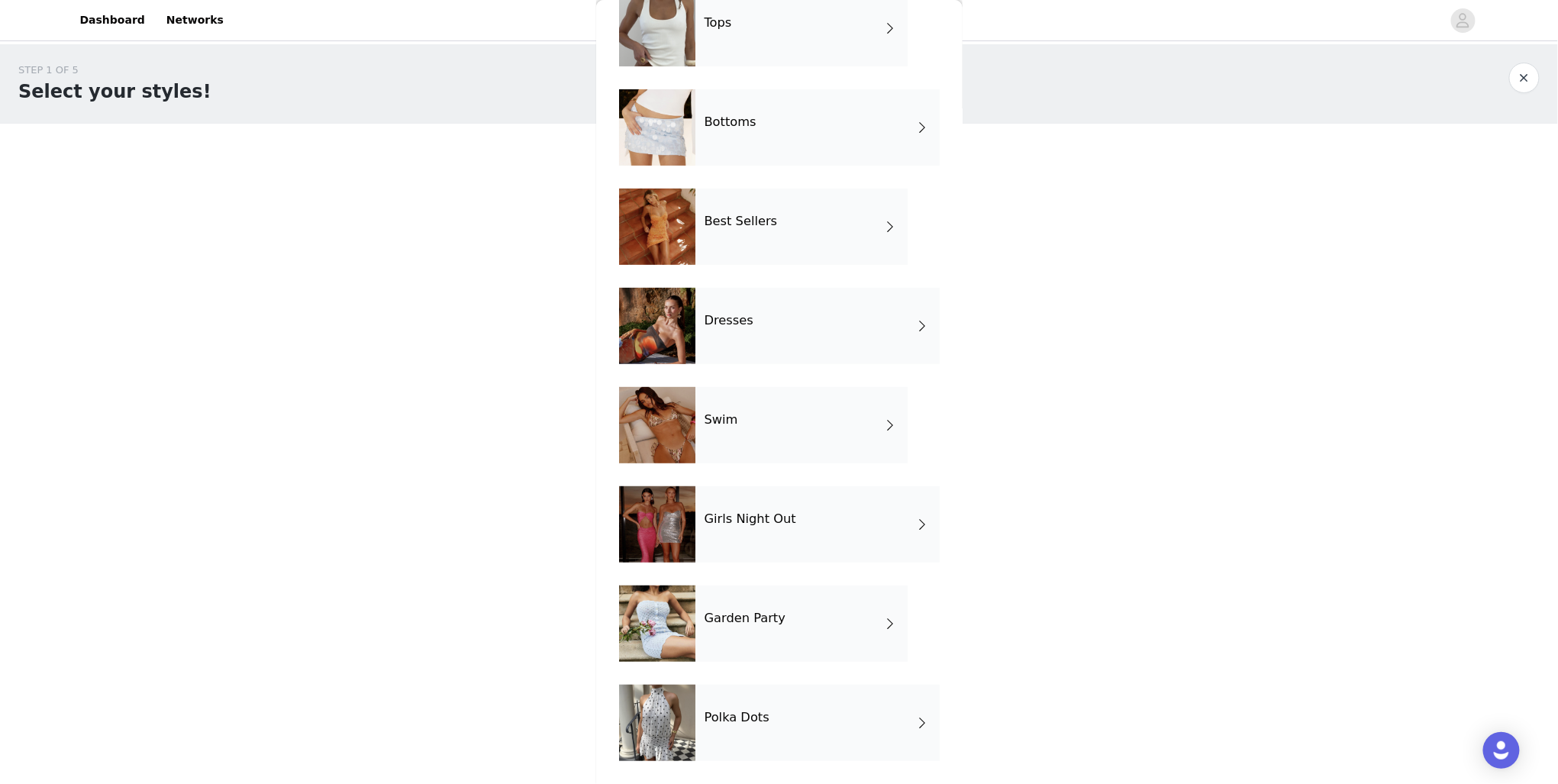
click at [722, 720] on h4 "Polka Dots" at bounding box center [737, 717] width 65 height 14
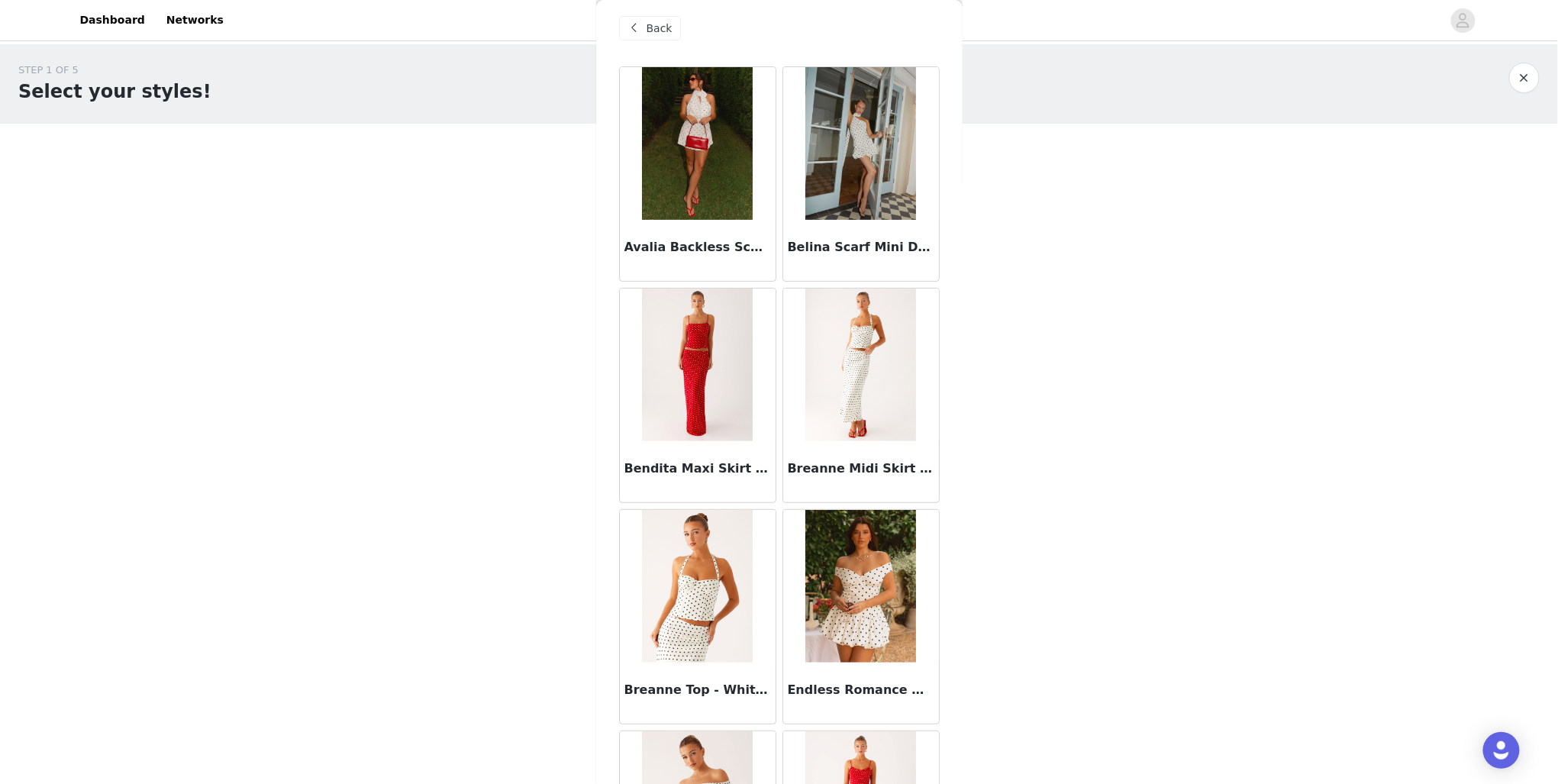
scroll to position [0, 0]
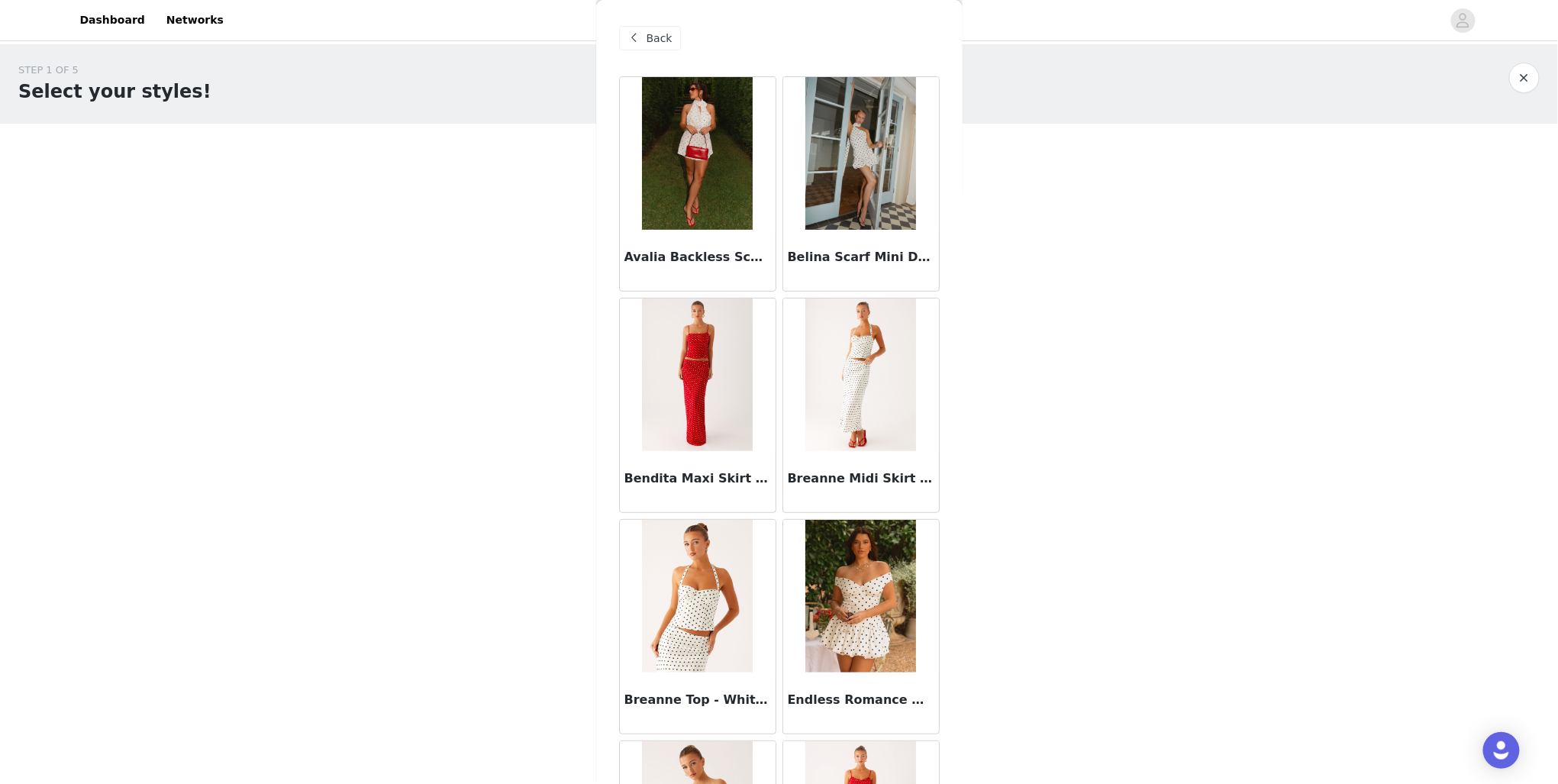
click at [662, 48] on div "Back" at bounding box center [651, 38] width 62 height 25
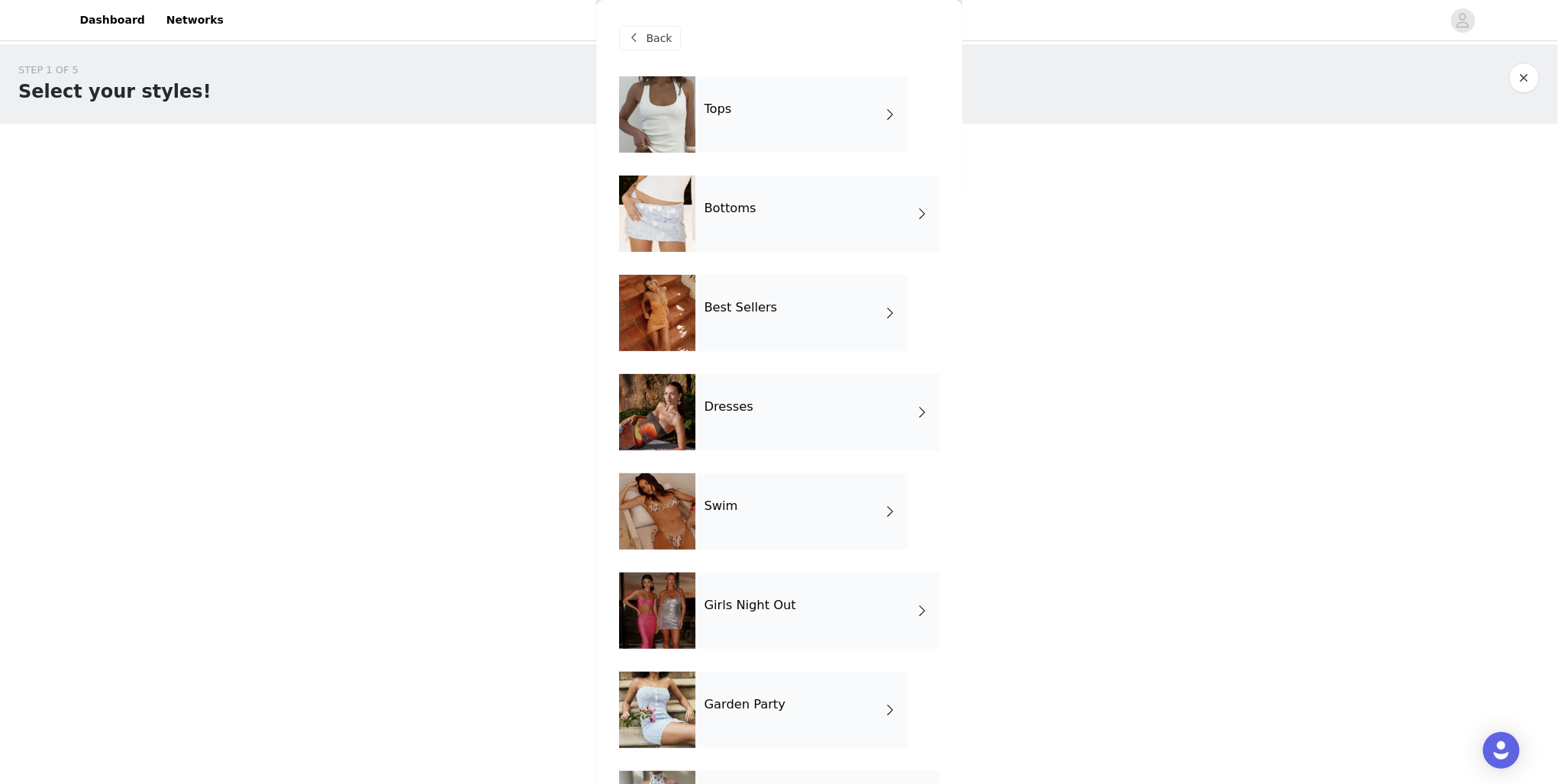
click at [807, 137] on div "Tops" at bounding box center [802, 114] width 212 height 76
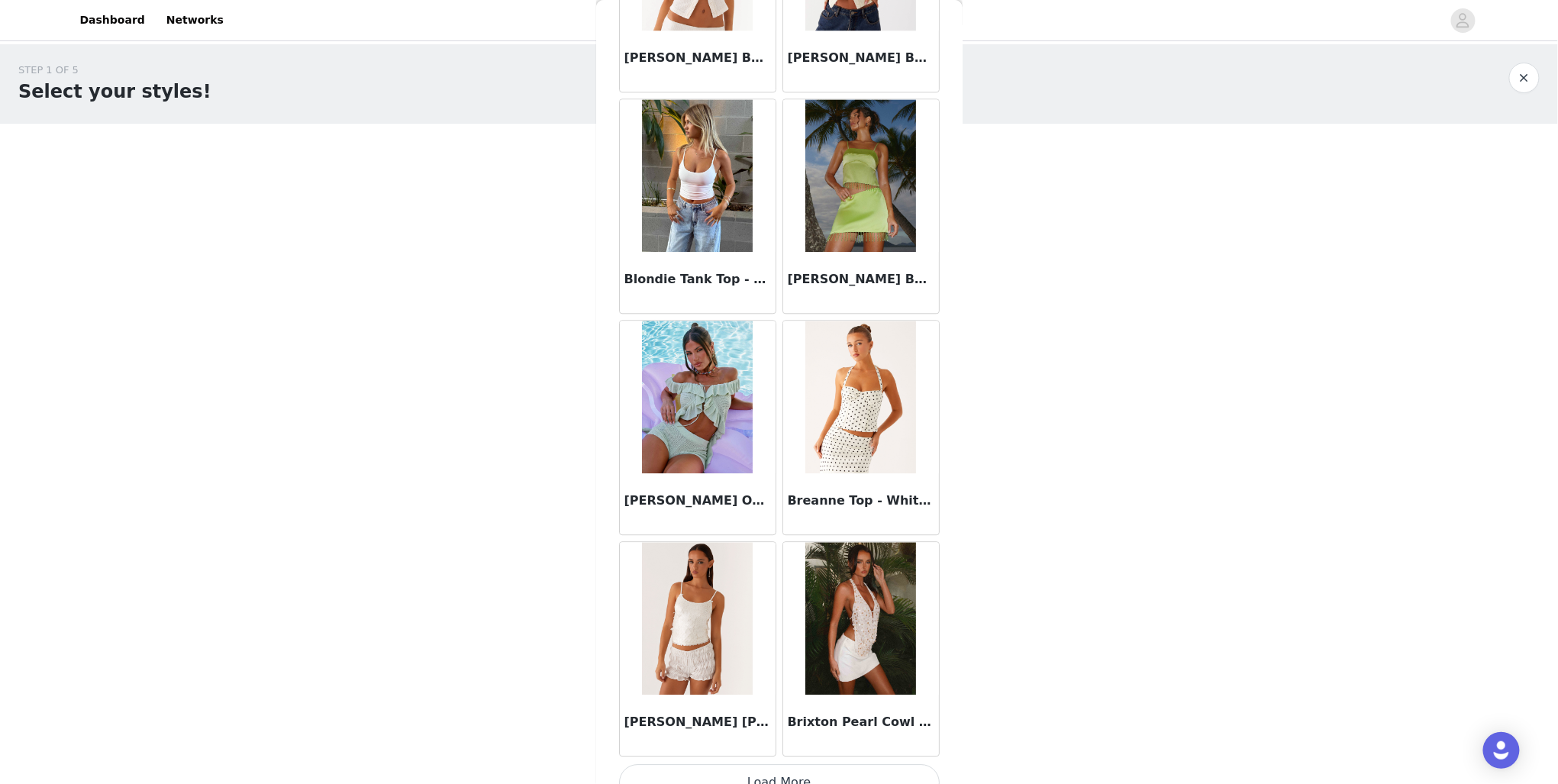
scroll to position [1544, 0]
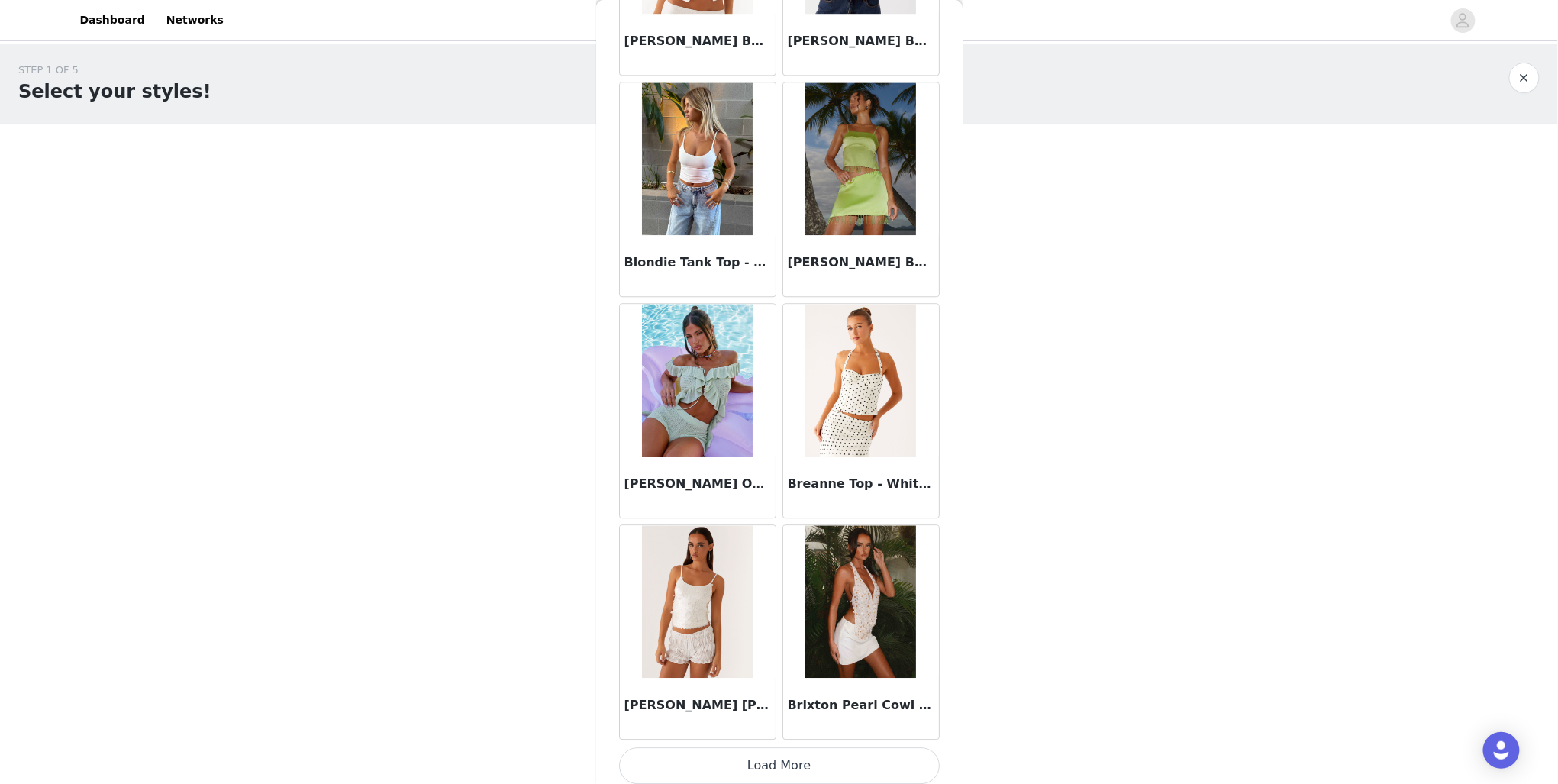
click at [771, 766] on button "Load More" at bounding box center [779, 766] width 321 height 37
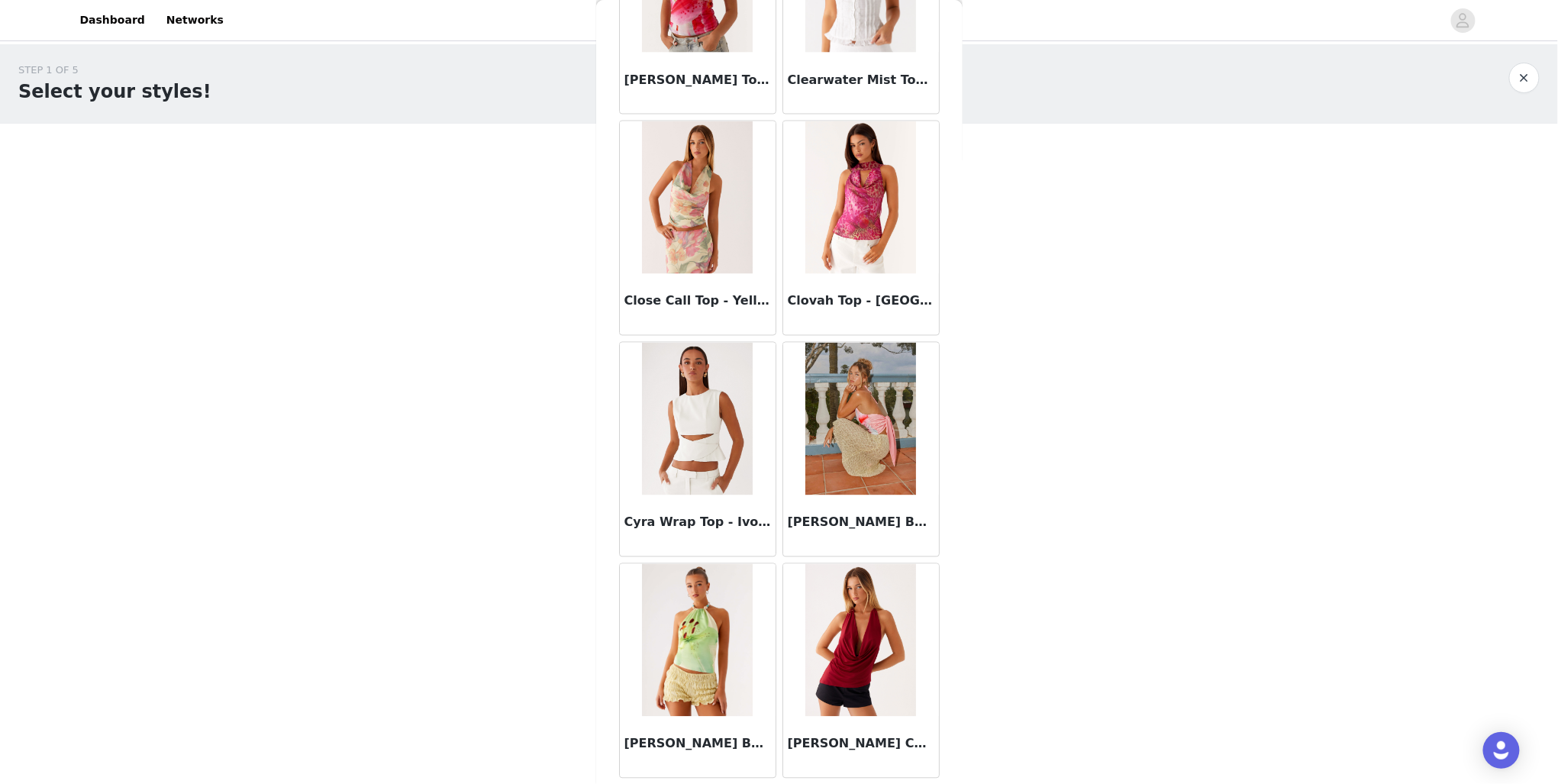
scroll to position [3751, 0]
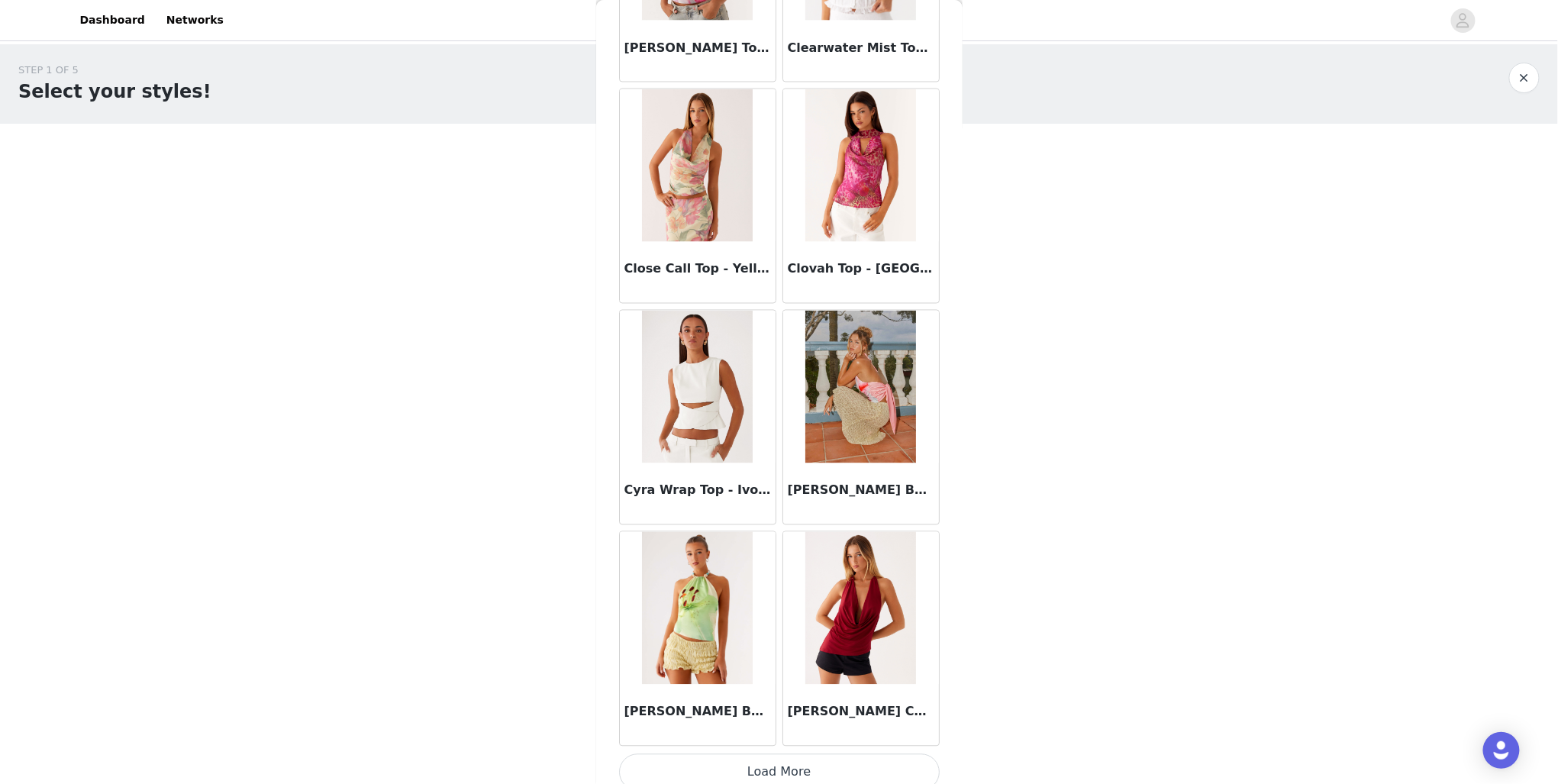
click at [805, 774] on button "Load More" at bounding box center [779, 772] width 321 height 37
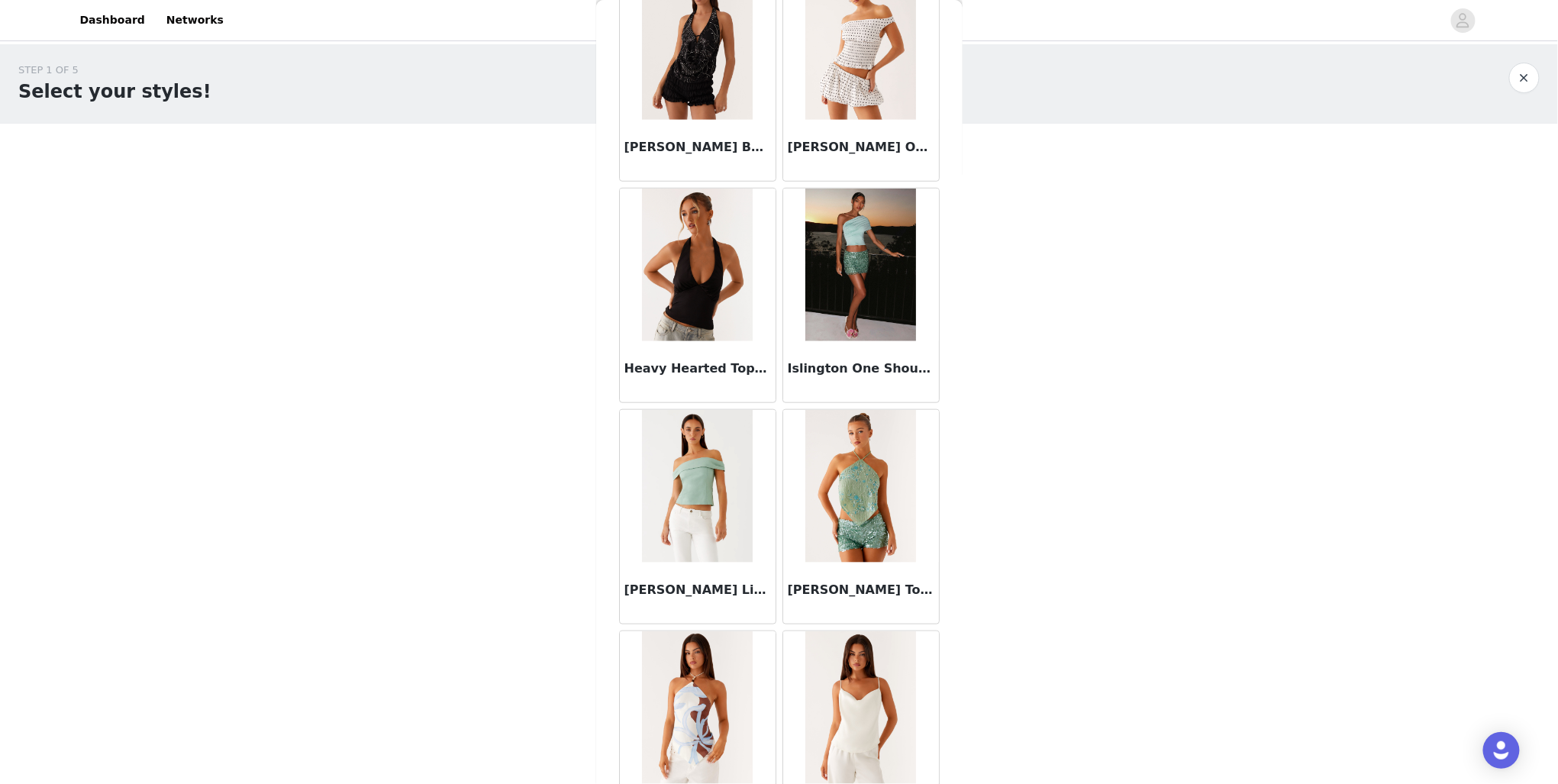
scroll to position [5949, 0]
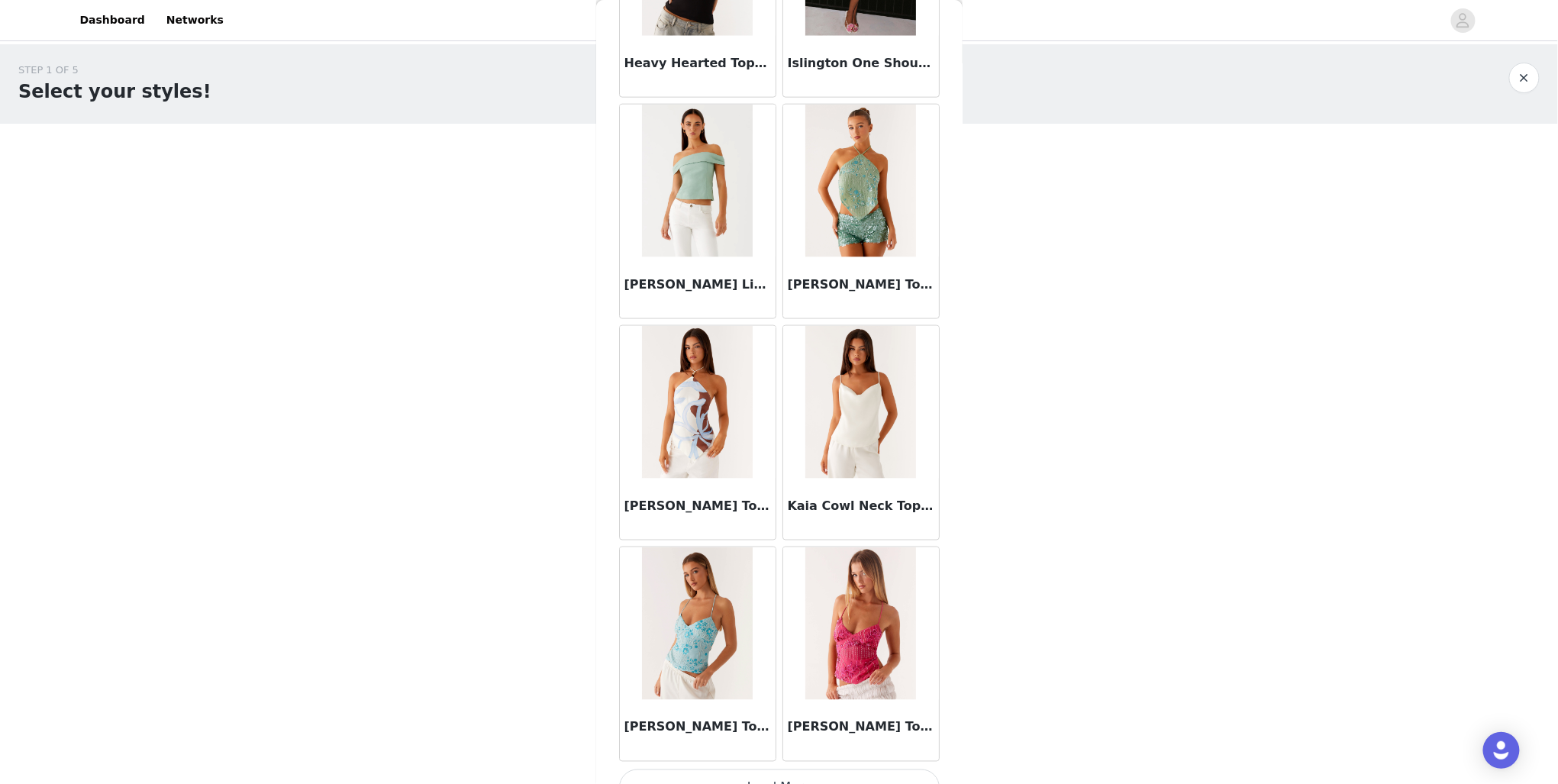
click at [867, 770] on button "Load More" at bounding box center [779, 788] width 321 height 37
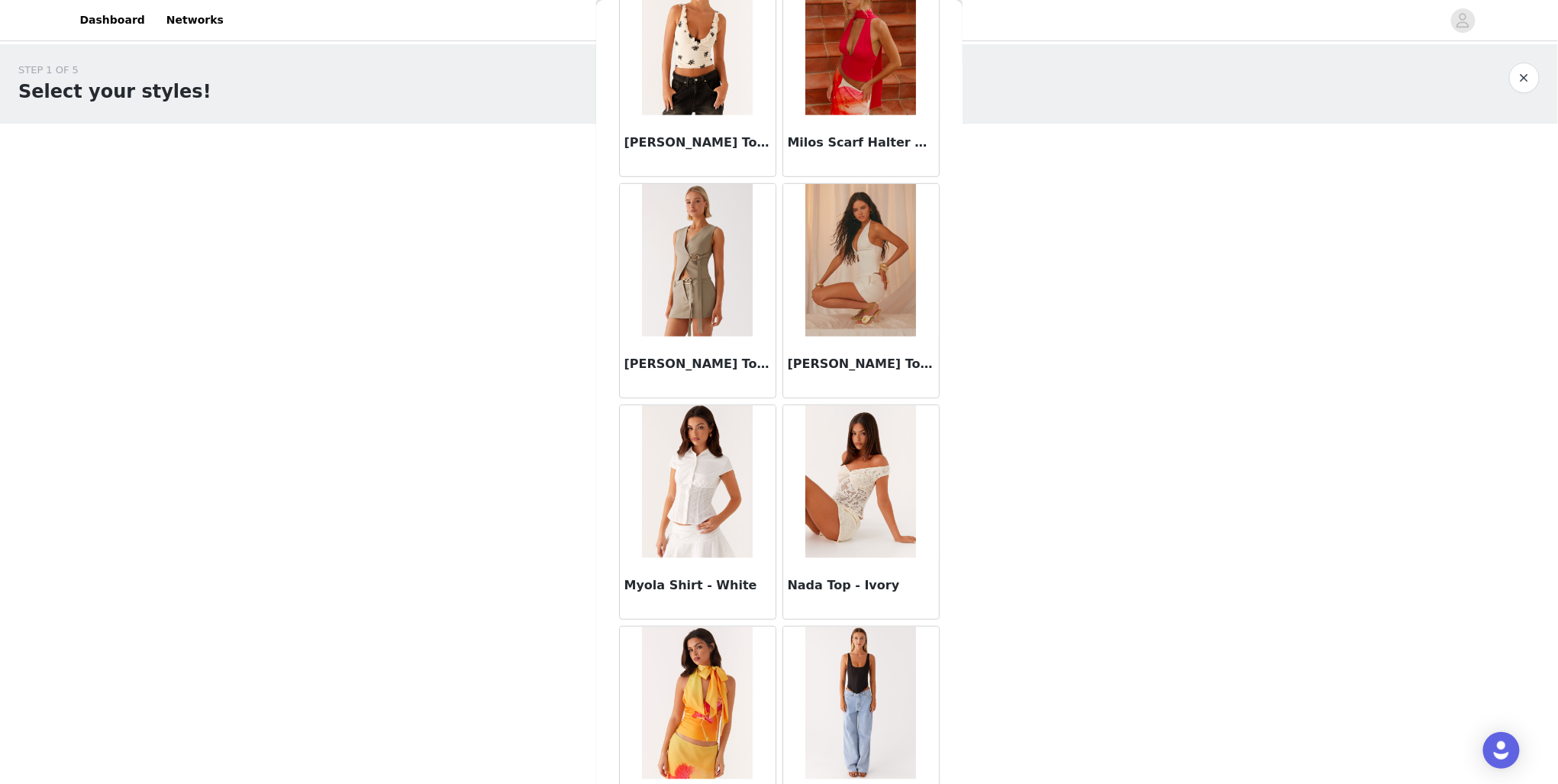
scroll to position [8164, 0]
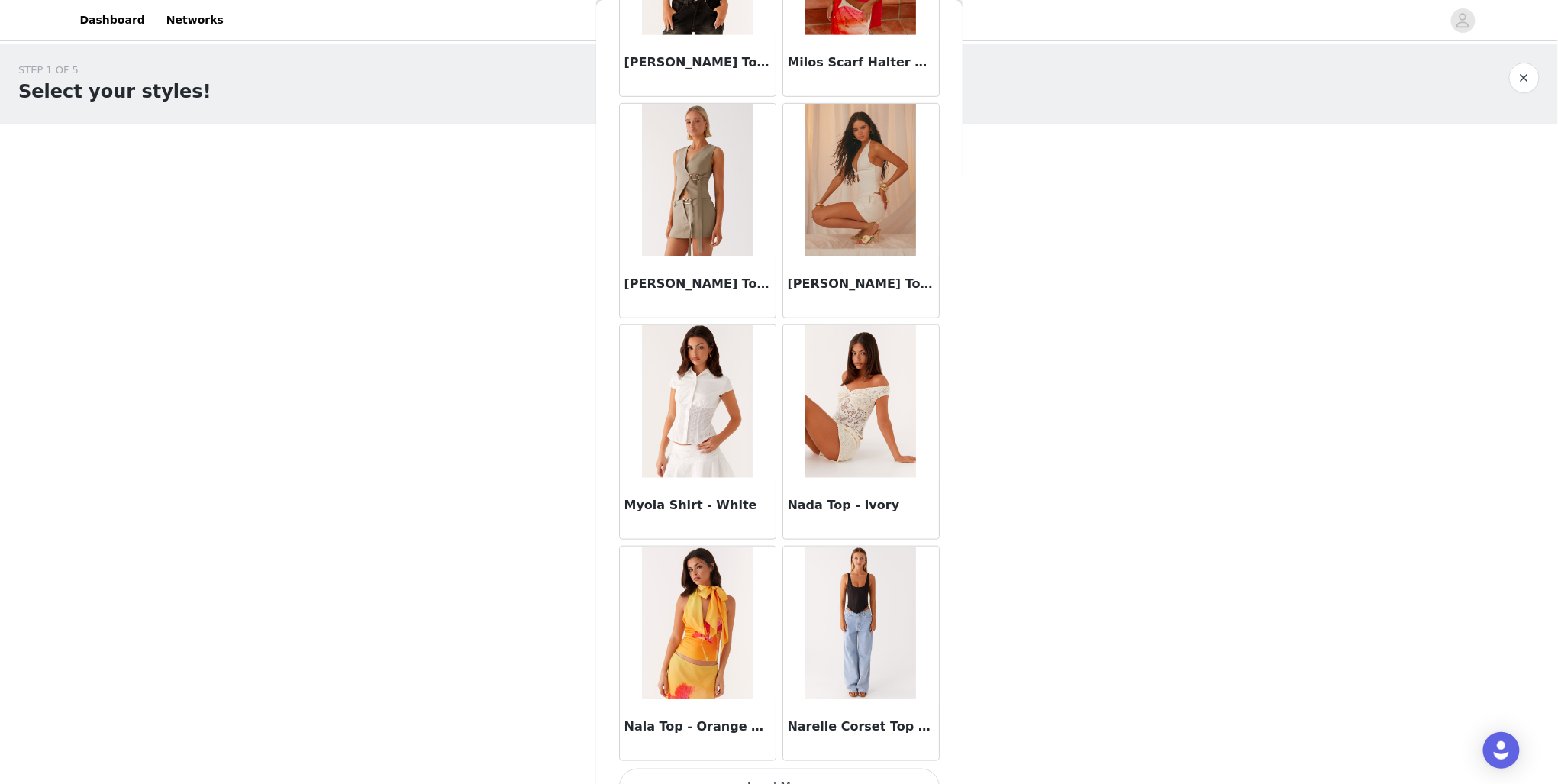
click at [737, 769] on button "Load More" at bounding box center [779, 787] width 321 height 37
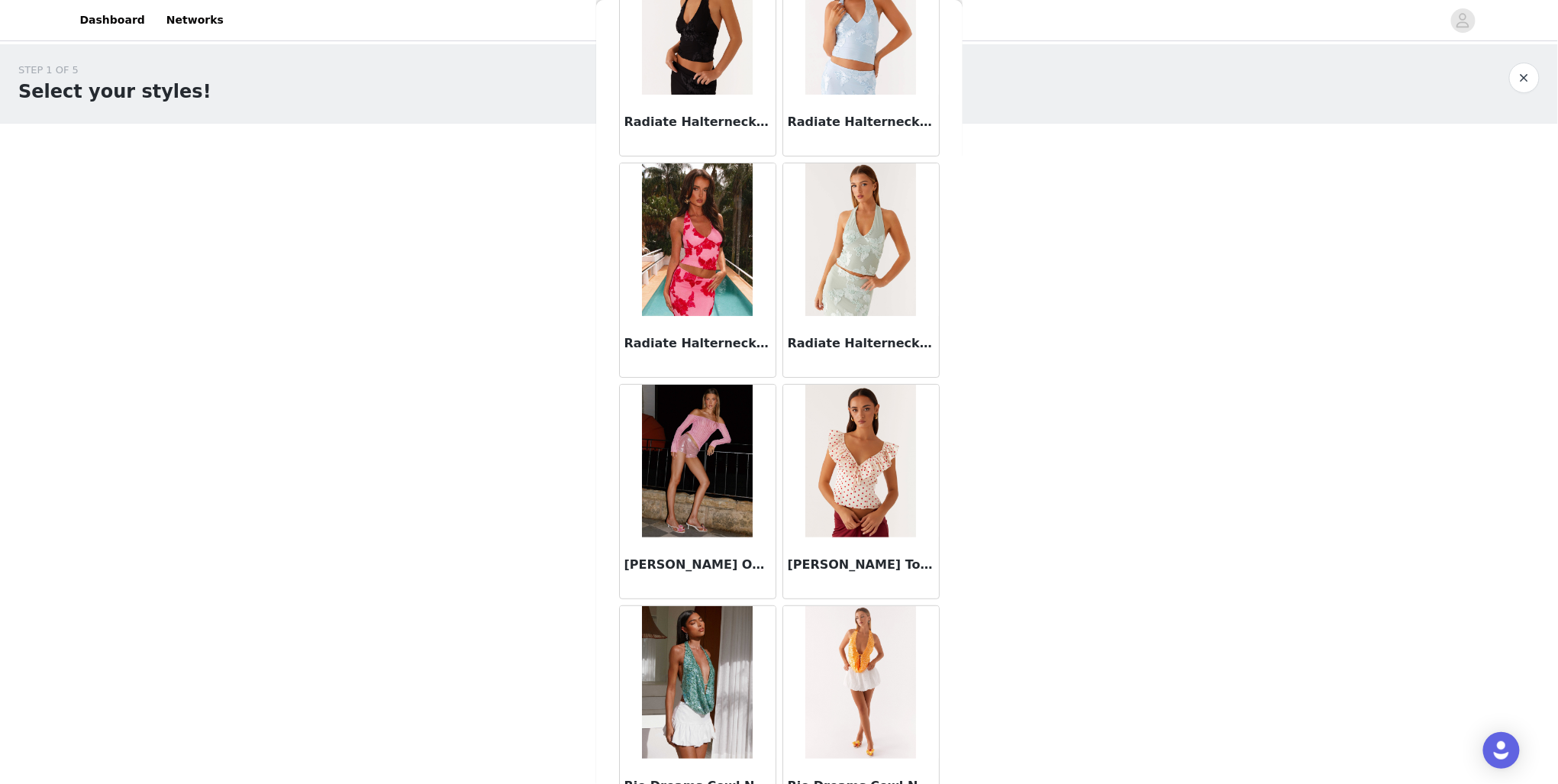
scroll to position [10370, 0]
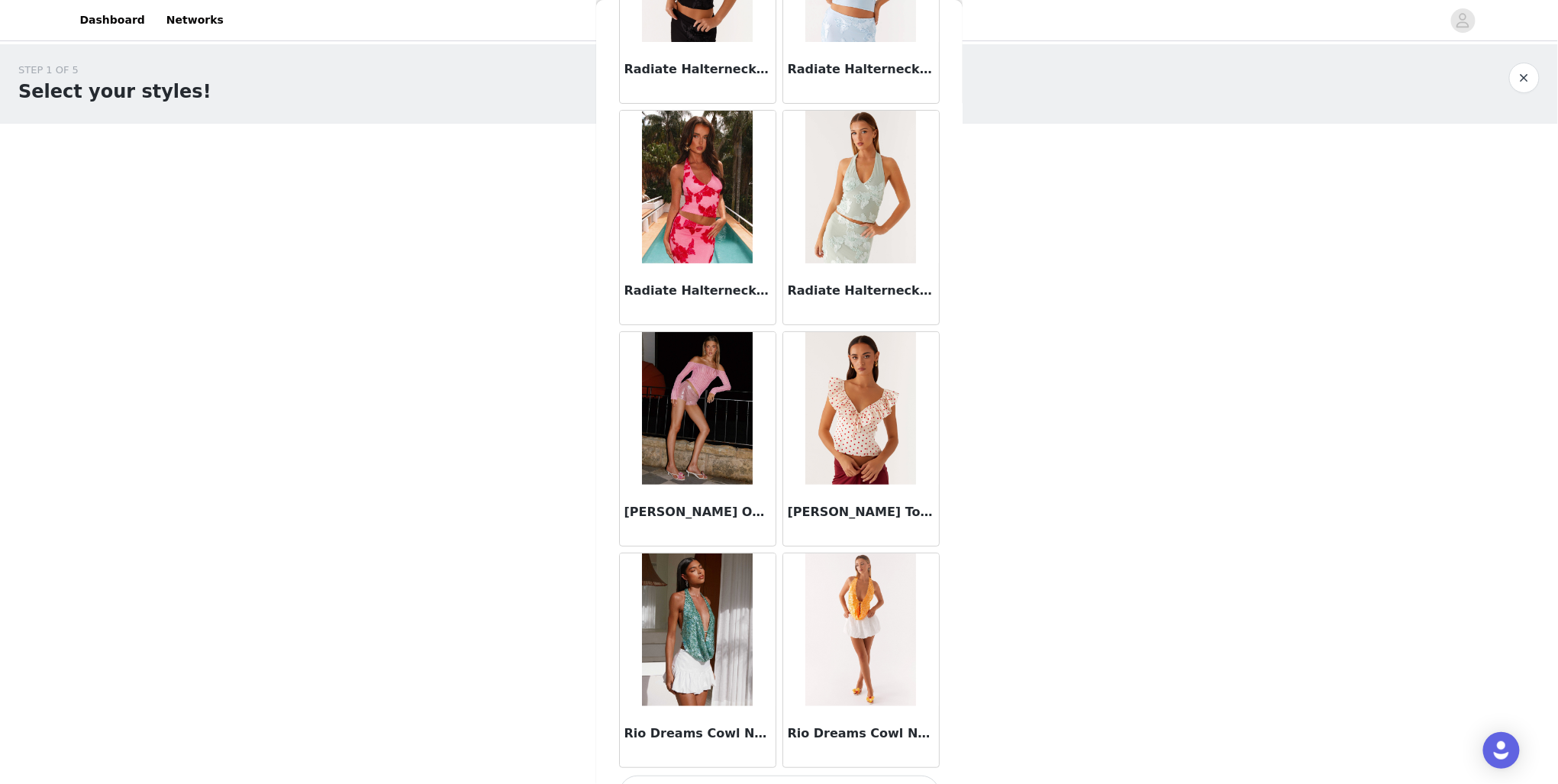
click at [828, 775] on button "Load More" at bounding box center [779, 794] width 321 height 37
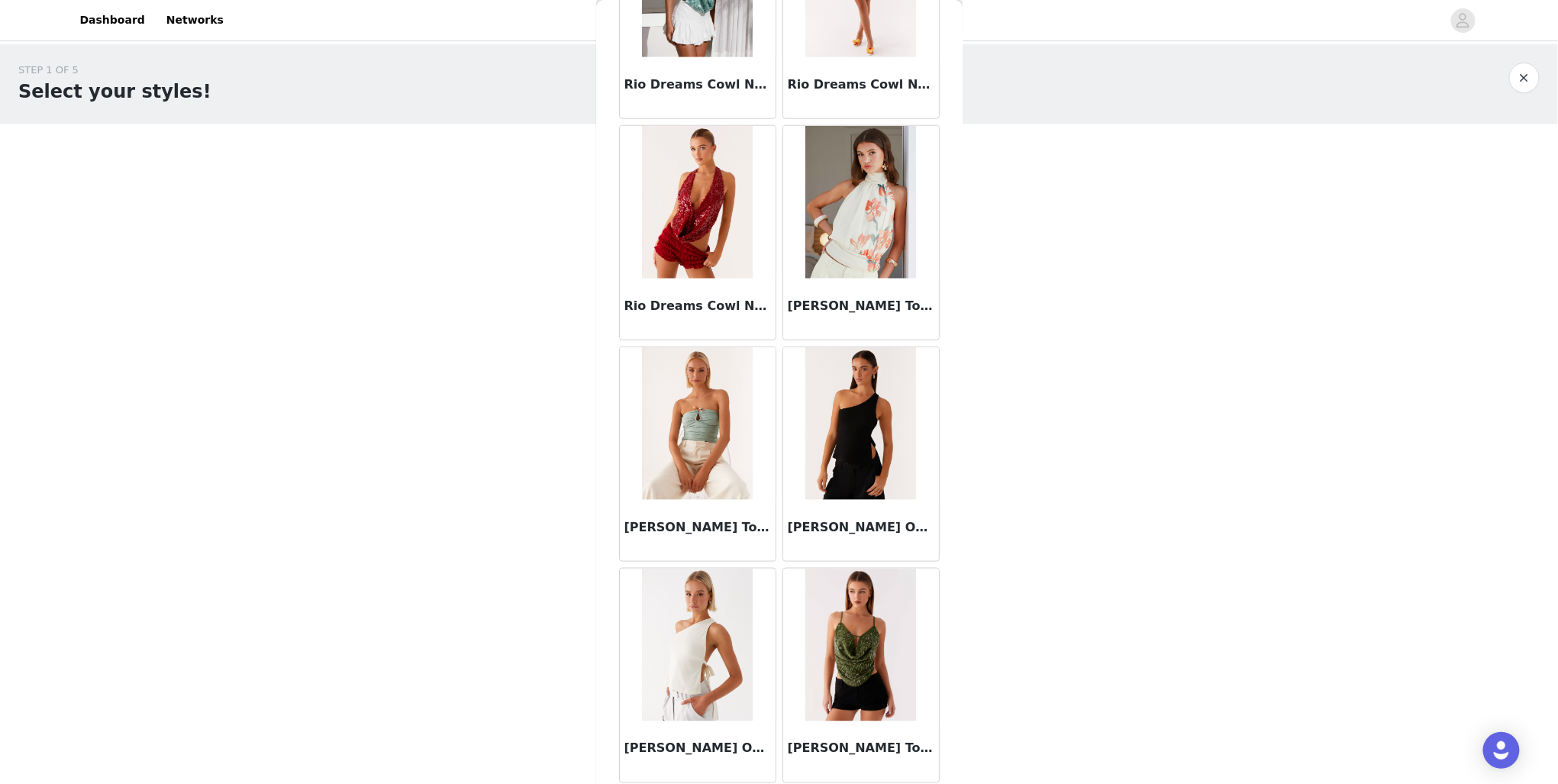
scroll to position [11103, 0]
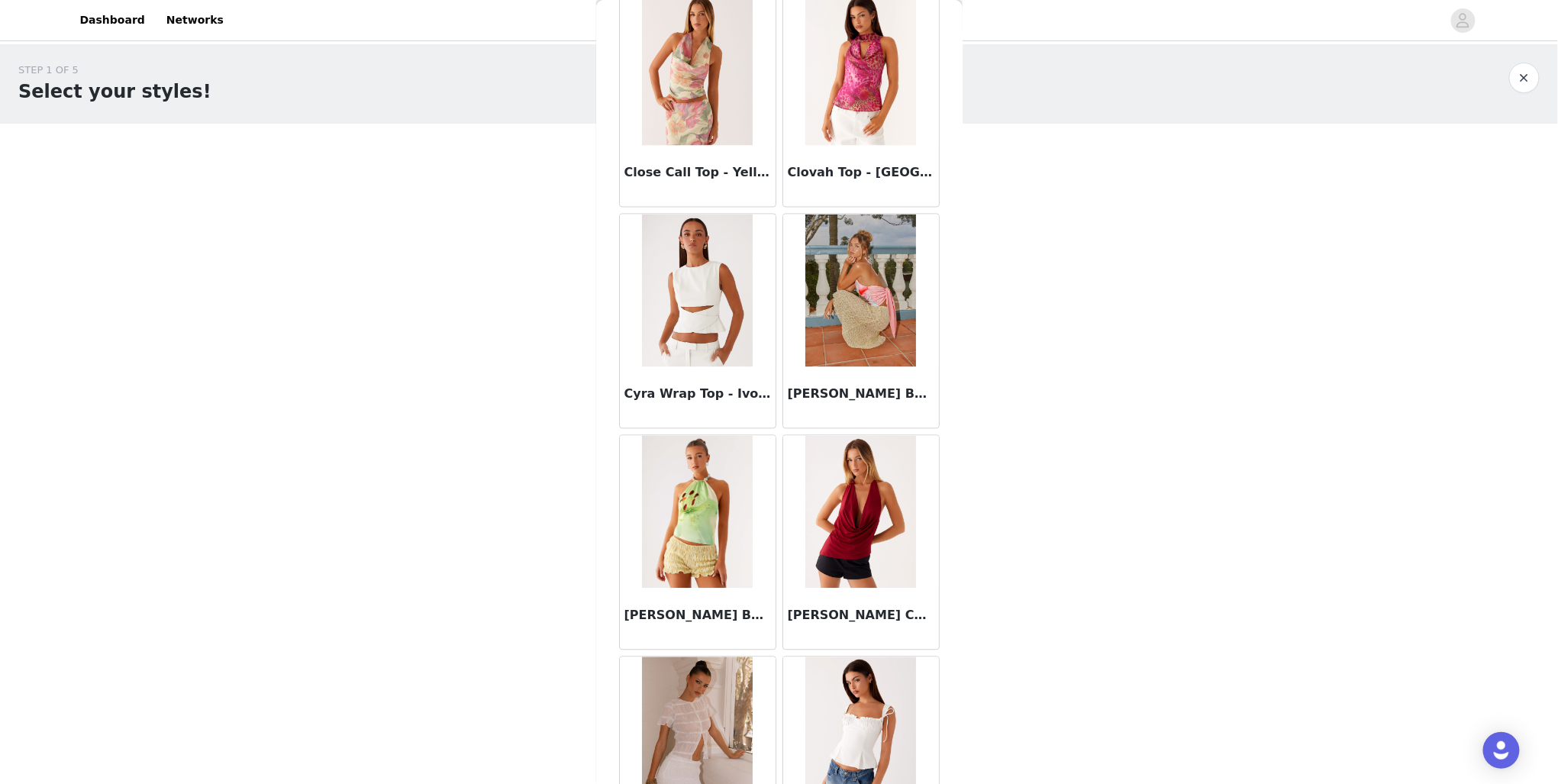
scroll to position [0, 0]
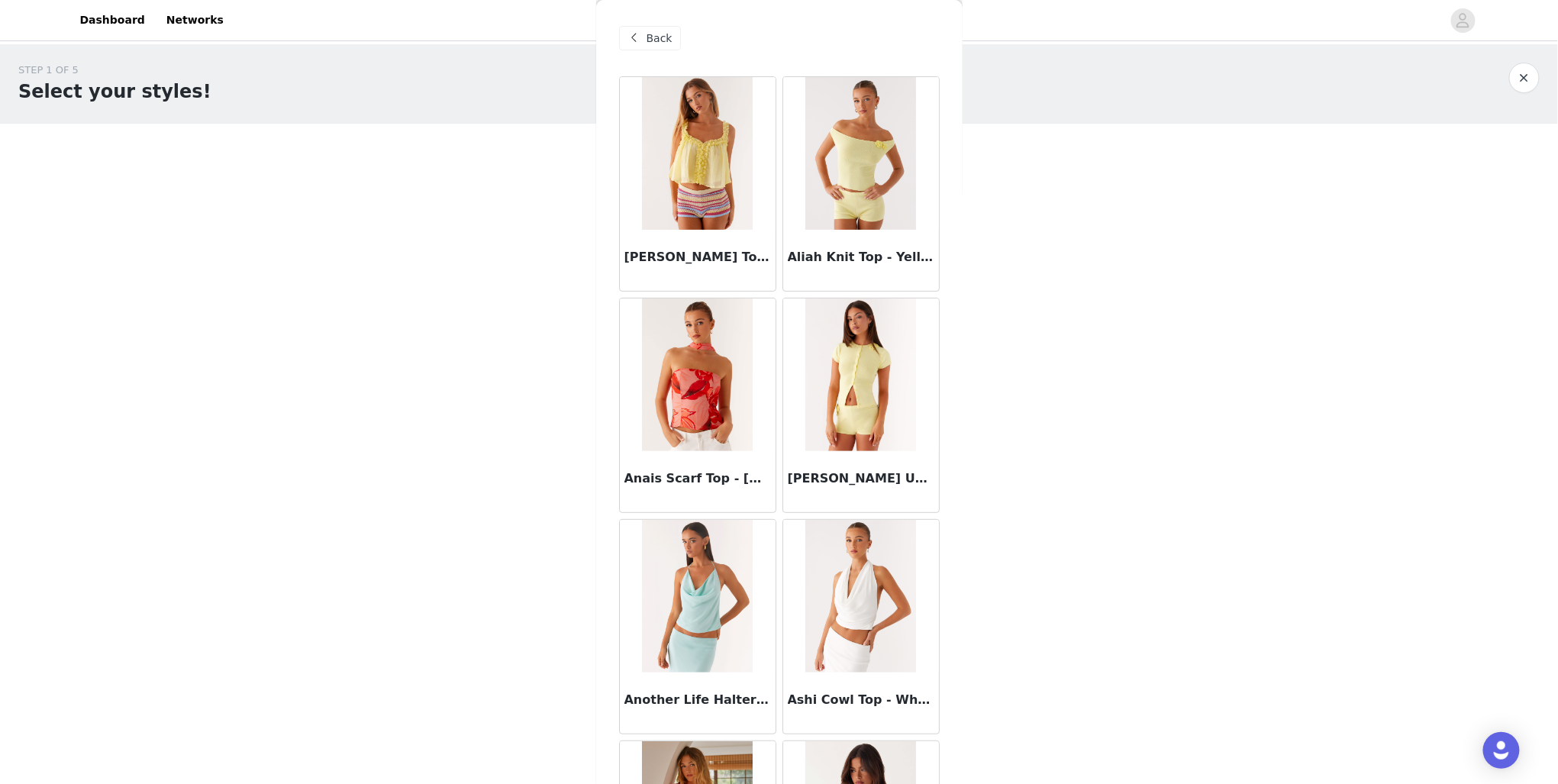
click at [640, 35] on span at bounding box center [634, 37] width 18 height 18
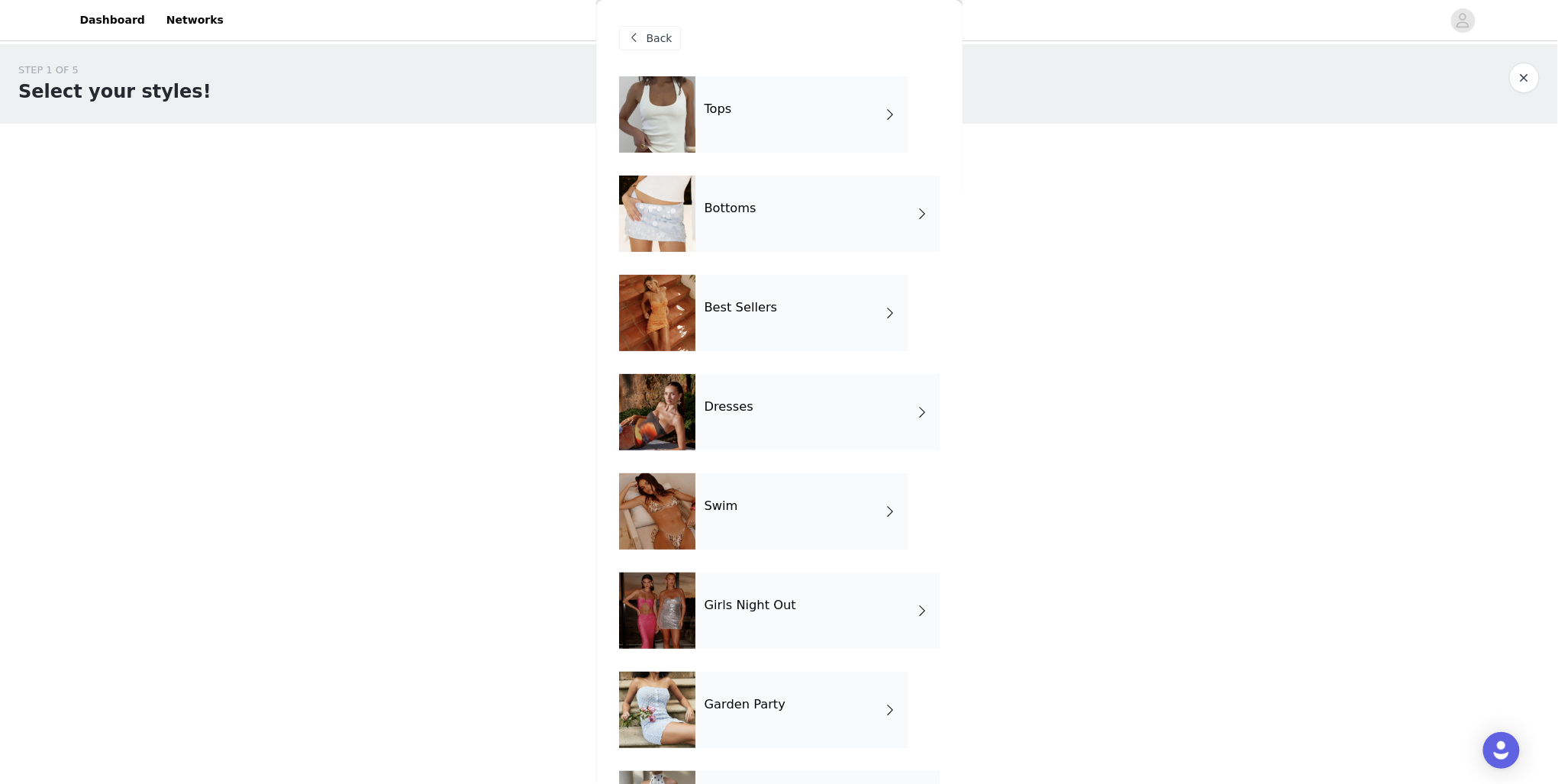
click at [721, 450] on div "Tops Bottoms Best Sellers Dresses Swim Girls Night Out Garden Party Polka Dots" at bounding box center [779, 473] width 321 height 794
click at [721, 409] on h4 "Dresses" at bounding box center [728, 406] width 49 height 14
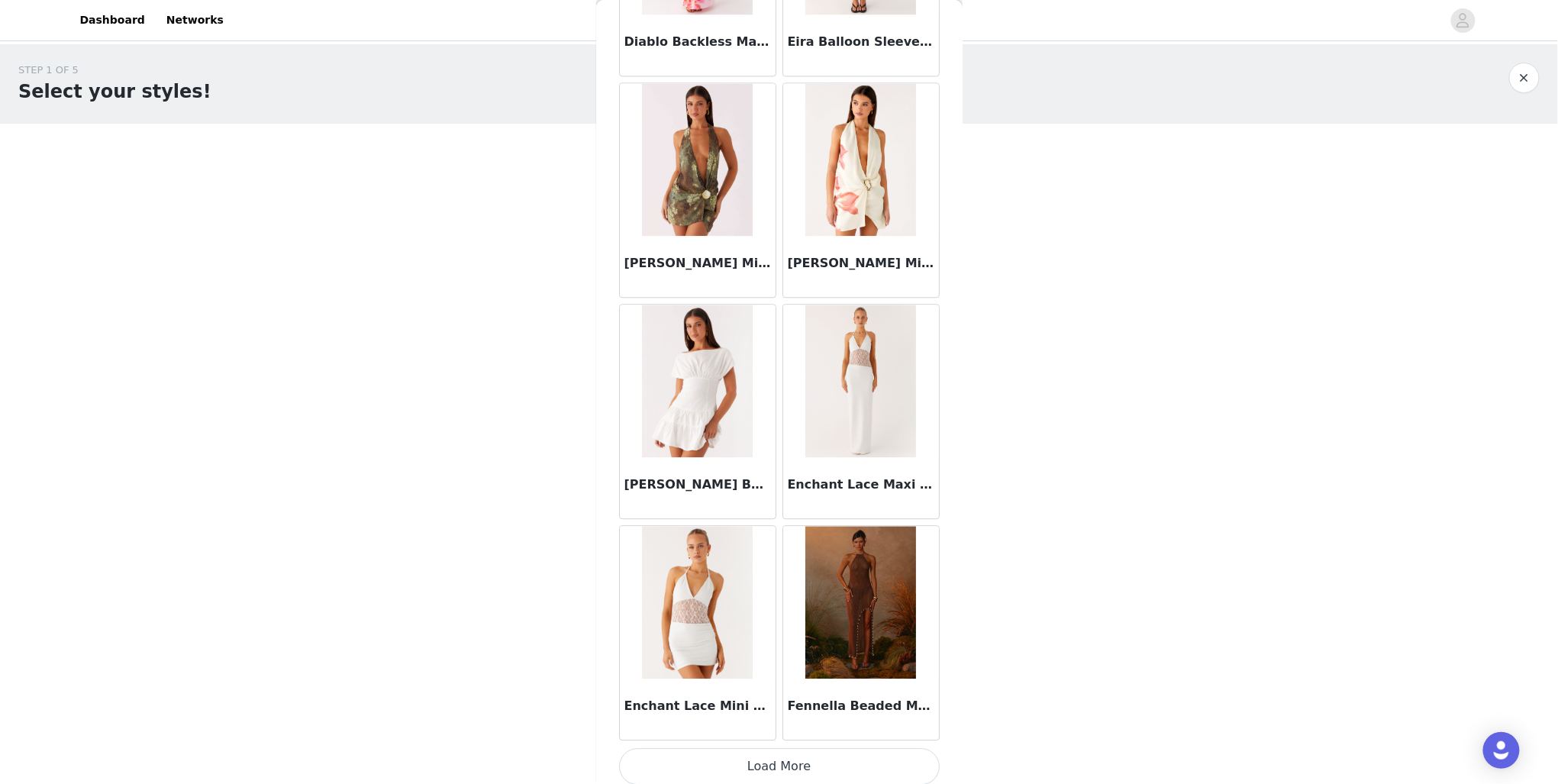
scroll to position [1544, 0]
click at [800, 753] on button "Load More" at bounding box center [779, 766] width 321 height 37
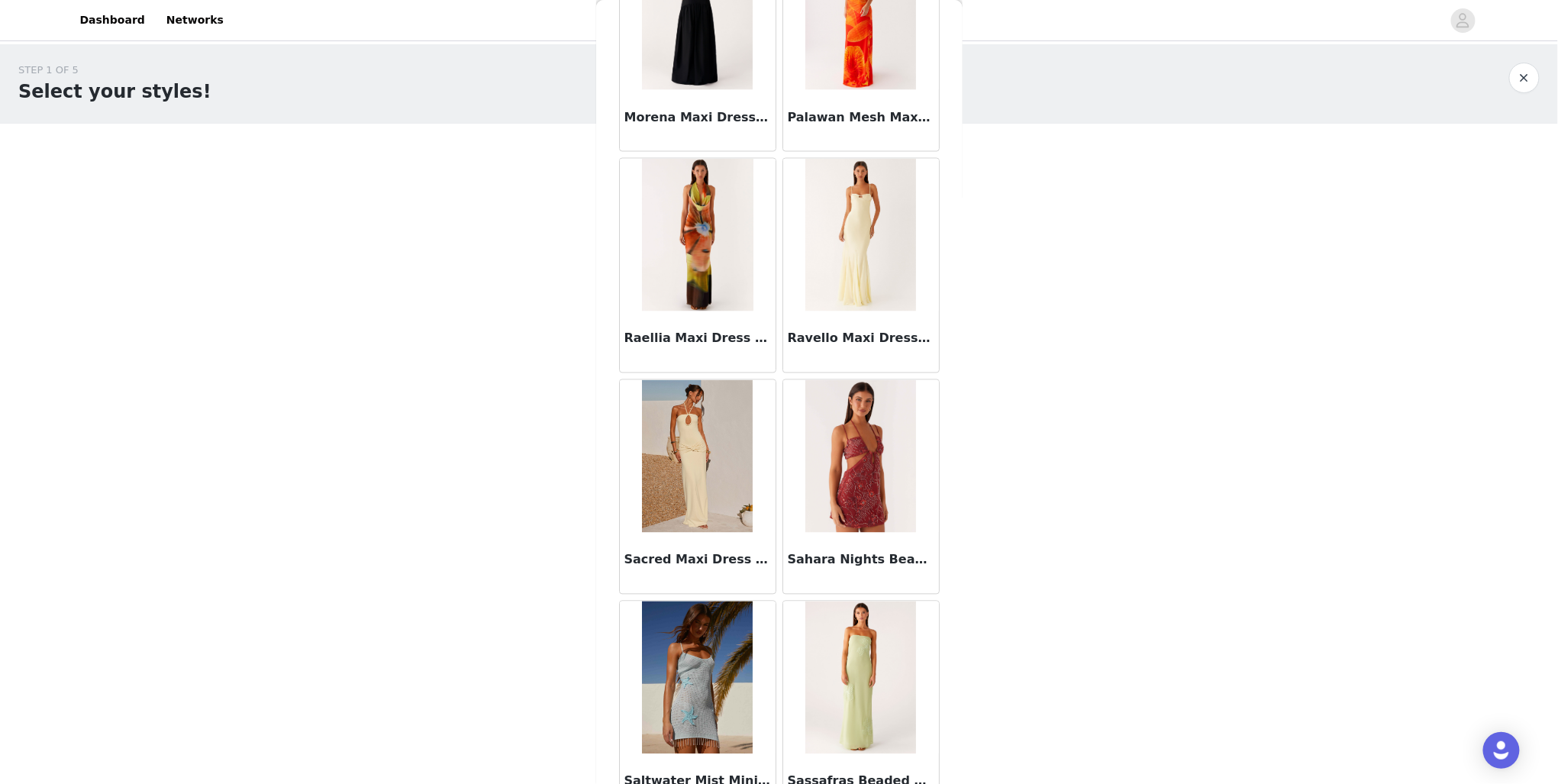
scroll to position [3751, 0]
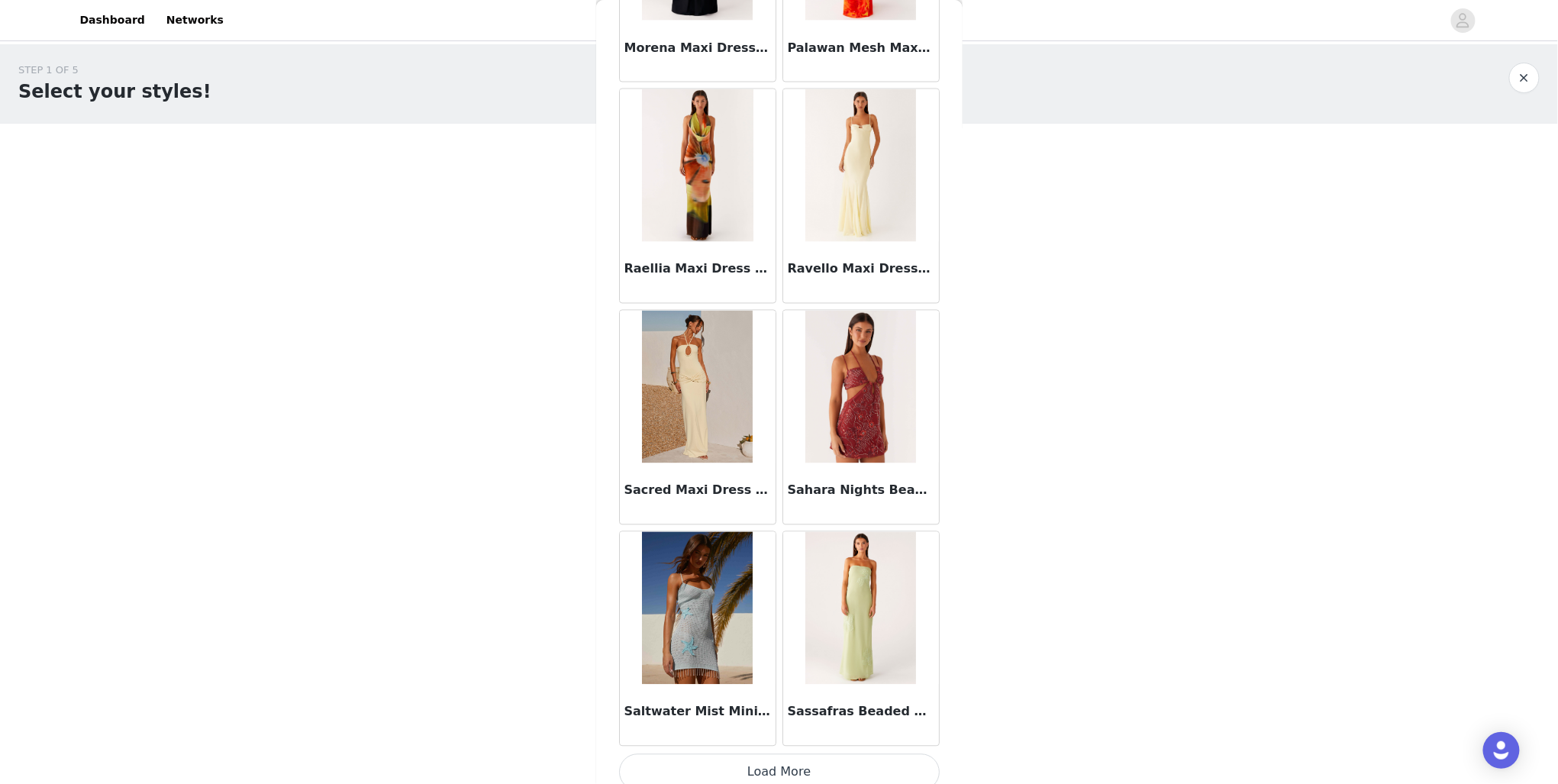
click at [787, 770] on button "Load More" at bounding box center [779, 772] width 321 height 37
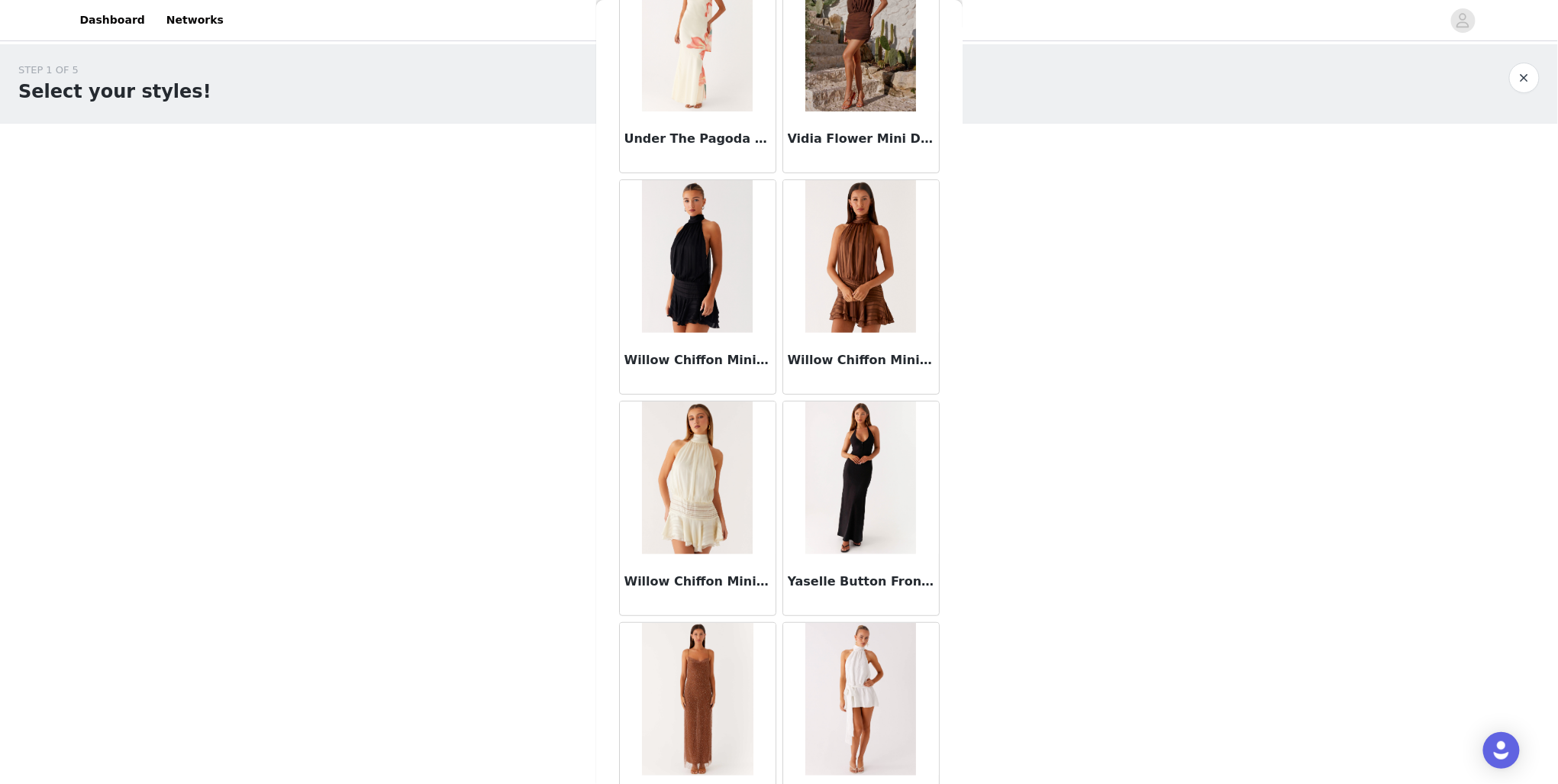
scroll to position [5277, 0]
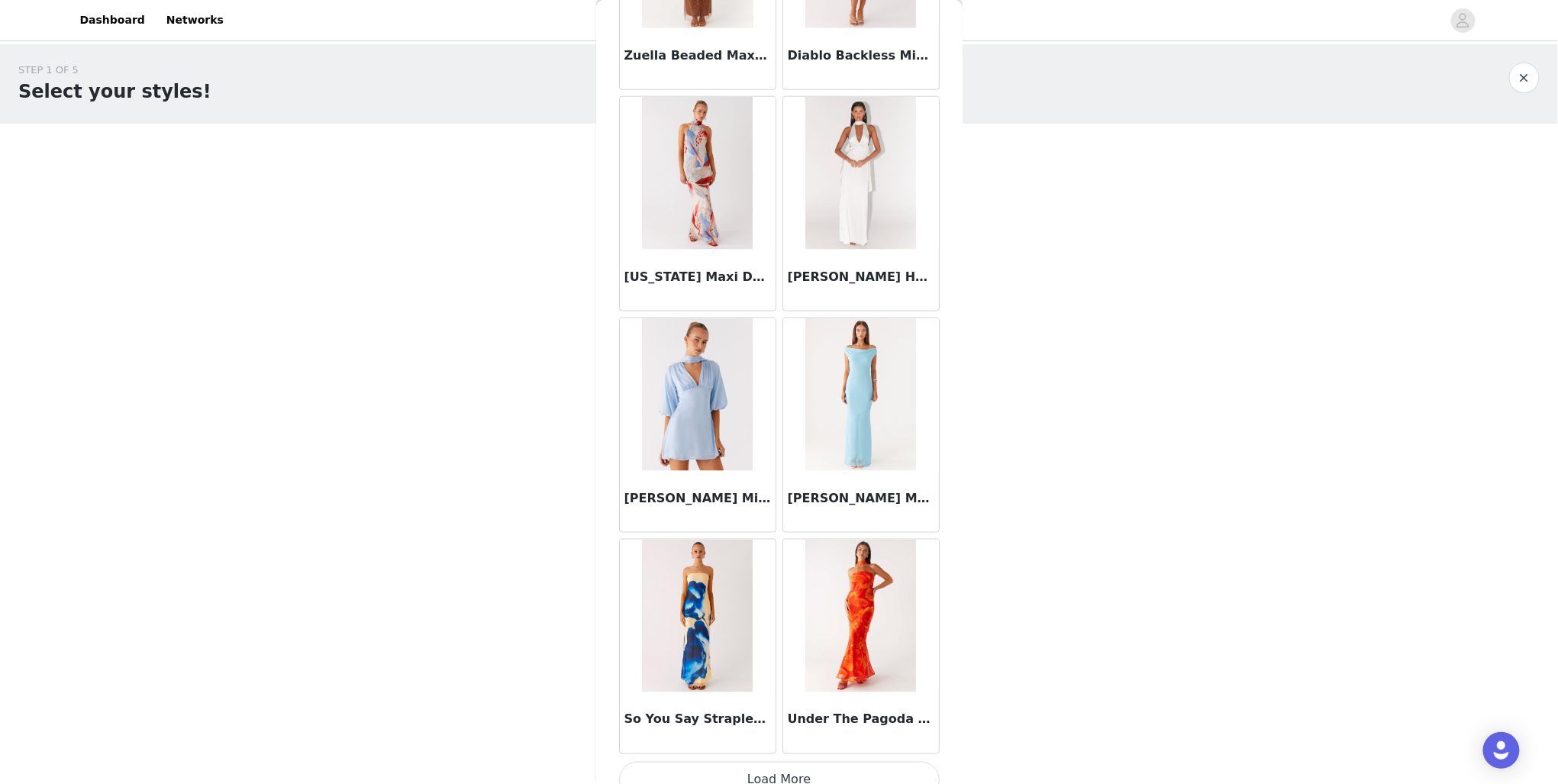
click at [804, 762] on button "Load More" at bounding box center [779, 780] width 321 height 37
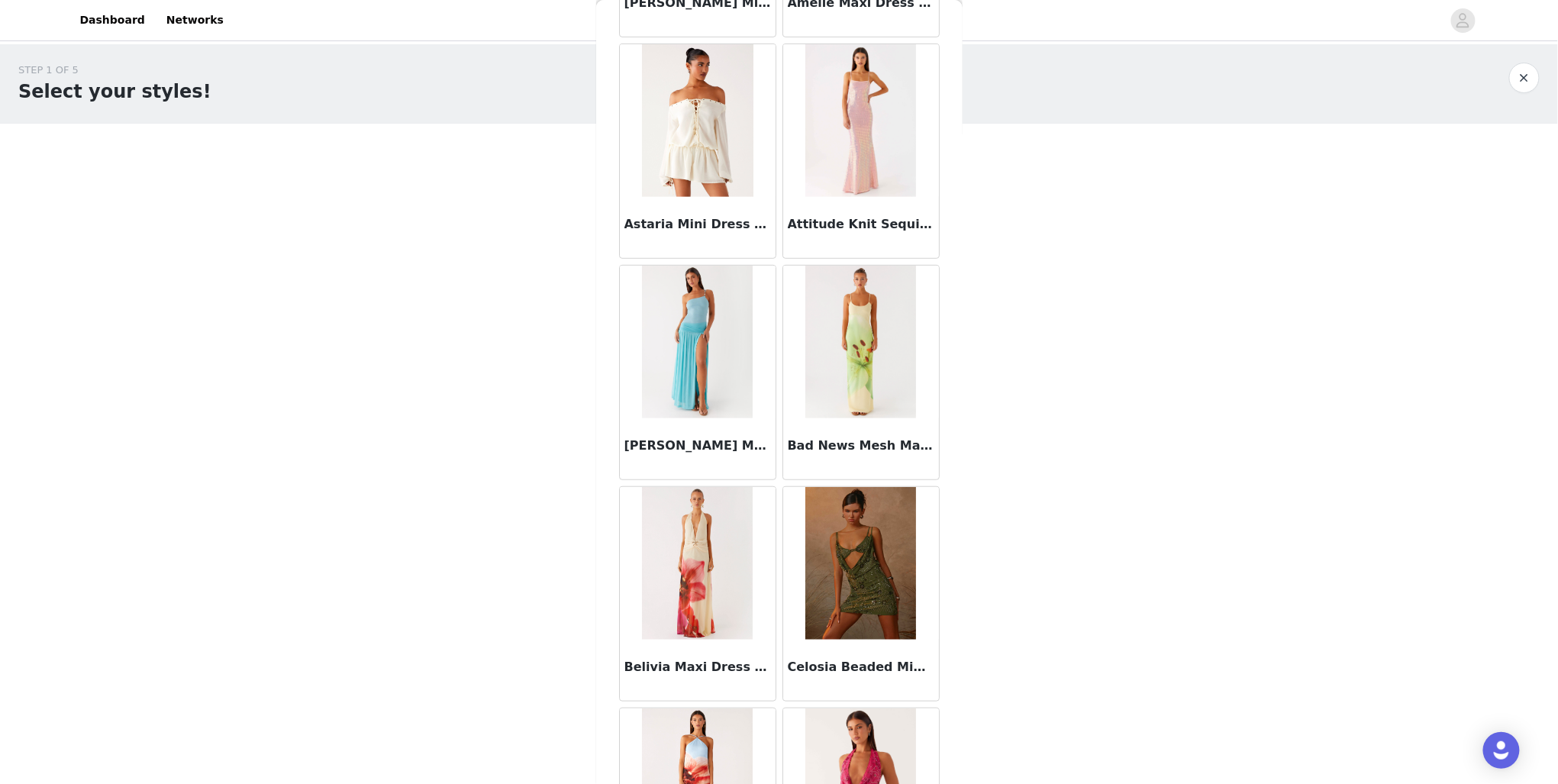
scroll to position [0, 0]
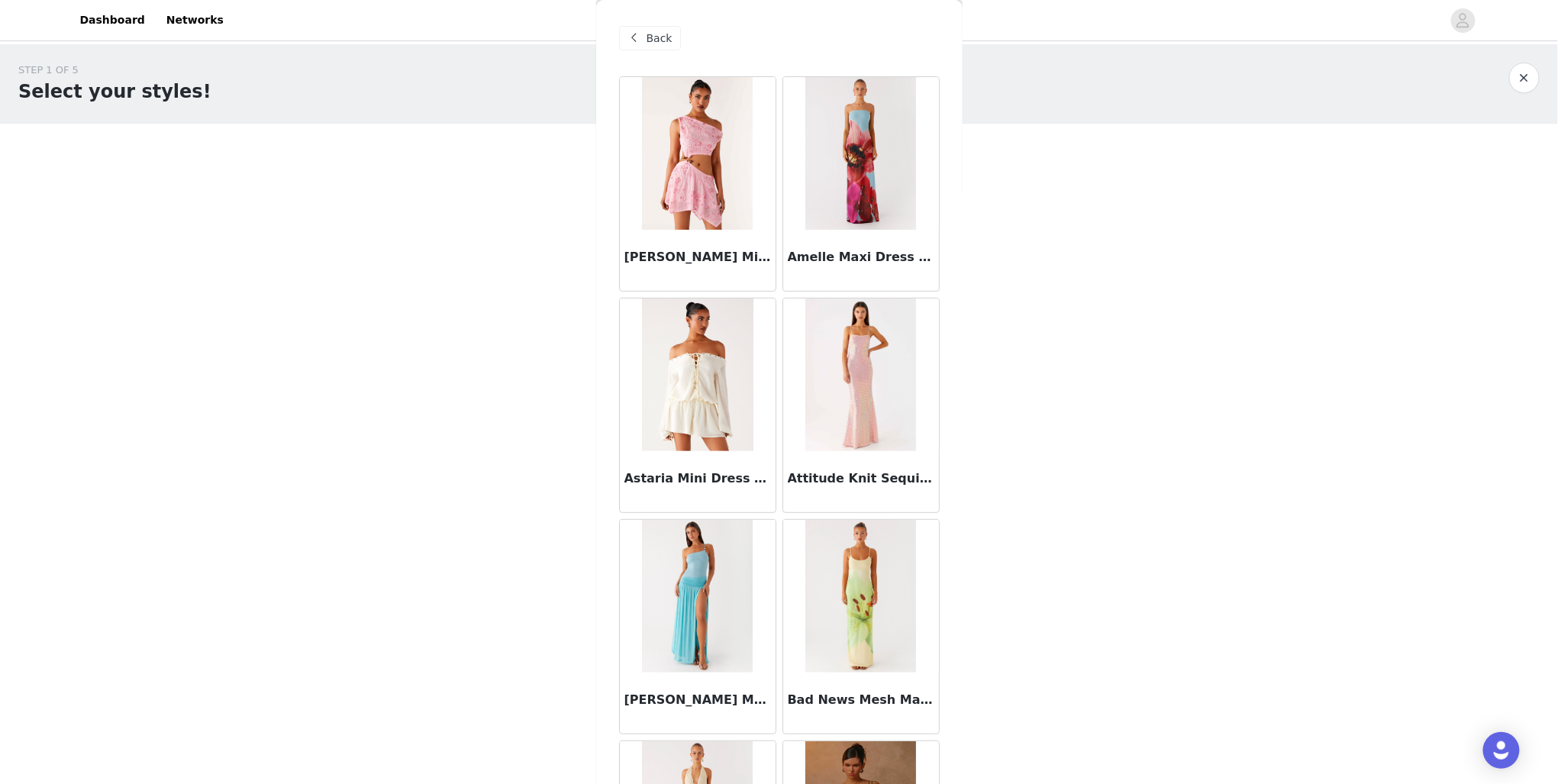
click at [650, 42] on span "Back" at bounding box center [659, 38] width 26 height 16
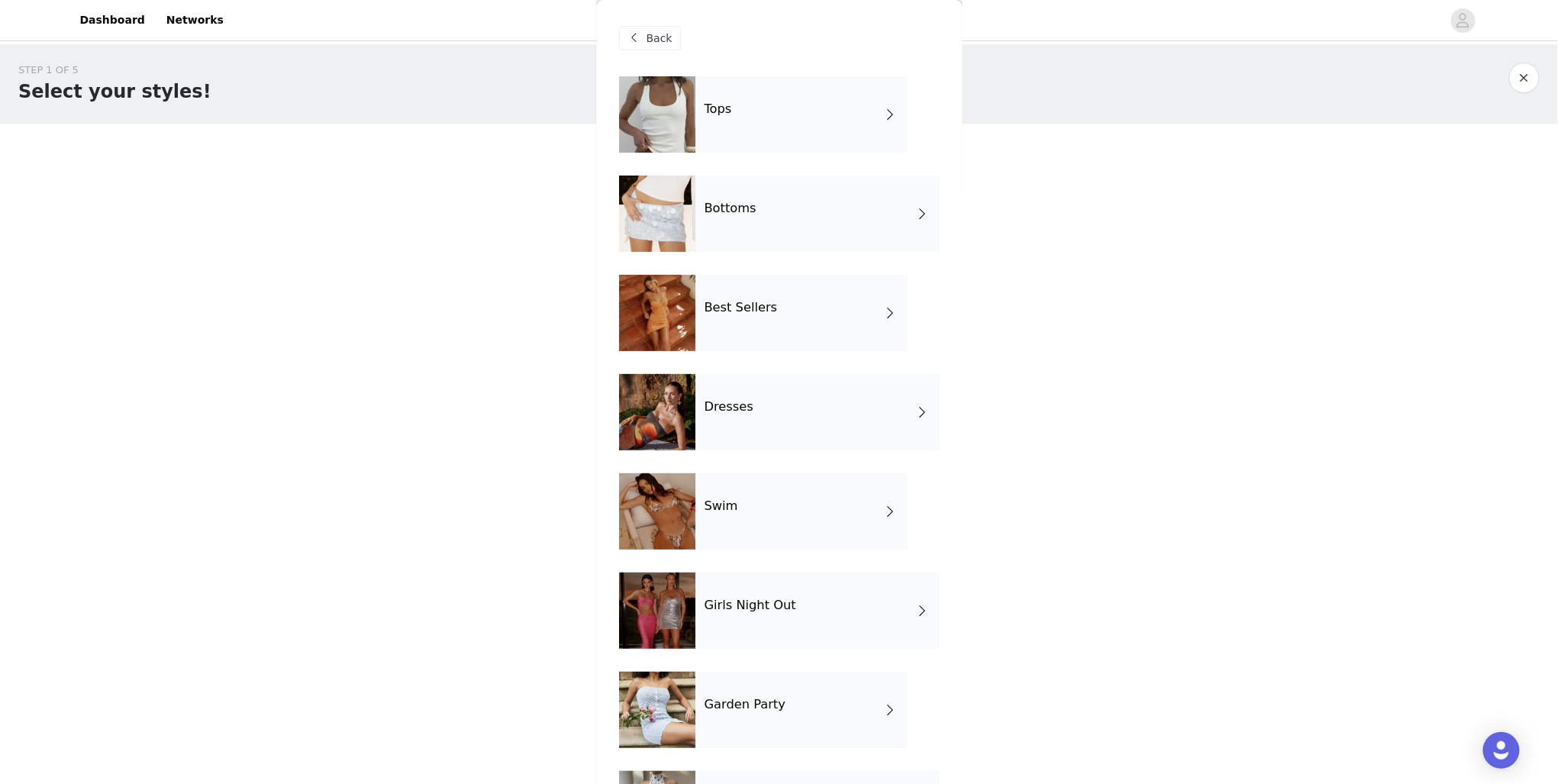
click at [785, 334] on div "Best Sellers" at bounding box center [802, 313] width 212 height 76
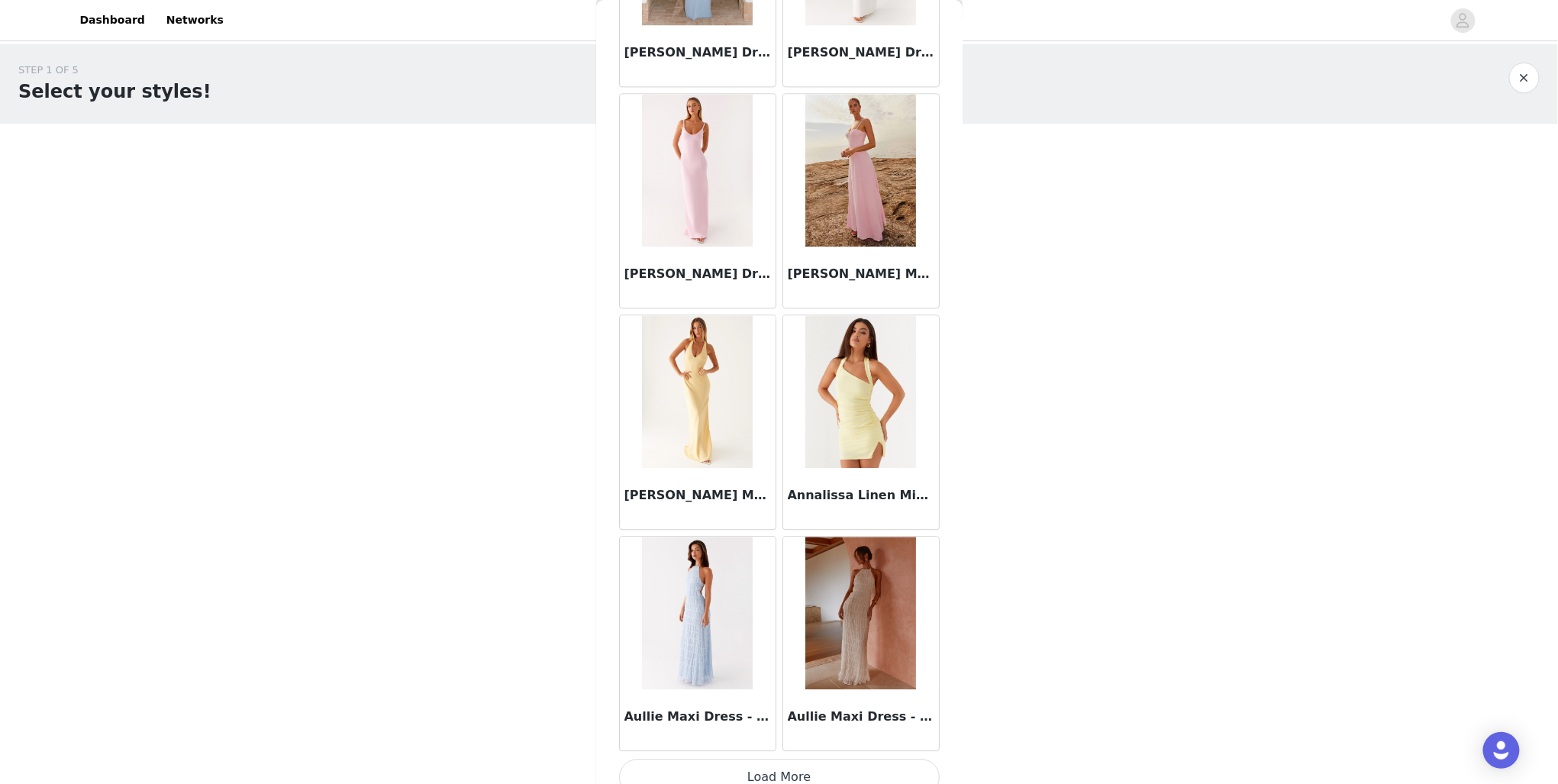
scroll to position [1544, 0]
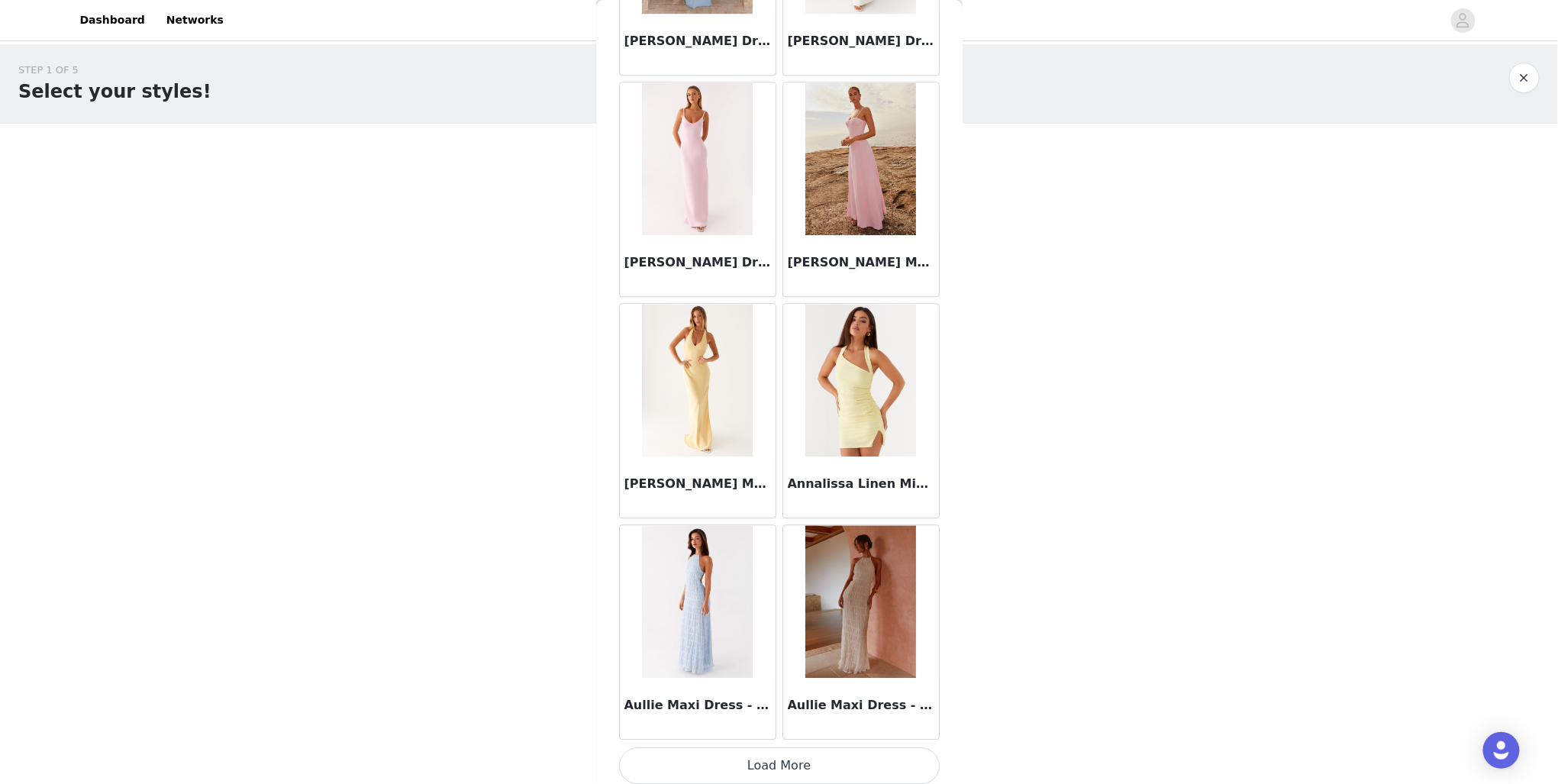
click at [785, 750] on button "Load More" at bounding box center [779, 766] width 321 height 37
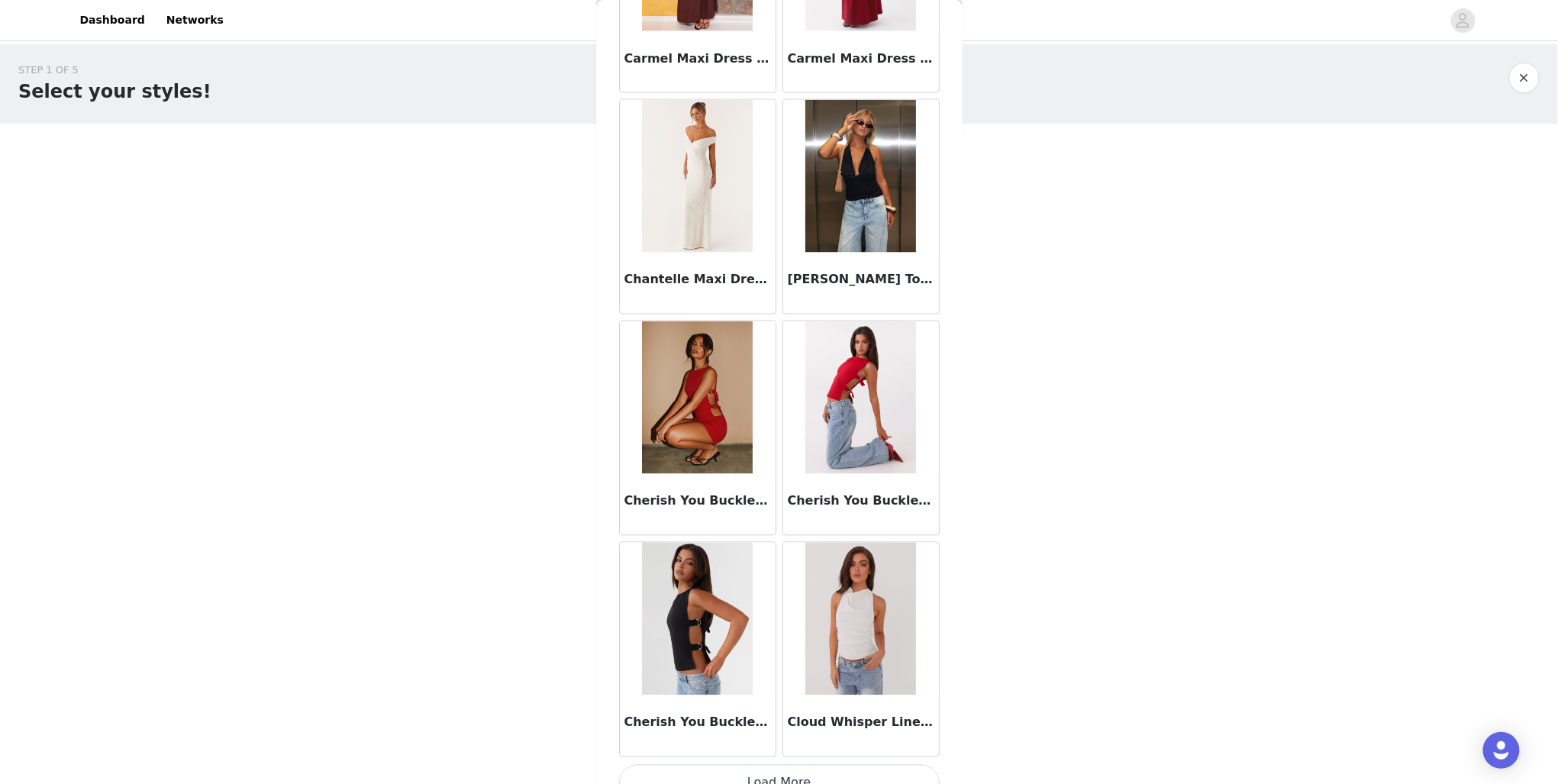
scroll to position [3751, 0]
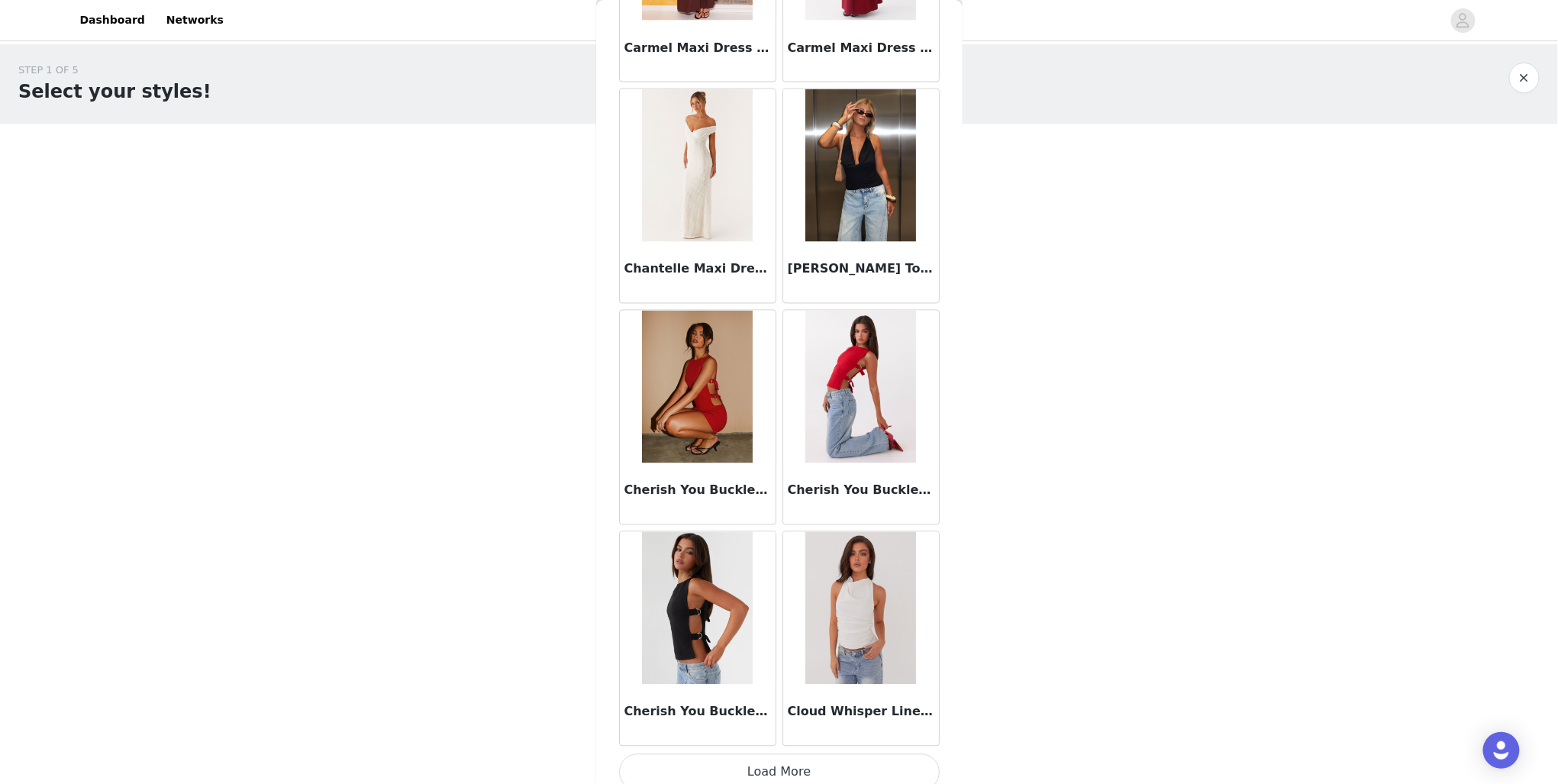
click at [853, 755] on button "Load More" at bounding box center [779, 772] width 321 height 37
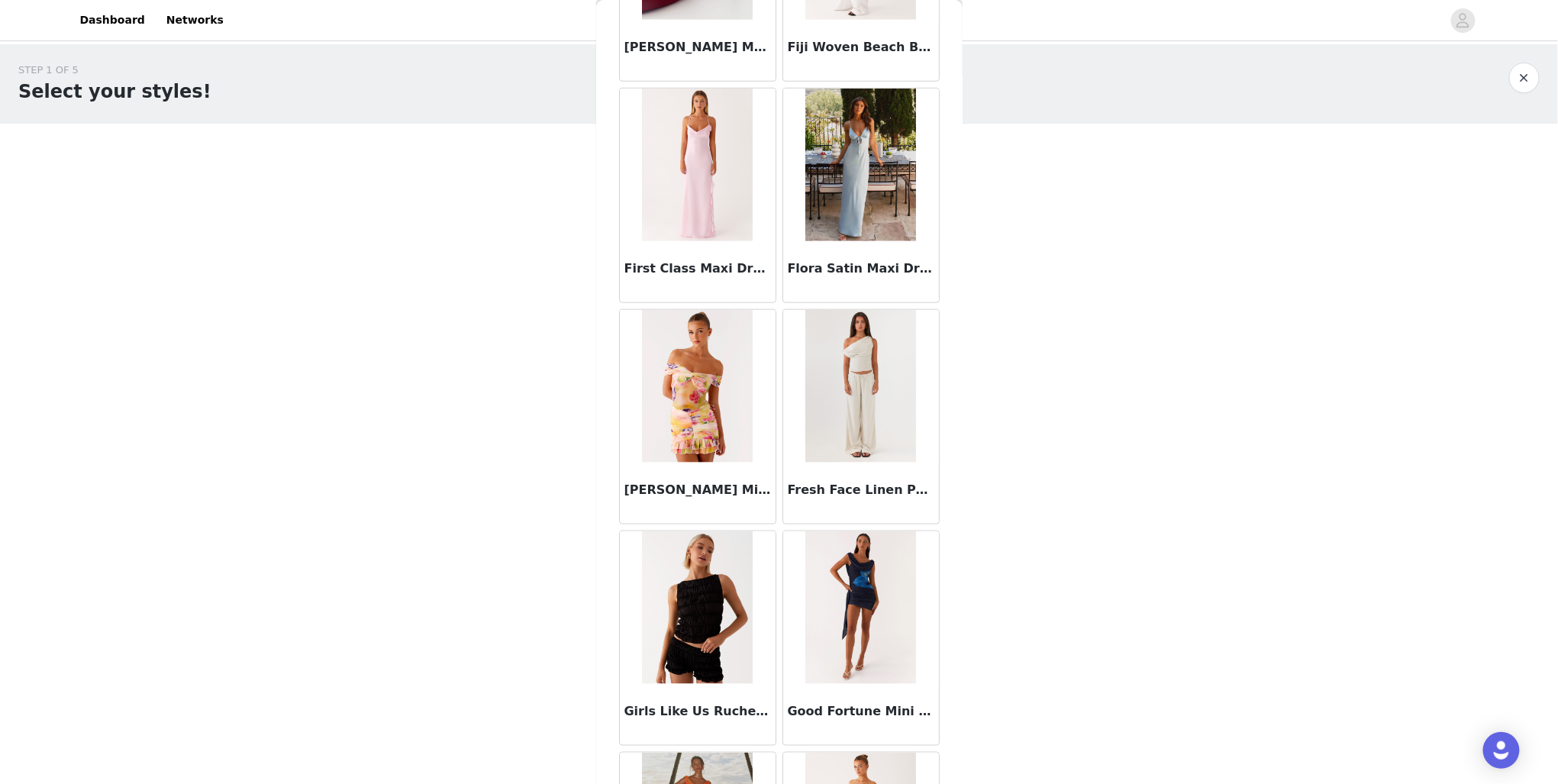
scroll to position [5957, 0]
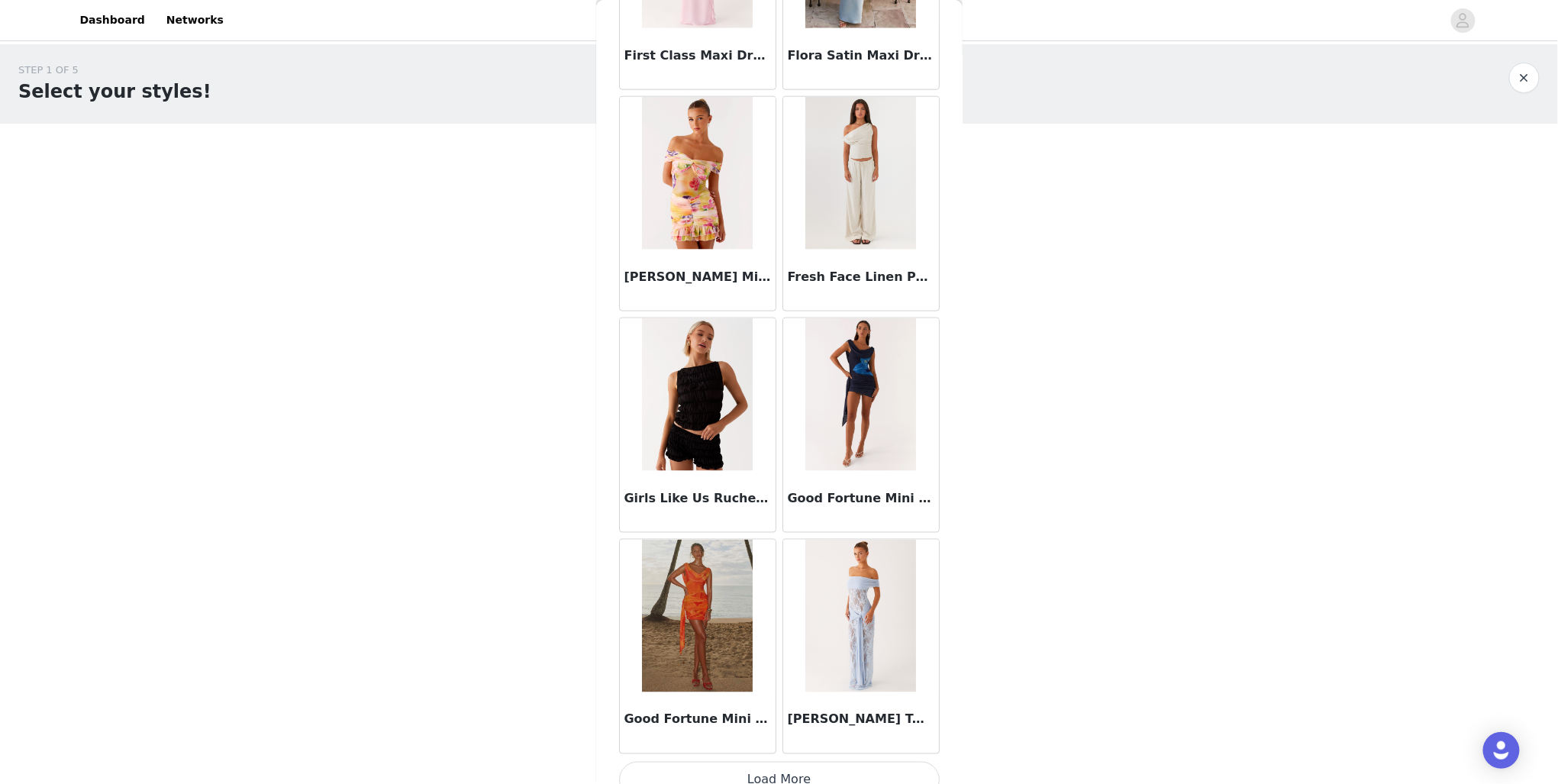
click at [772, 762] on button "Load More" at bounding box center [779, 780] width 321 height 37
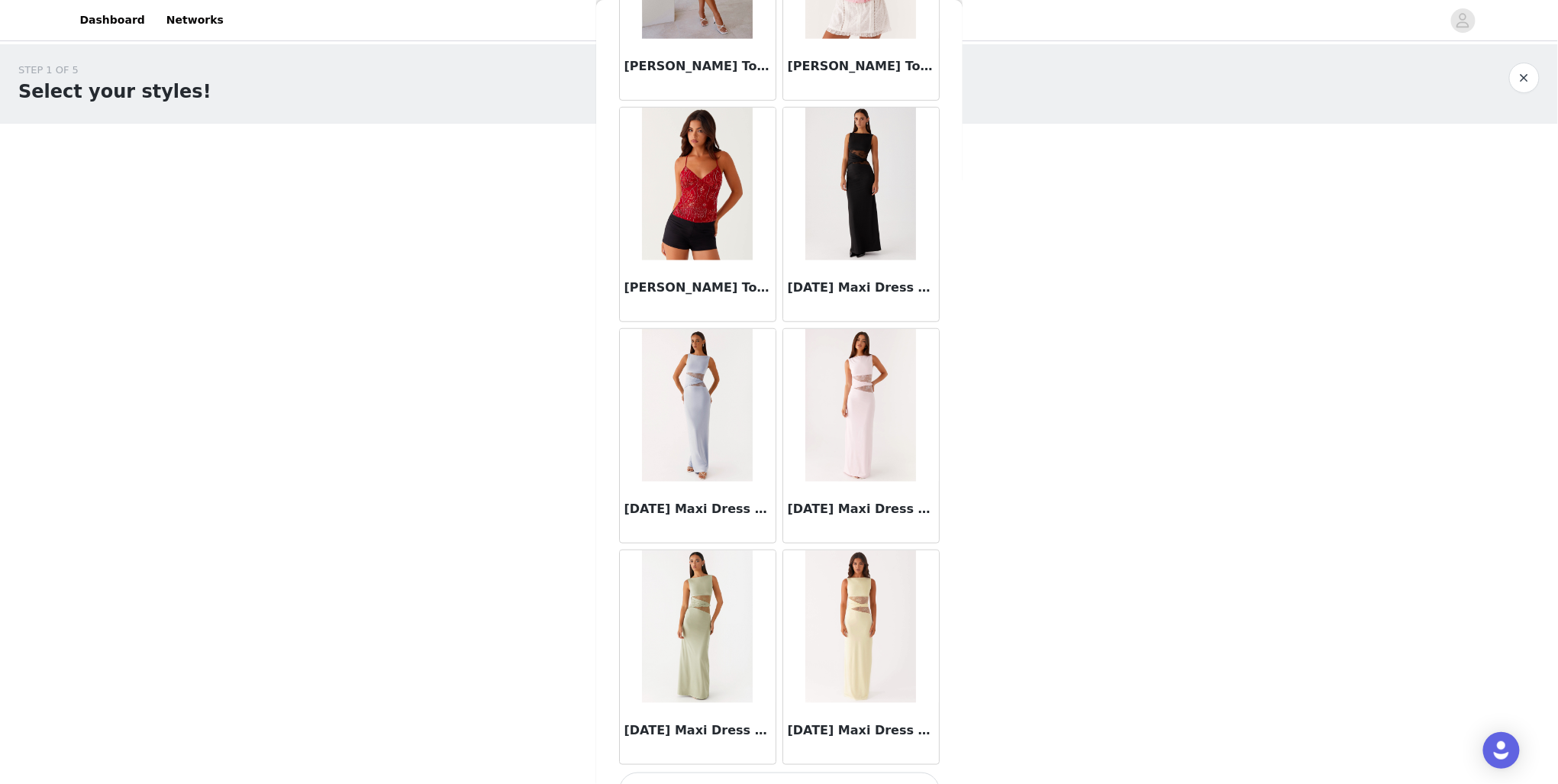
scroll to position [8164, 0]
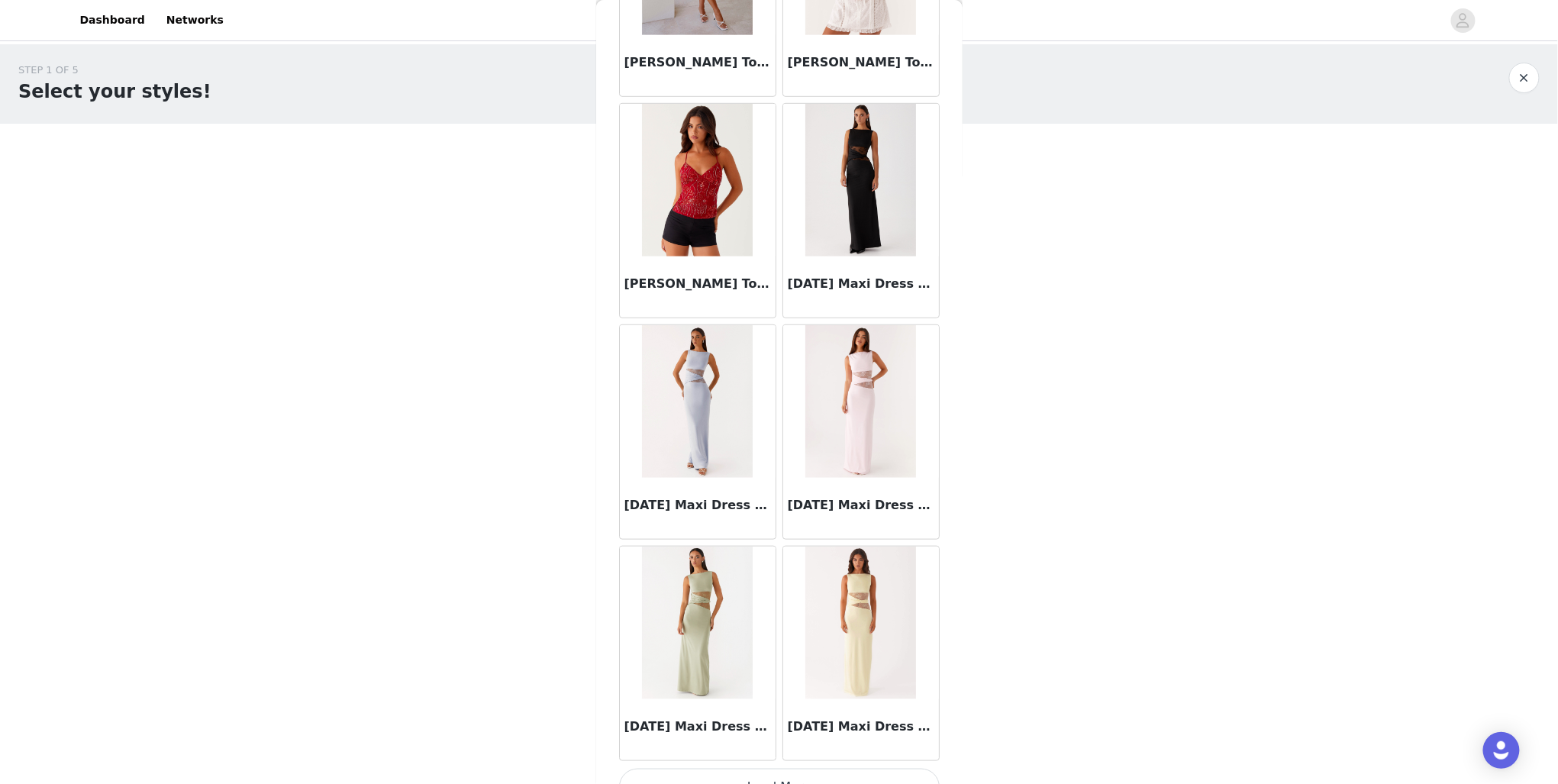
click at [806, 769] on button "Load More" at bounding box center [779, 787] width 321 height 37
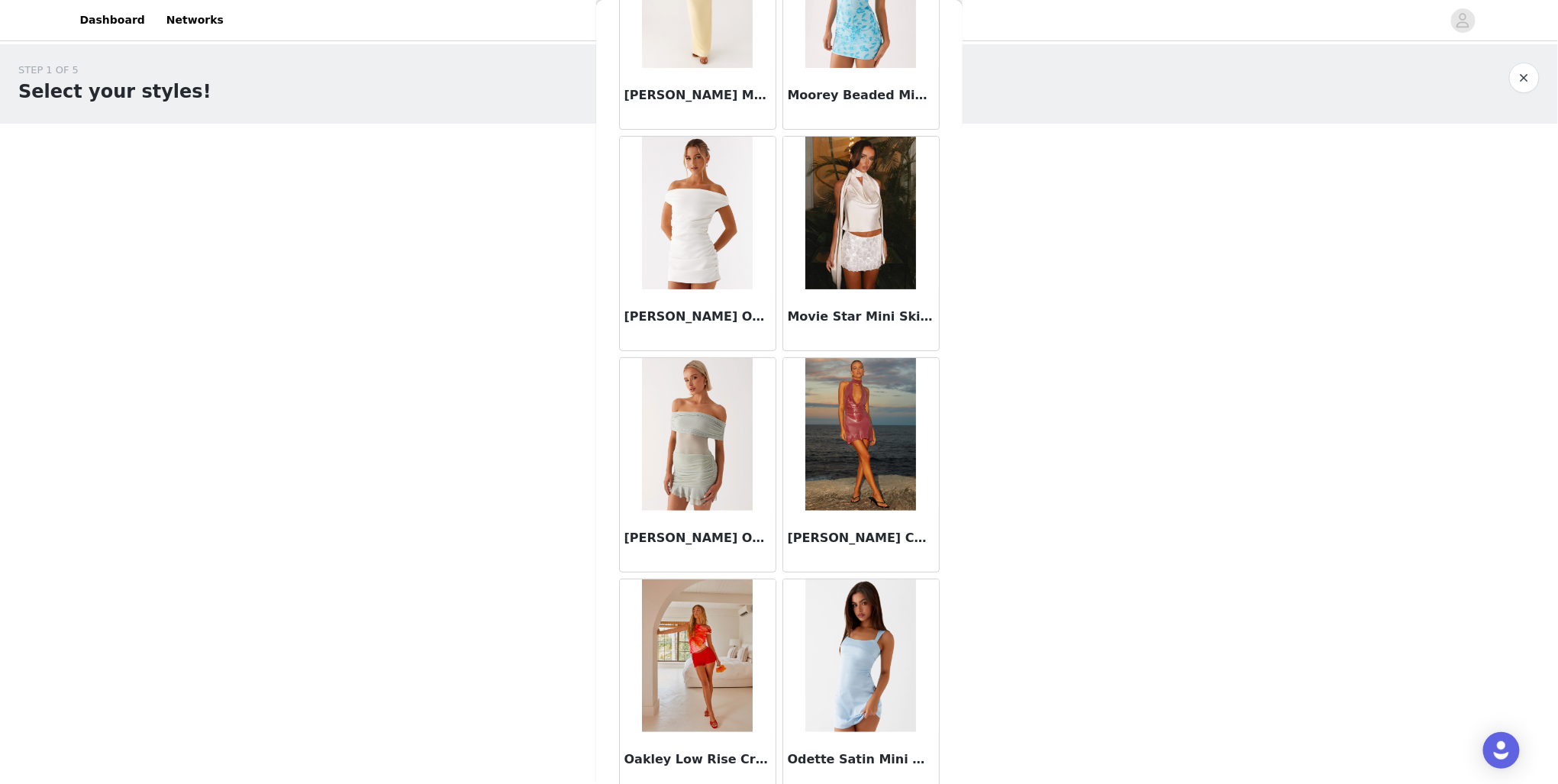
scroll to position [10361, 0]
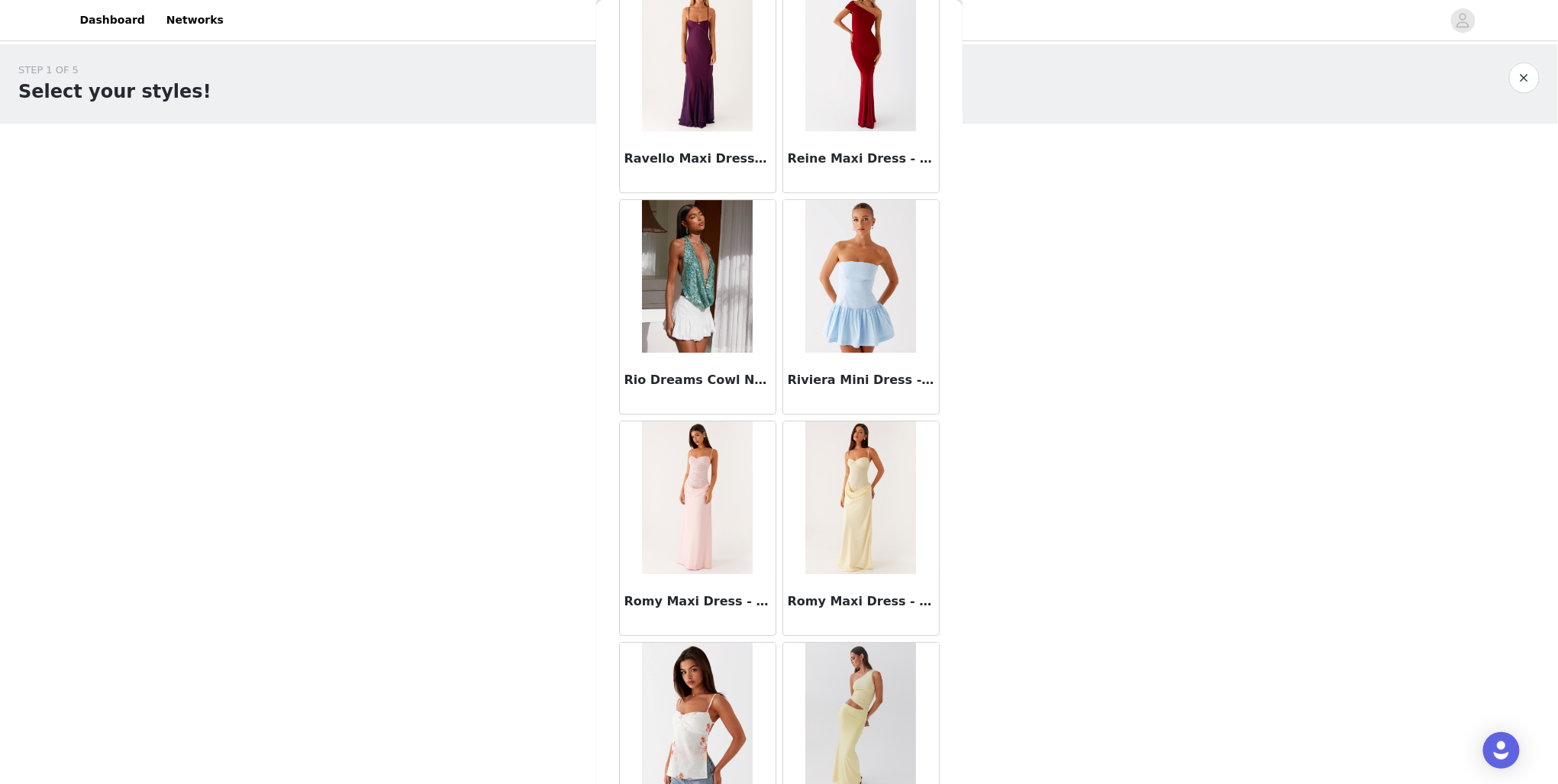
scroll to position [12576, 0]
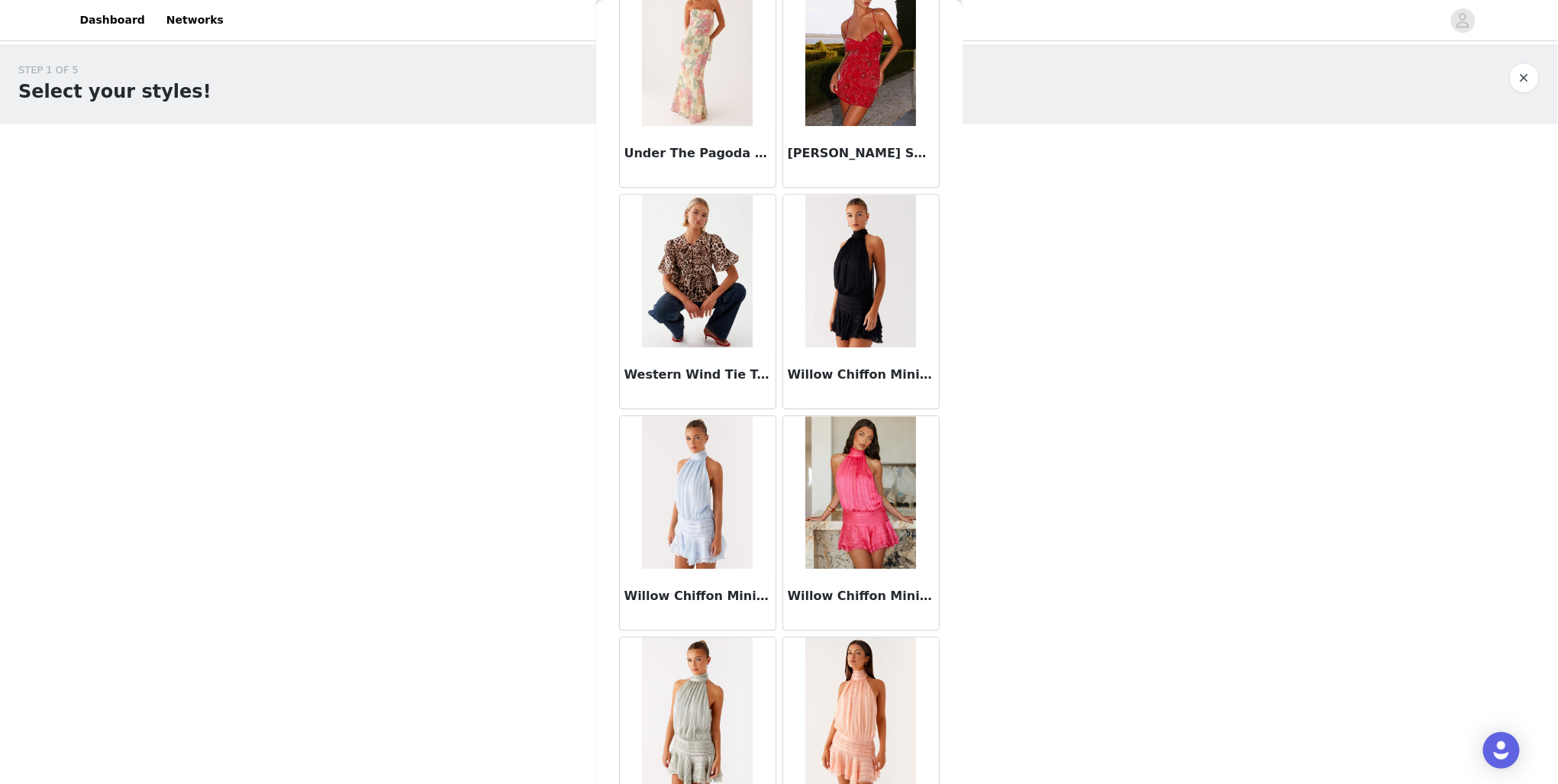
scroll to position [14783, 0]
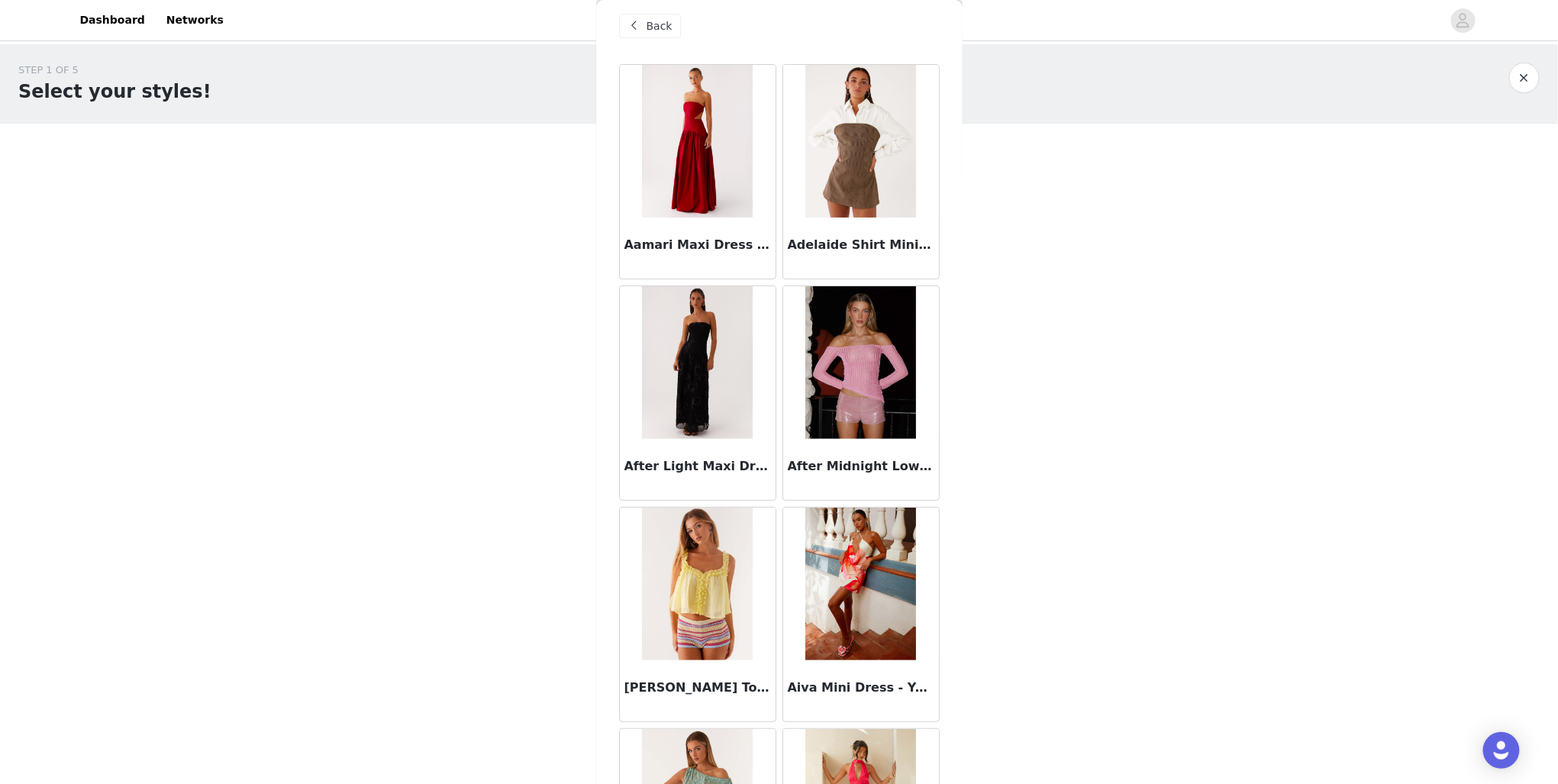
scroll to position [0, 0]
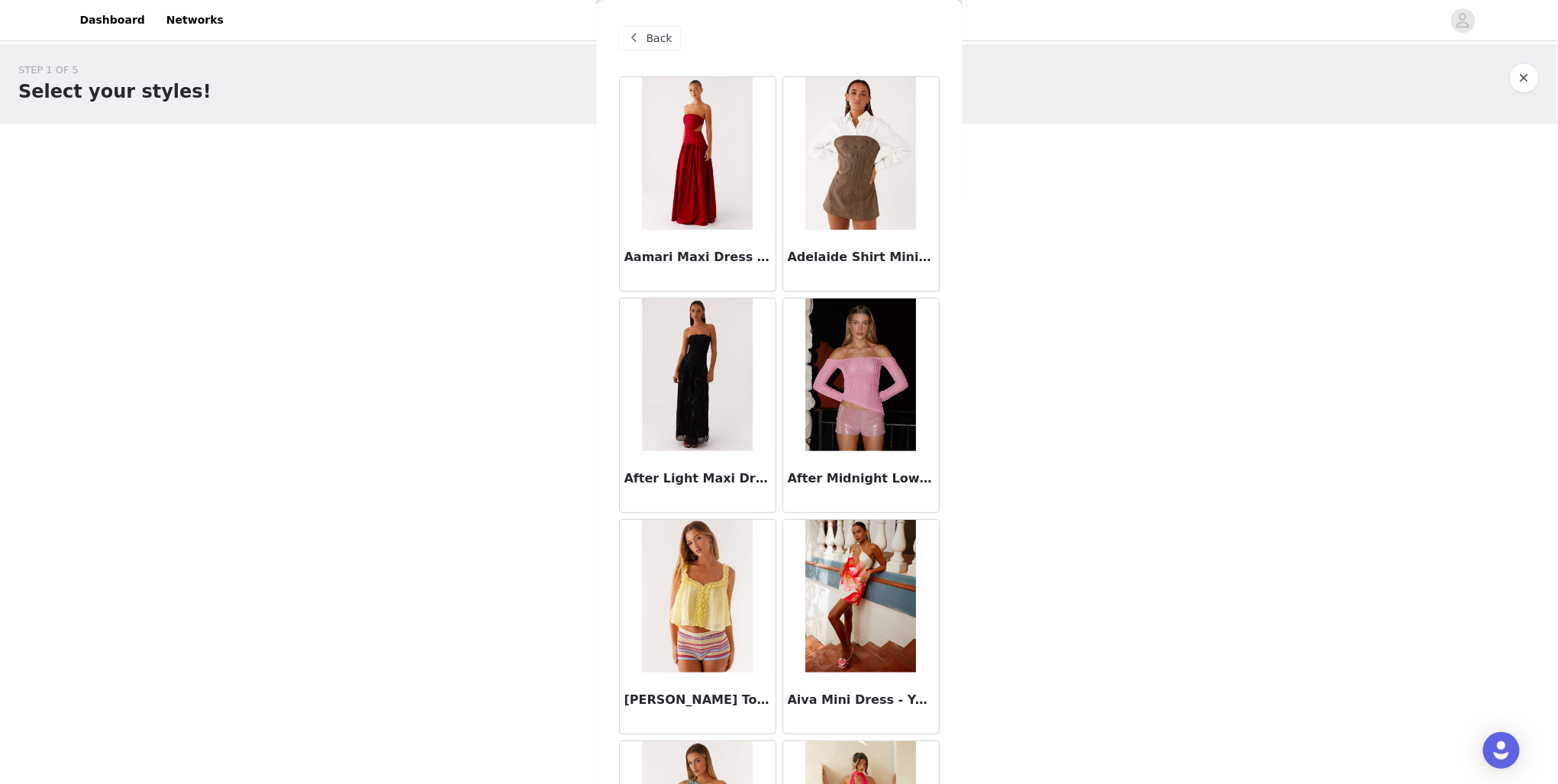
click at [651, 32] on span "Back" at bounding box center [659, 38] width 26 height 16
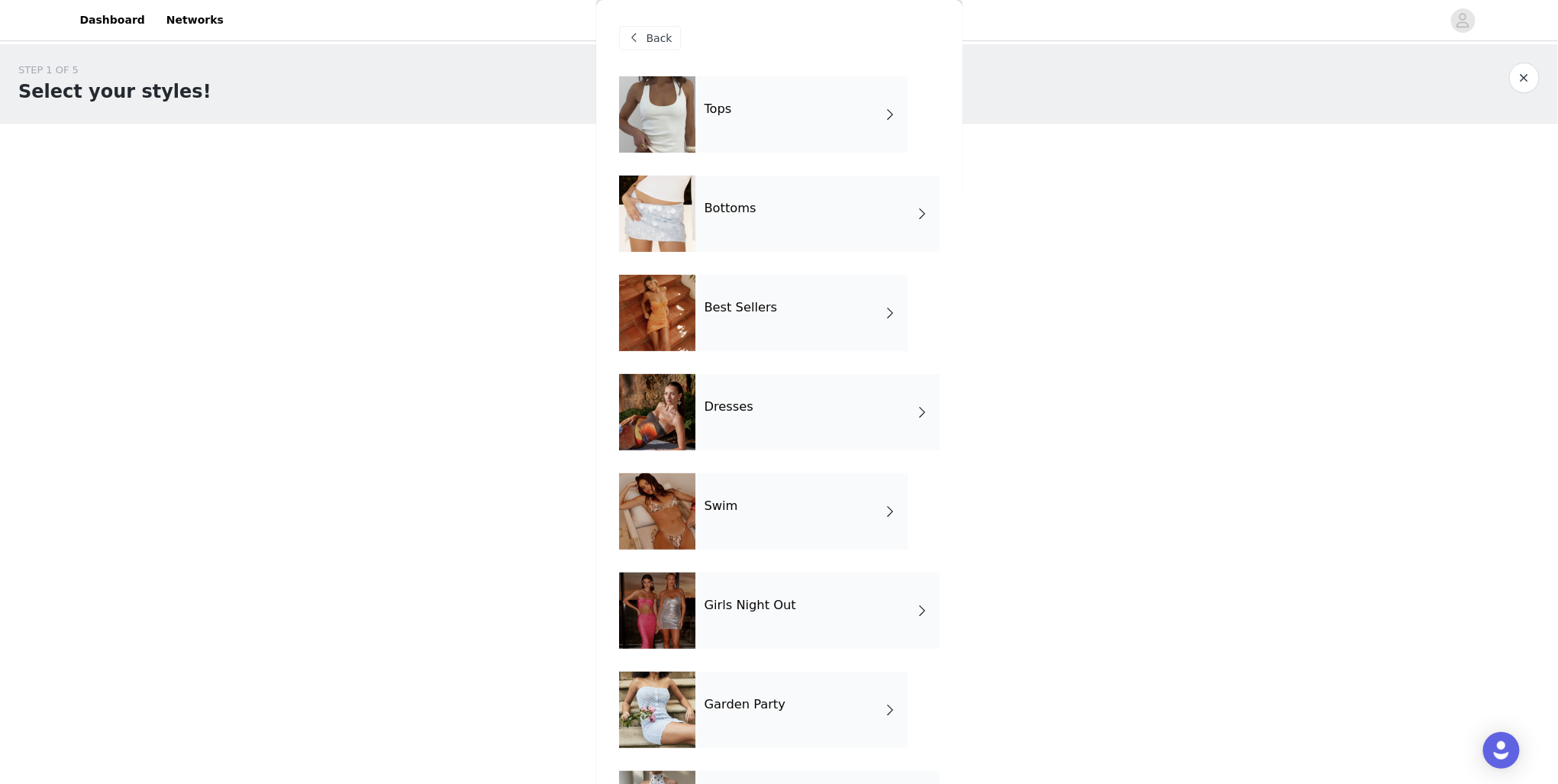
click at [843, 599] on div "Girls Night Out" at bounding box center [818, 611] width 244 height 76
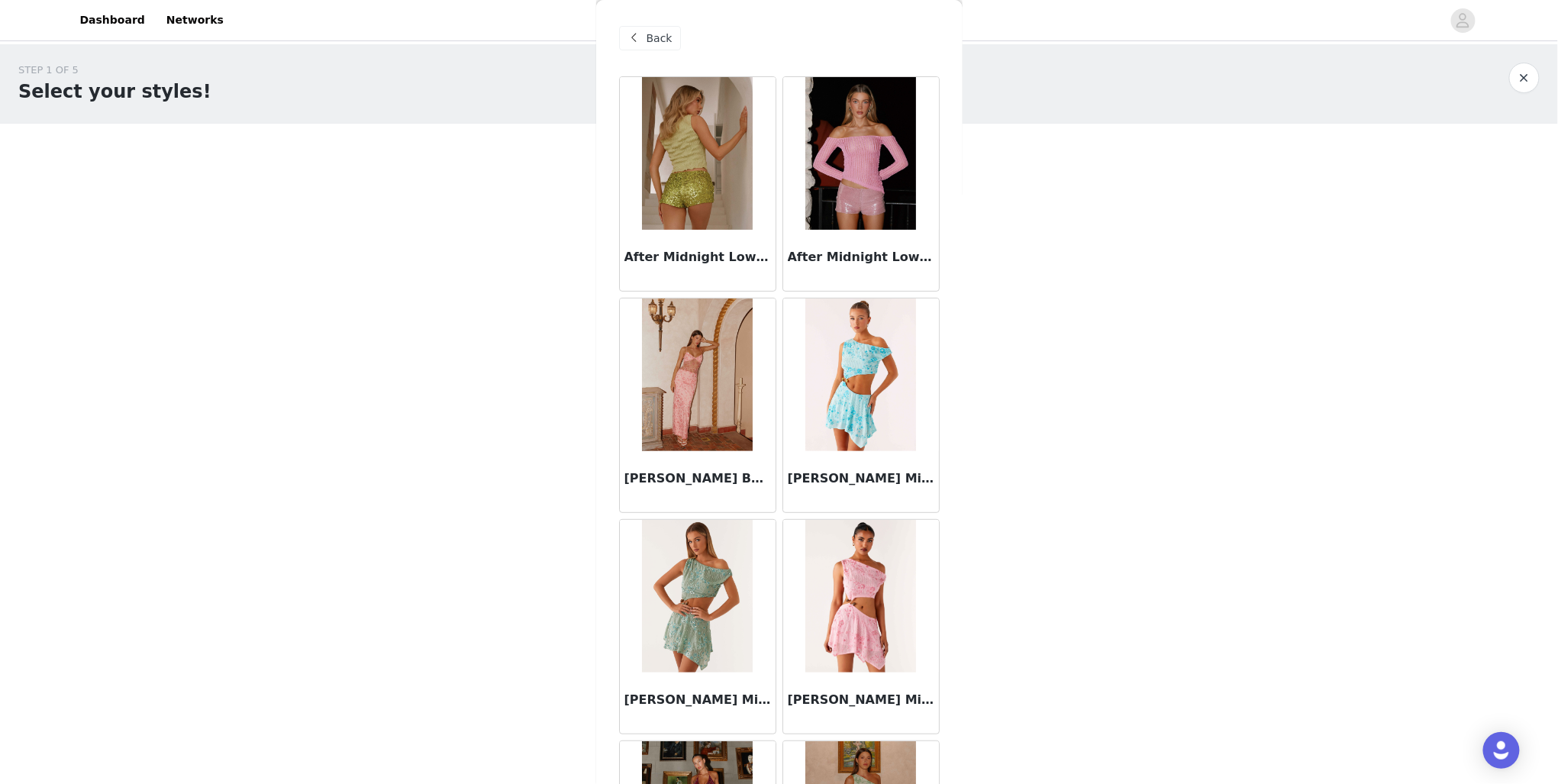
click at [643, 39] on div "Back" at bounding box center [651, 38] width 62 height 25
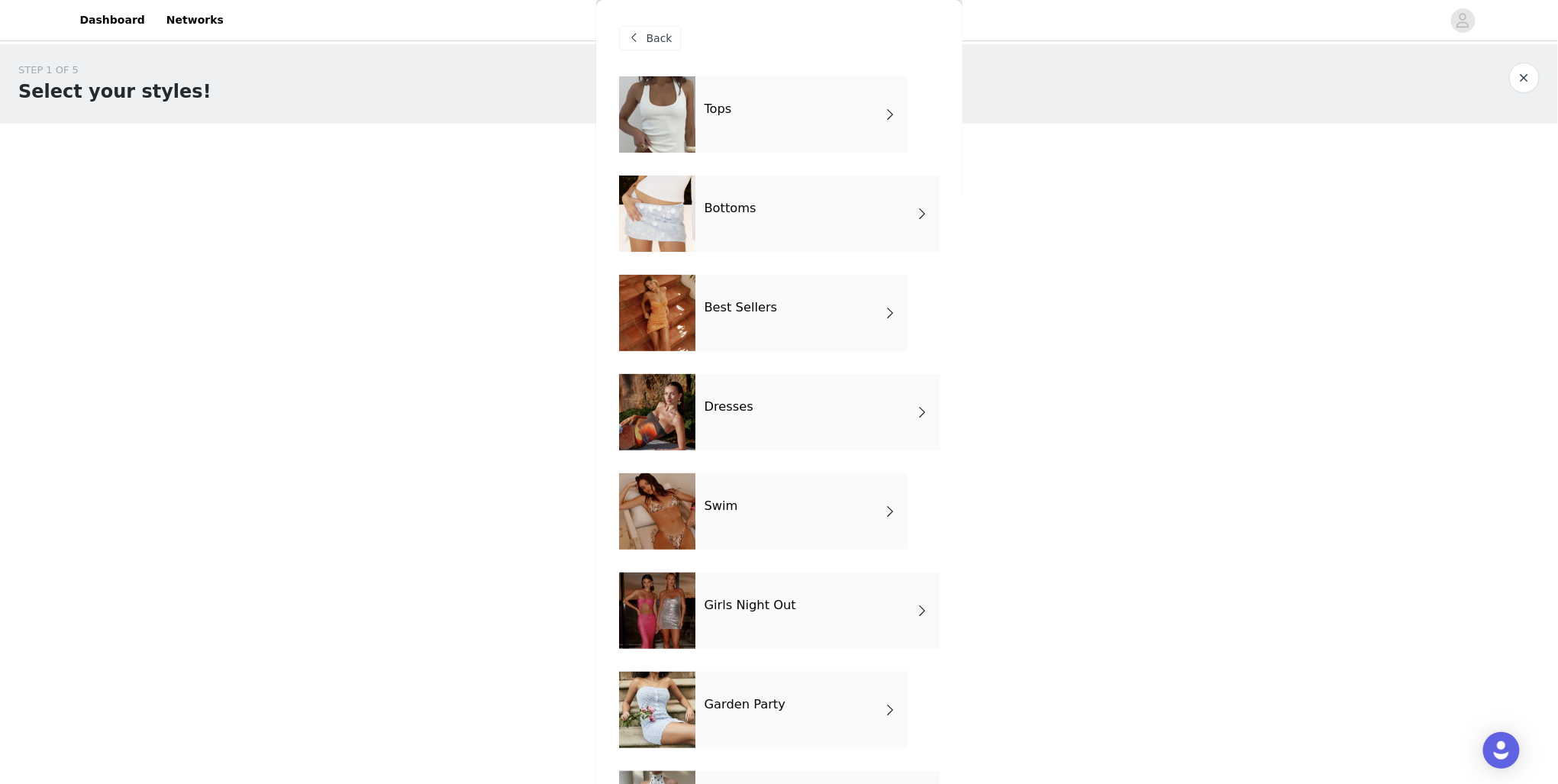
click at [739, 394] on div "Dresses" at bounding box center [818, 412] width 244 height 76
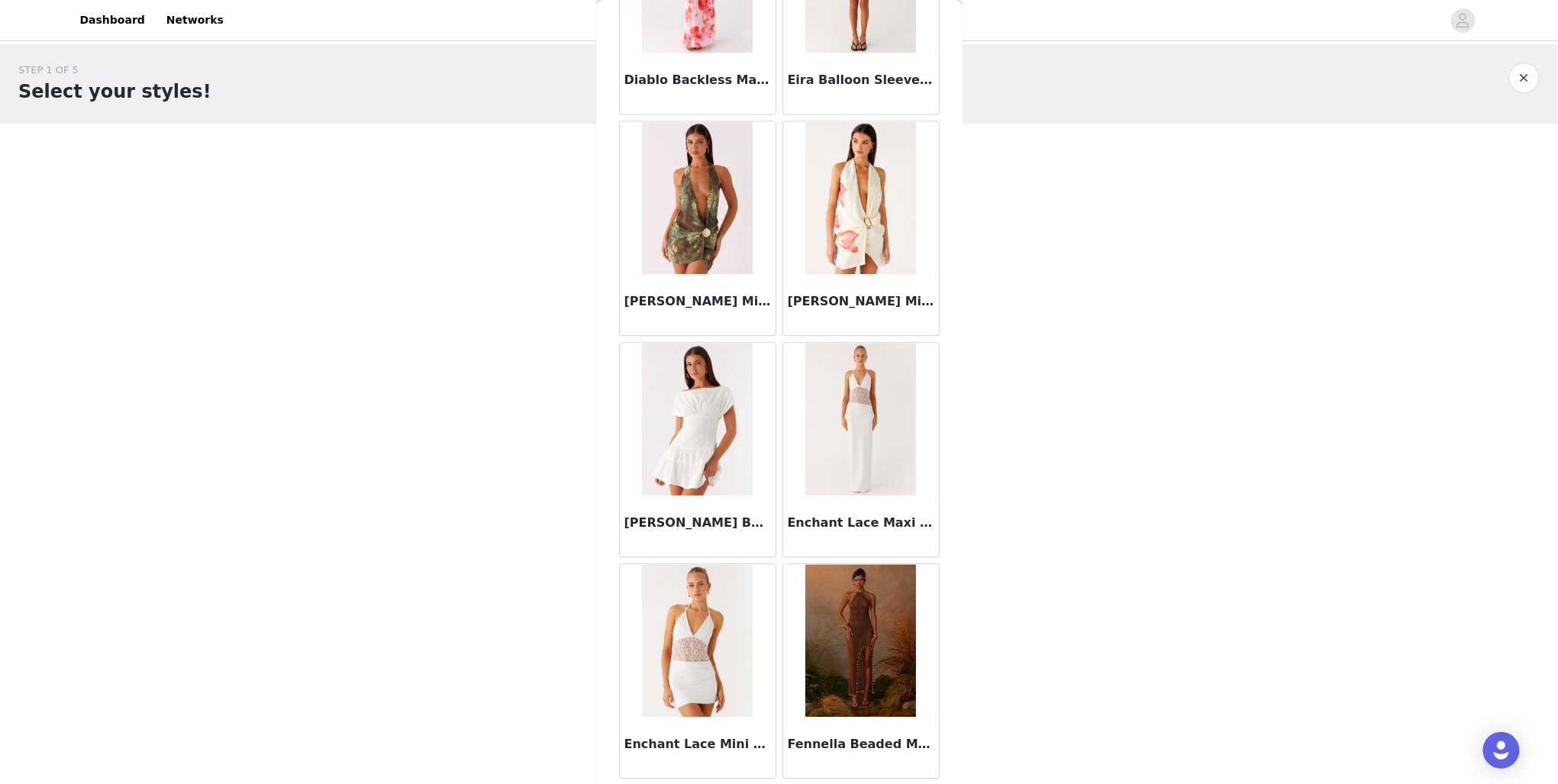
scroll to position [1544, 0]
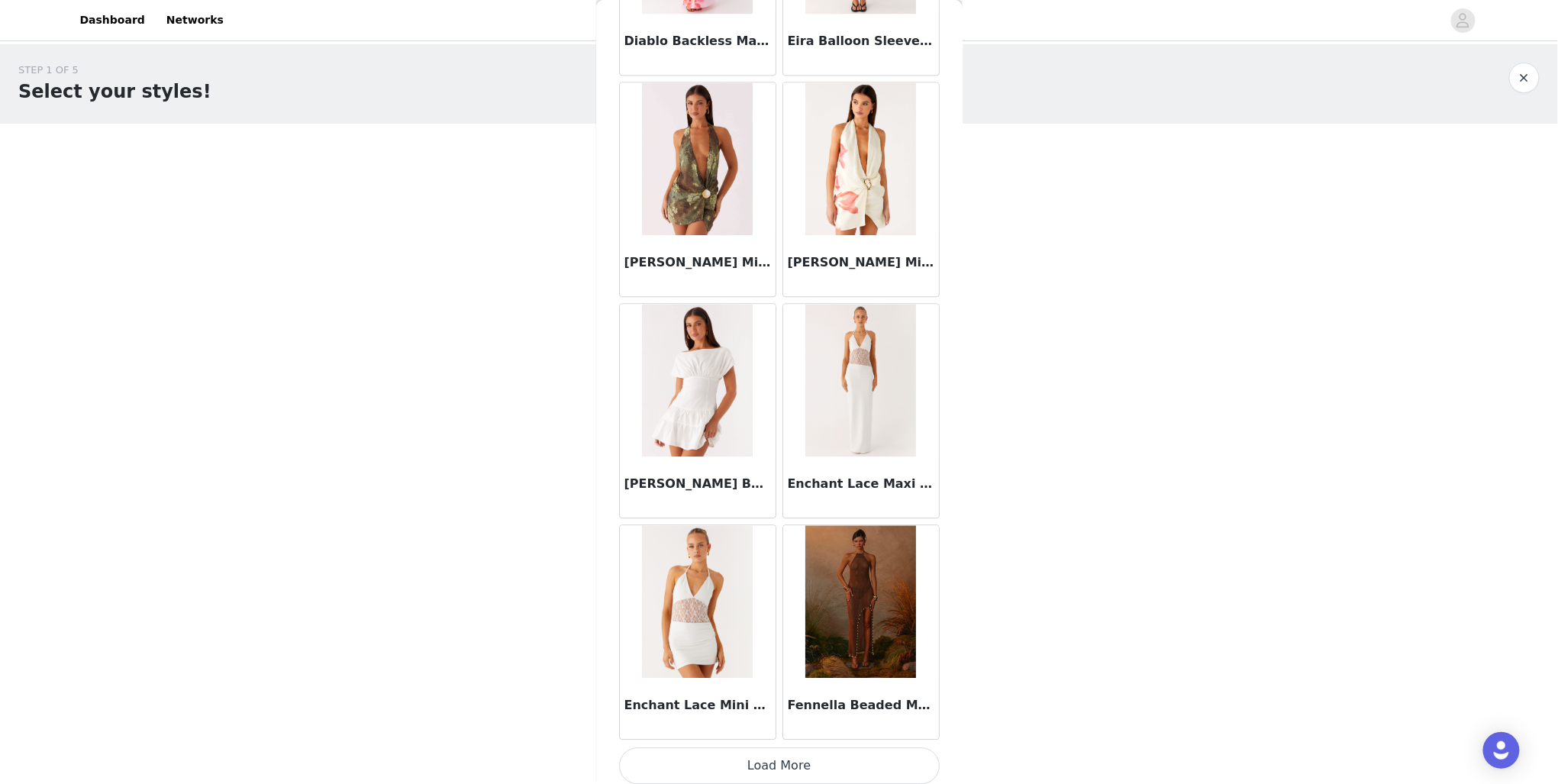
click at [763, 750] on button "Load More" at bounding box center [779, 766] width 321 height 37
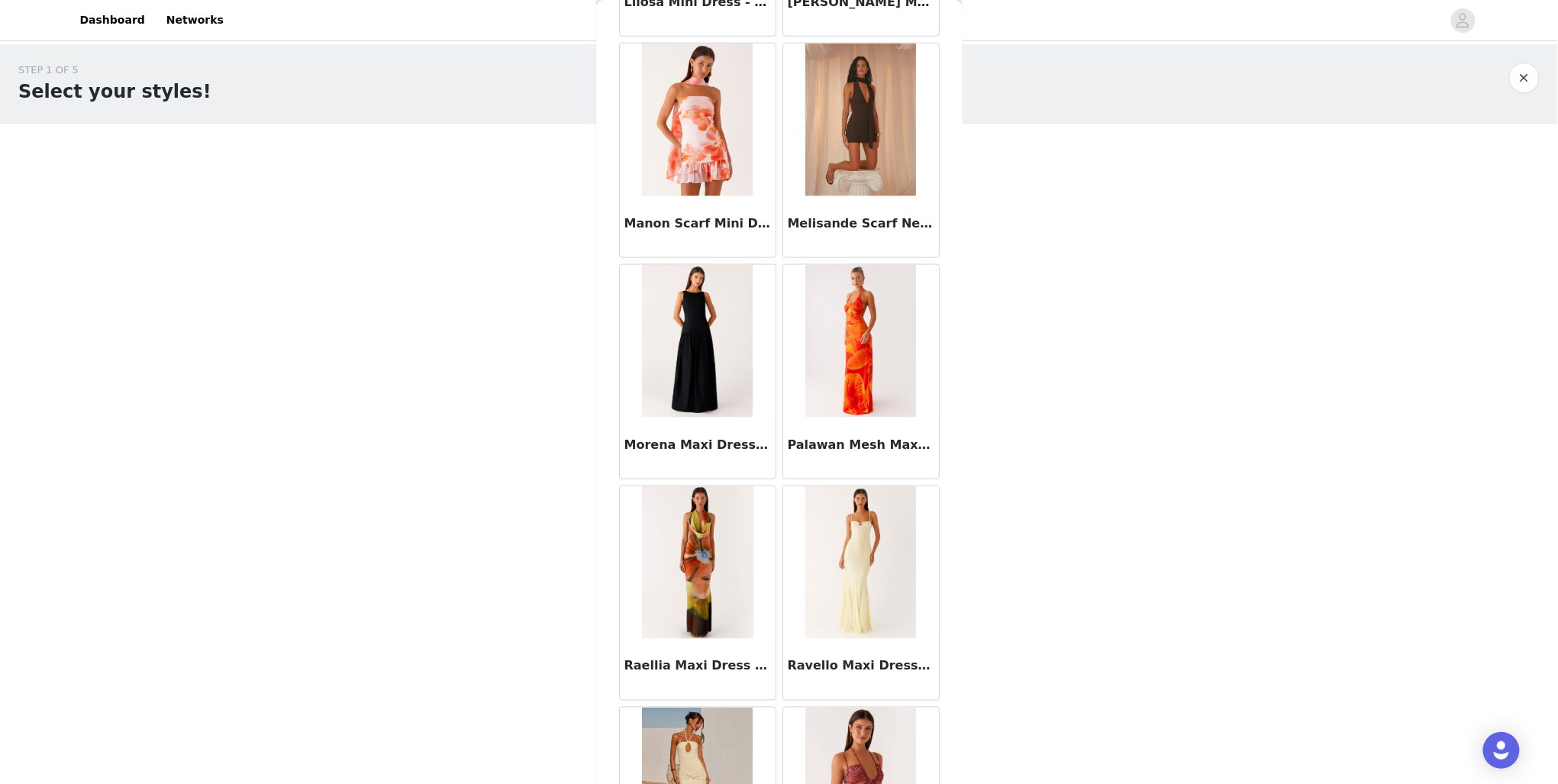
scroll to position [3262, 0]
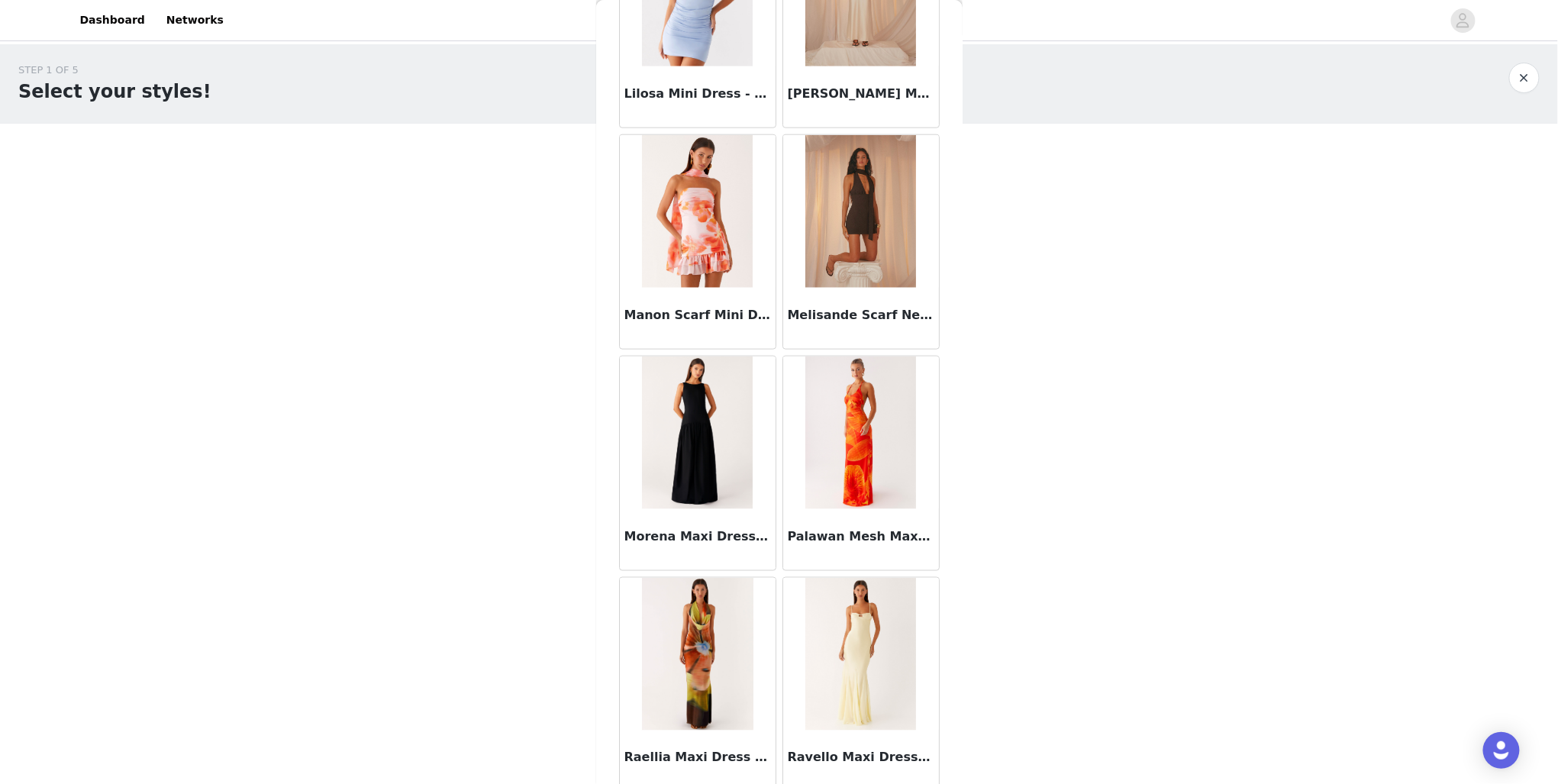
drag, startPoint x: 830, startPoint y: 153, endPoint x: 802, endPoint y: 147, distance: 28.6
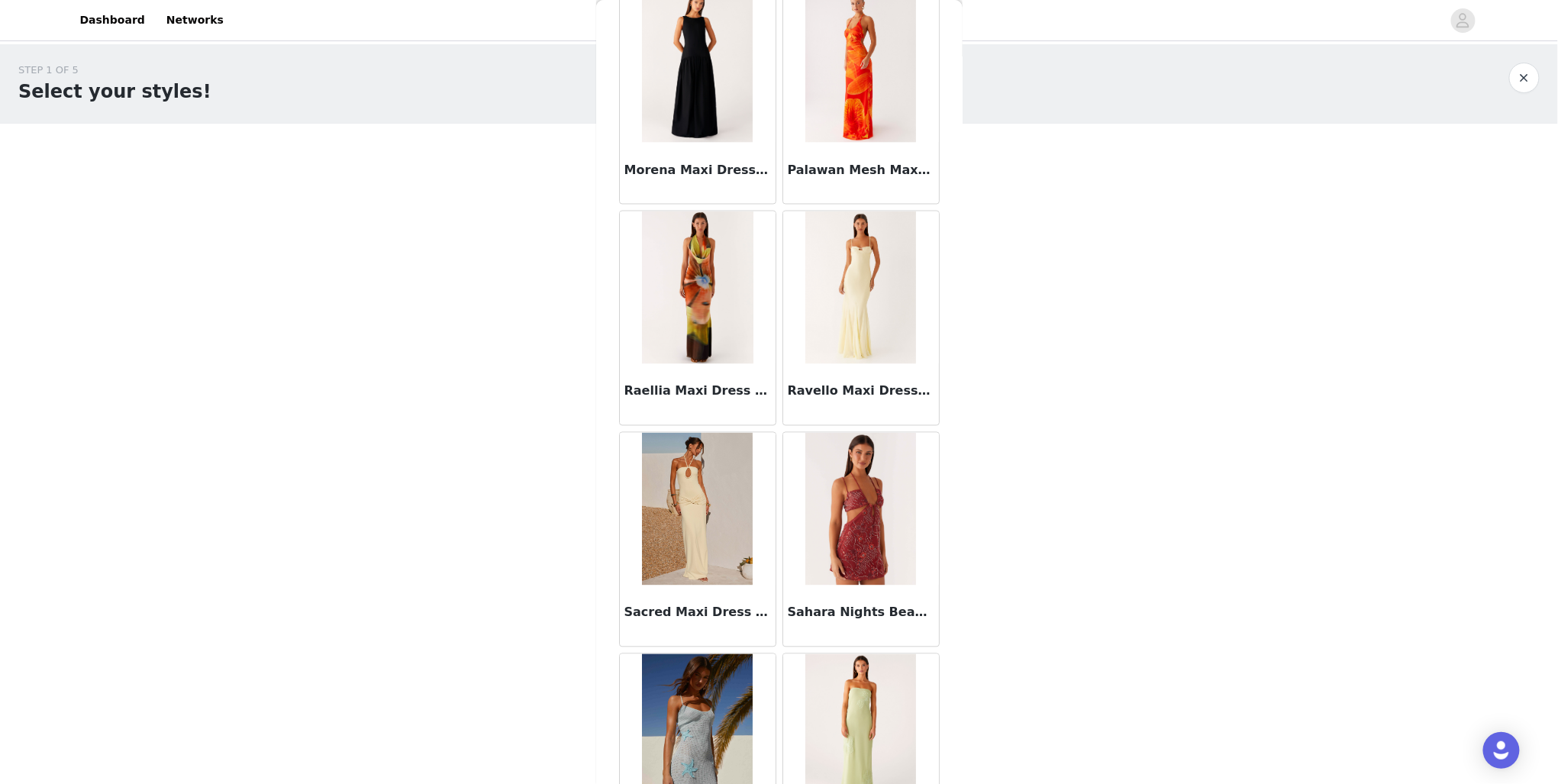
scroll to position [3751, 0]
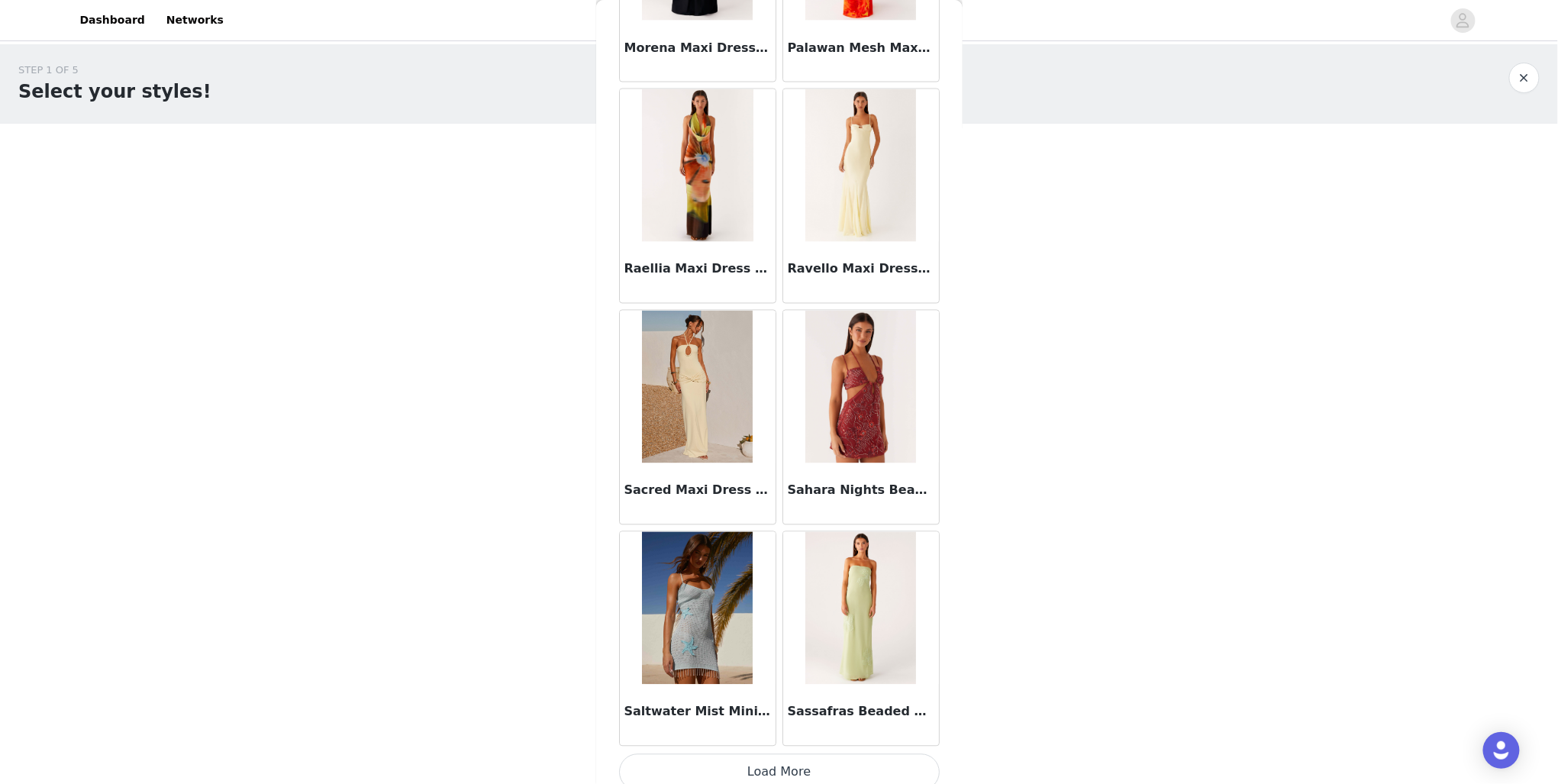
click at [840, 762] on button "Load More" at bounding box center [779, 772] width 321 height 37
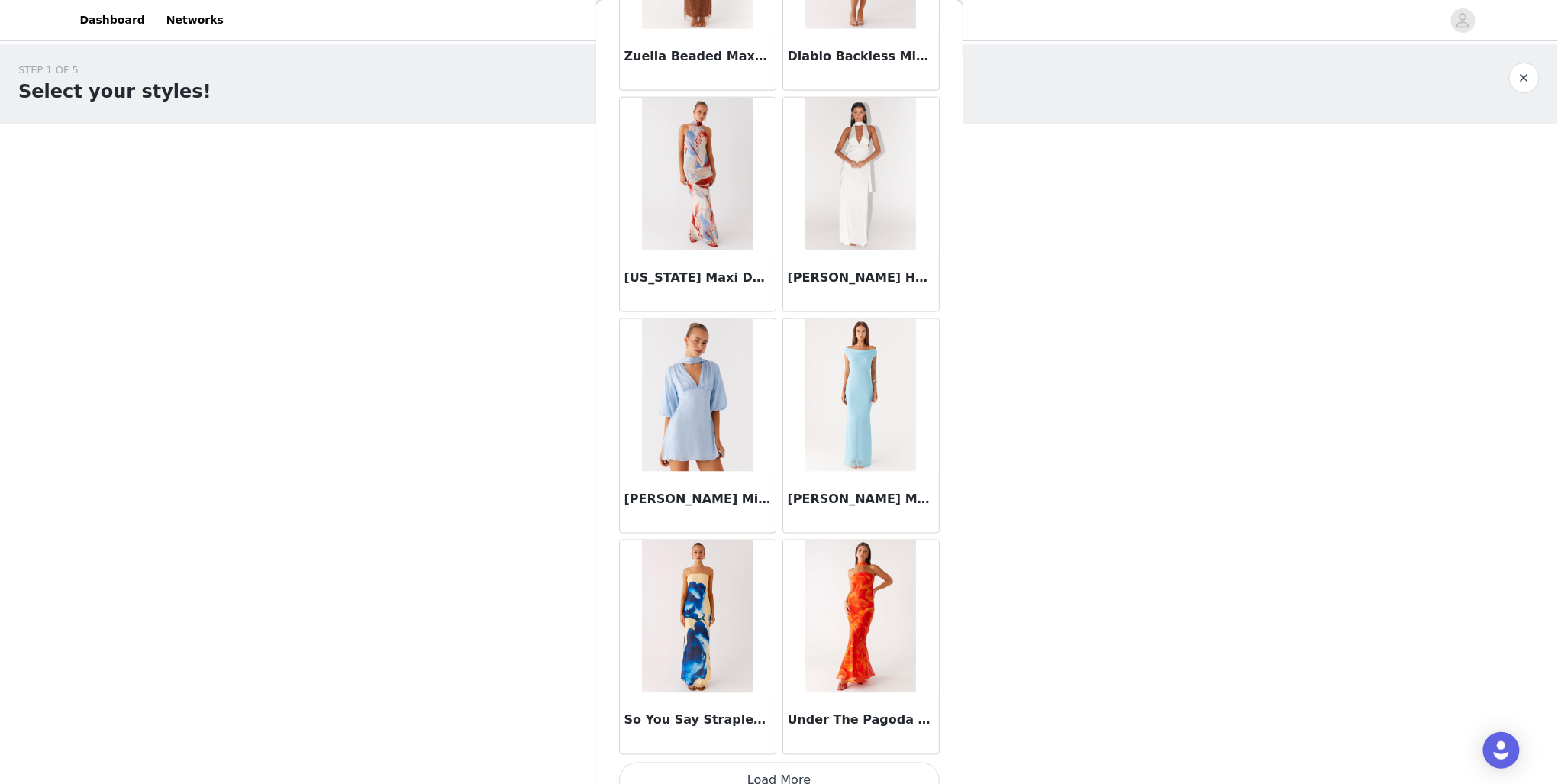
scroll to position [5957, 0]
click at [798, 762] on button "Load More" at bounding box center [779, 780] width 321 height 37
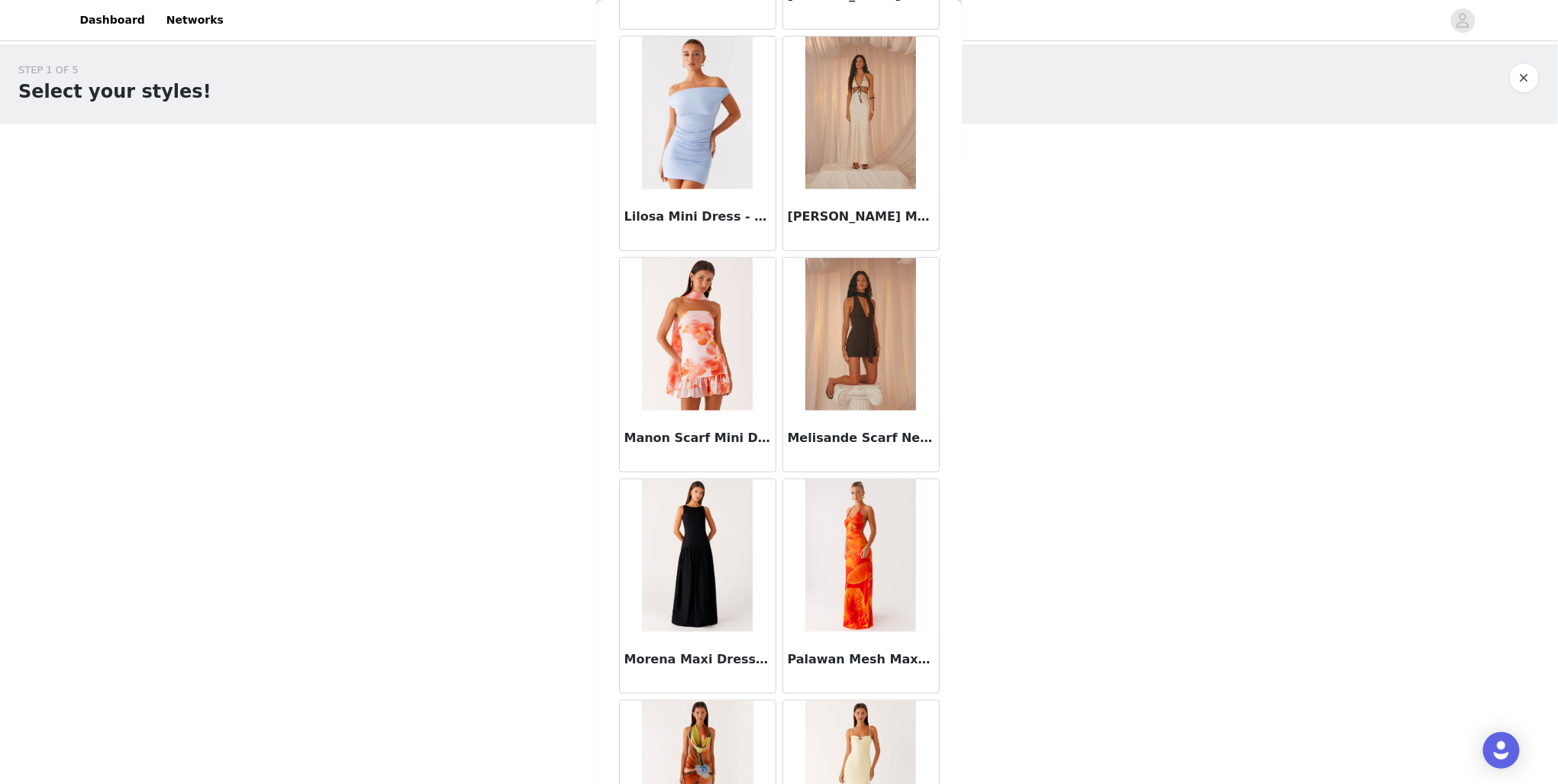
scroll to position [3115, 0]
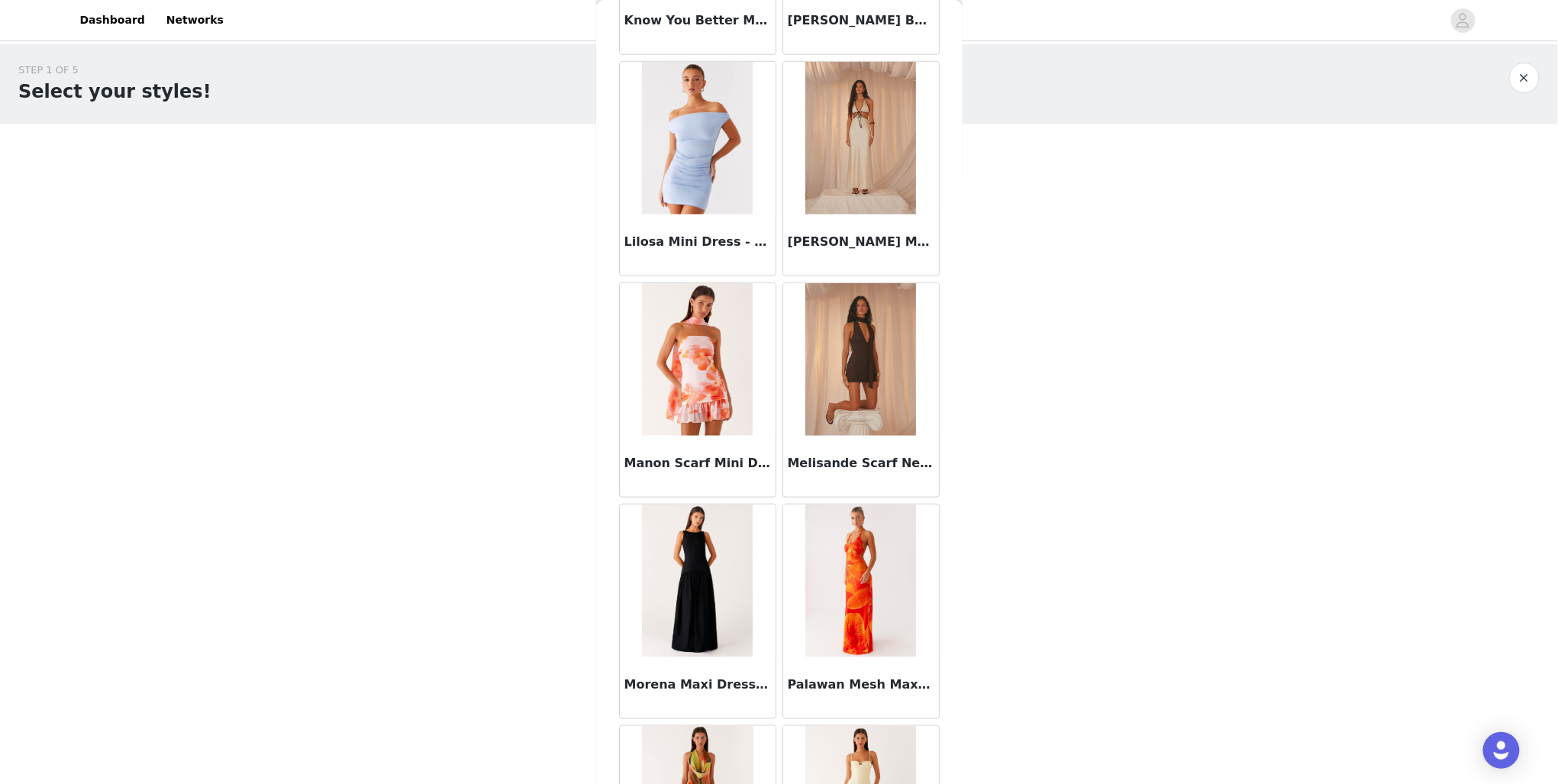
click at [838, 347] on img at bounding box center [861, 359] width 111 height 153
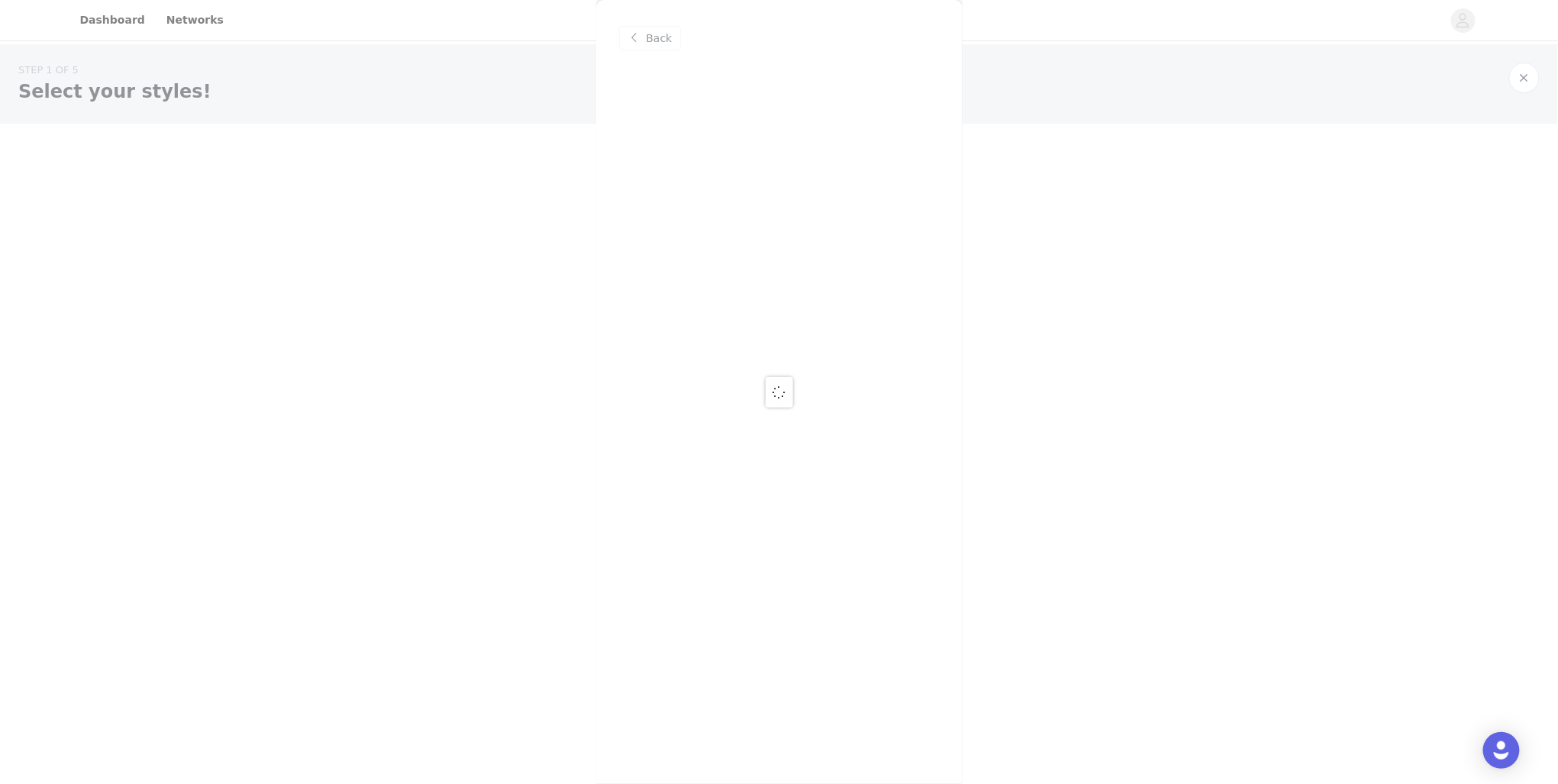
scroll to position [0, 0]
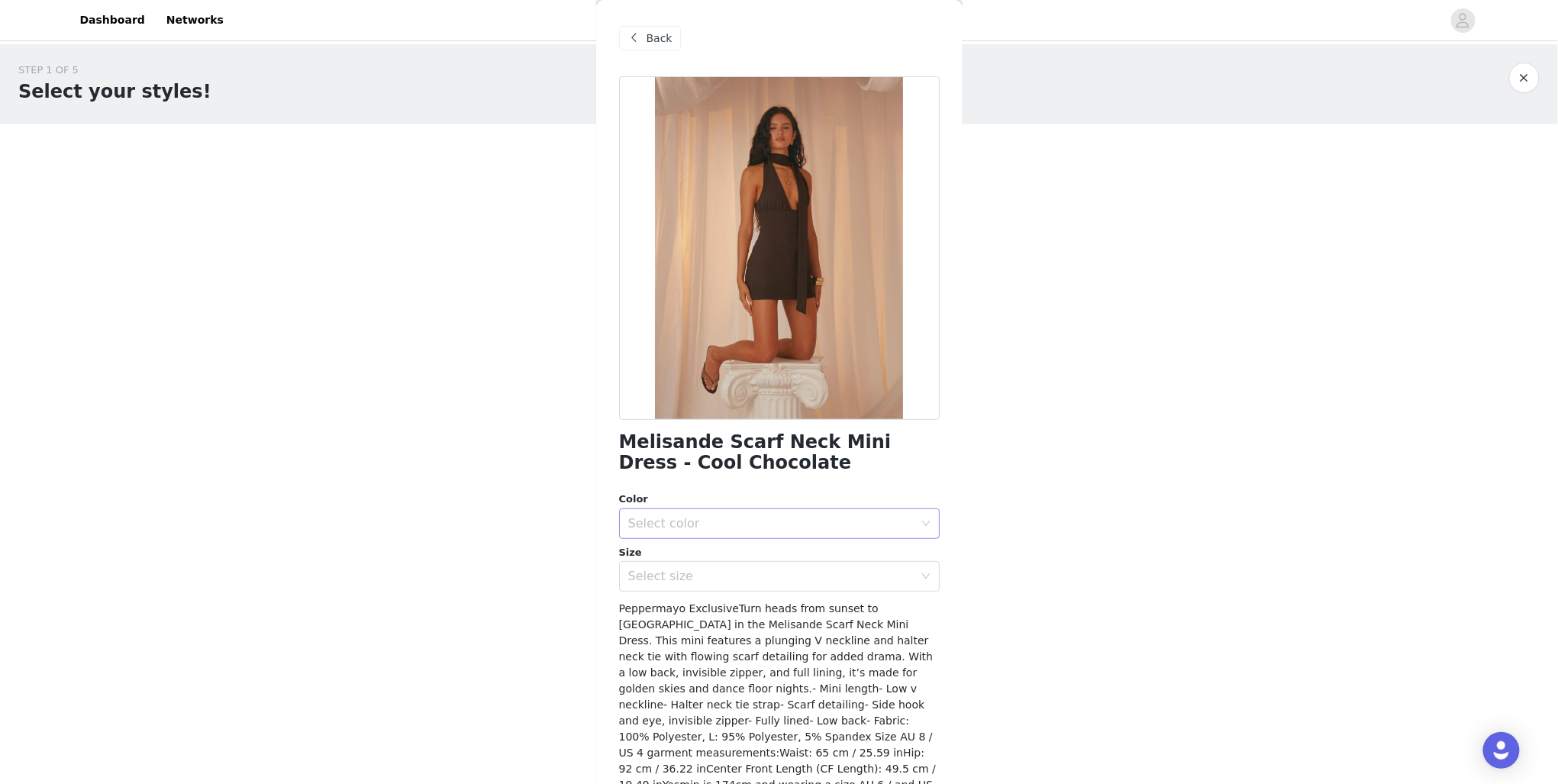
drag, startPoint x: 710, startPoint y: 526, endPoint x: 709, endPoint y: 536, distance: 10.0
click at [710, 528] on div "Select color" at bounding box center [771, 523] width 286 height 15
click at [720, 562] on li "Cool Chocolate" at bounding box center [775, 557] width 312 height 25
click at [713, 584] on div "Select size" at bounding box center [775, 576] width 293 height 29
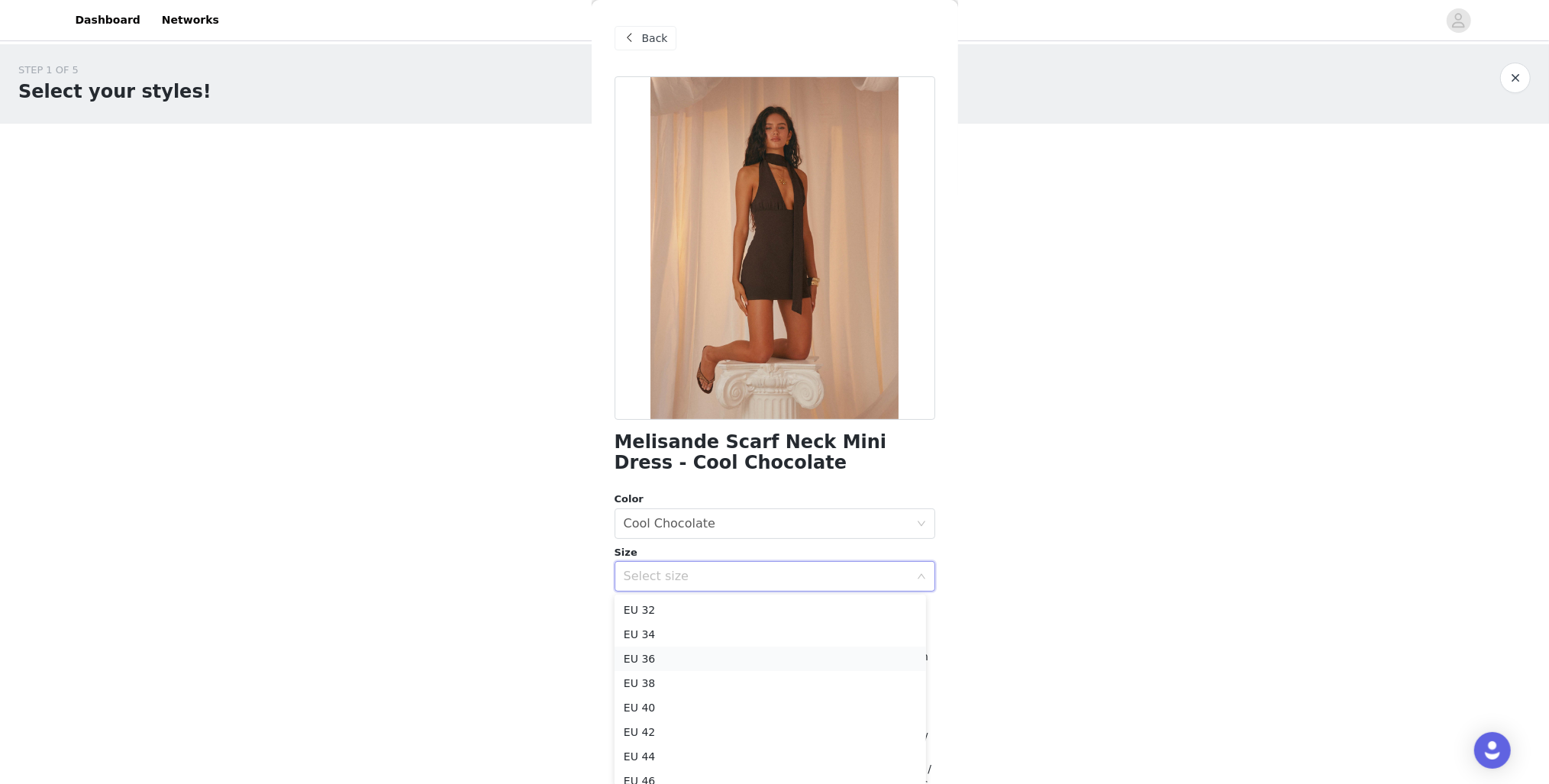
click at [697, 658] on li "EU 36" at bounding box center [771, 658] width 312 height 25
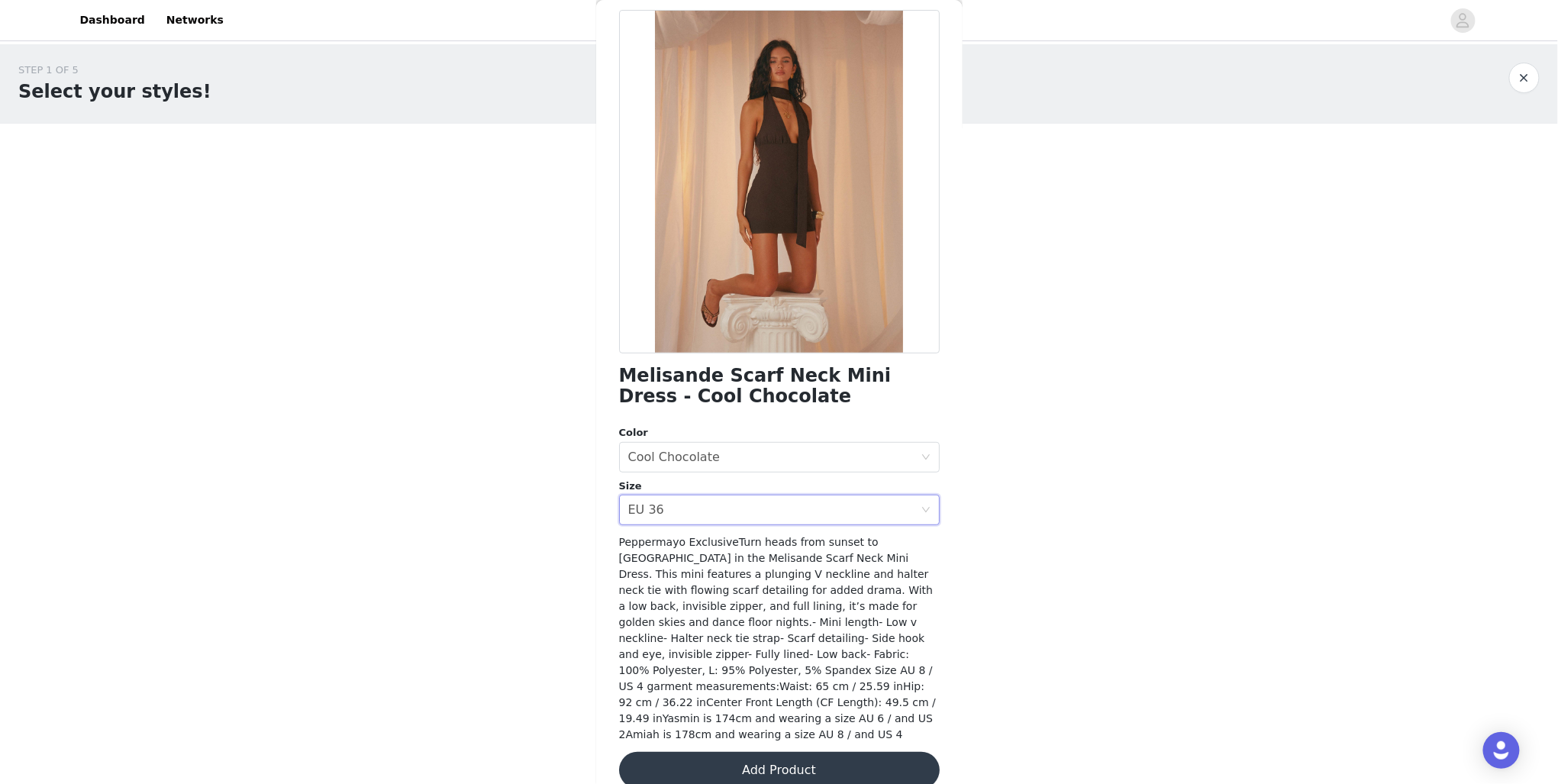
scroll to position [73, 0]
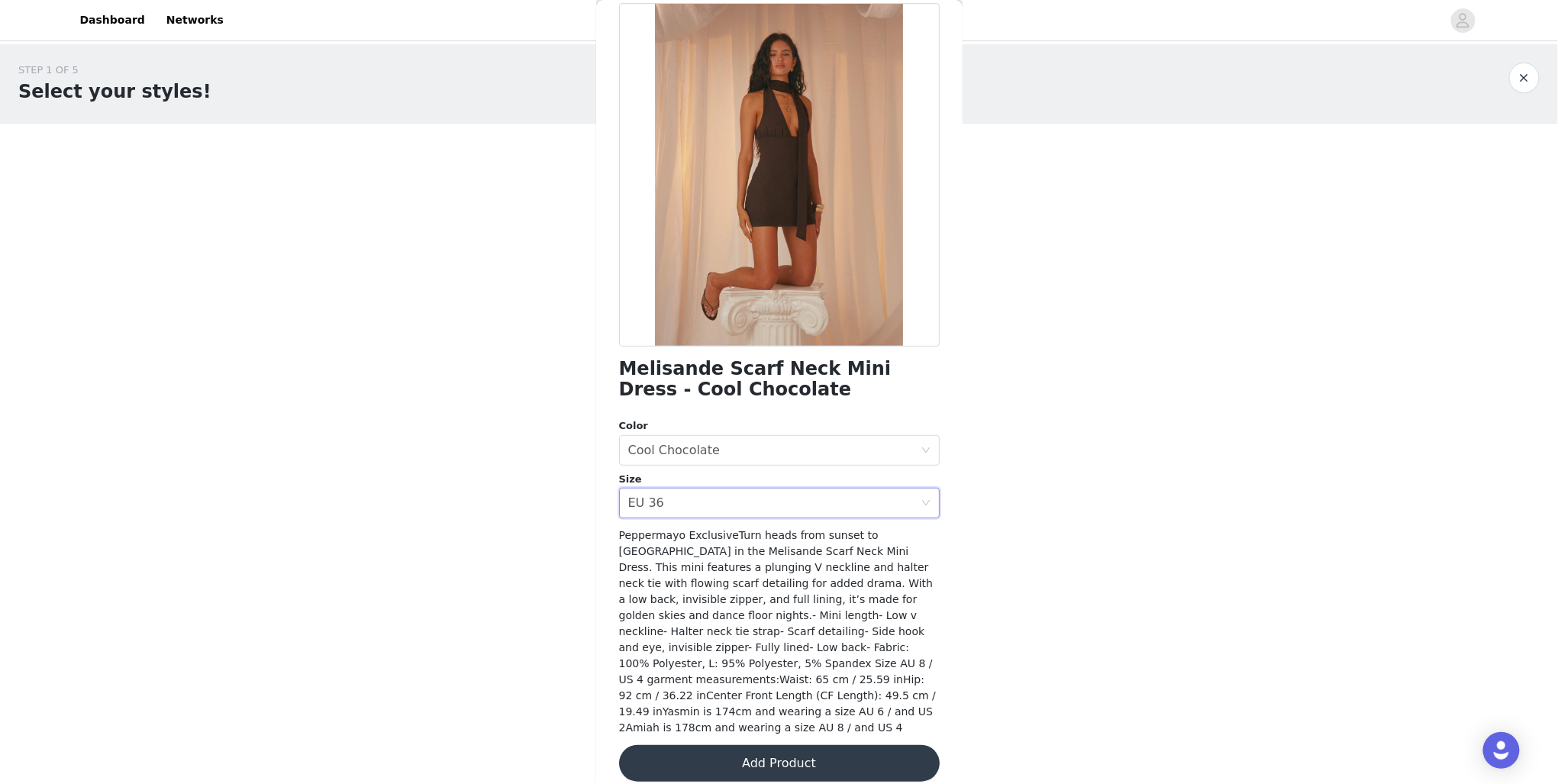
click at [768, 747] on button "Add Product" at bounding box center [779, 763] width 321 height 37
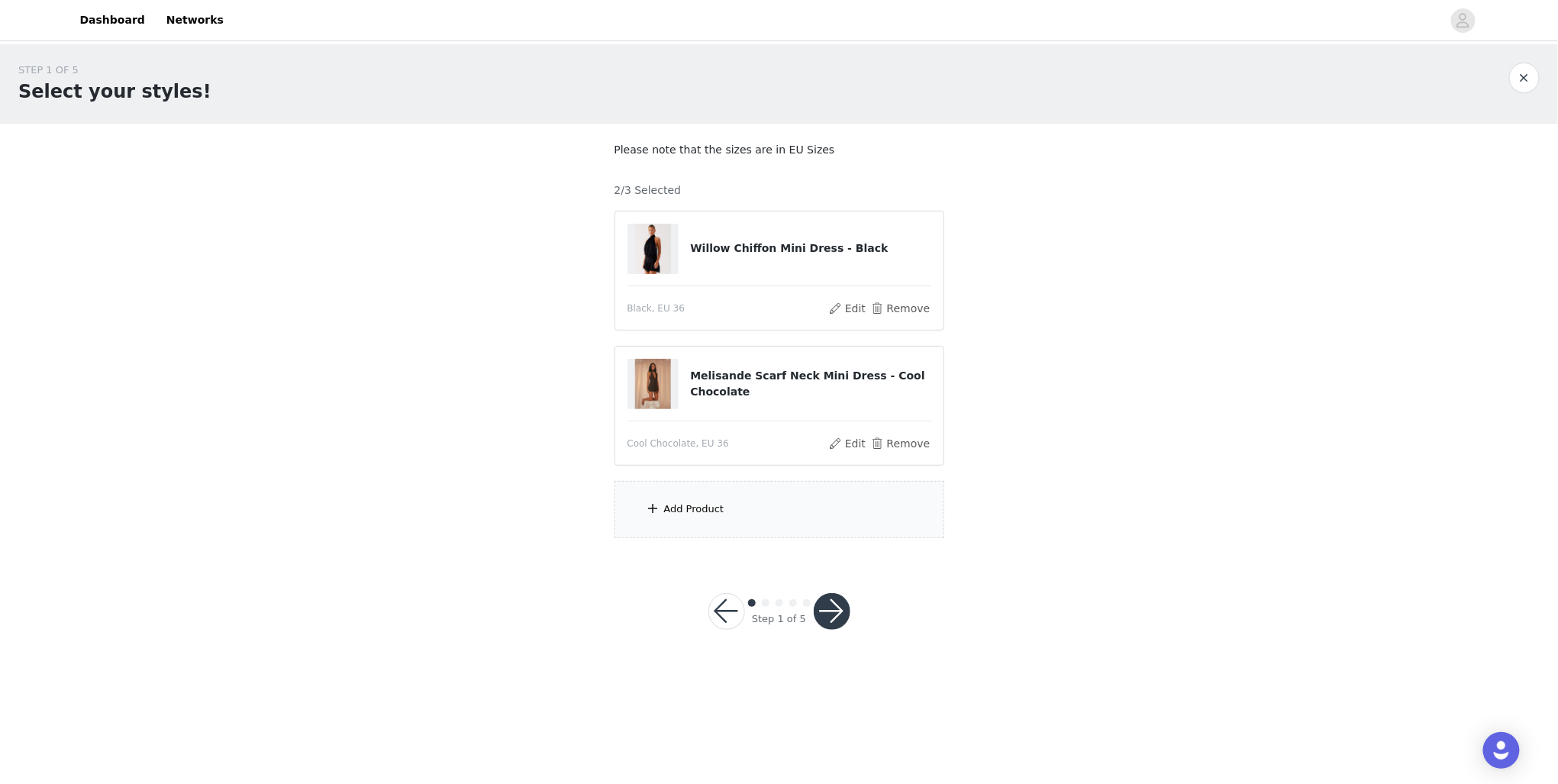
click at [723, 485] on div "Add Product" at bounding box center [779, 510] width 330 height 57
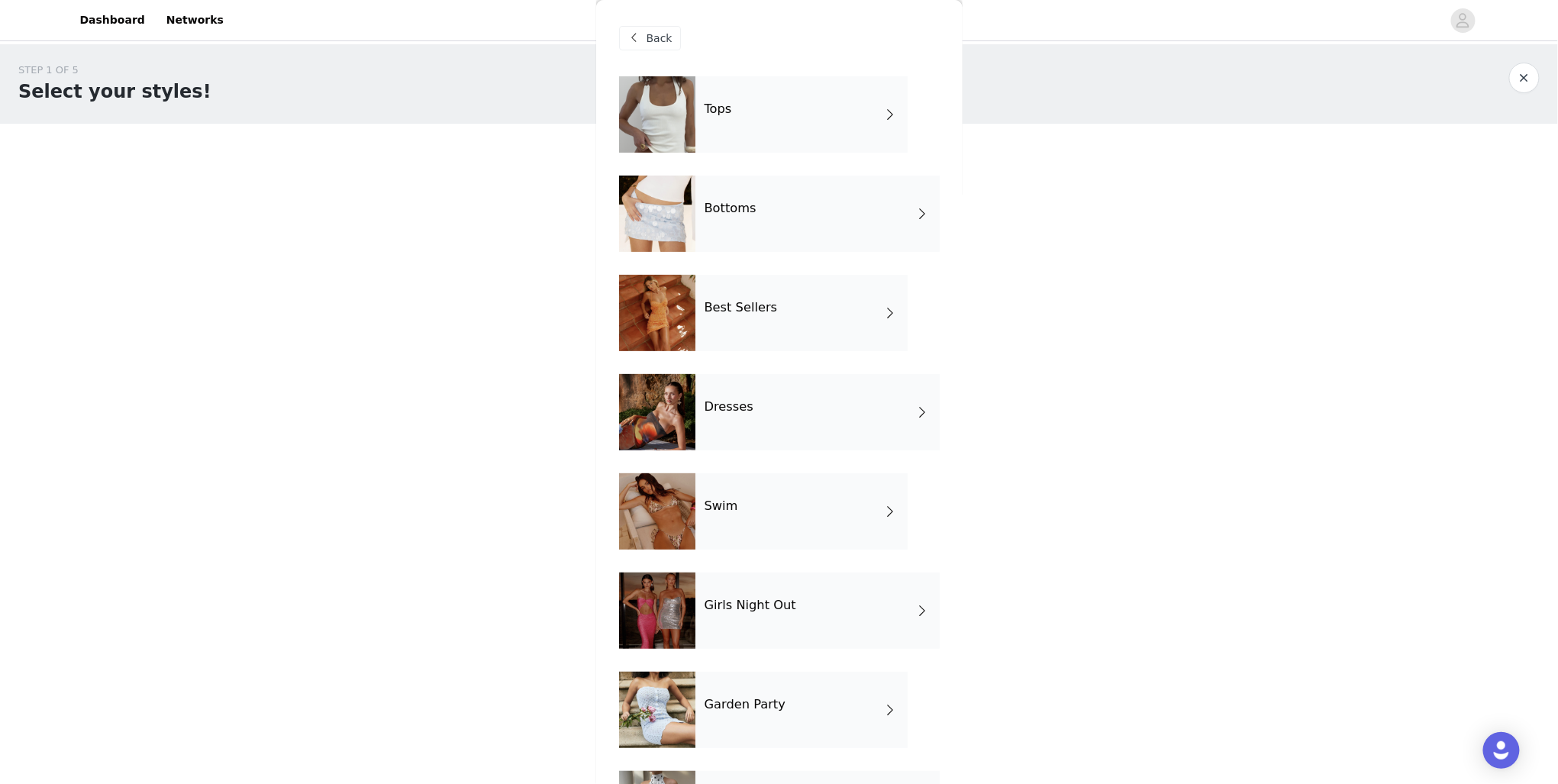
click at [749, 305] on h4 "Best Sellers" at bounding box center [741, 307] width 73 height 14
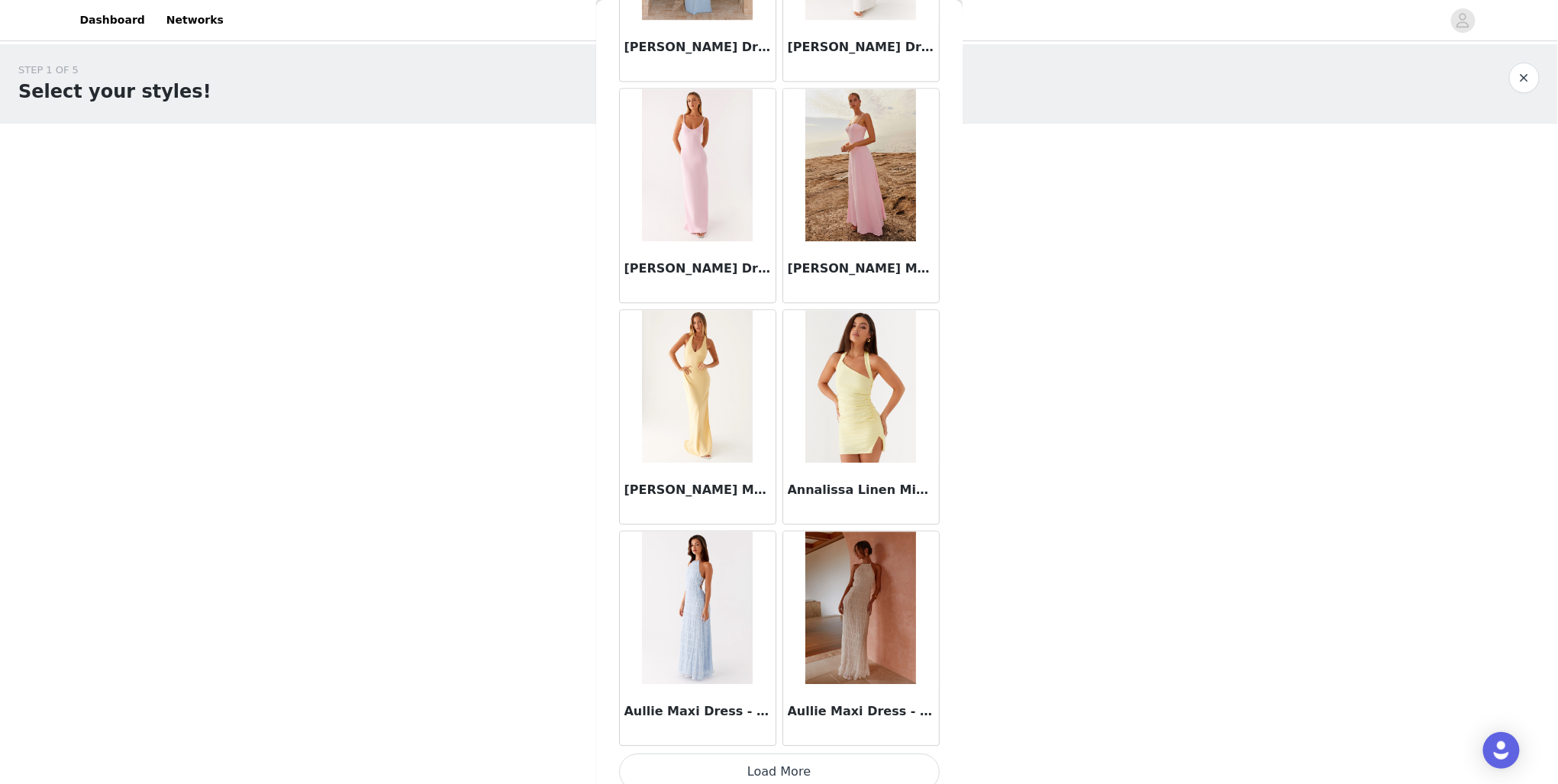
scroll to position [1544, 0]
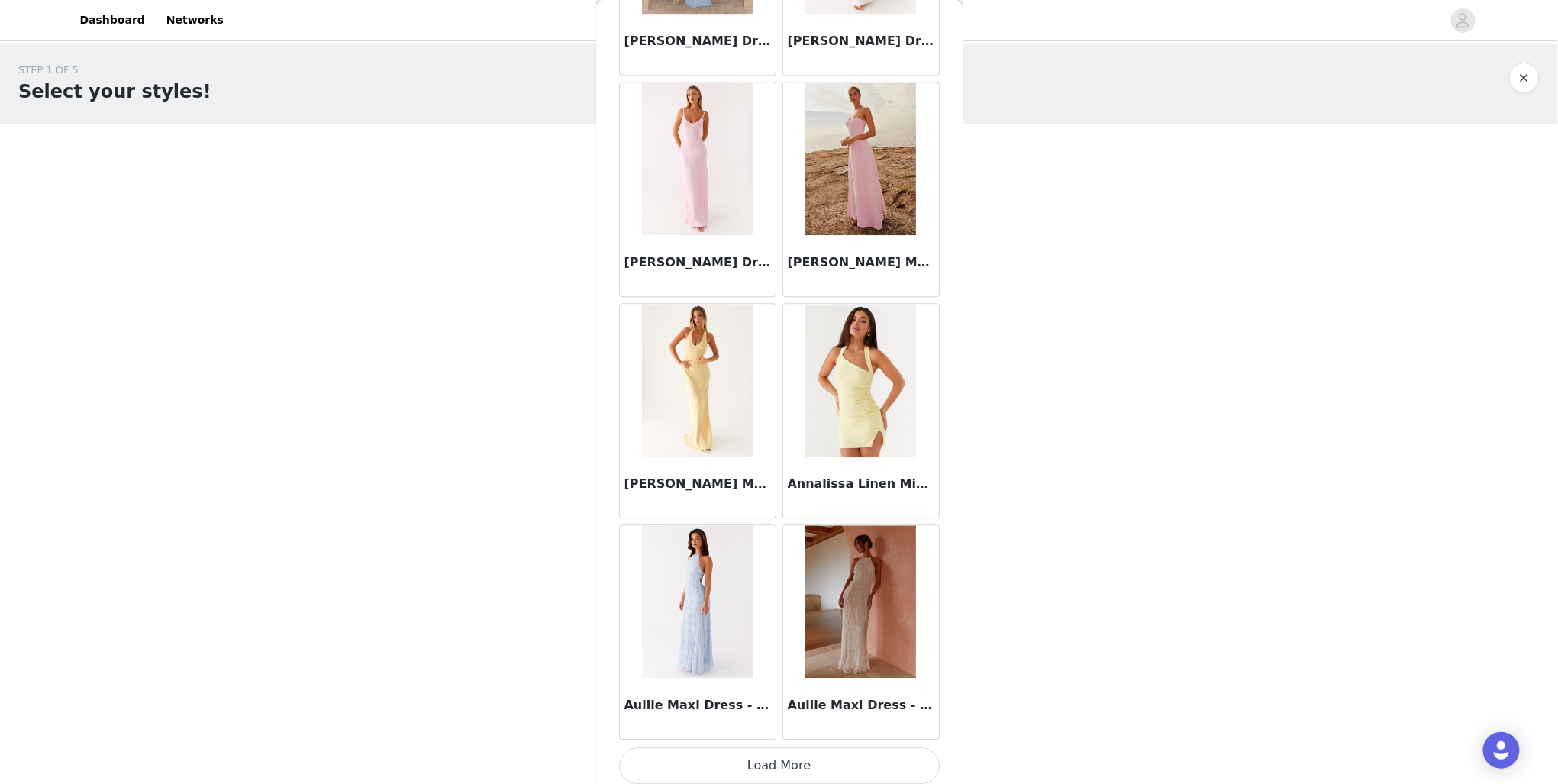
click at [779, 760] on button "Load More" at bounding box center [779, 766] width 321 height 37
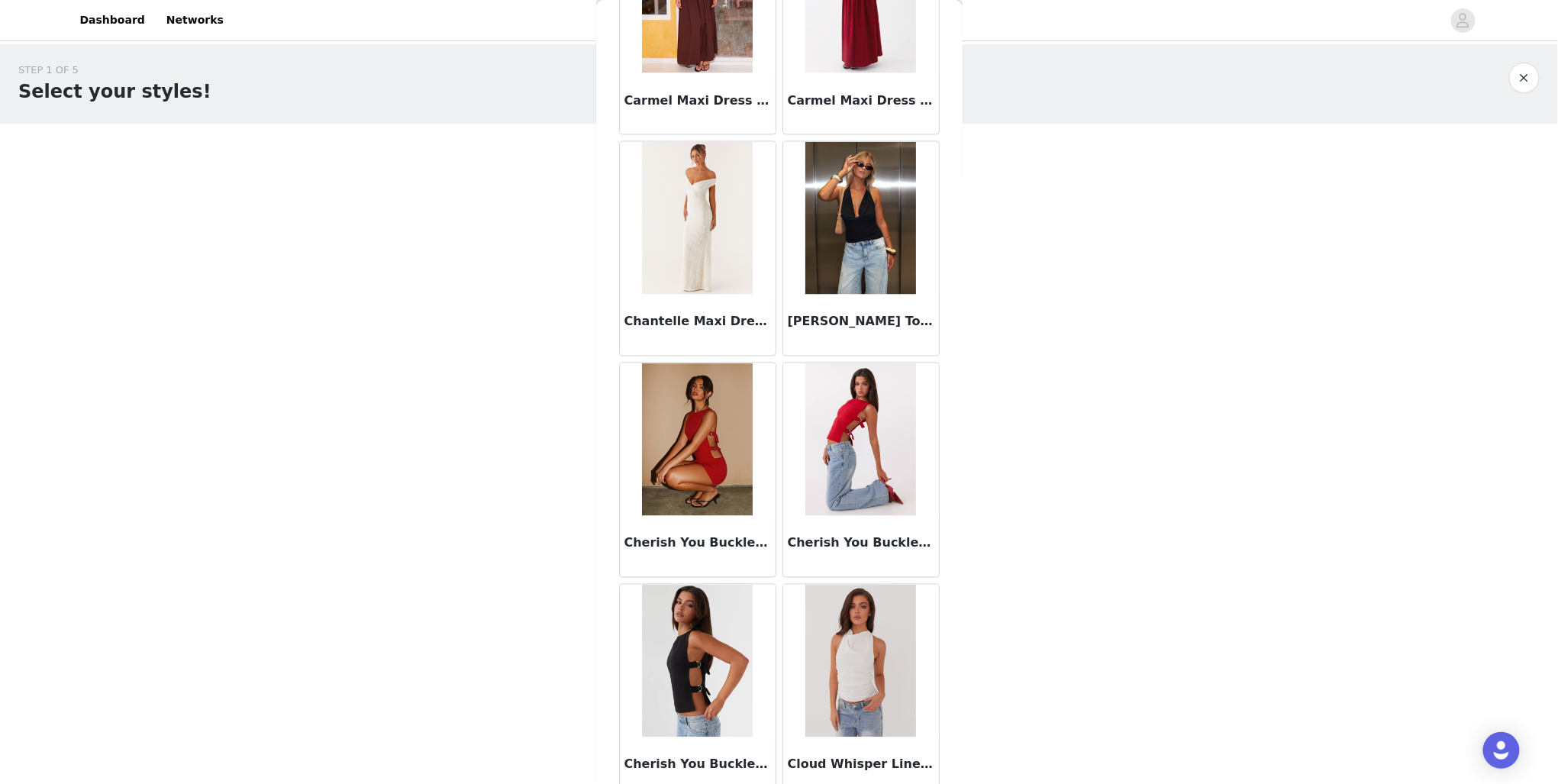
scroll to position [3751, 0]
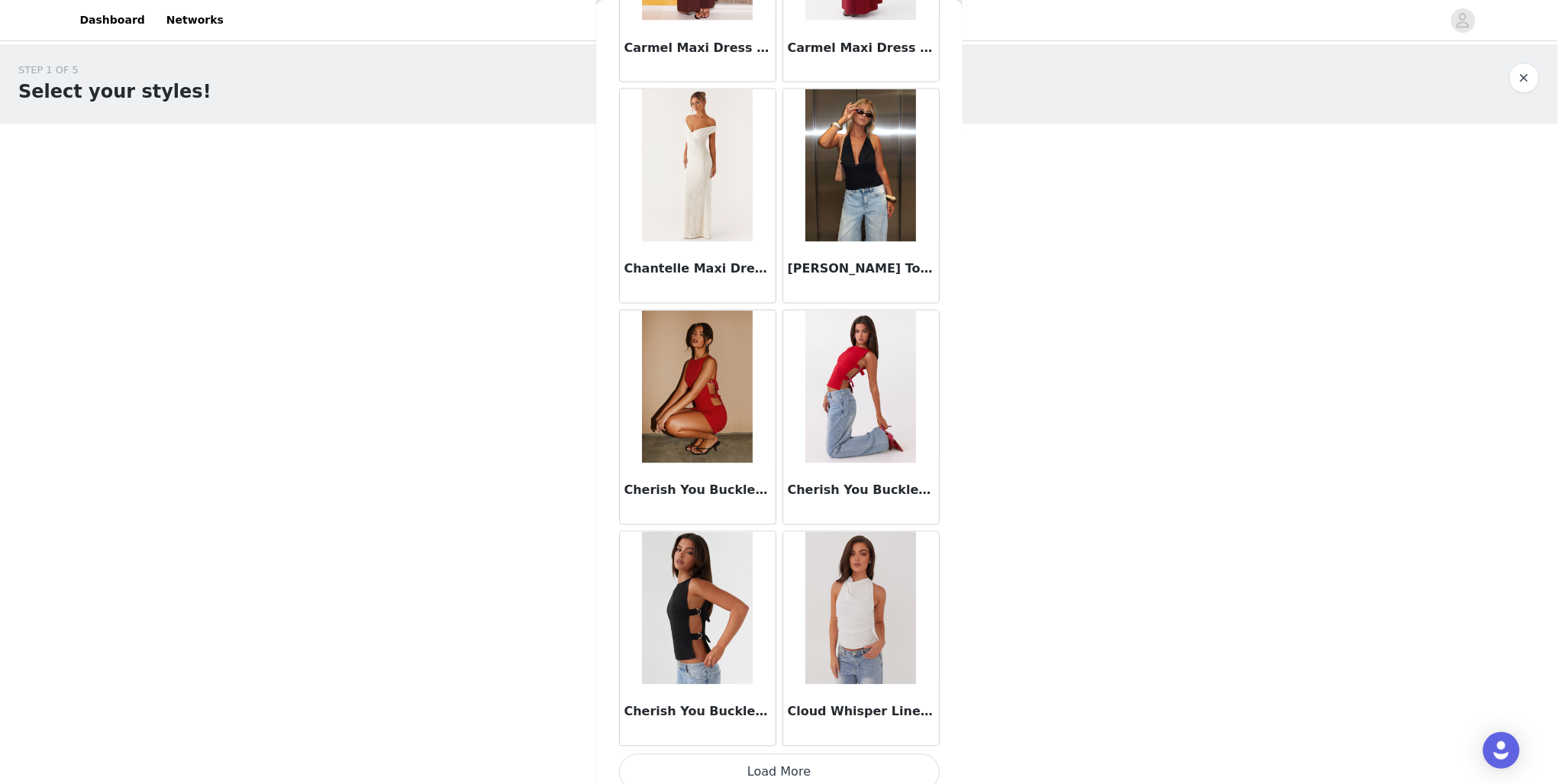
click at [846, 763] on button "Load More" at bounding box center [779, 772] width 321 height 37
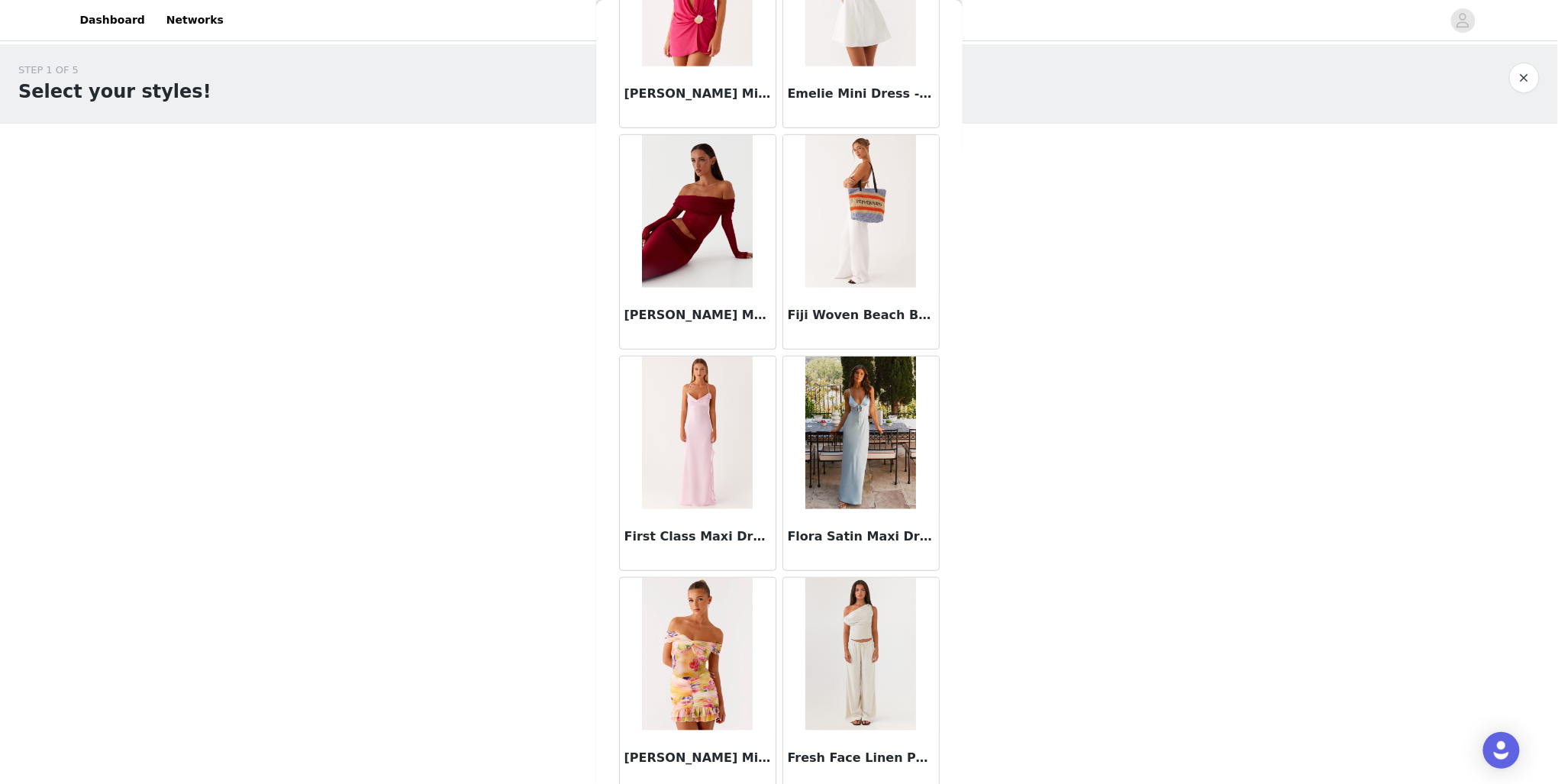
scroll to position [5576, 0]
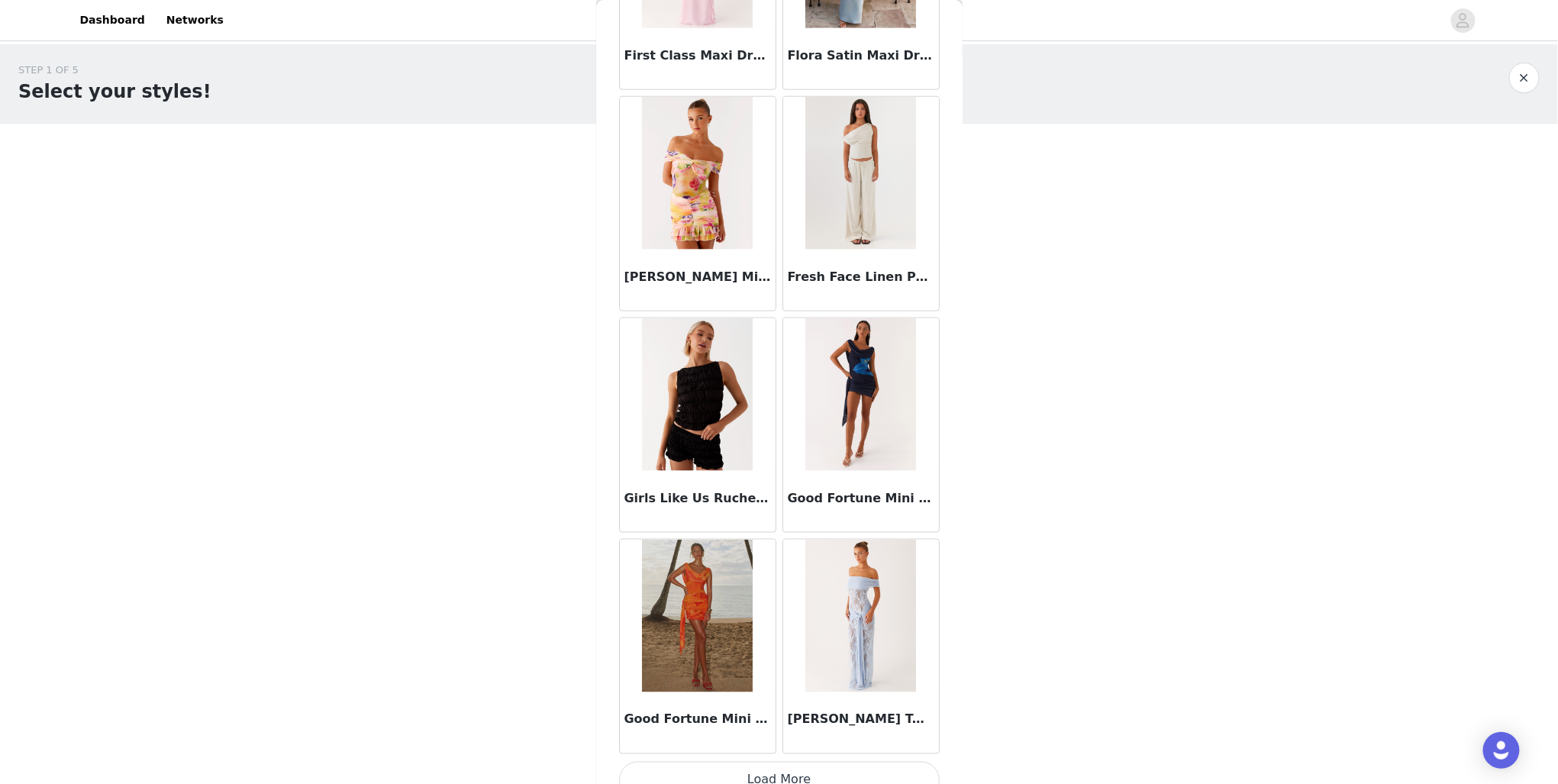
click at [804, 762] on button "Load More" at bounding box center [779, 780] width 321 height 37
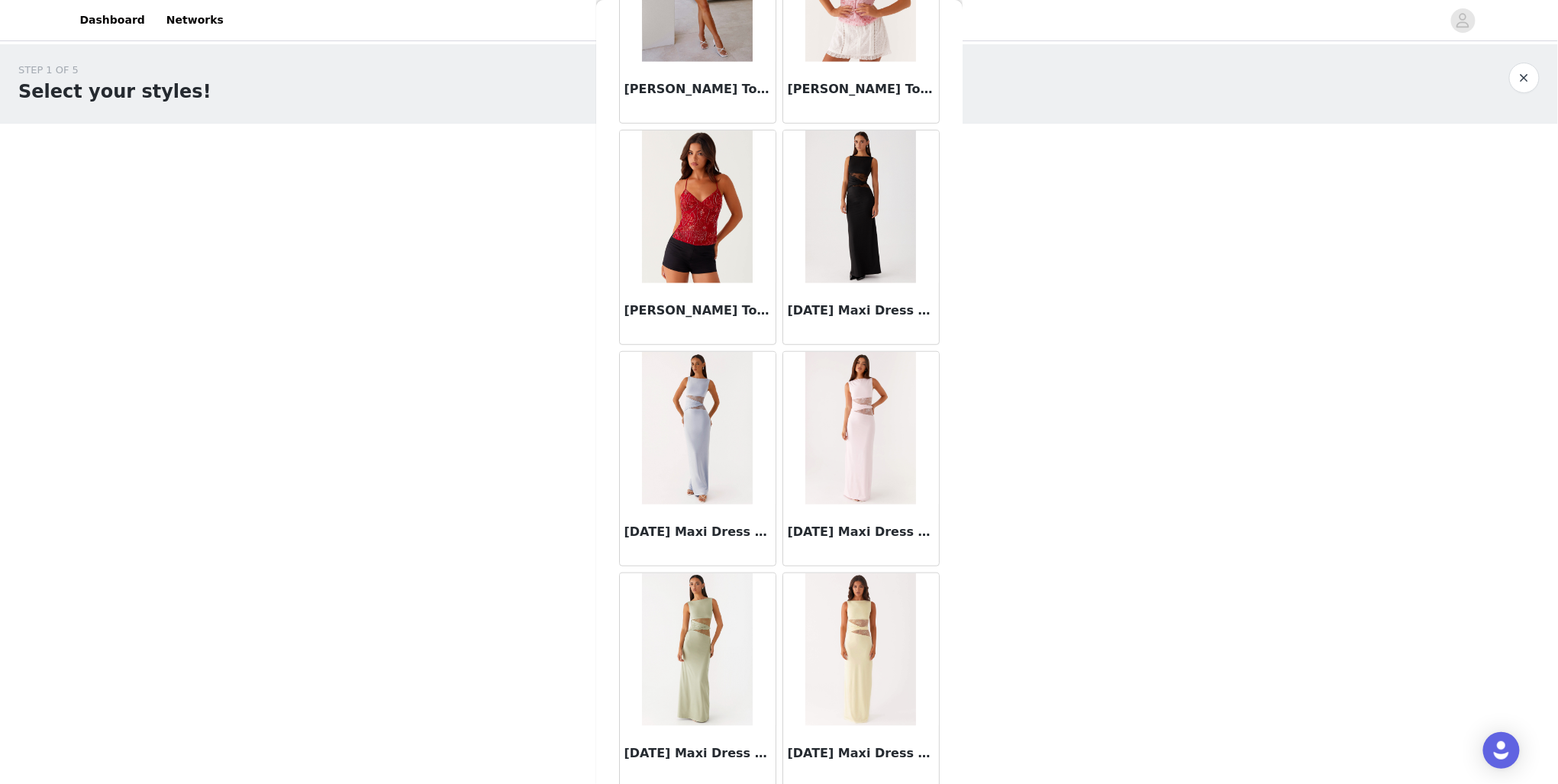
scroll to position [8164, 0]
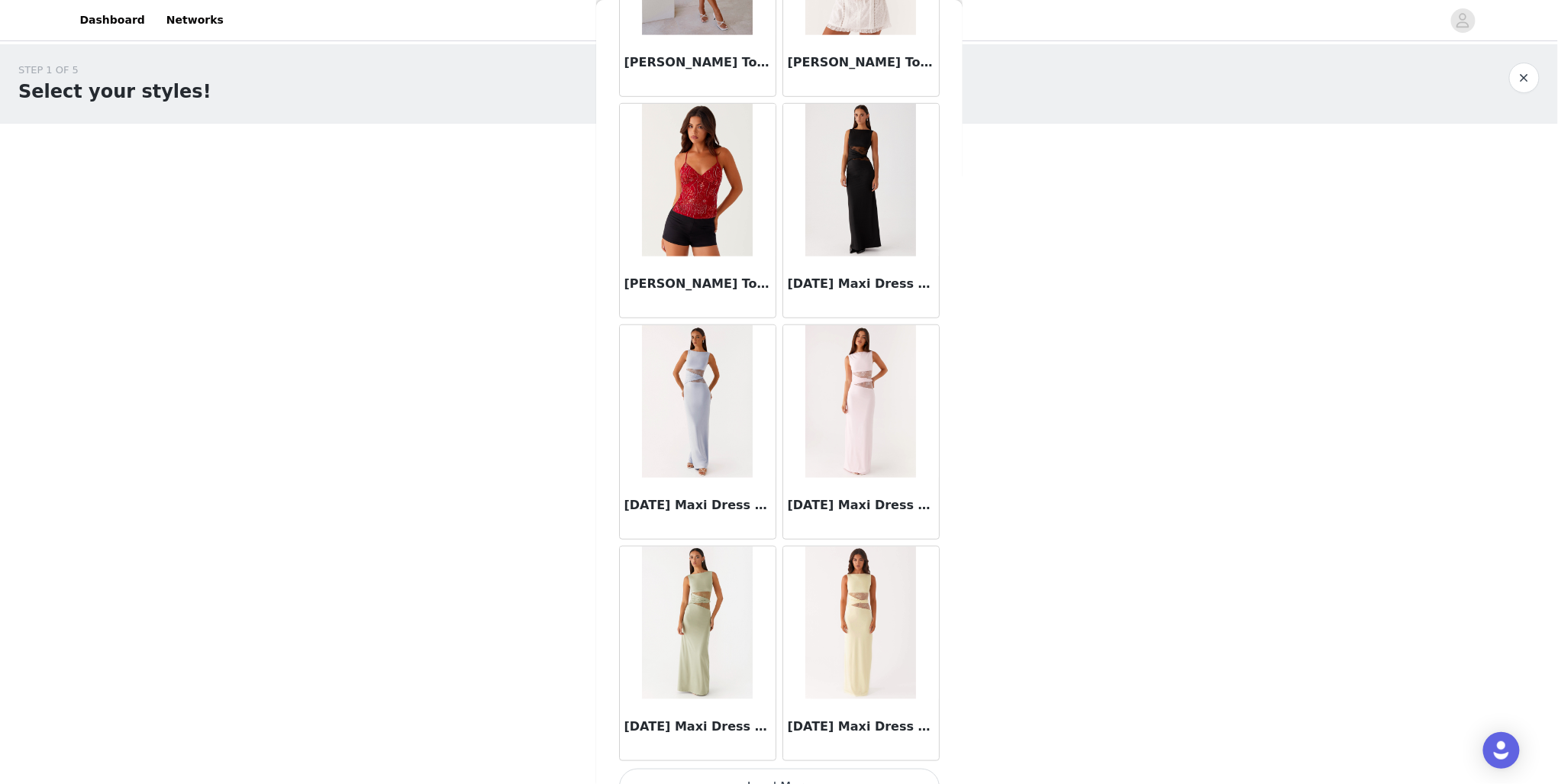
click at [802, 770] on button "Load More" at bounding box center [779, 787] width 321 height 37
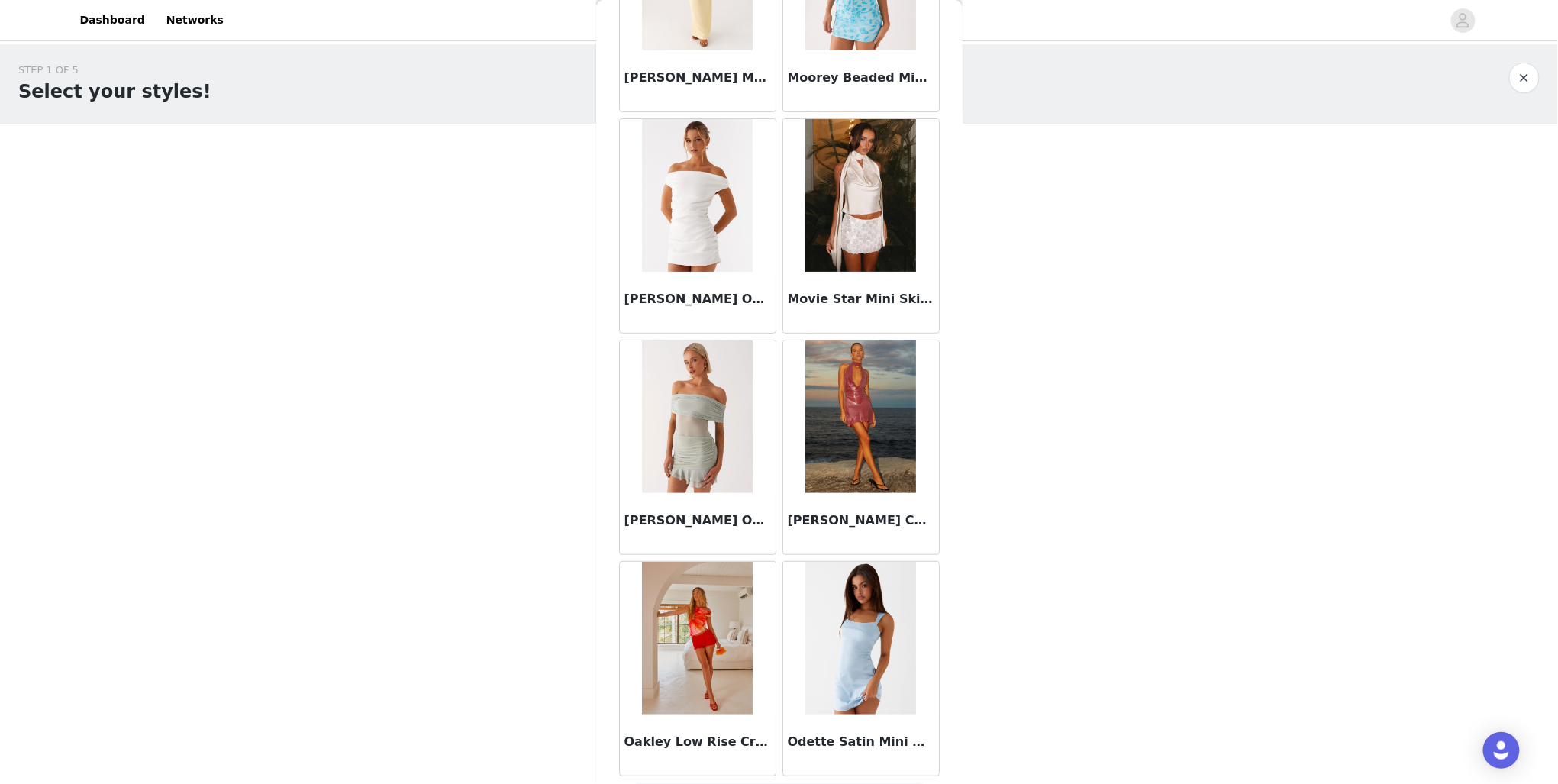
scroll to position [10370, 0]
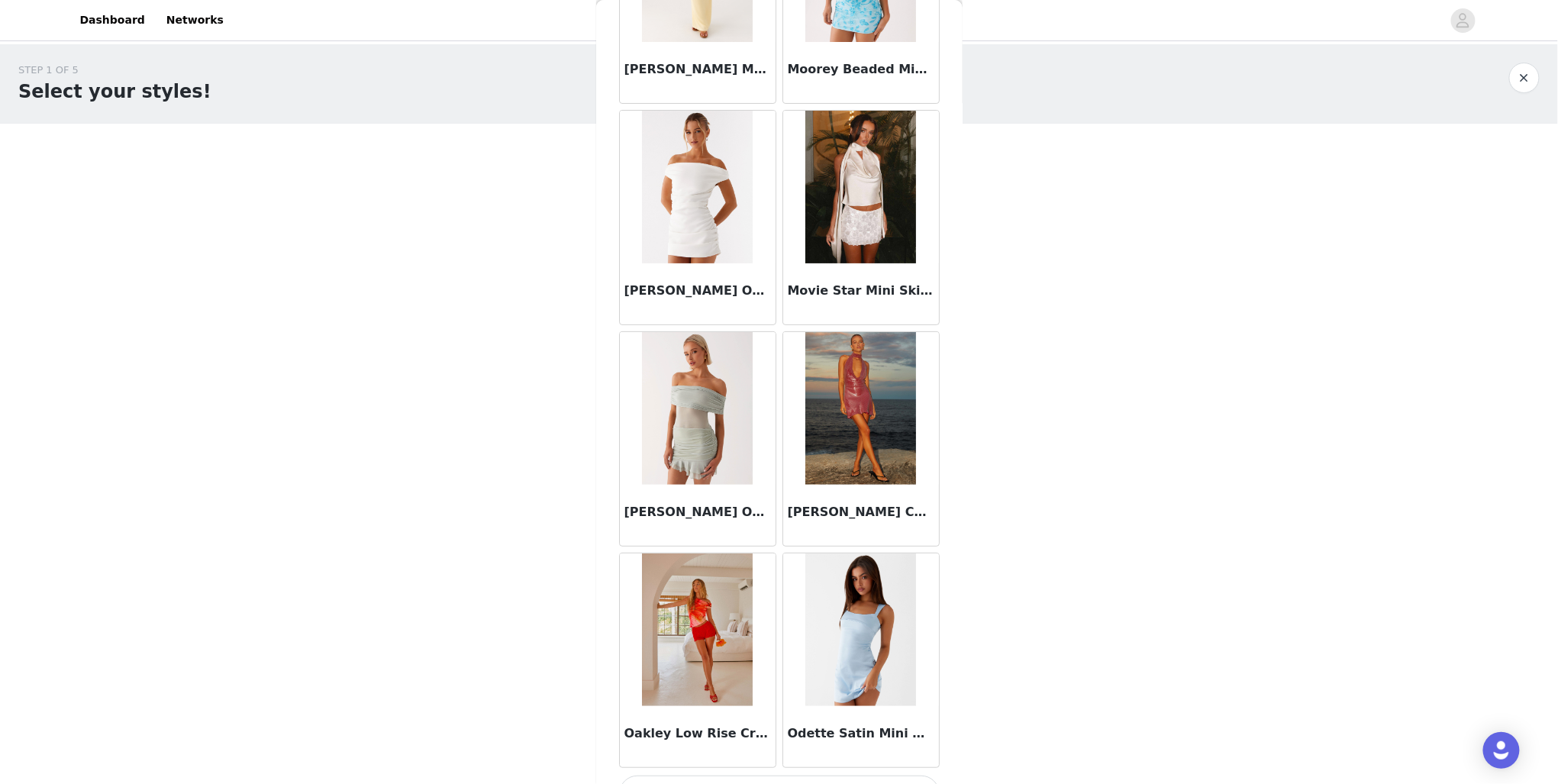
click at [804, 775] on button "Load More" at bounding box center [779, 794] width 321 height 37
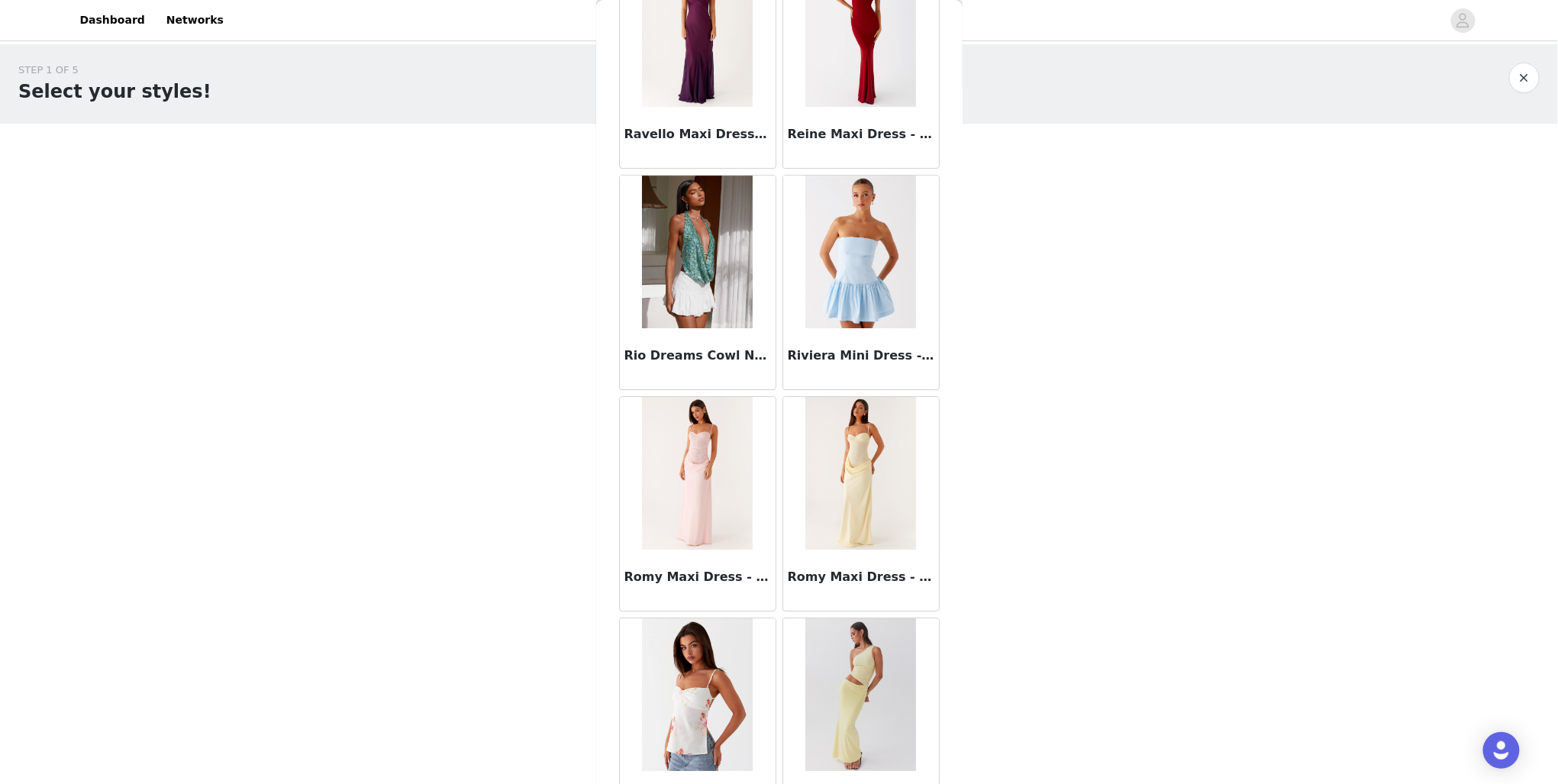
scroll to position [12576, 0]
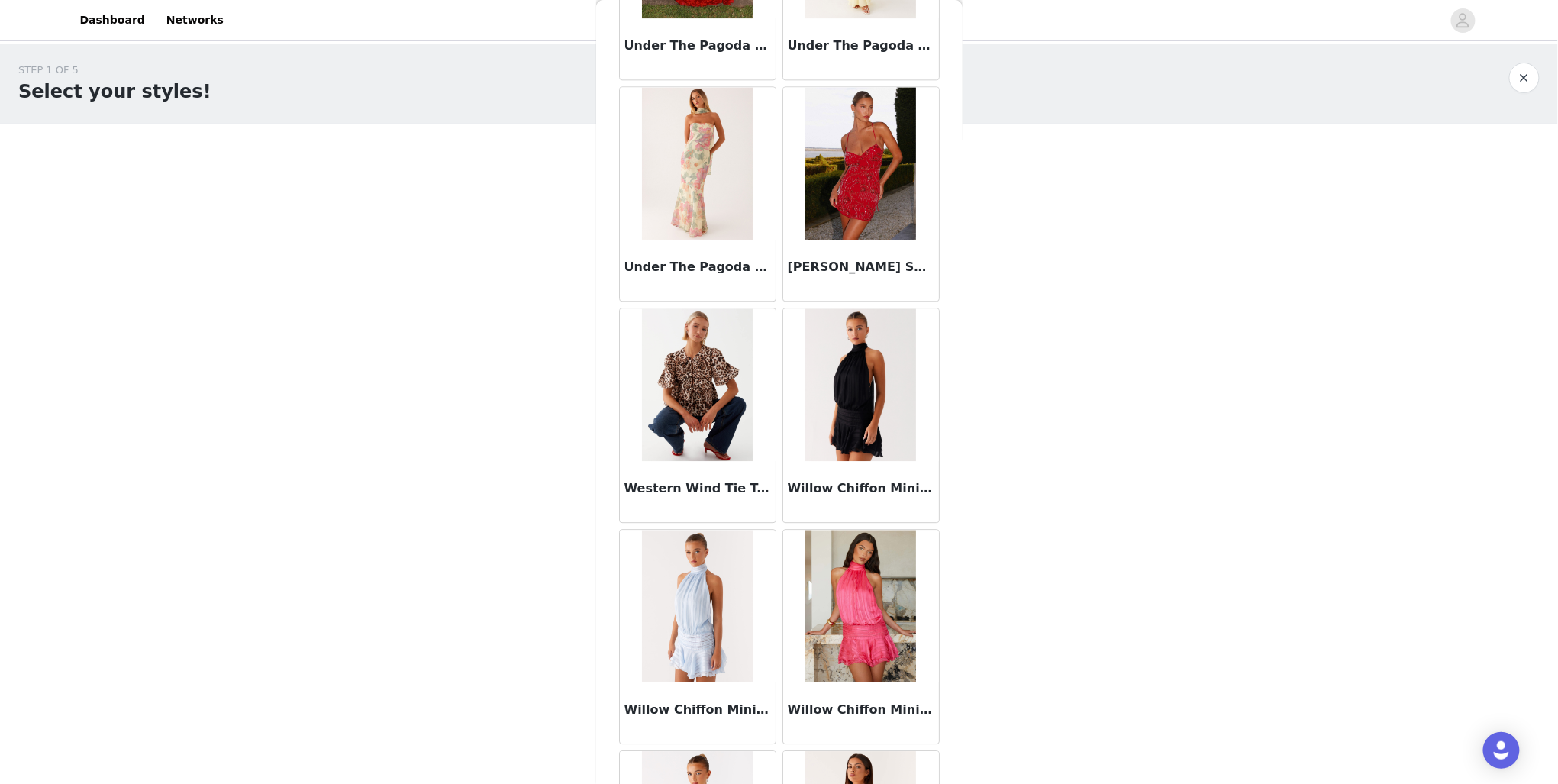
scroll to position [14652, 0]
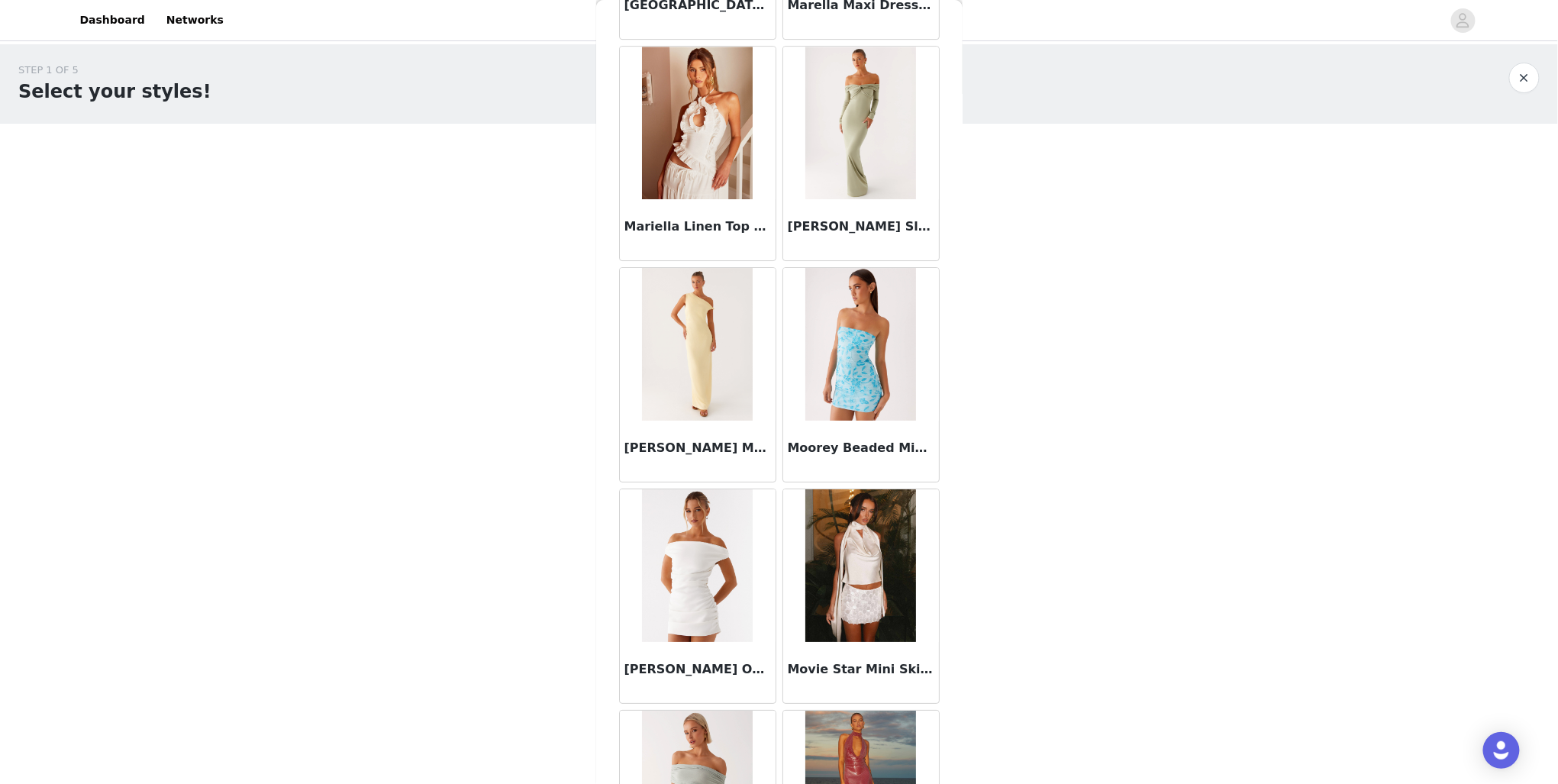
scroll to position [10107, 0]
